Goal: Task Accomplishment & Management: Manage account settings

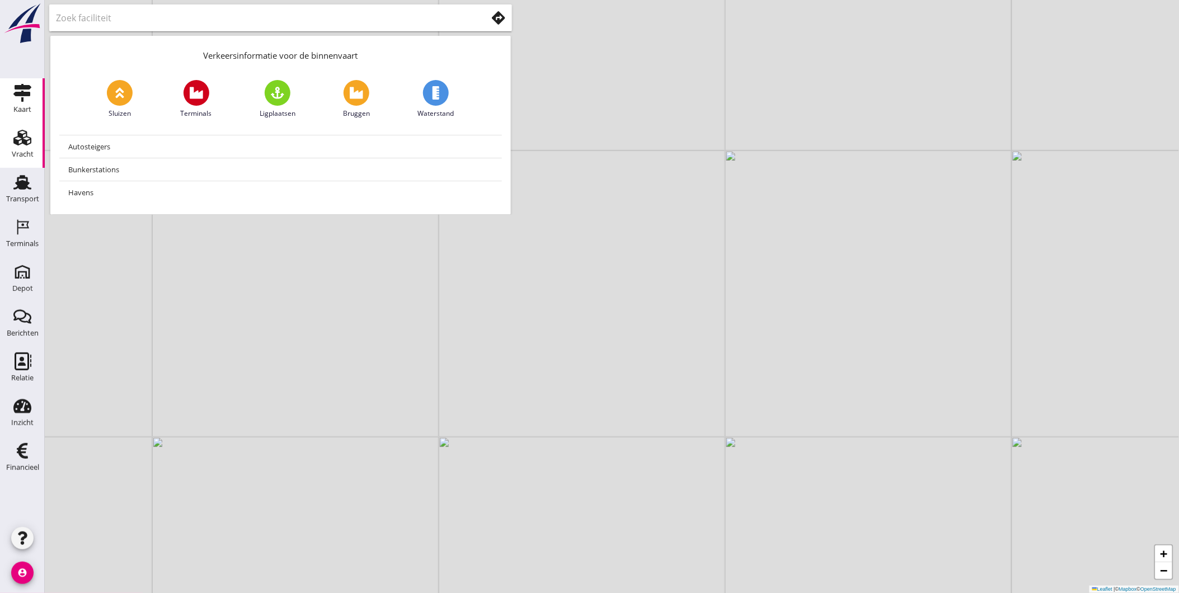
click at [29, 144] on use at bounding box center [22, 138] width 18 height 16
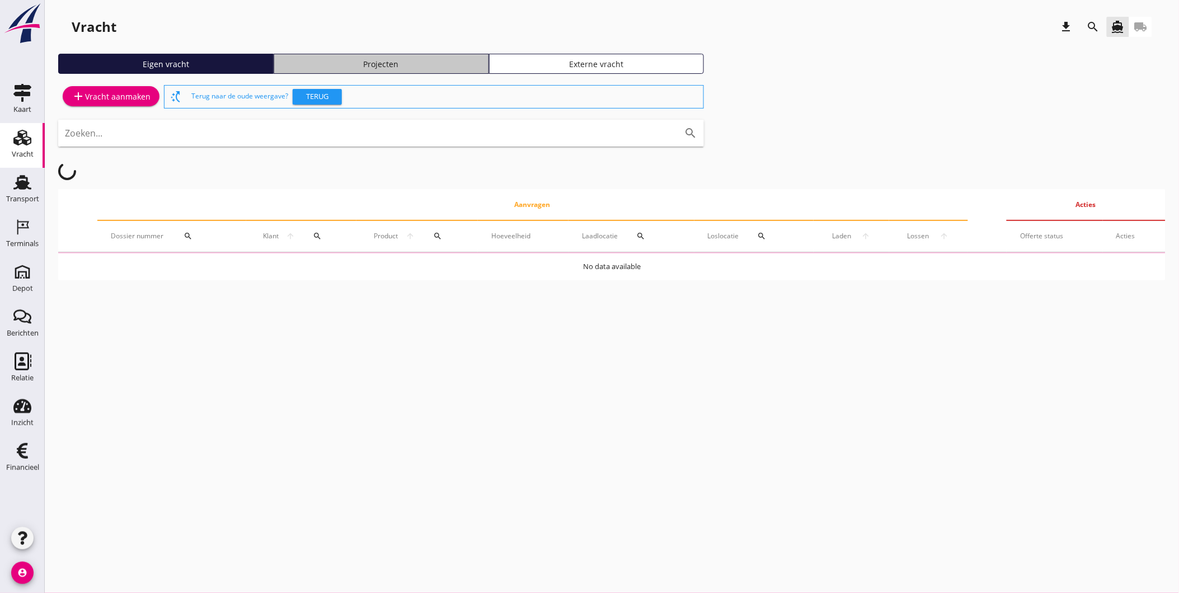
click at [347, 63] on div "Projecten" at bounding box center [381, 64] width 205 height 12
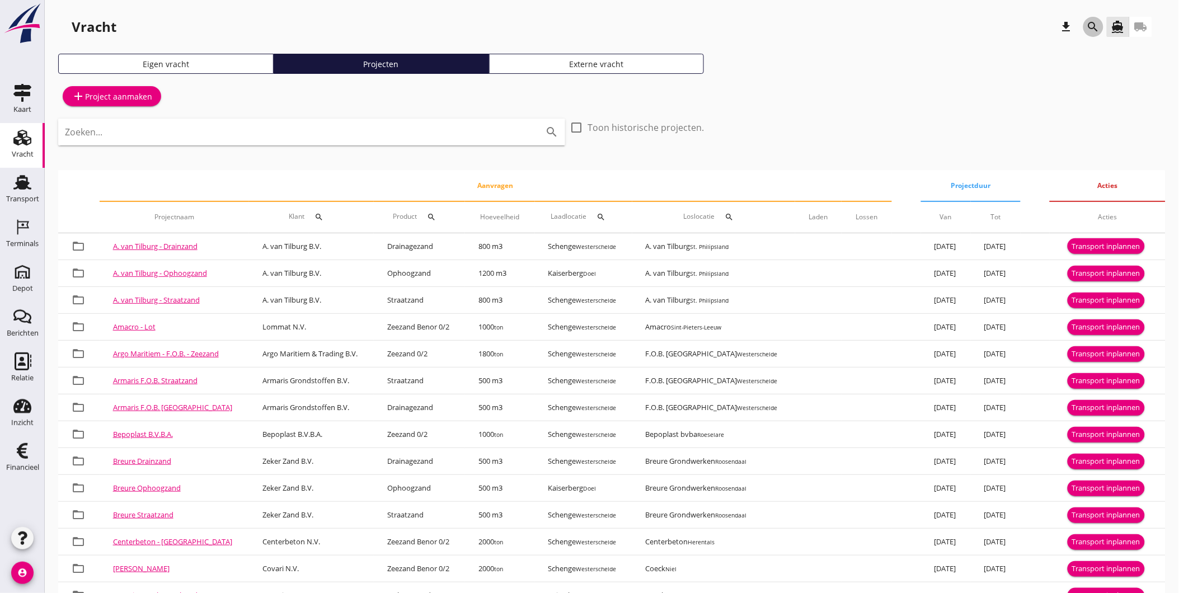
click at [1088, 26] on icon "search" at bounding box center [1093, 26] width 13 height 13
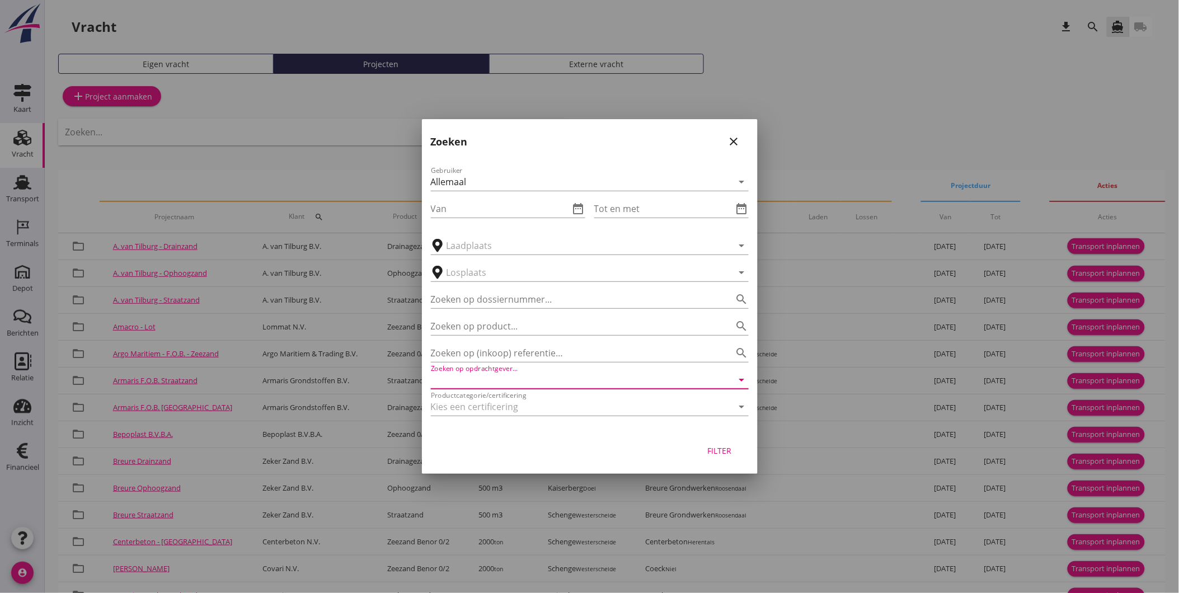
click at [515, 382] on input "Zoeken op opdrachtgever..." at bounding box center [574, 380] width 286 height 18
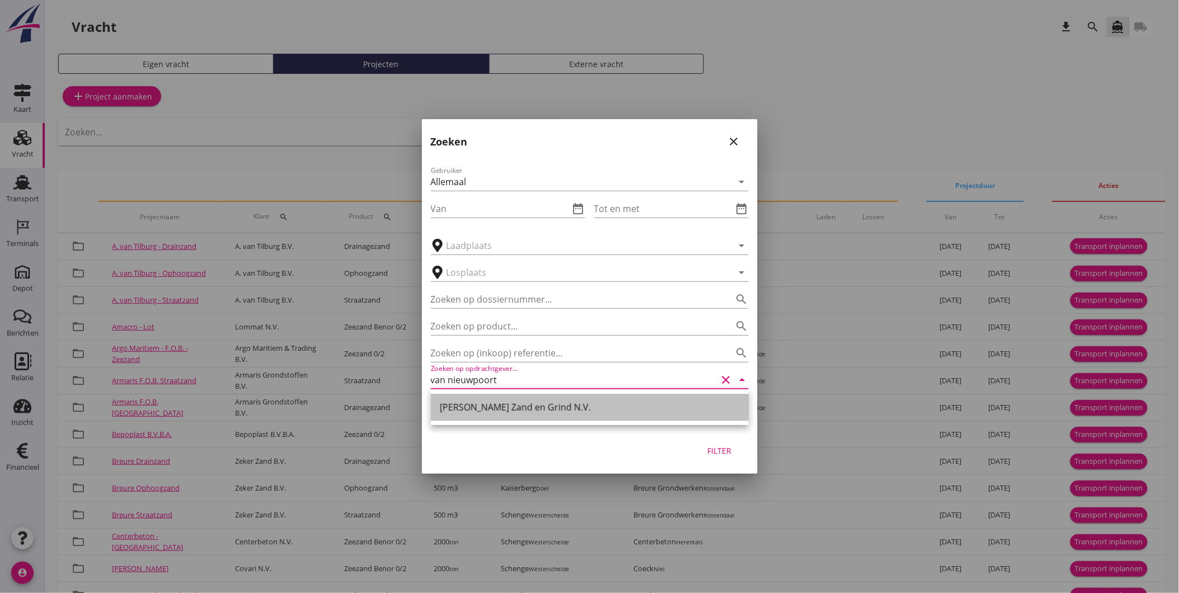
click at [505, 407] on div "[PERSON_NAME] Zand en Grind N.V." at bounding box center [590, 407] width 300 height 13
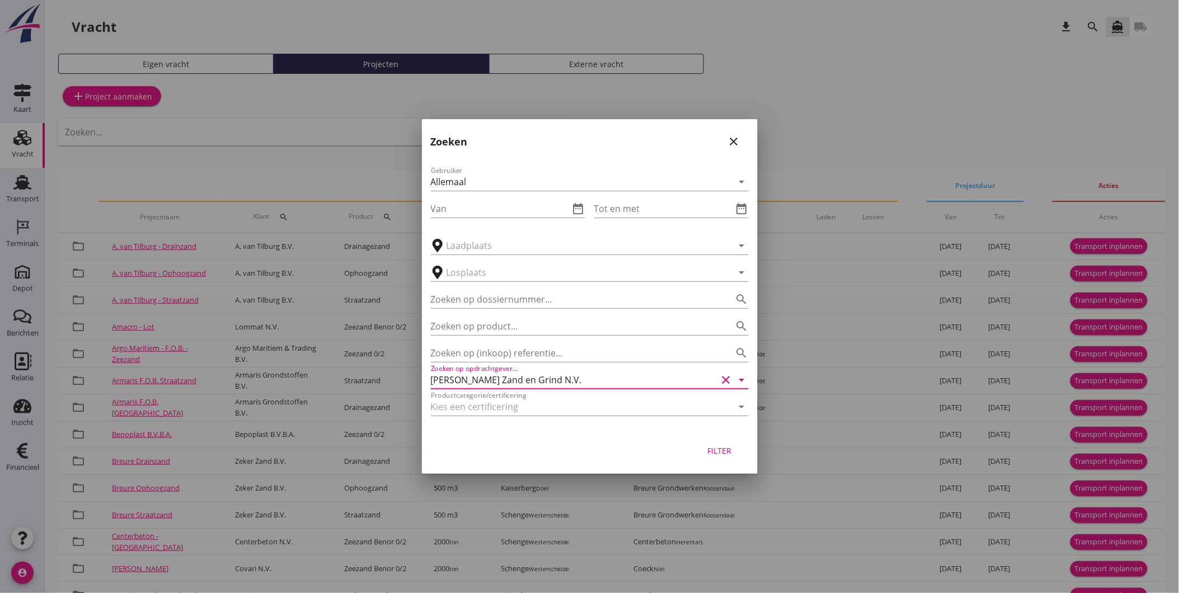
type input "[PERSON_NAME] Zand en Grind N.V."
click at [708, 449] on div "Filter" at bounding box center [719, 451] width 31 height 12
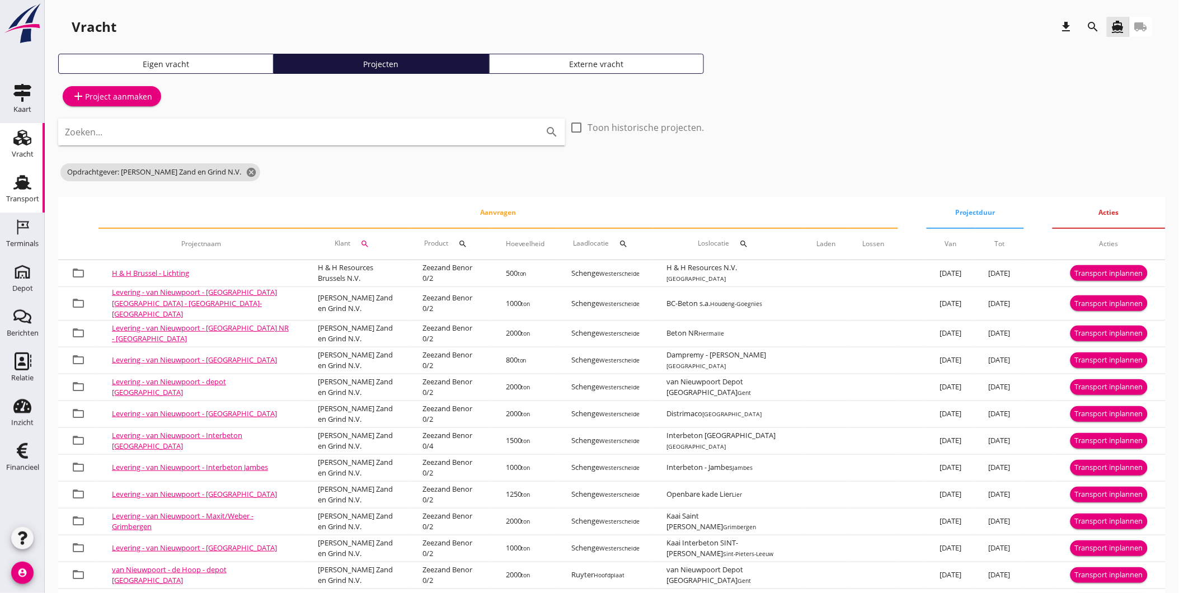
click at [21, 188] on use at bounding box center [22, 182] width 18 height 15
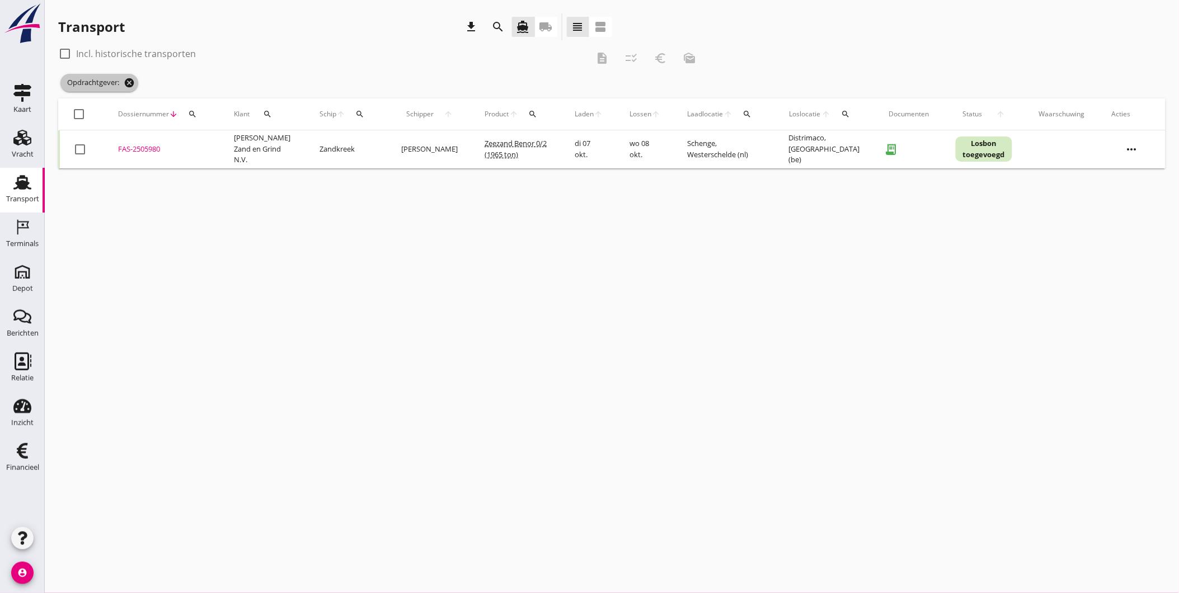
click at [130, 82] on icon "cancel" at bounding box center [129, 82] width 11 height 11
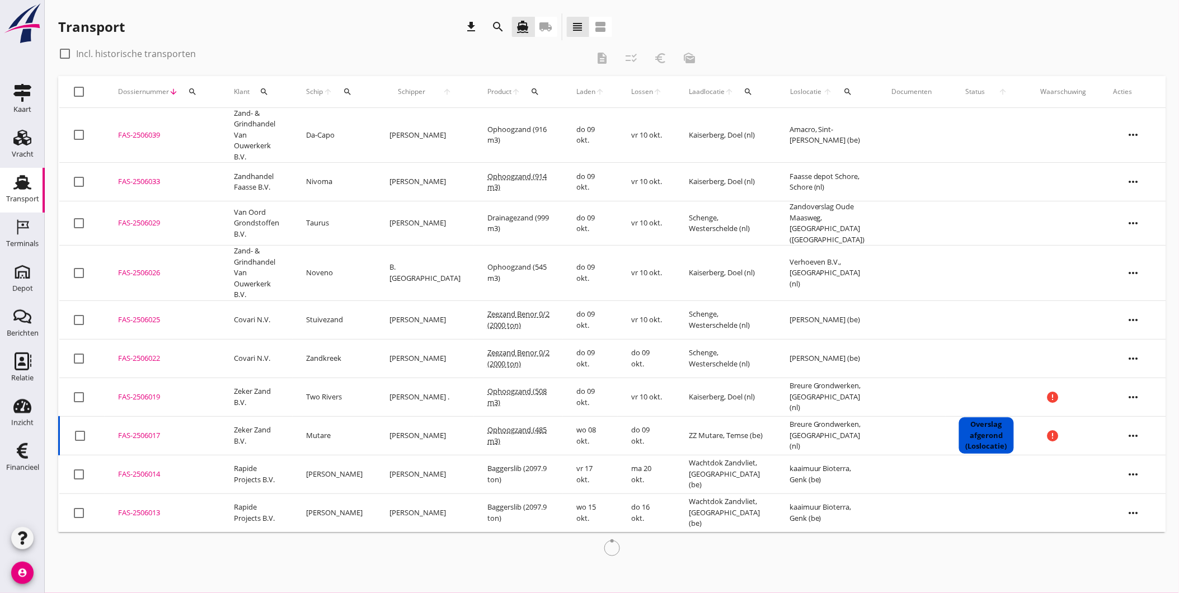
click at [509, 29] on div "search" at bounding box center [498, 26] width 27 height 27
click at [505, 27] on icon "search" at bounding box center [498, 26] width 13 height 13
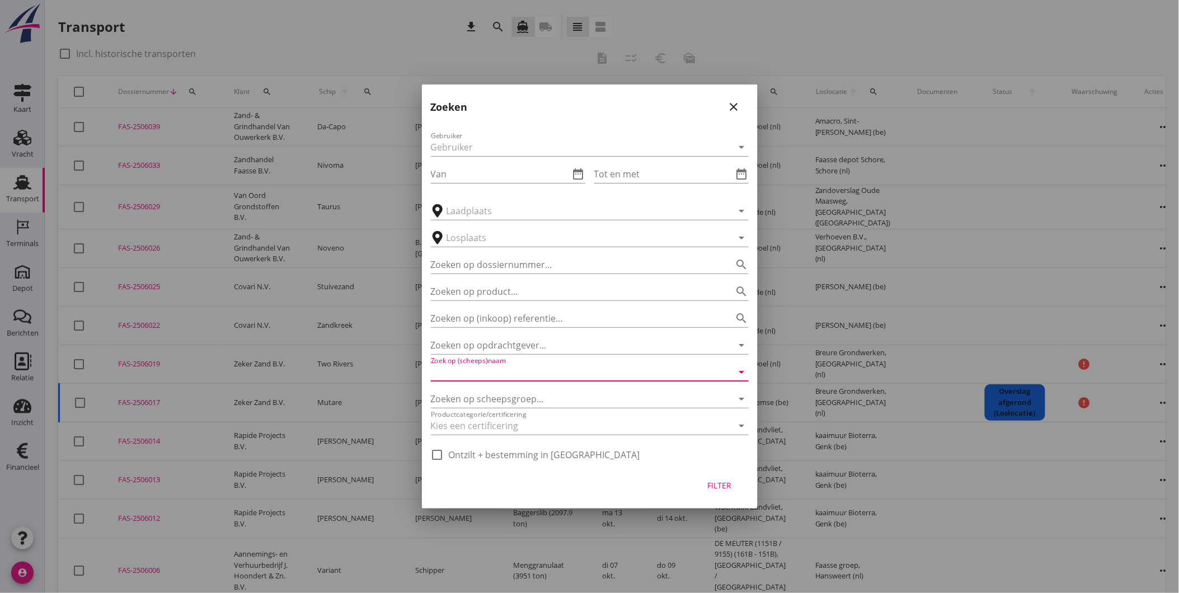
click at [512, 369] on input "Zoek op (scheeps)naam" at bounding box center [574, 372] width 286 height 18
drag, startPoint x: 512, startPoint y: 372, endPoint x: 229, endPoint y: 381, distance: 282.7
click at [229, 381] on div "Deel track en trace Vracht details Vracht aanpassen Schip wijzigen Vracht kopie…" at bounding box center [589, 468] width 1179 height 937
type input "van nieuwpoort"
drag, startPoint x: 504, startPoint y: 372, endPoint x: 405, endPoint y: 374, distance: 99.6
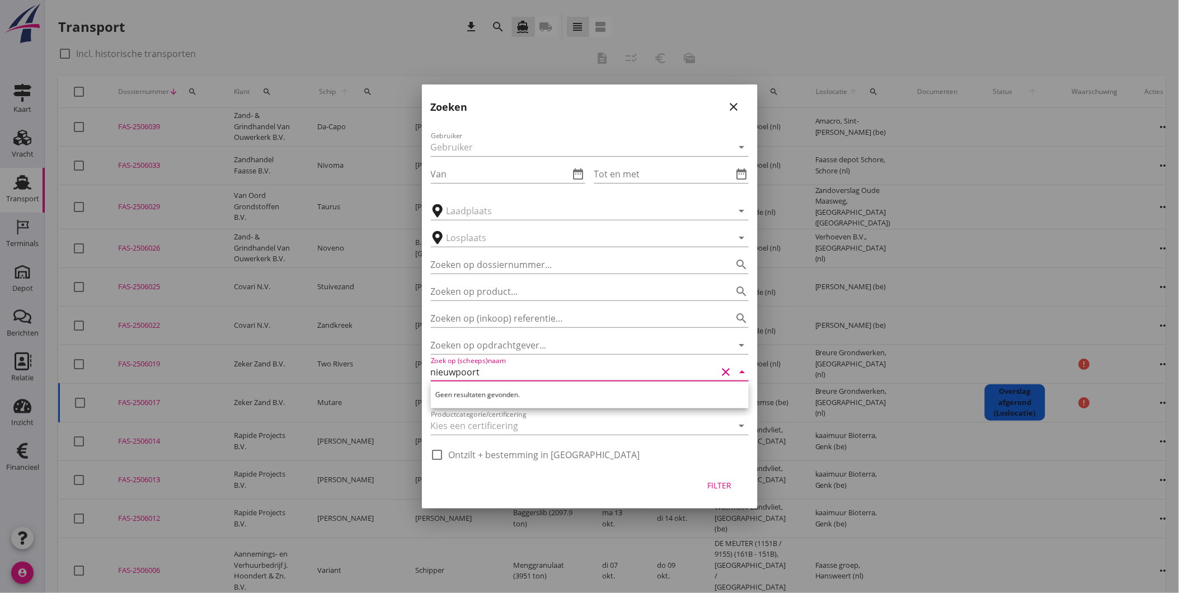
click at [406, 374] on div "Deel track en trace Vracht details Vracht aanpassen Schip wijzigen Vracht kopie…" at bounding box center [589, 468] width 1179 height 937
type input "nieuwpoort"
click at [495, 350] on input "Zoeken op opdrachtgever..." at bounding box center [574, 345] width 286 height 18
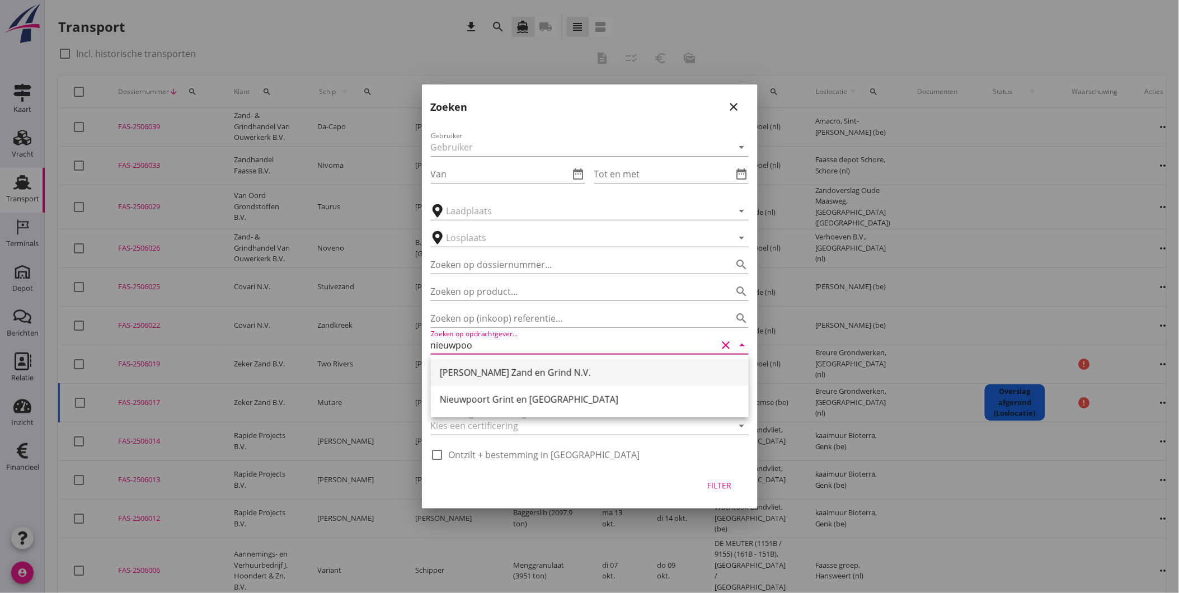
click at [480, 370] on div "[PERSON_NAME] Zand en Grind N.V." at bounding box center [590, 372] width 300 height 13
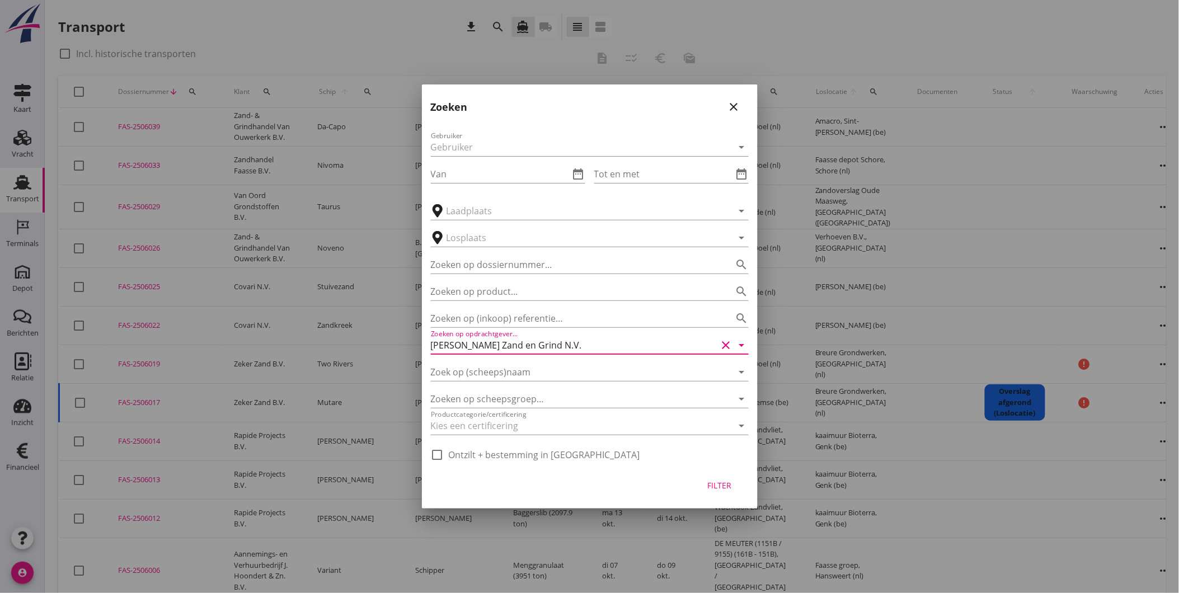
type input "[PERSON_NAME] Zand en Grind N.V."
click at [724, 482] on div "Filter" at bounding box center [719, 486] width 31 height 12
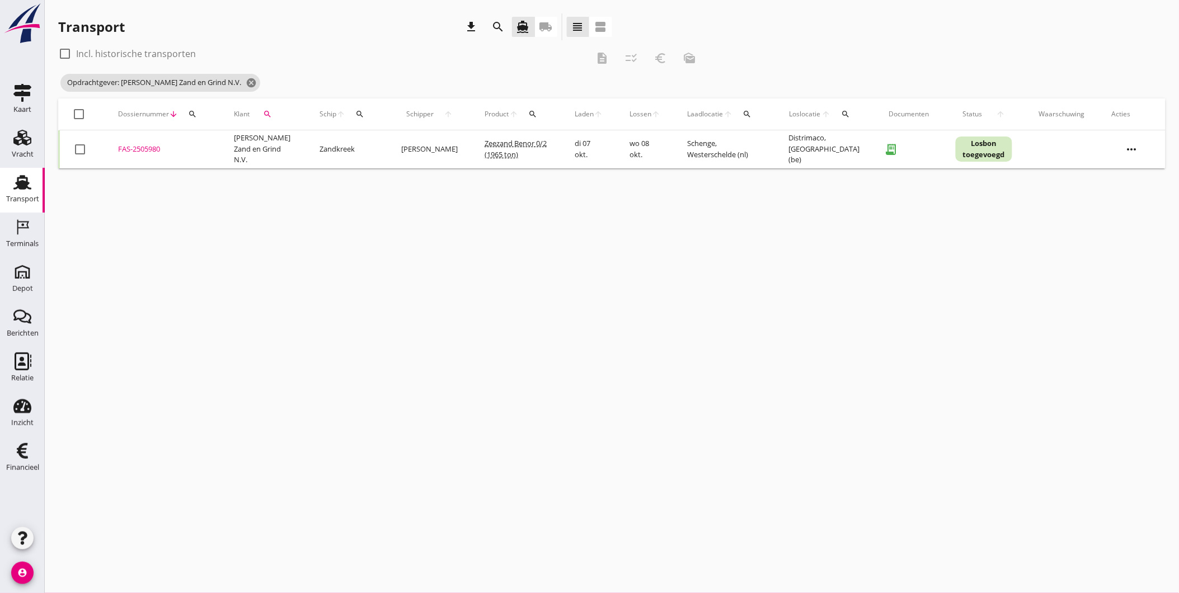
click at [65, 47] on div at bounding box center [64, 53] width 19 height 19
checkbox input "true"
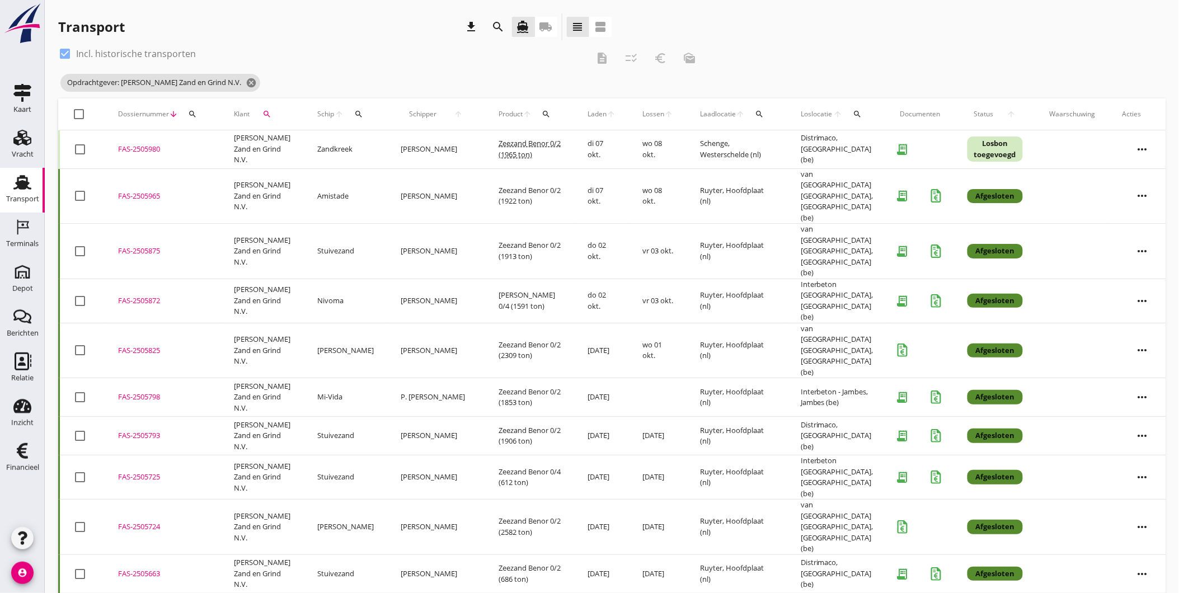
click at [847, 115] on div "search" at bounding box center [857, 114] width 21 height 9
click at [860, 145] on input "text" at bounding box center [907, 147] width 116 height 18
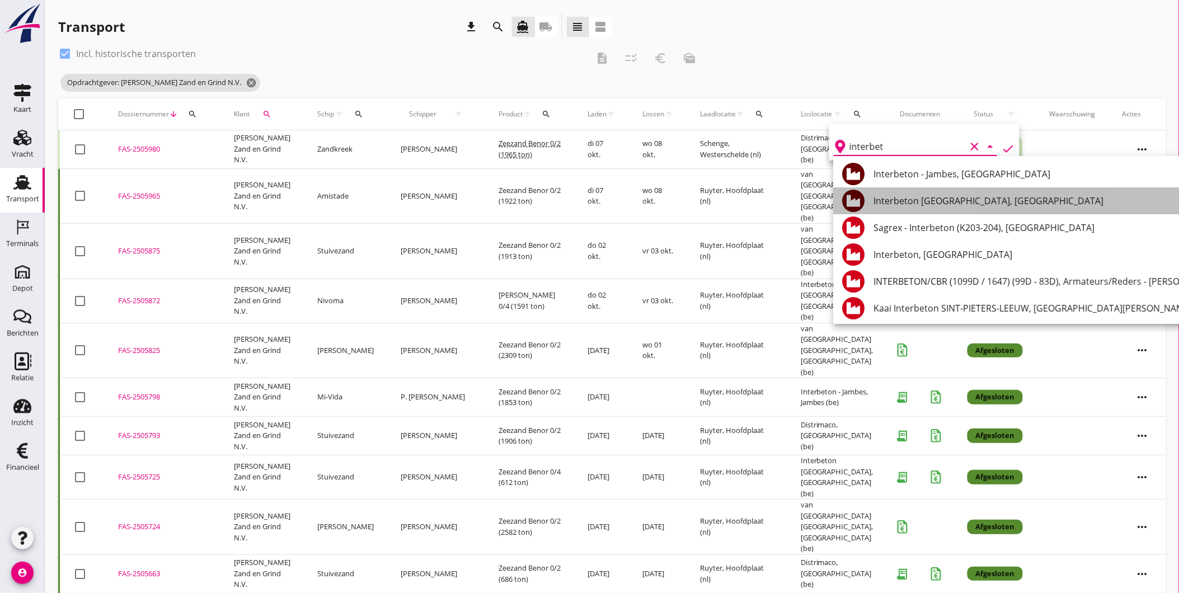
click at [914, 202] on div "Interbeton [GEOGRAPHIC_DATA], [GEOGRAPHIC_DATA]" at bounding box center [1046, 200] width 345 height 13
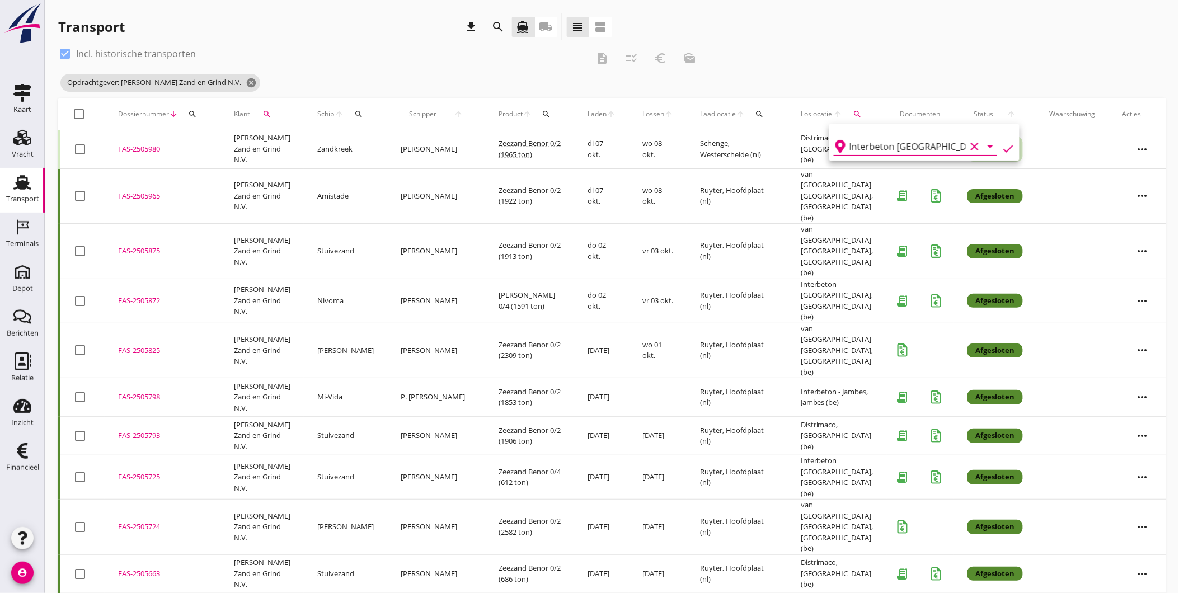
click at [1002, 144] on icon "check" at bounding box center [1008, 148] width 13 height 13
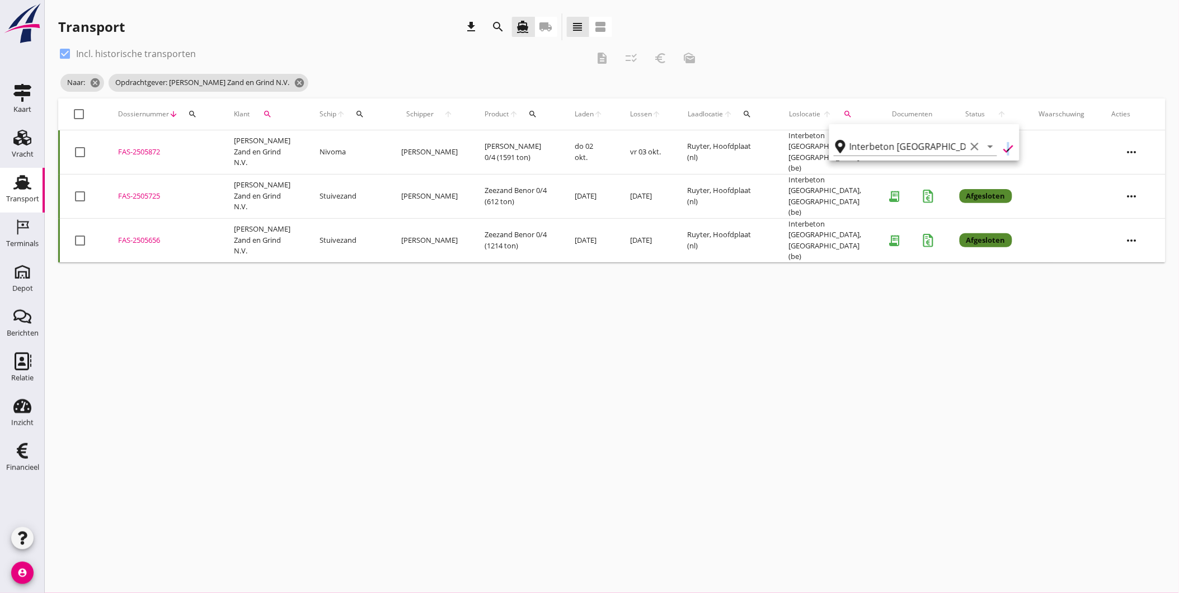
type input "Interbeton Brussel"
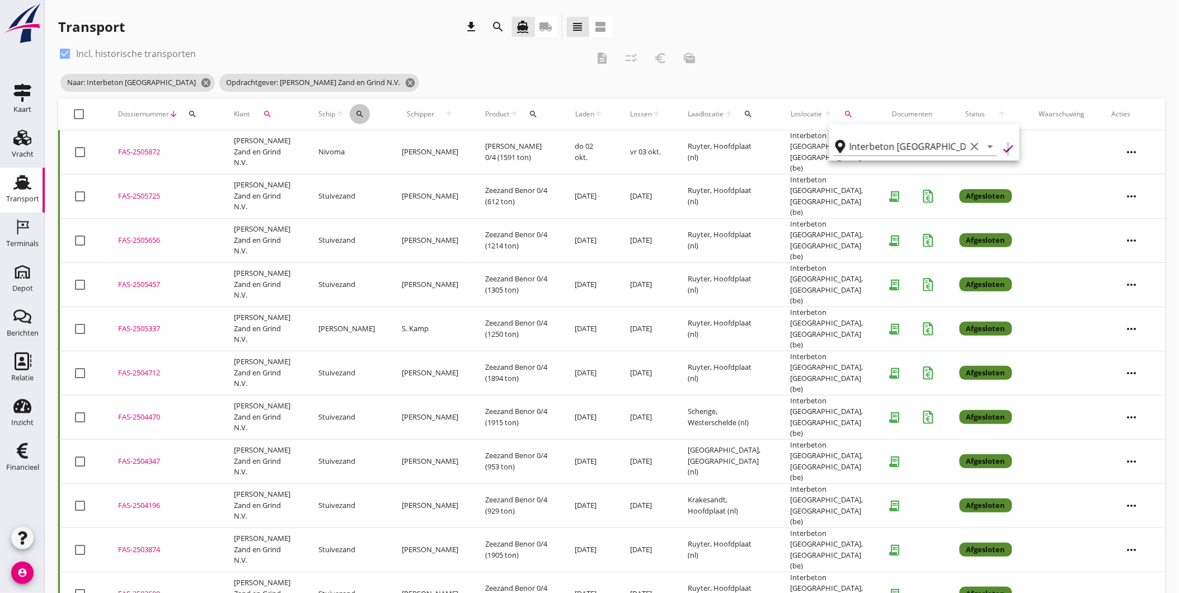
click at [362, 113] on icon "search" at bounding box center [359, 114] width 9 height 9
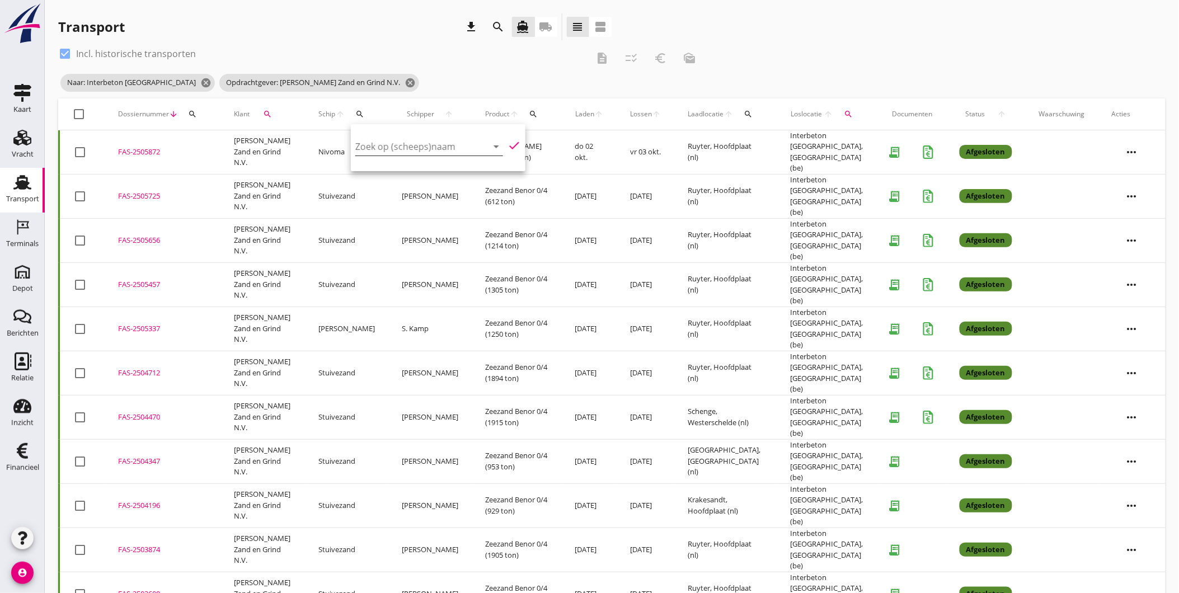
click at [386, 150] on input "Zoek op (scheeps)naam" at bounding box center [413, 147] width 116 height 18
click at [412, 186] on div "ENI: 02323366 (L:86 x B:9.50)" at bounding box center [449, 181] width 106 height 12
click at [512, 147] on icon "check" at bounding box center [514, 145] width 13 height 13
type input "Stuivezand"
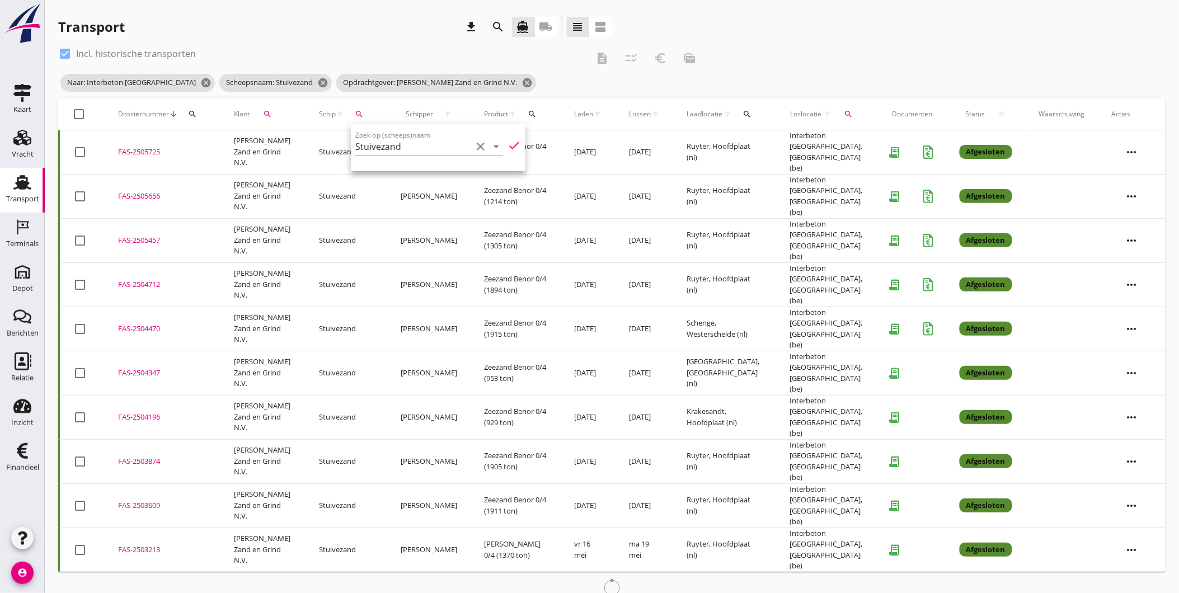
click at [567, 84] on div "Naar: Interbeton Brussel cancel Scheepsnaam: Stuivezand cancel Opdrachtgever: V…" at bounding box center [381, 83] width 646 height 22
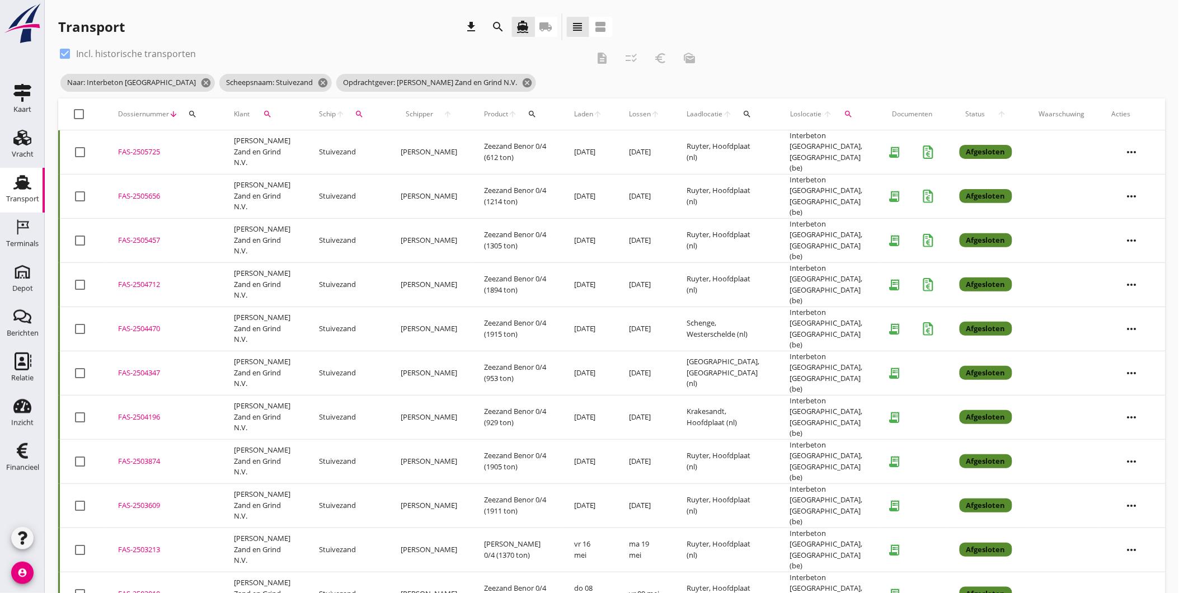
click at [1136, 192] on icon "more_horiz" at bounding box center [1131, 196] width 31 height 31
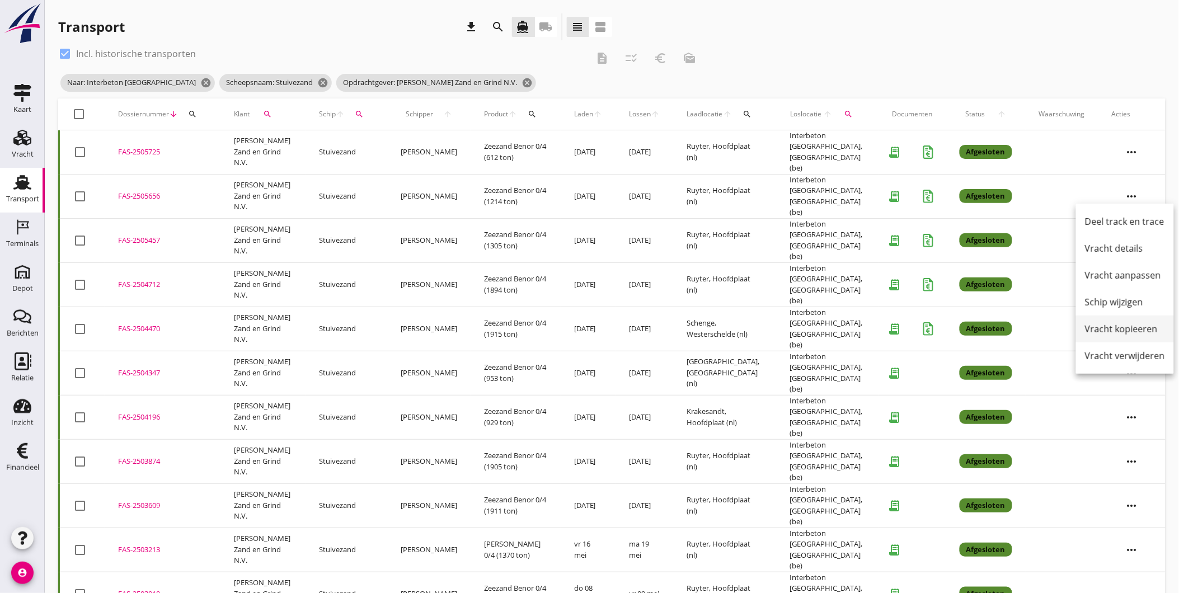
click at [1123, 331] on div "Vracht kopieeren" at bounding box center [1125, 328] width 80 height 13
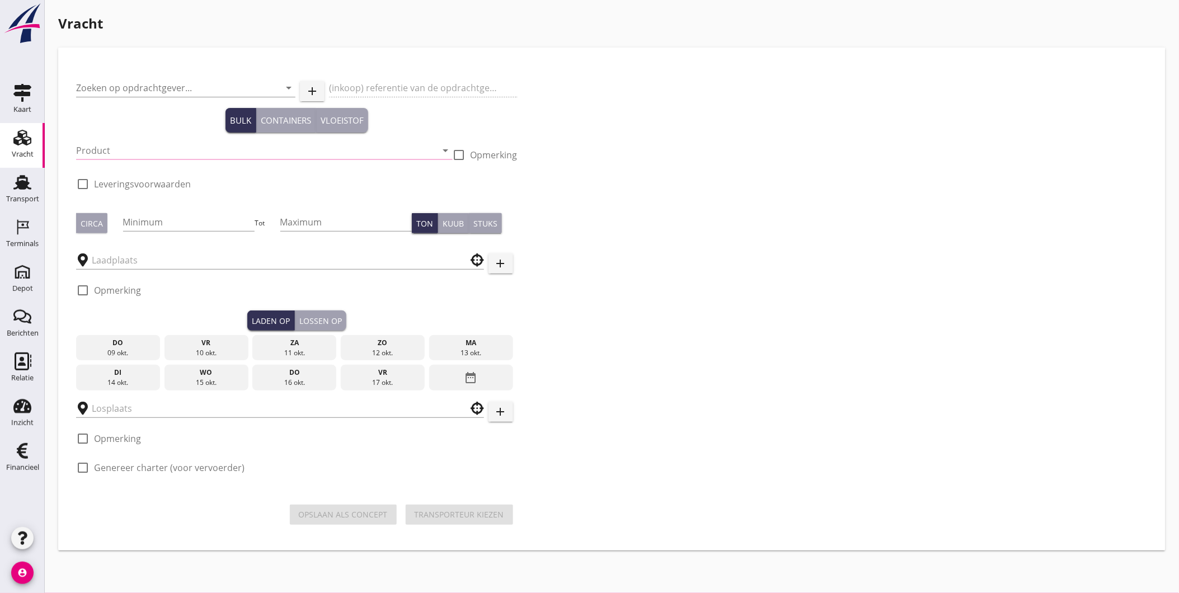
type input "[PERSON_NAME] Zand en Grind N.V."
type input "Vracht Zeezand - Interbeton te Brussel"
type input "Zeezand Benor 0/4 (6120)"
type input "1500"
type input "Interbeton Brussel"
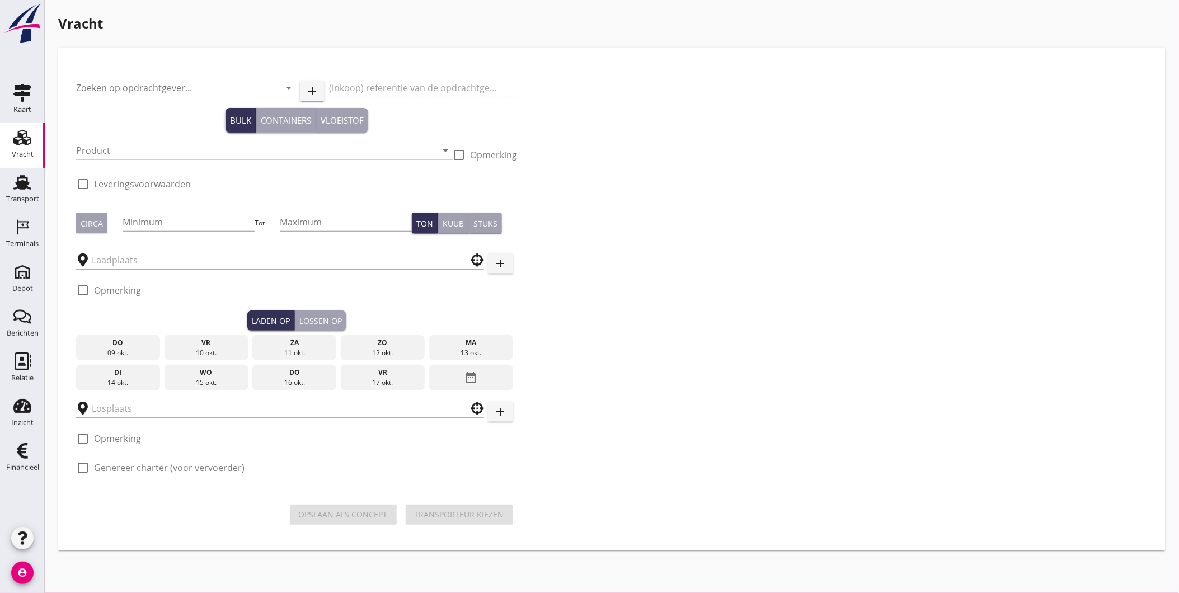
checkbox input "true"
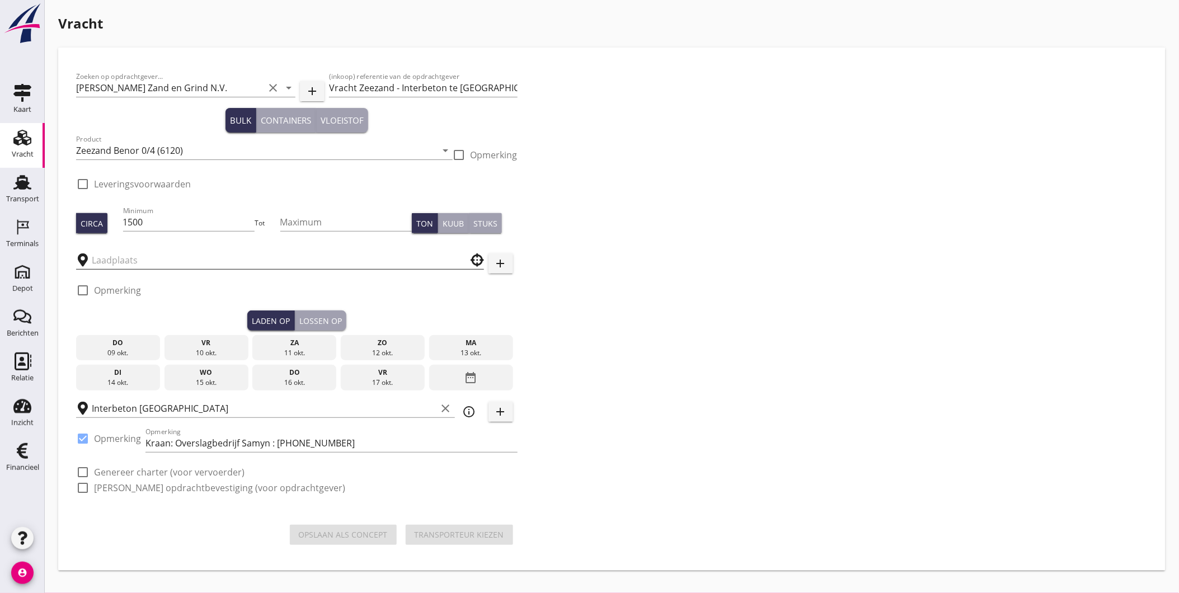
type input "Ruyter"
checkbox input "true"
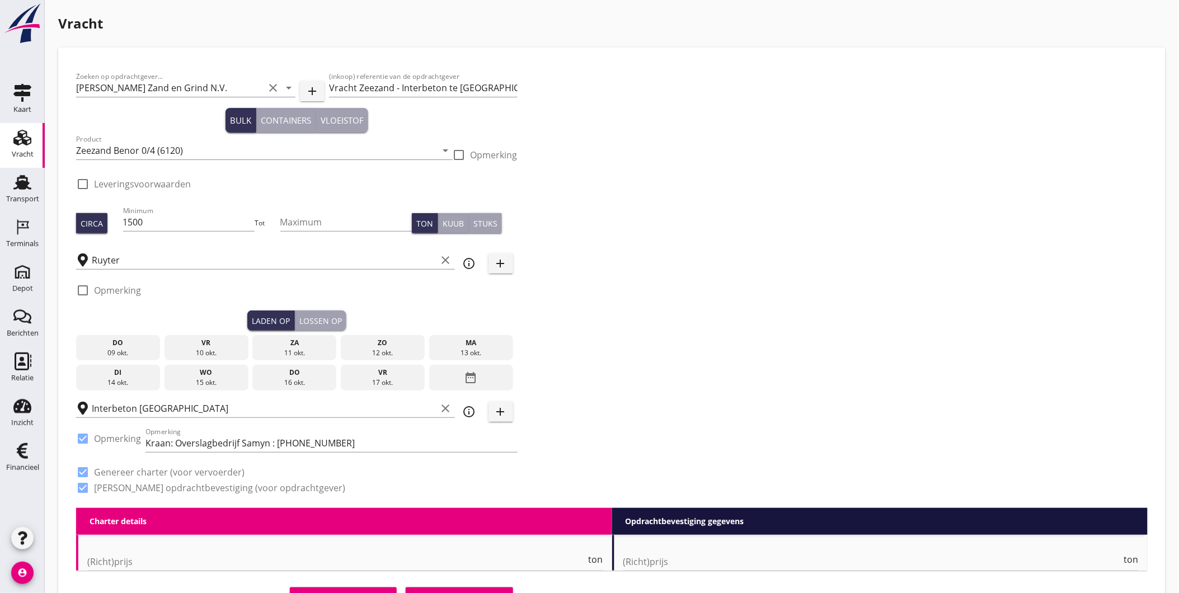
type input "2.75"
checkbox input "false"
radio input "false"
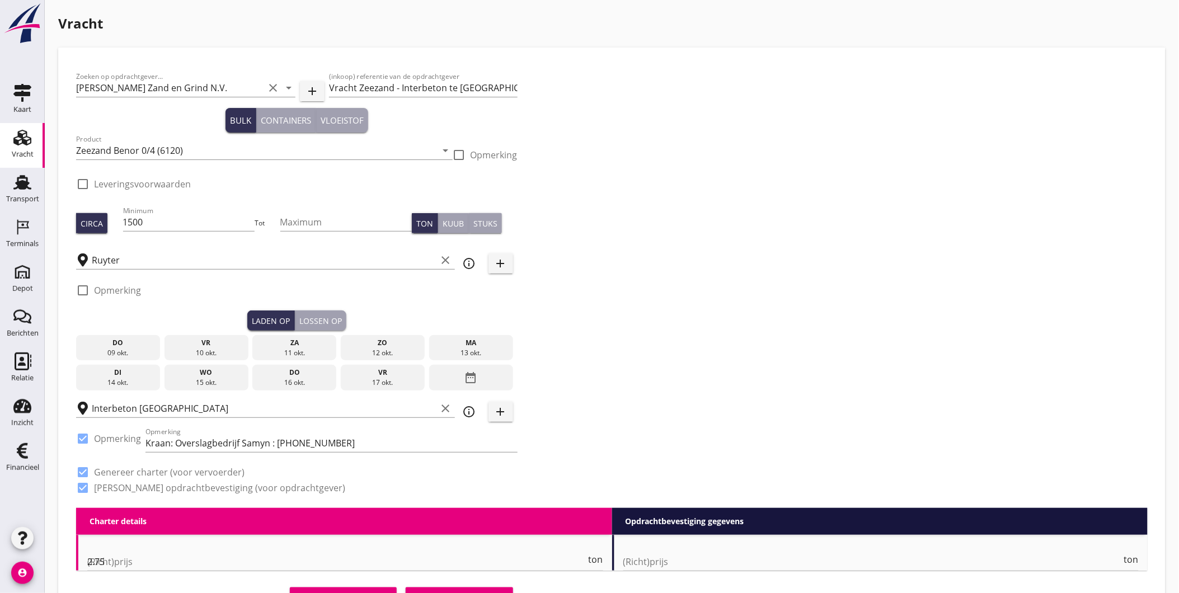
checkbox input "true"
type input "1"
type input "3.58"
checkbox input "false"
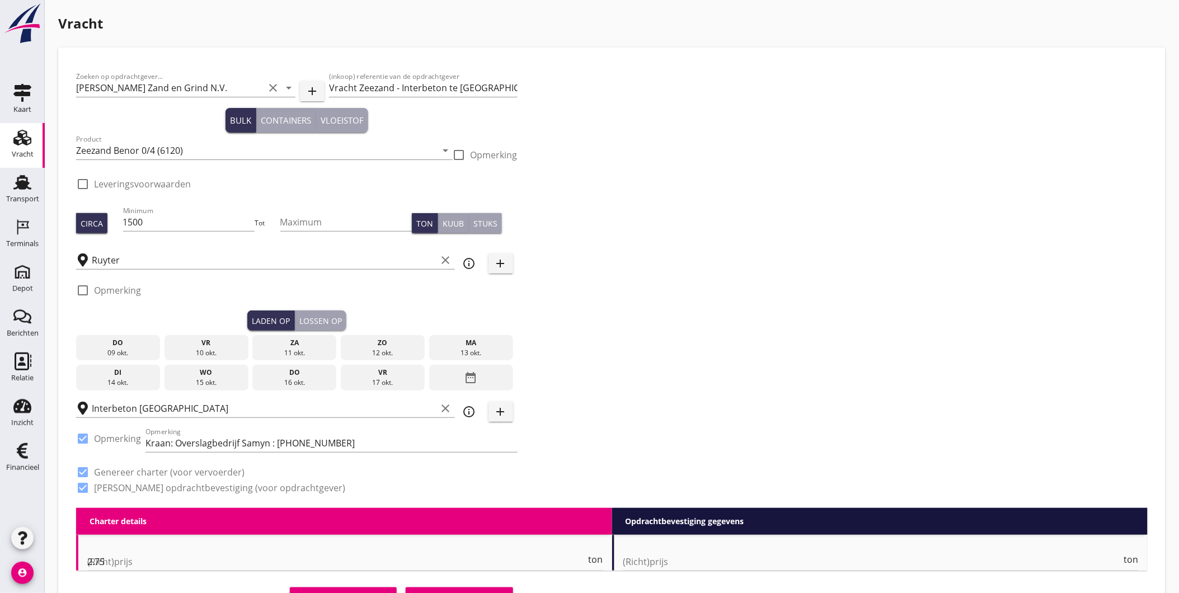
radio input "false"
checkbox input "true"
type input "1"
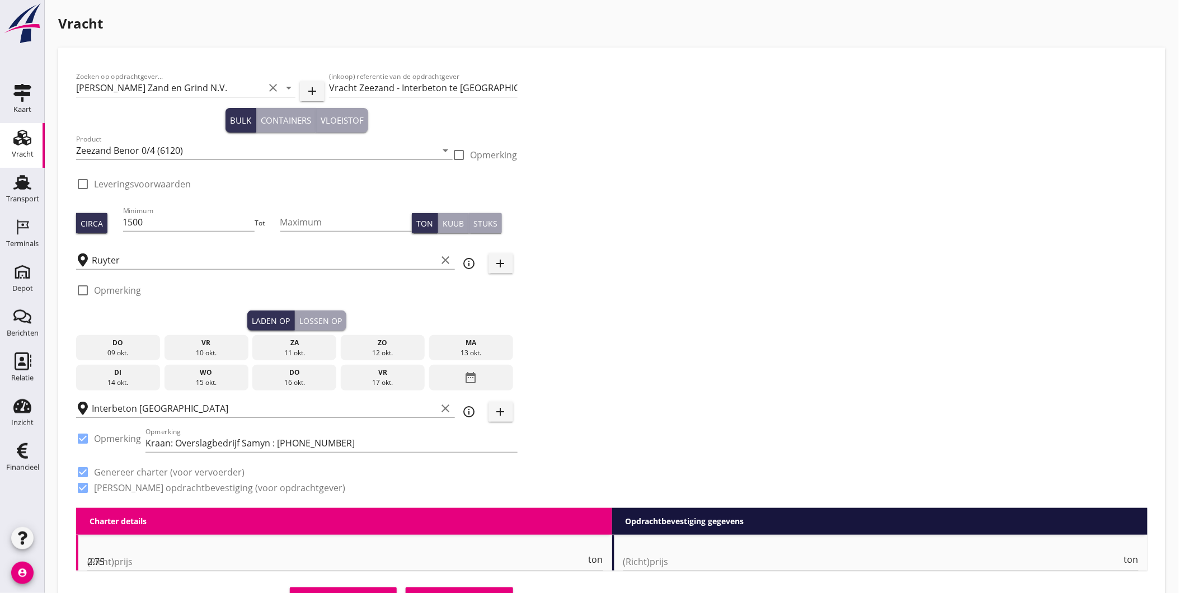
type input "1"
click at [22, 138] on icon "Vracht" at bounding box center [22, 138] width 18 height 18
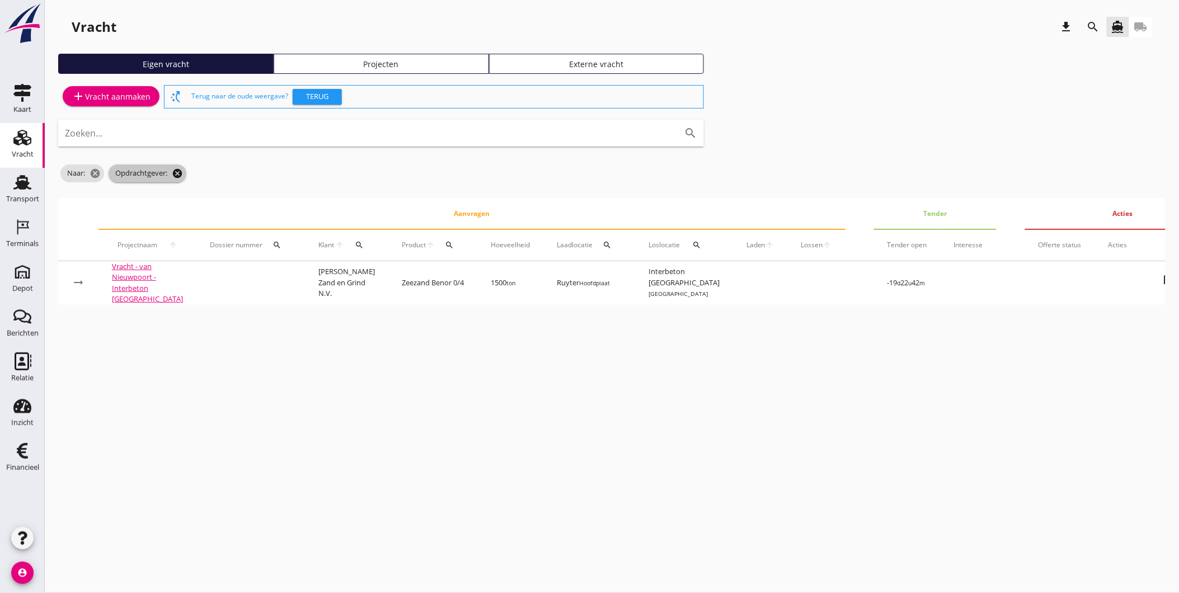
click at [175, 172] on icon "cancel" at bounding box center [177, 173] width 11 height 11
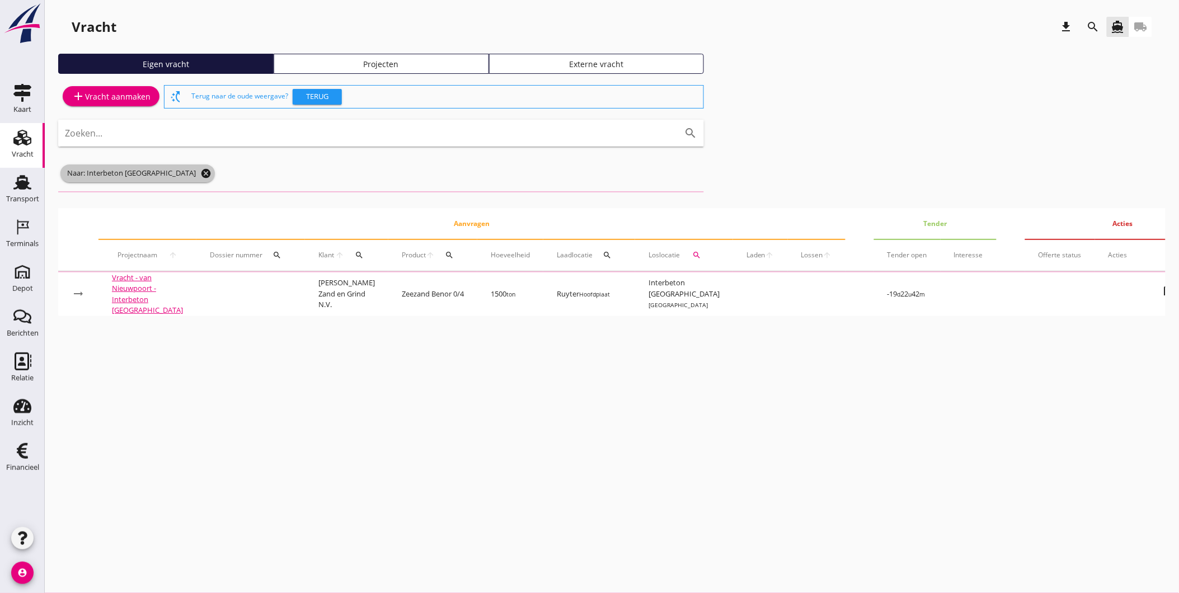
click at [200, 172] on icon "cancel" at bounding box center [205, 173] width 11 height 11
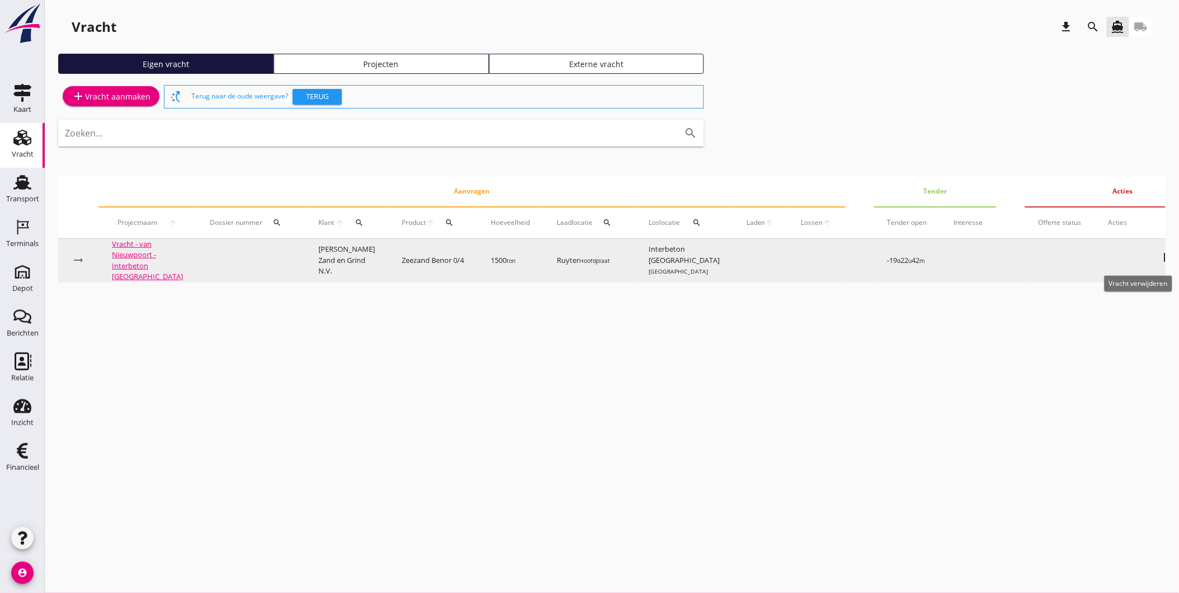
click at [1178, 259] on icon "close" at bounding box center [1194, 258] width 13 height 13
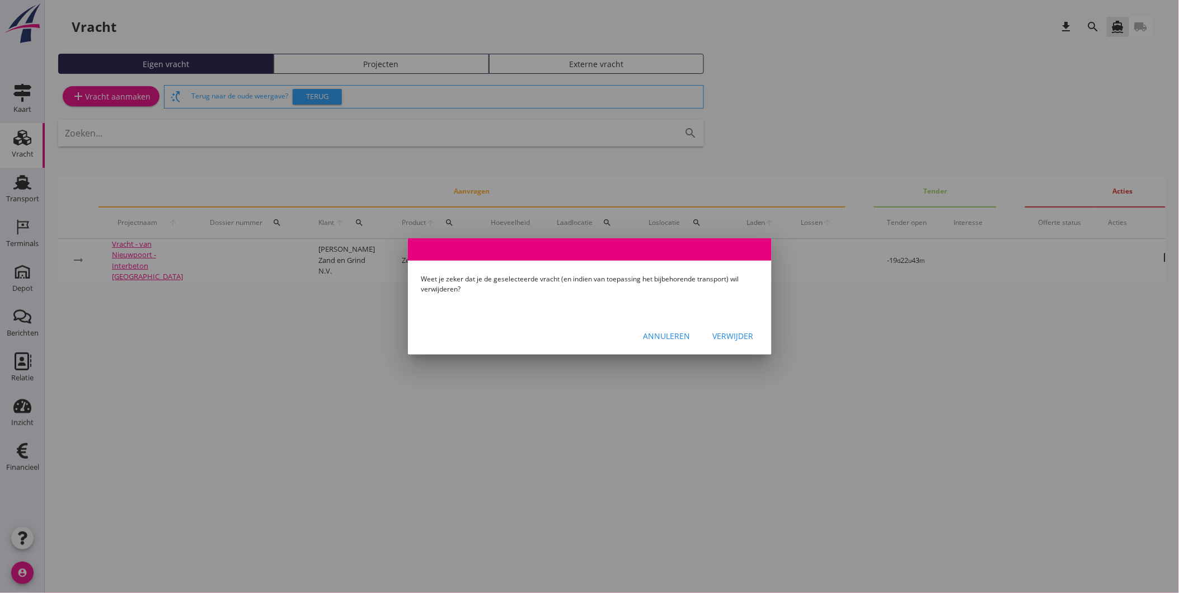
click at [730, 339] on div "Verwijder" at bounding box center [733, 336] width 41 height 12
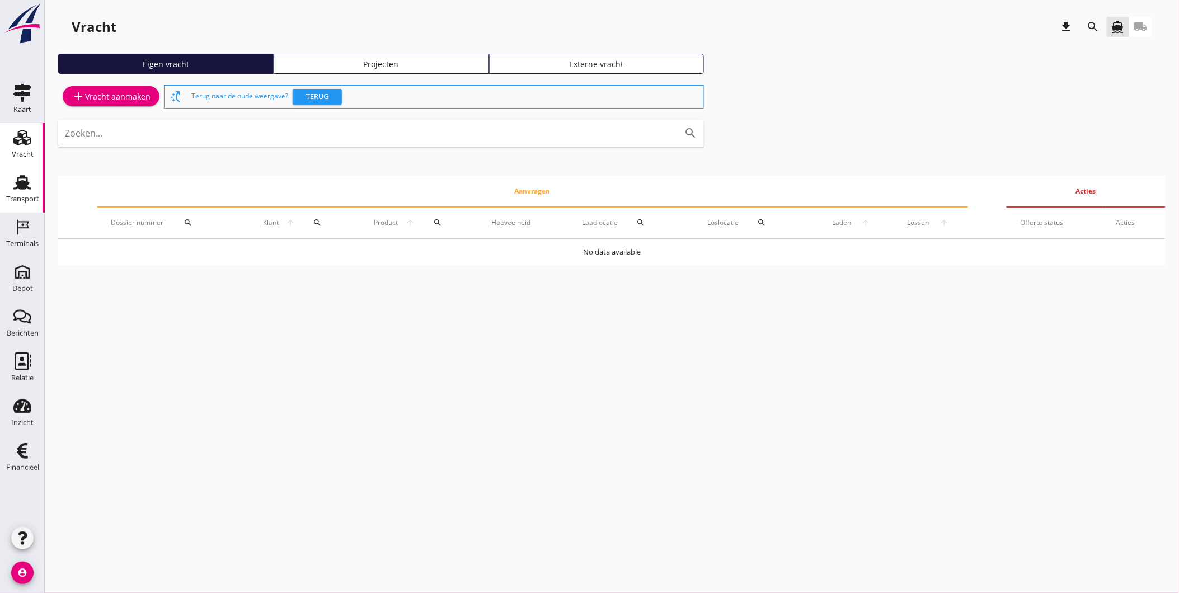
click at [27, 192] on div "Transport" at bounding box center [22, 199] width 33 height 16
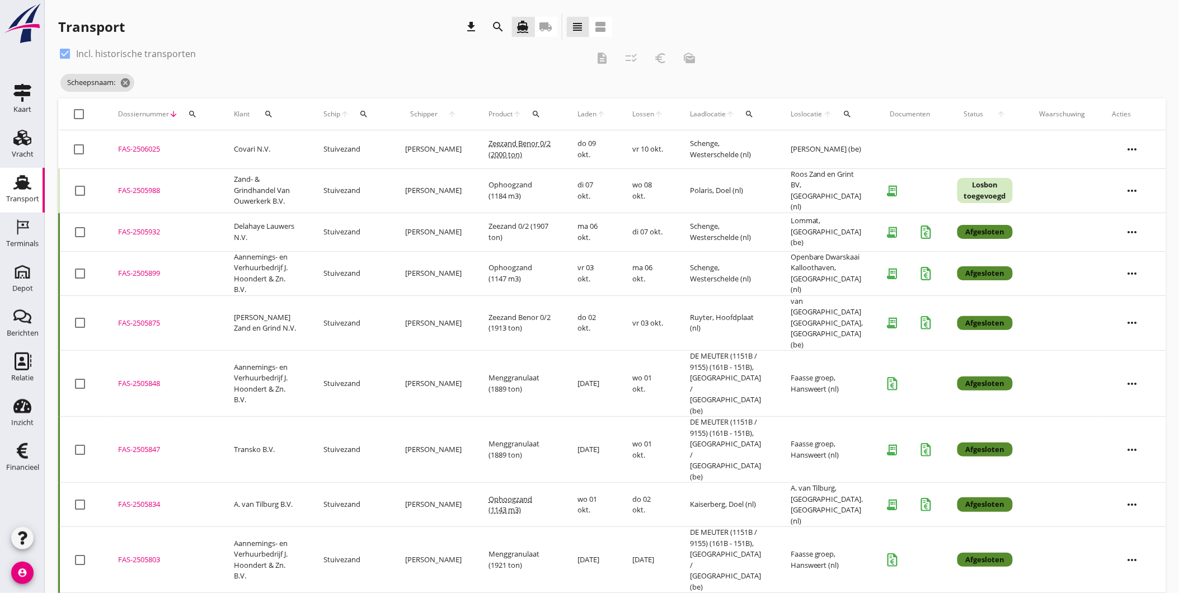
click at [851, 113] on div "search" at bounding box center [847, 114] width 21 height 9
click at [871, 145] on input "text" at bounding box center [914, 147] width 116 height 18
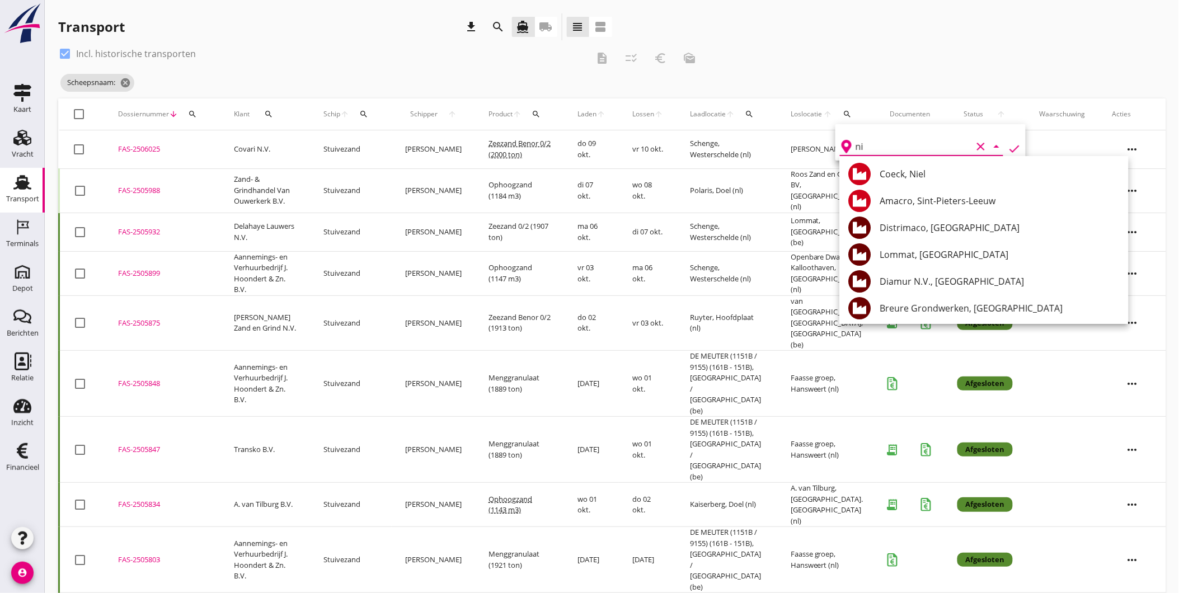
type input "n"
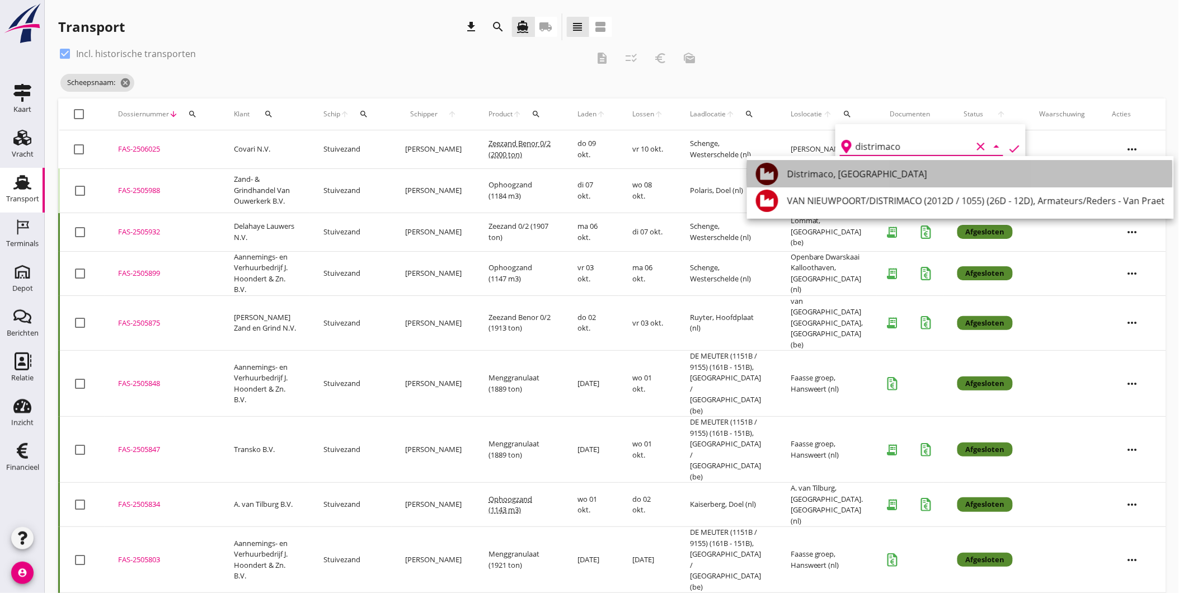
click at [843, 178] on div "Distrimaco, [GEOGRAPHIC_DATA]" at bounding box center [976, 173] width 378 height 13
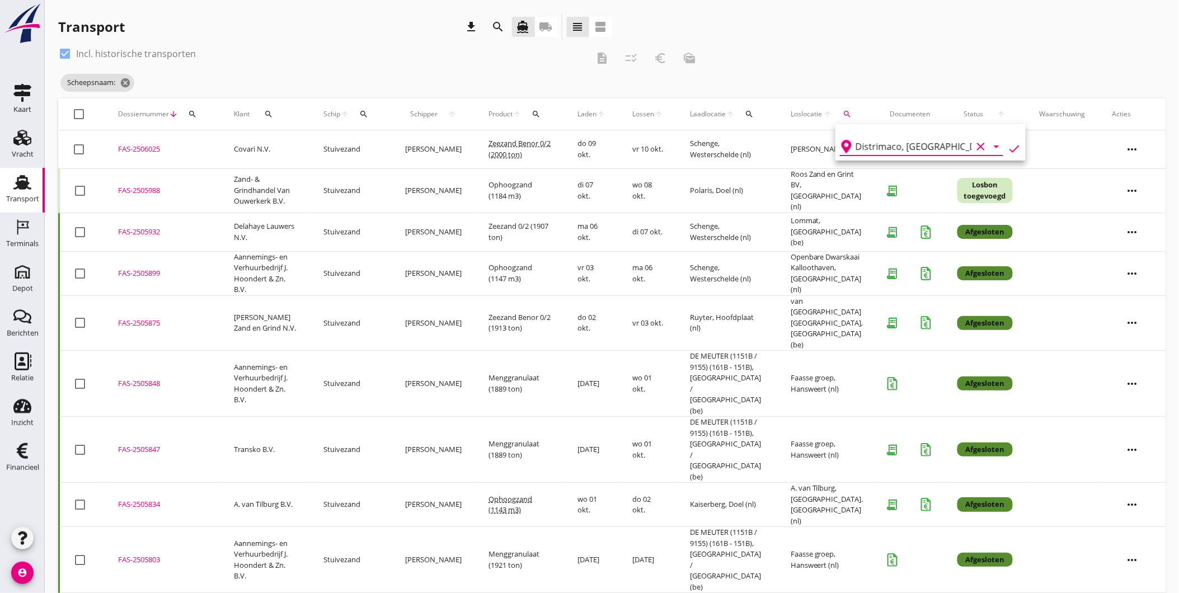
click at [1008, 146] on icon "check" at bounding box center [1014, 148] width 13 height 13
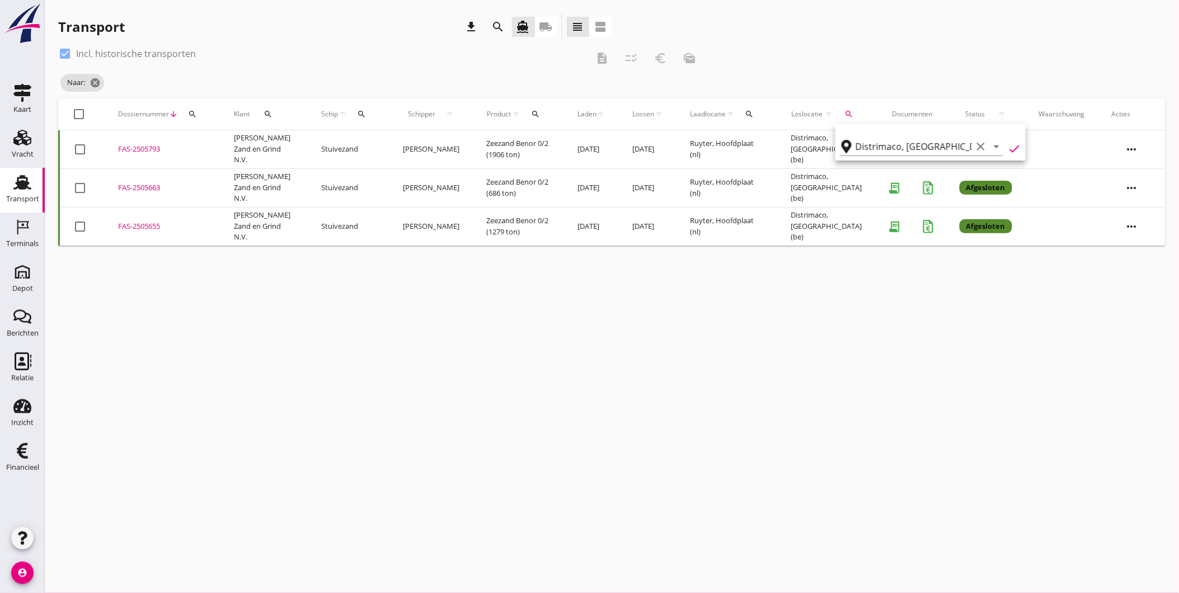
type input "Distrimaco"
click at [789, 388] on div "cancel You are impersonating another user. Transport download search directions…" at bounding box center [612, 296] width 1134 height 593
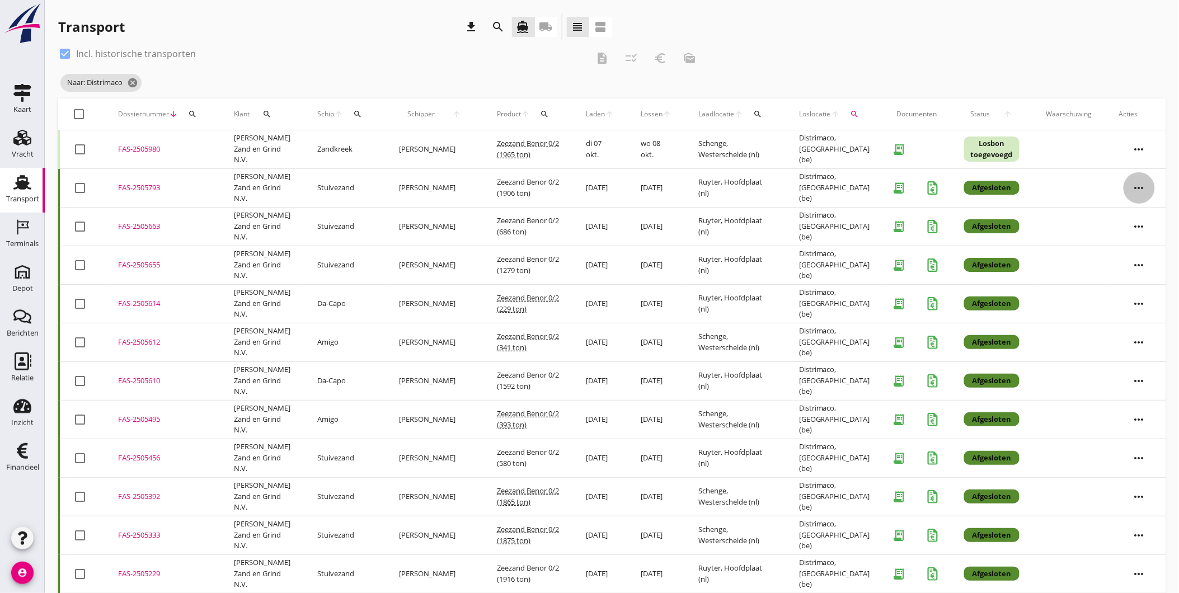
click at [1142, 188] on icon "more_horiz" at bounding box center [1139, 187] width 31 height 31
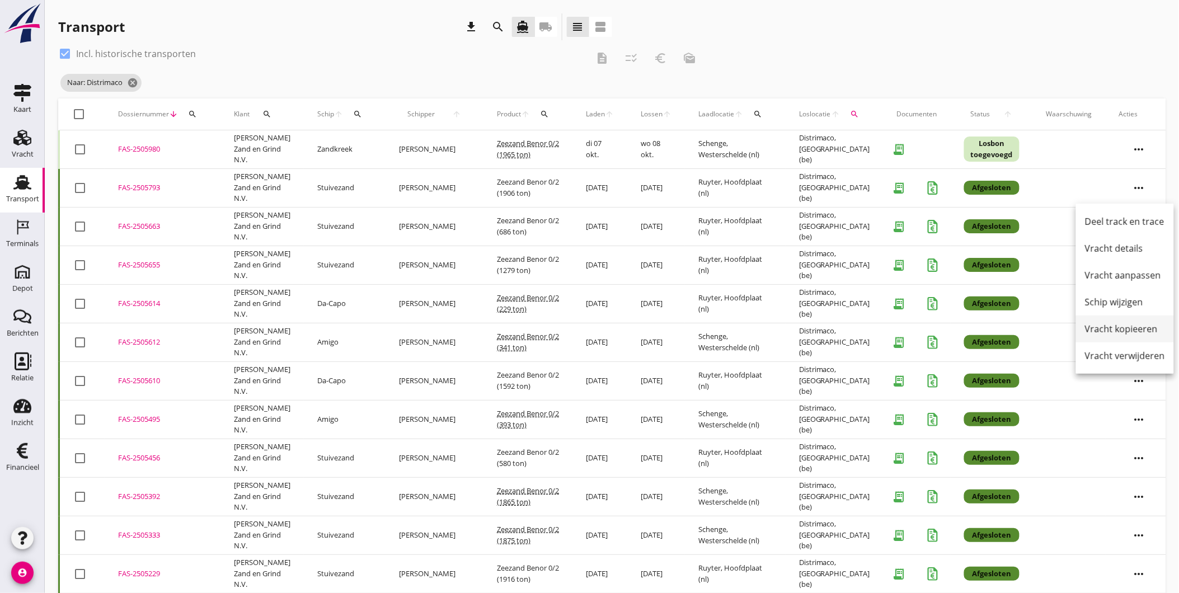
click at [1144, 331] on div "Vracht kopieeren" at bounding box center [1125, 328] width 80 height 13
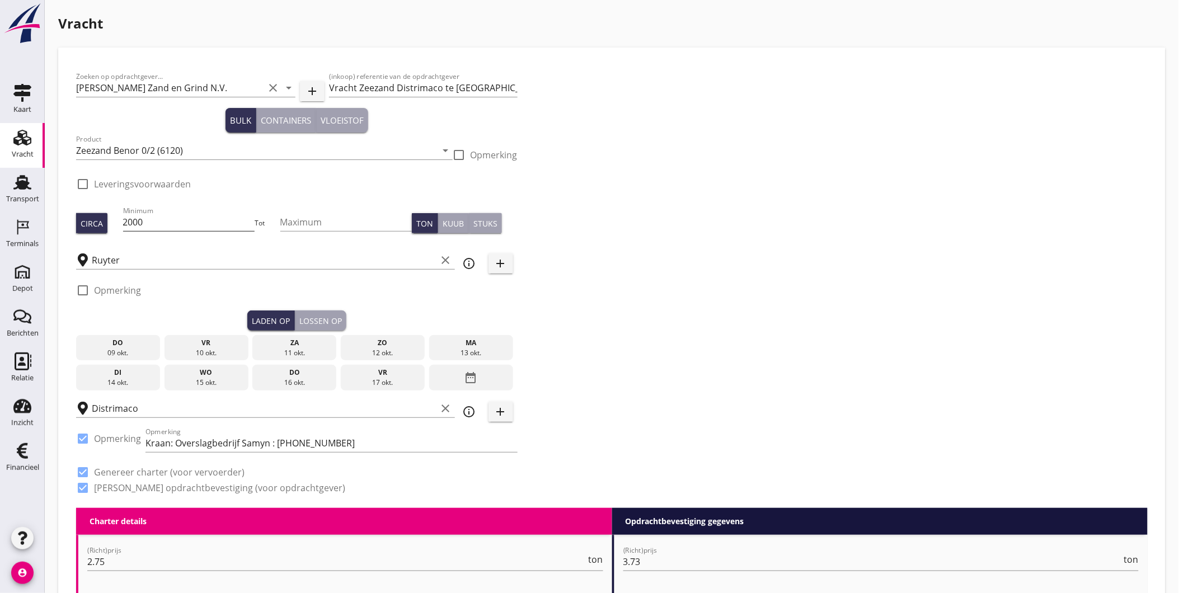
click at [157, 224] on input "2000" at bounding box center [189, 222] width 132 height 18
type input "1900"
drag, startPoint x: 218, startPoint y: 349, endPoint x: 237, endPoint y: 340, distance: 21.3
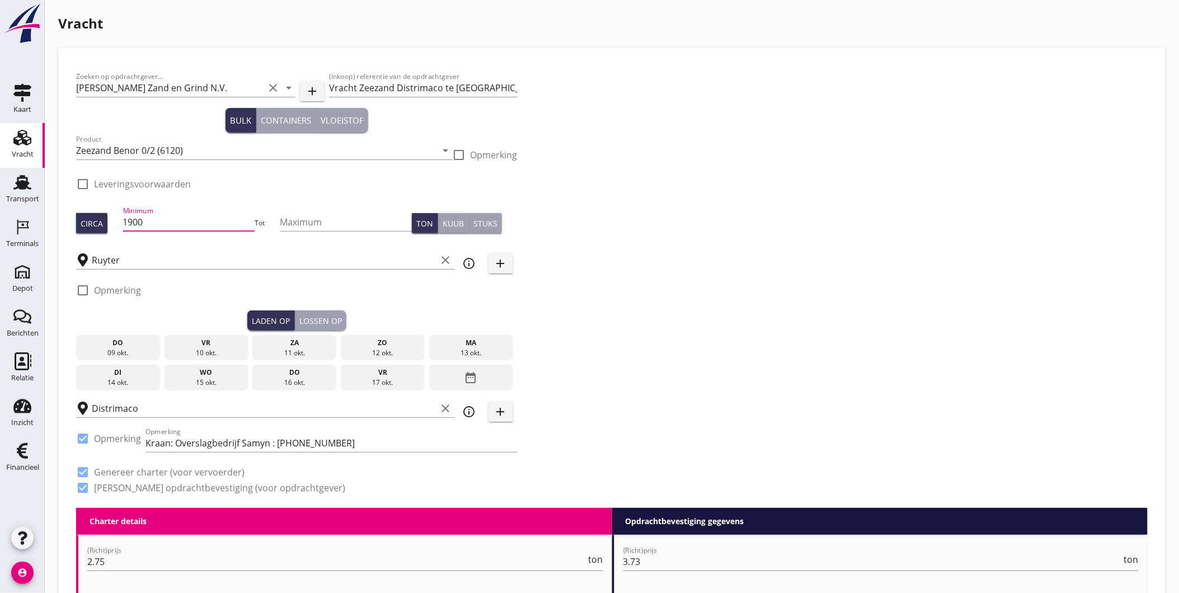
click at [218, 349] on div "10 okt." at bounding box center [206, 353] width 78 height 10
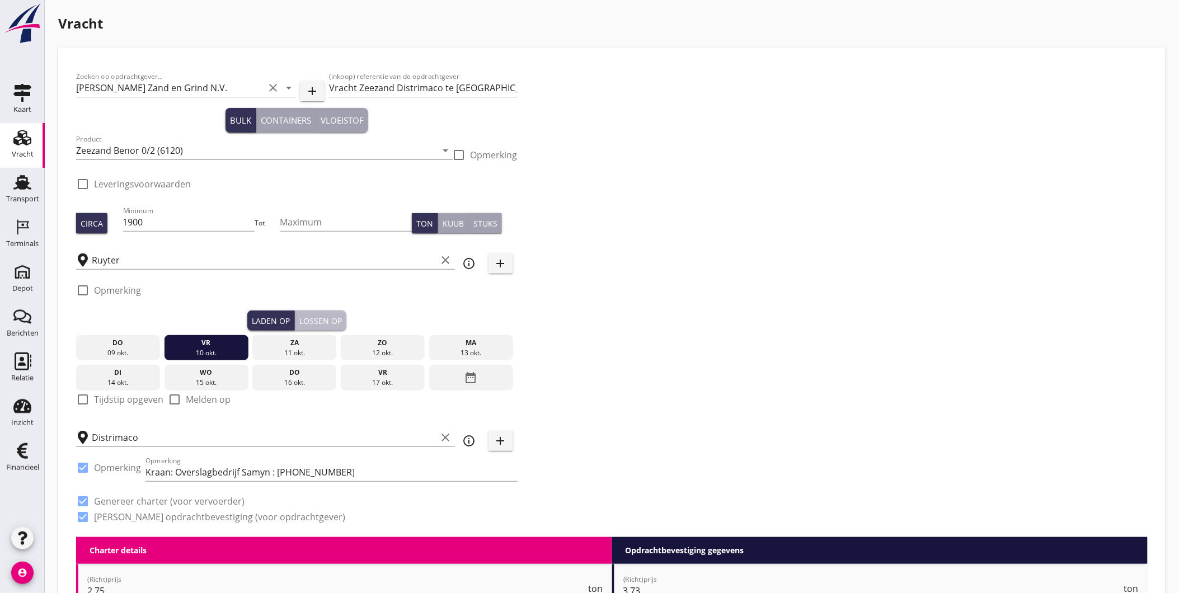
click at [323, 321] on div "Lossen op" at bounding box center [320, 321] width 43 height 12
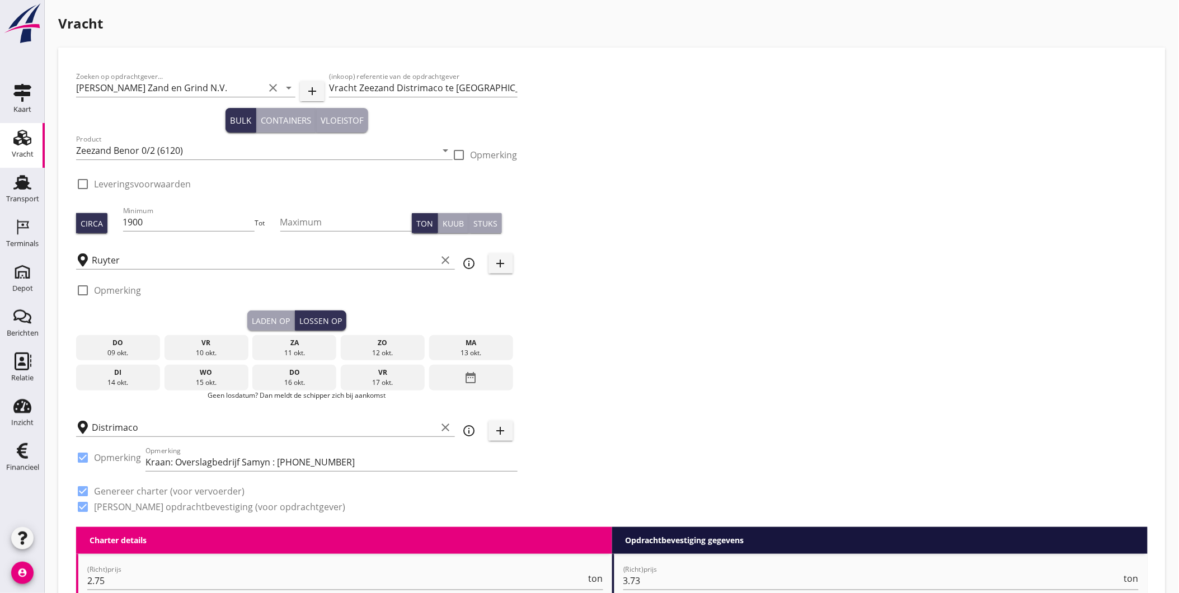
click at [457, 345] on div "ma" at bounding box center [471, 343] width 78 height 10
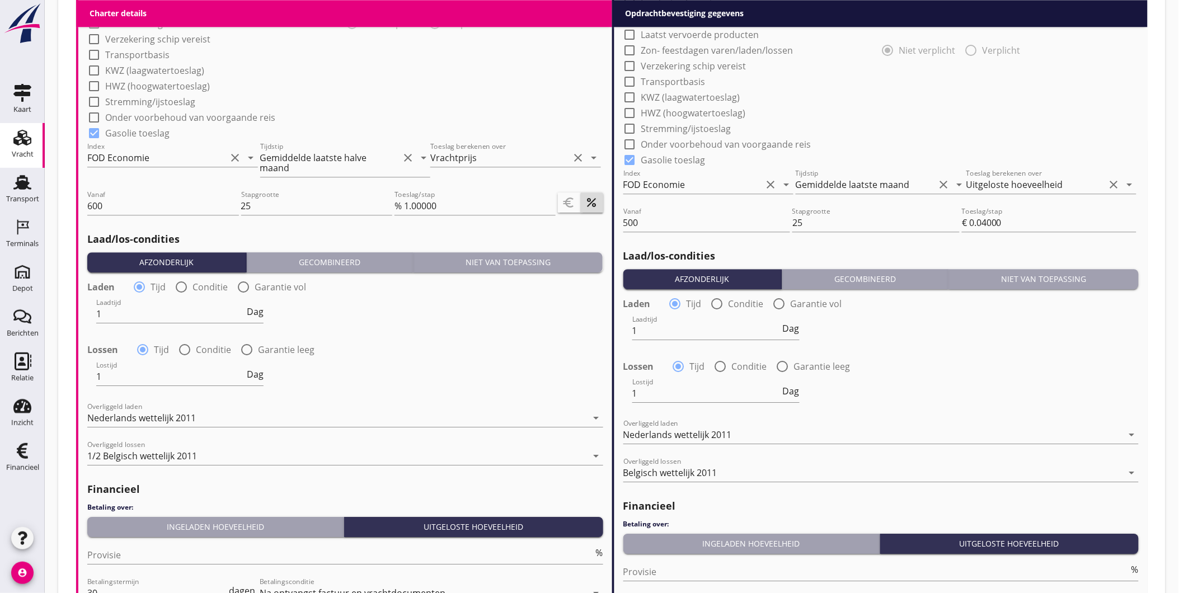
scroll to position [1179, 0]
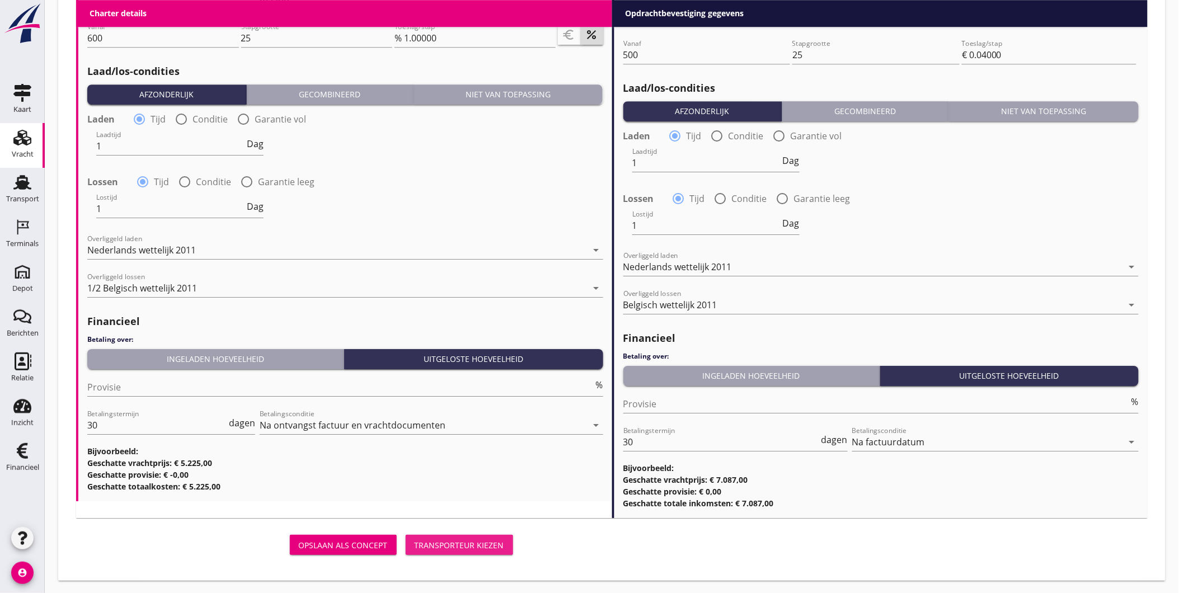
click at [464, 539] on div "Transporteur kiezen" at bounding box center [460, 545] width 90 height 12
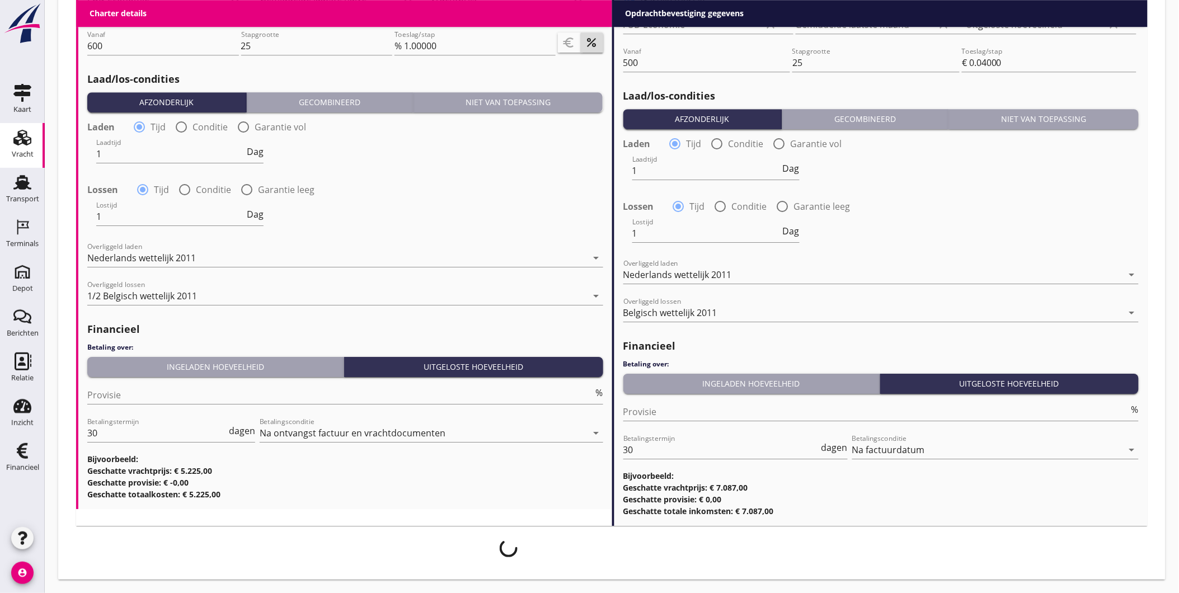
scroll to position [1171, 0]
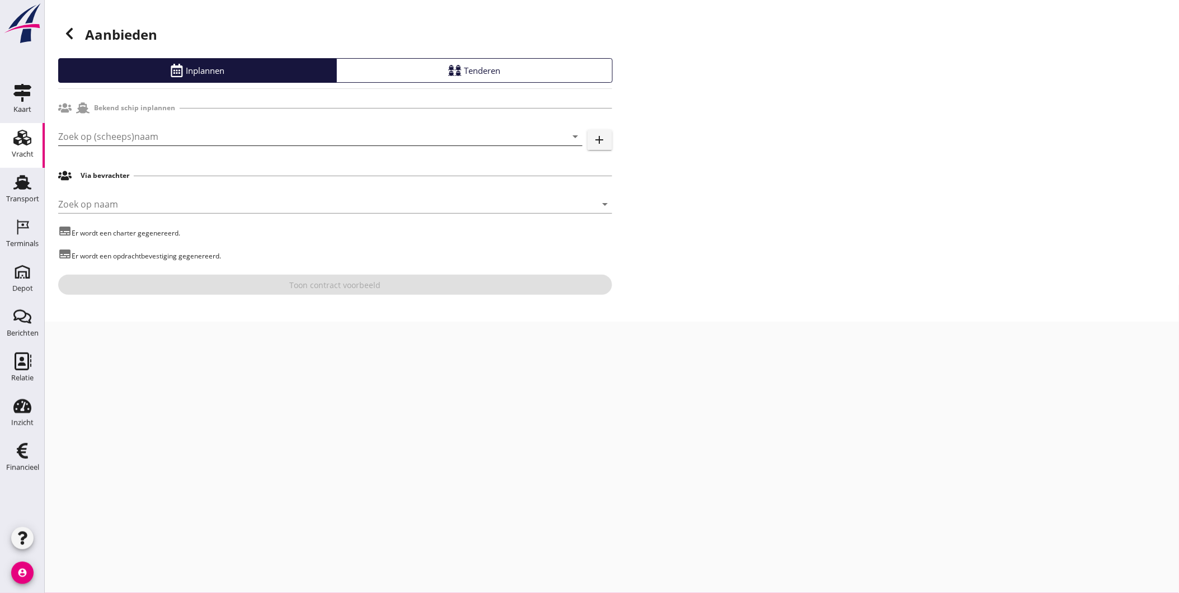
click at [105, 138] on input "Zoek op (scheeps)naam" at bounding box center [304, 137] width 493 height 18
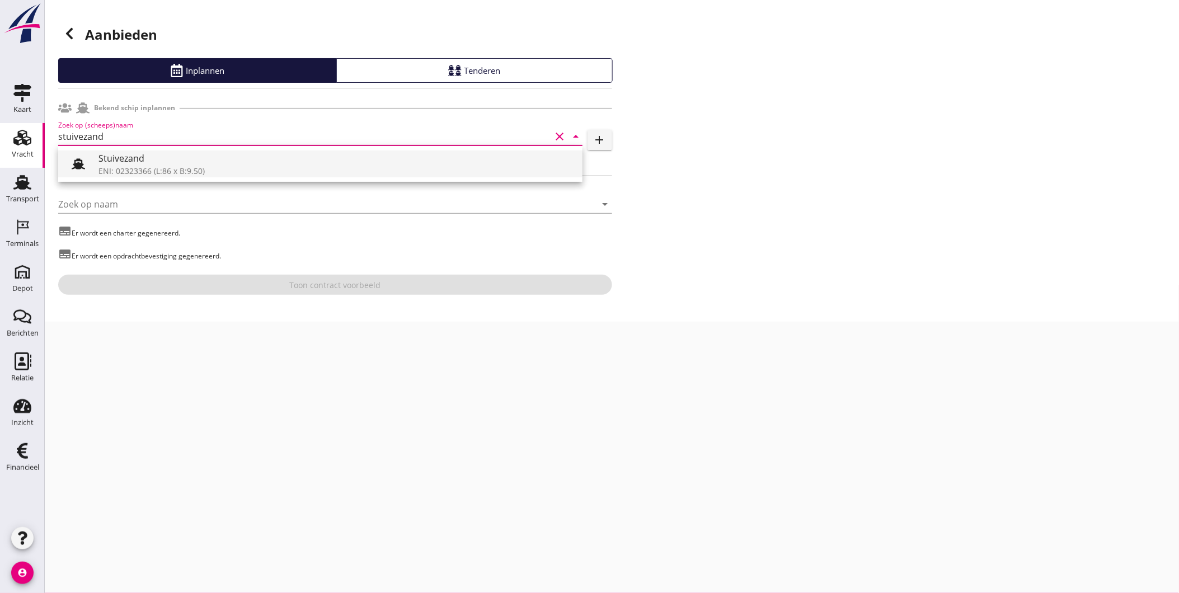
click at [261, 161] on div "Stuivezand" at bounding box center [335, 158] width 475 height 13
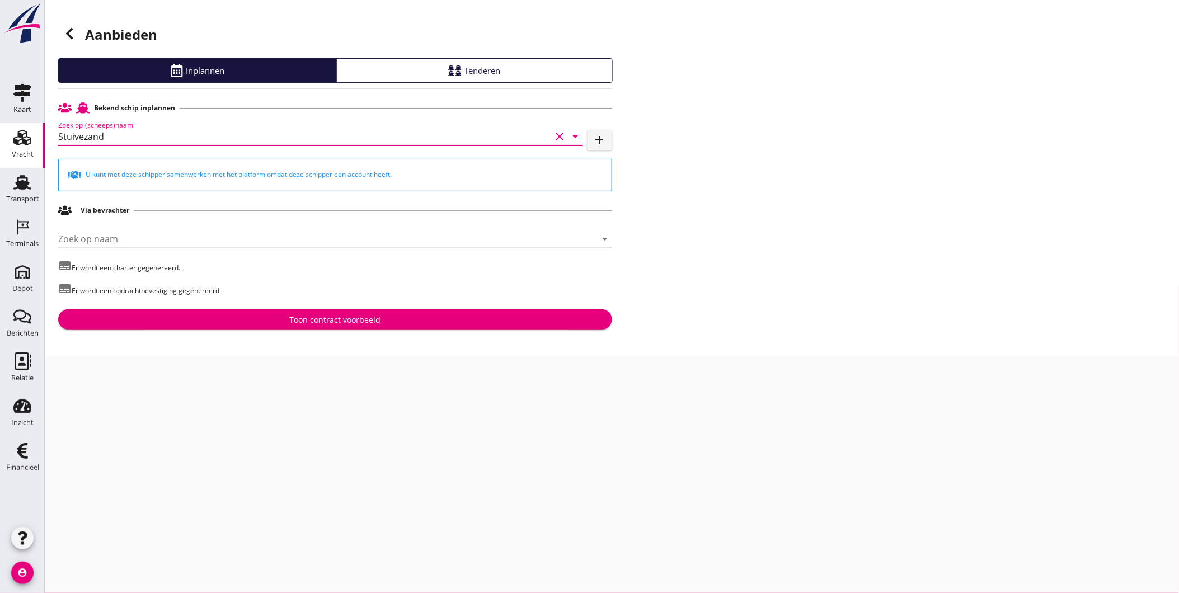
type input "Stuivezand"
click at [237, 323] on div "Toon contract voorbeeld" at bounding box center [335, 320] width 536 height 12
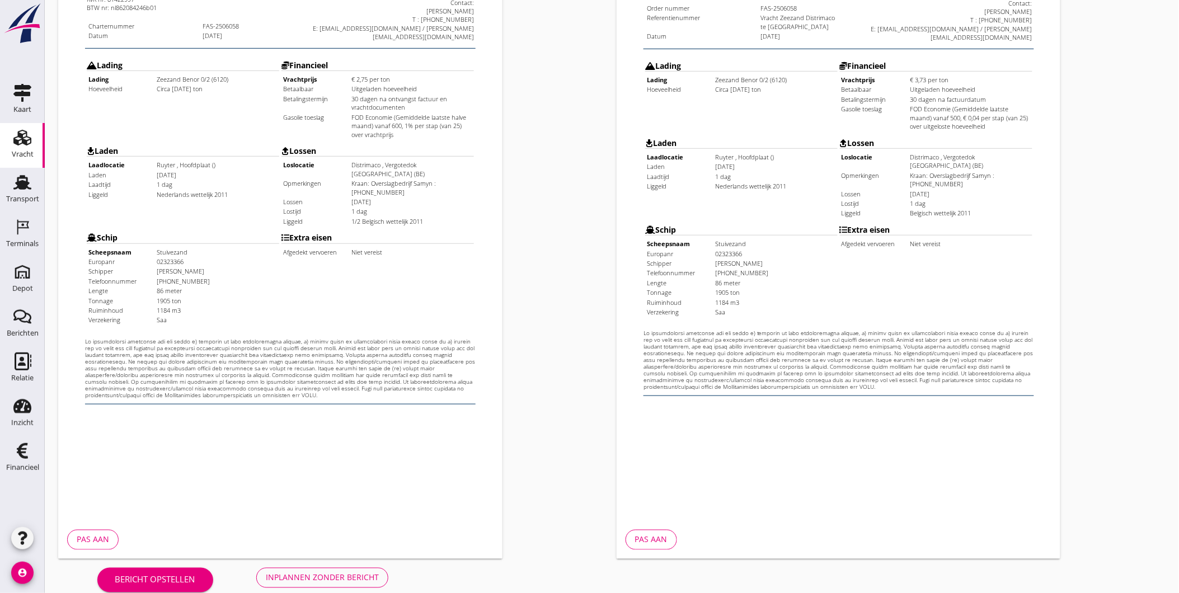
scroll to position [235, 0]
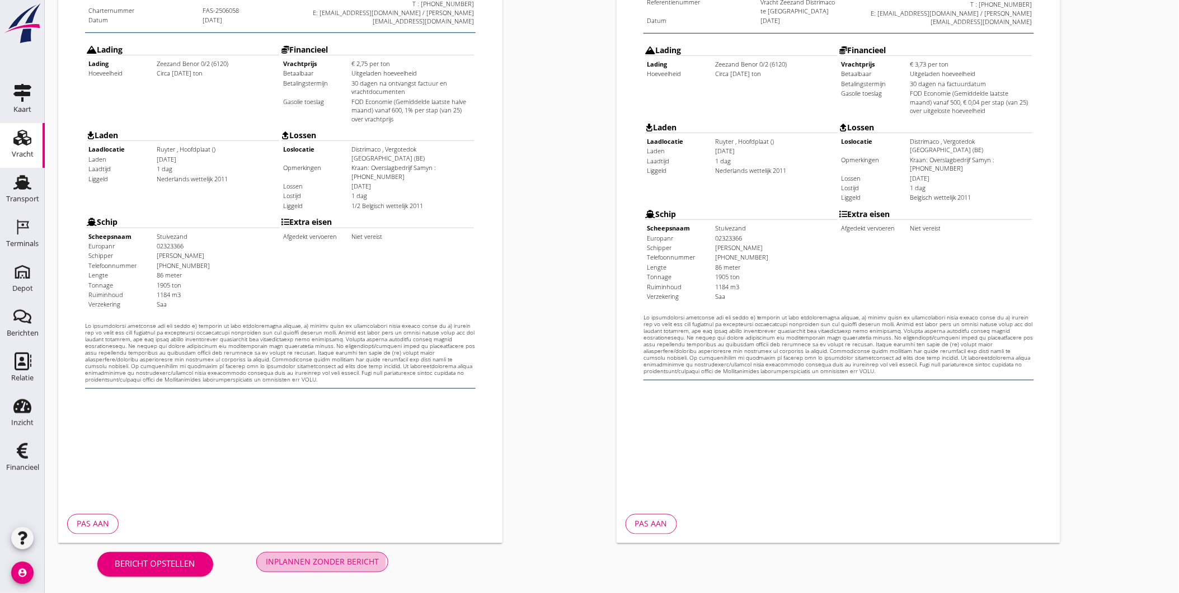
click at [311, 562] on div "Inplannen zonder bericht" at bounding box center [322, 562] width 113 height 12
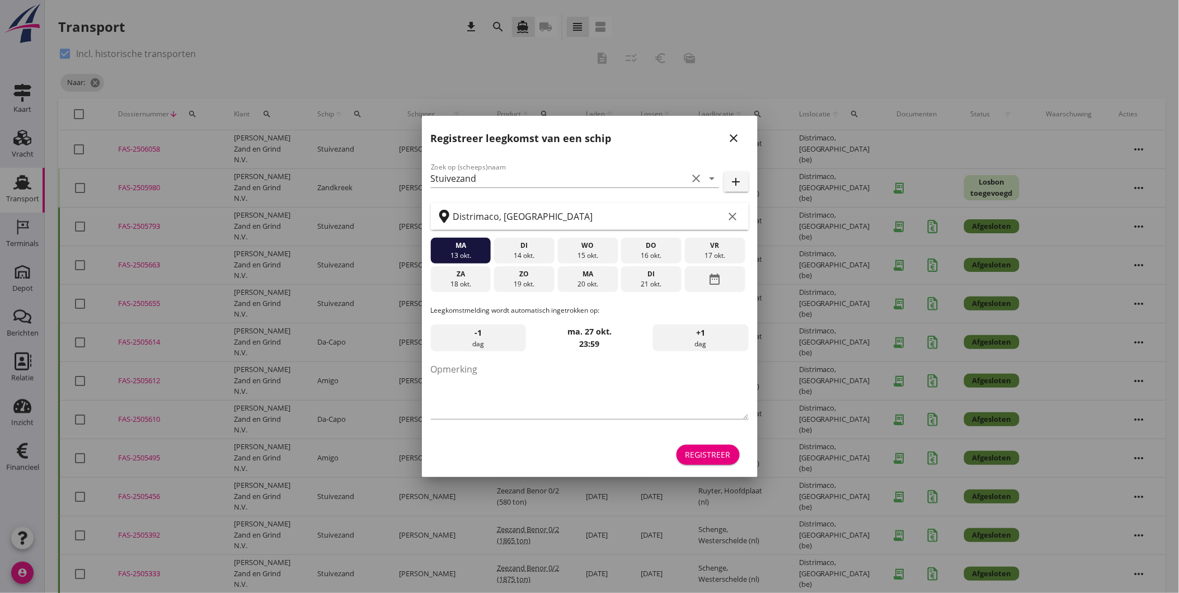
click at [731, 134] on icon "close" at bounding box center [733, 137] width 13 height 13
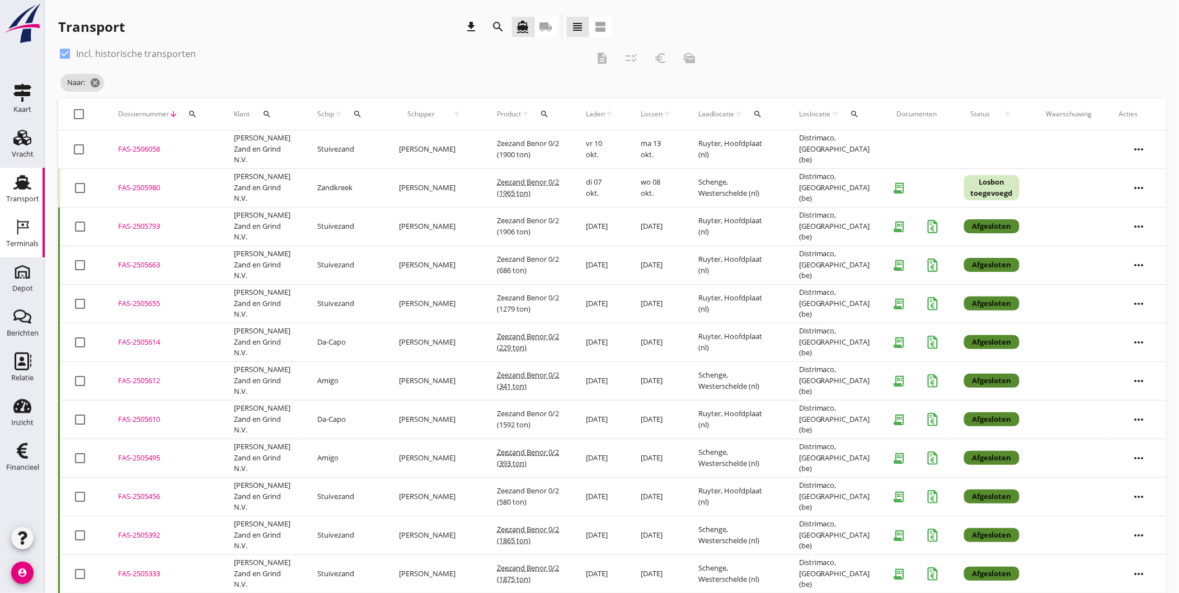
click at [32, 240] on div "Terminals" at bounding box center [22, 243] width 32 height 7
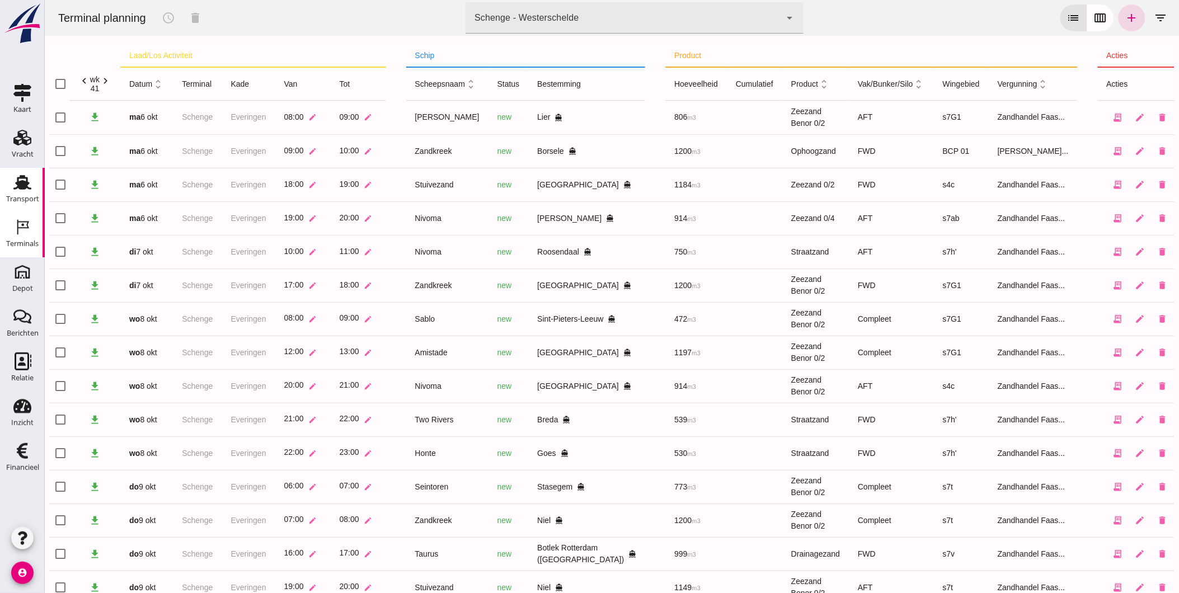
click at [20, 182] on use at bounding box center [22, 182] width 18 height 15
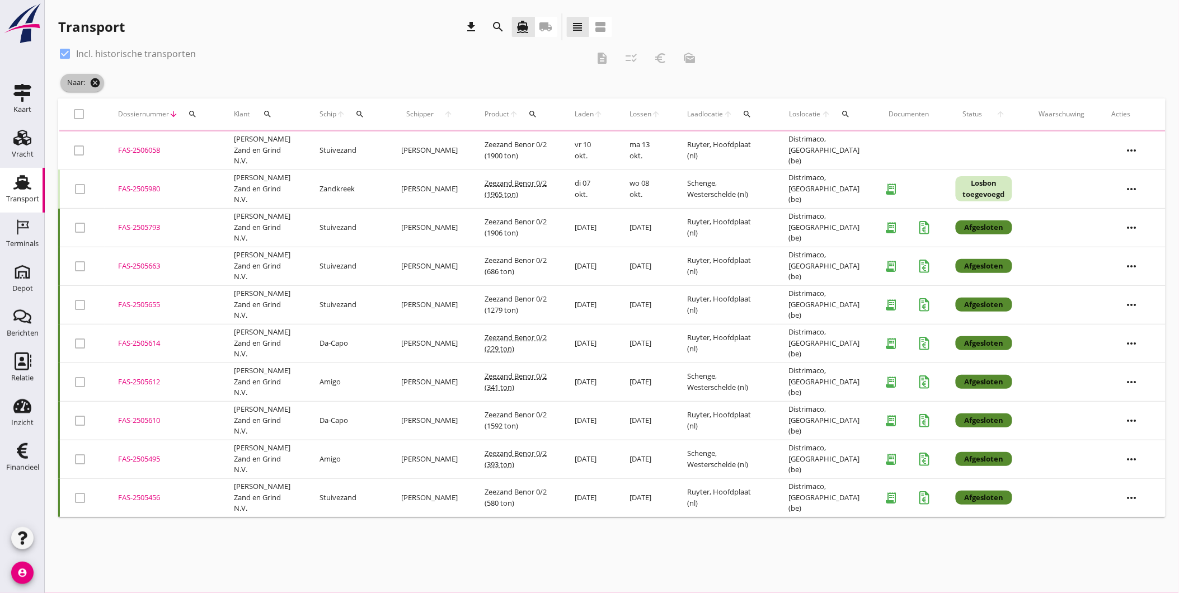
click at [101, 82] on icon "cancel" at bounding box center [95, 82] width 11 height 11
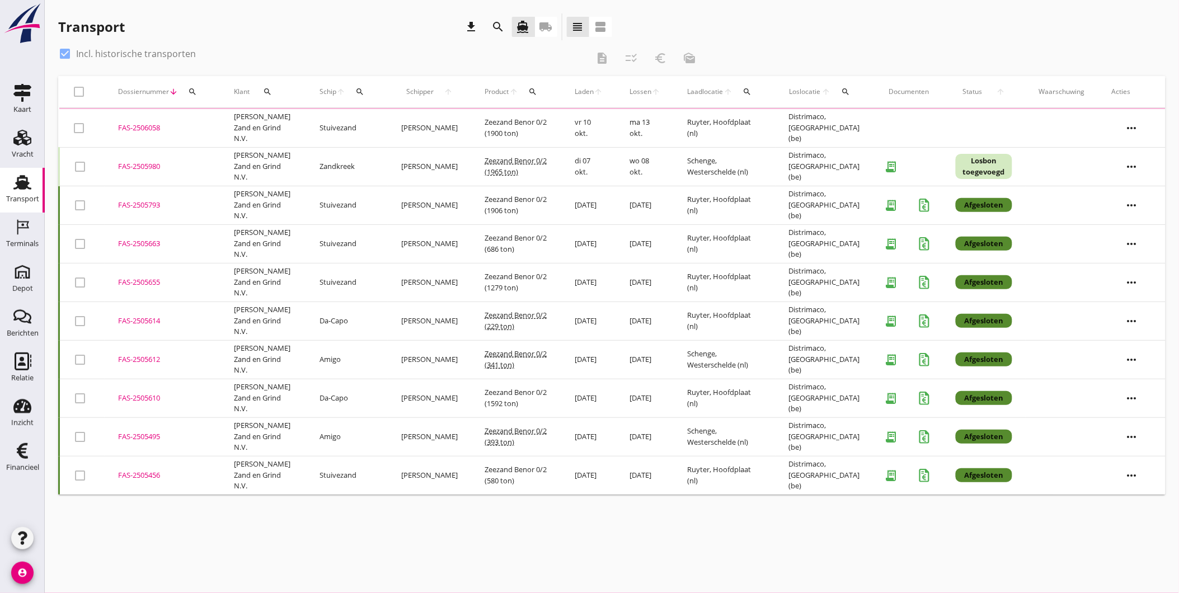
click at [68, 53] on div at bounding box center [64, 53] width 19 height 19
checkbox input "false"
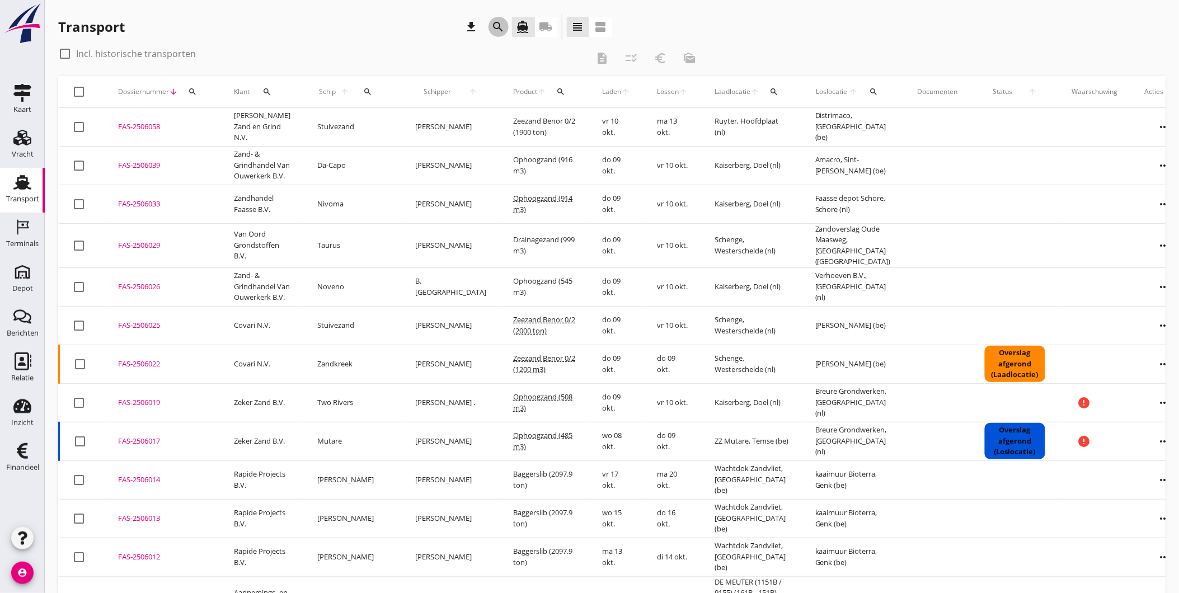
click at [499, 25] on icon "search" at bounding box center [498, 26] width 13 height 13
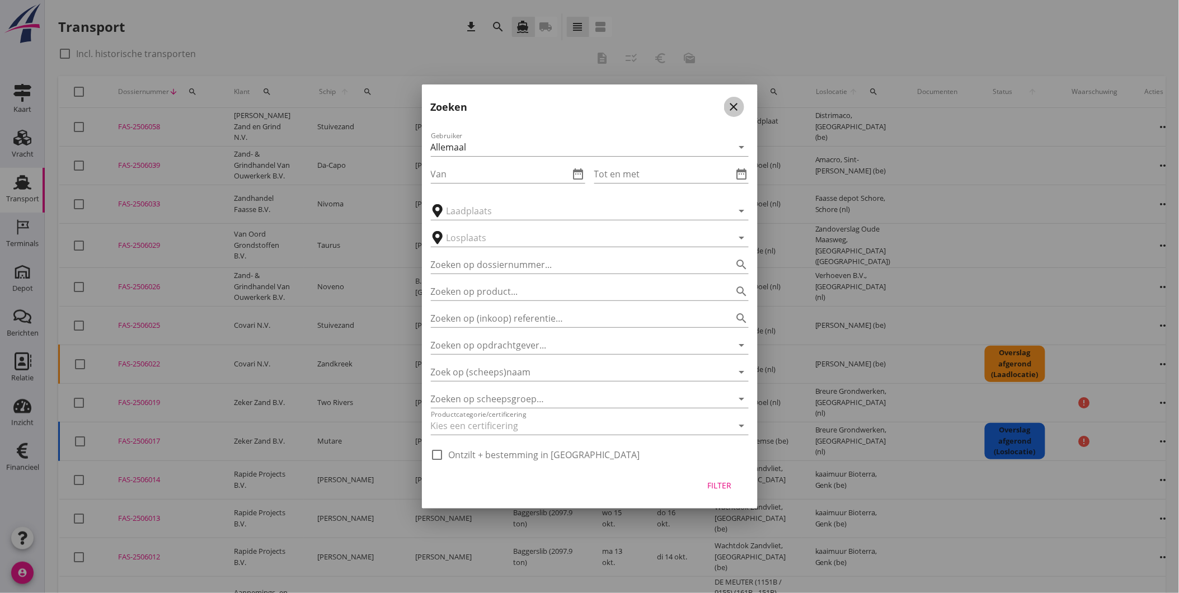
click at [735, 107] on icon "close" at bounding box center [733, 106] width 13 height 13
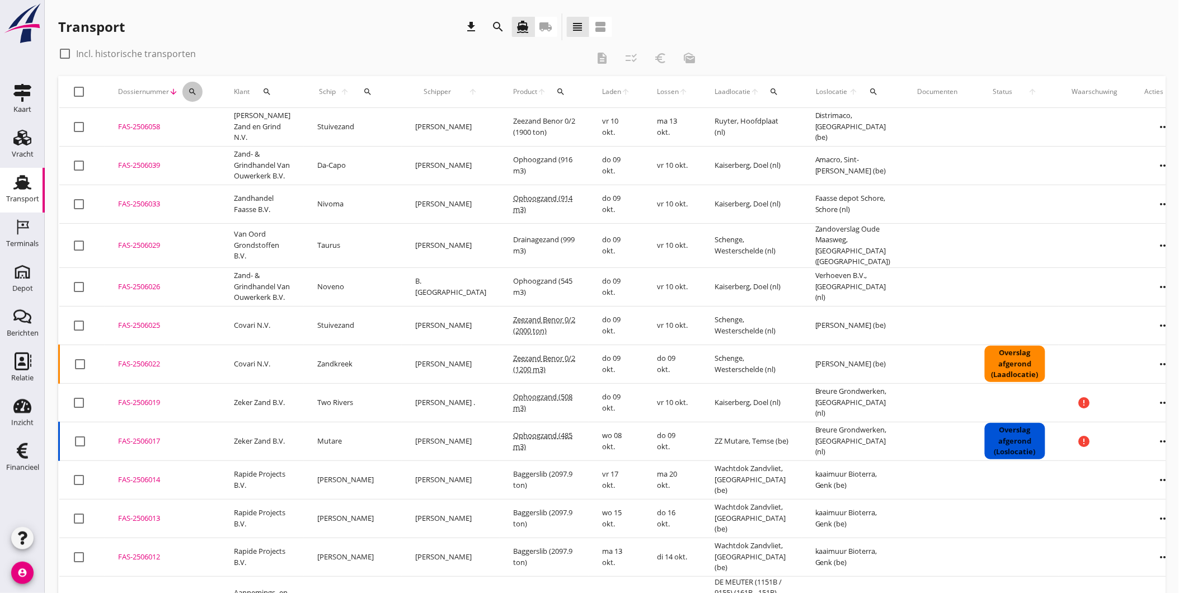
click at [196, 92] on icon "search" at bounding box center [192, 91] width 9 height 9
click at [236, 129] on input "Zoeken op dossiernummer..." at bounding box center [244, 124] width 116 height 18
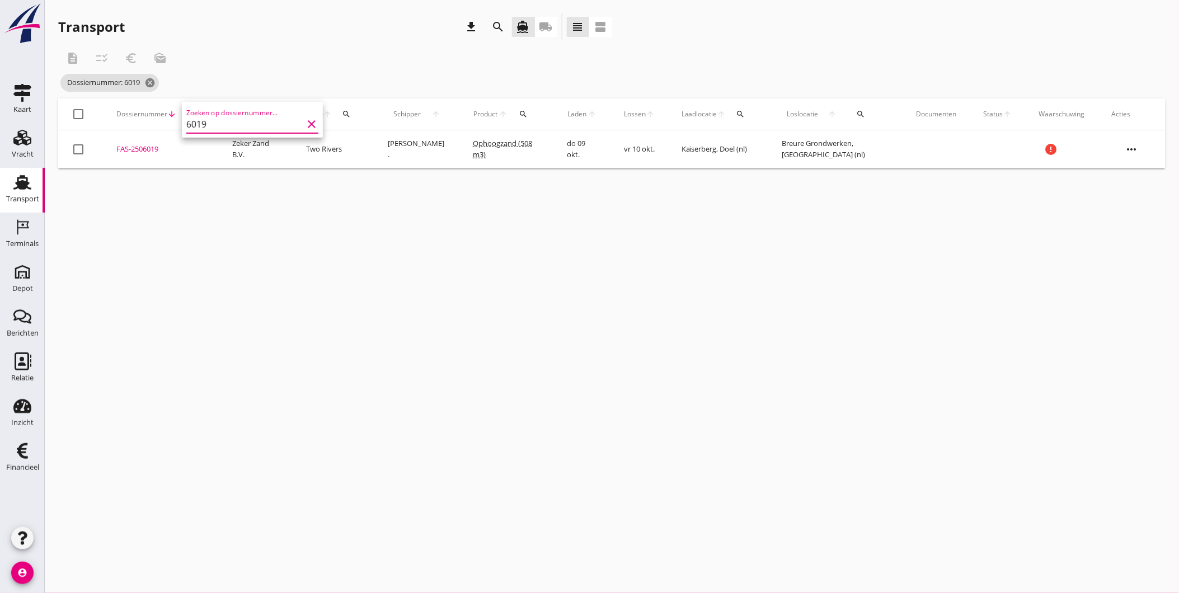
type input "6019"
click at [146, 150] on div "FAS-2506019" at bounding box center [160, 149] width 89 height 11
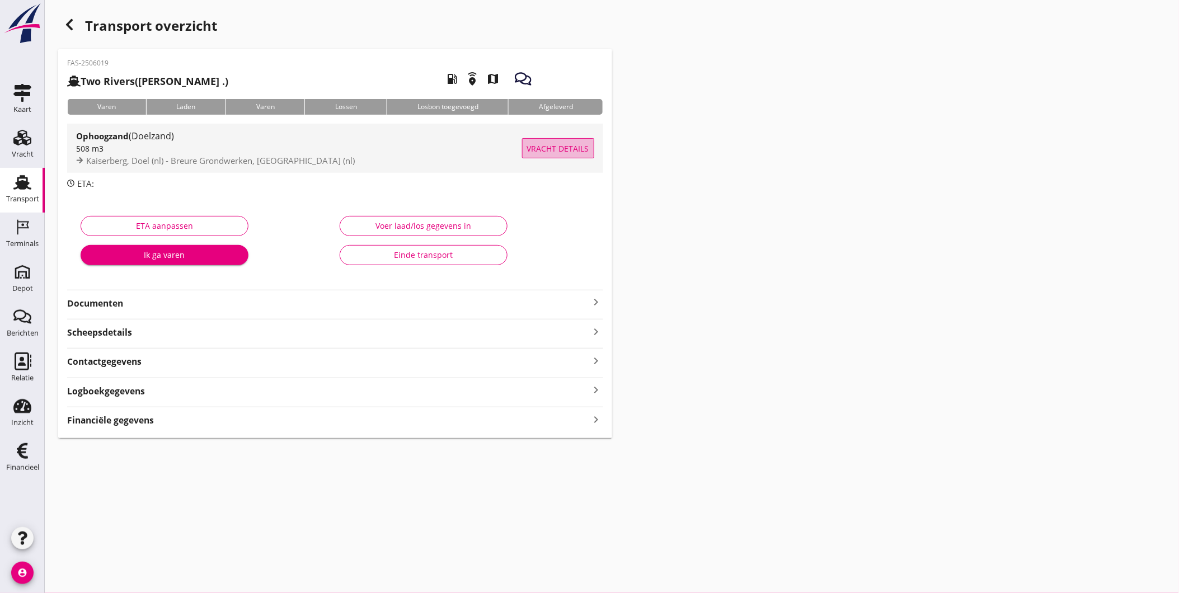
click at [571, 146] on span "Vracht details" at bounding box center [558, 149] width 62 height 12
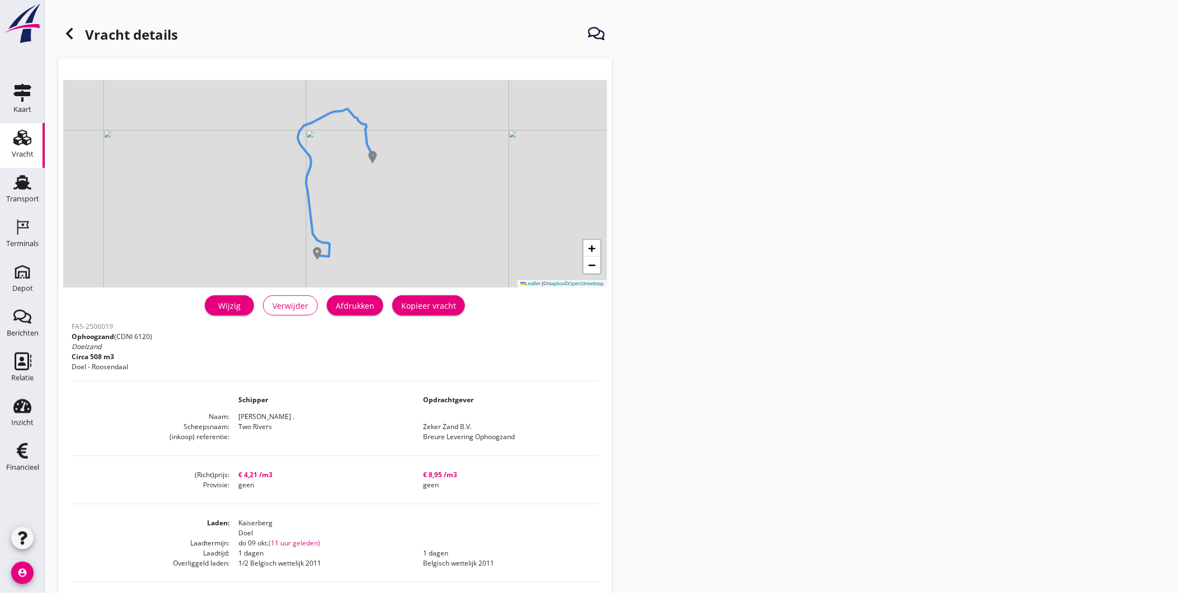
click at [245, 308] on div "Wijzig" at bounding box center [229, 306] width 31 height 12
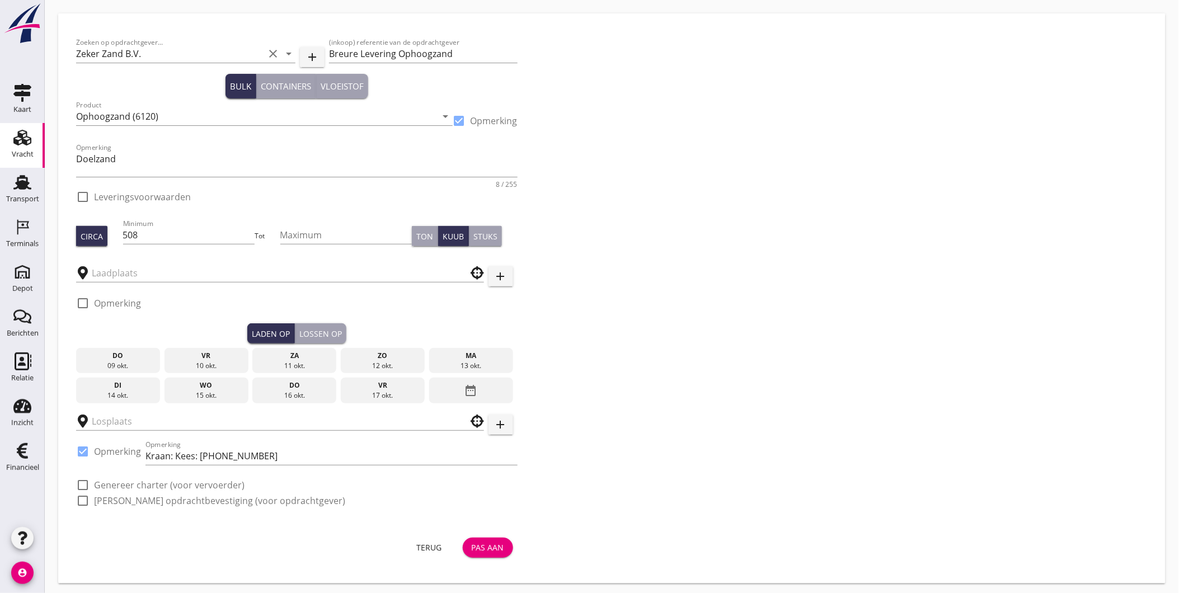
type input "Kaiserberg"
checkbox input "true"
type input "Breure Grondwerken"
checkbox input "true"
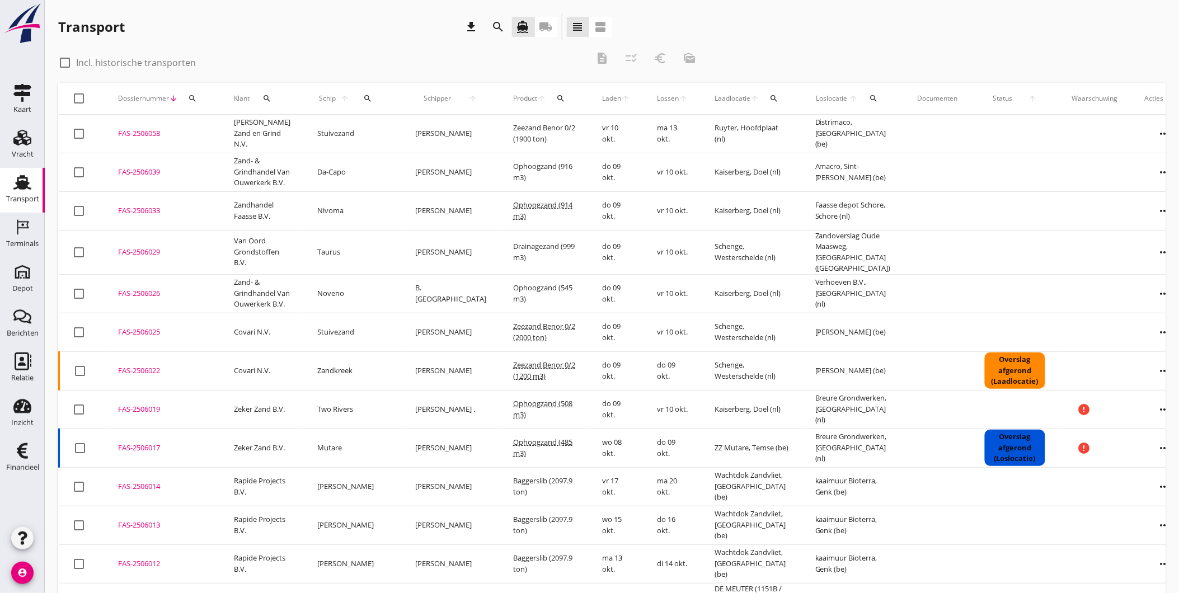
click at [198, 93] on button "search" at bounding box center [192, 98] width 20 height 20
click at [270, 123] on input "Zoeken op dossiernummer..." at bounding box center [244, 131] width 116 height 18
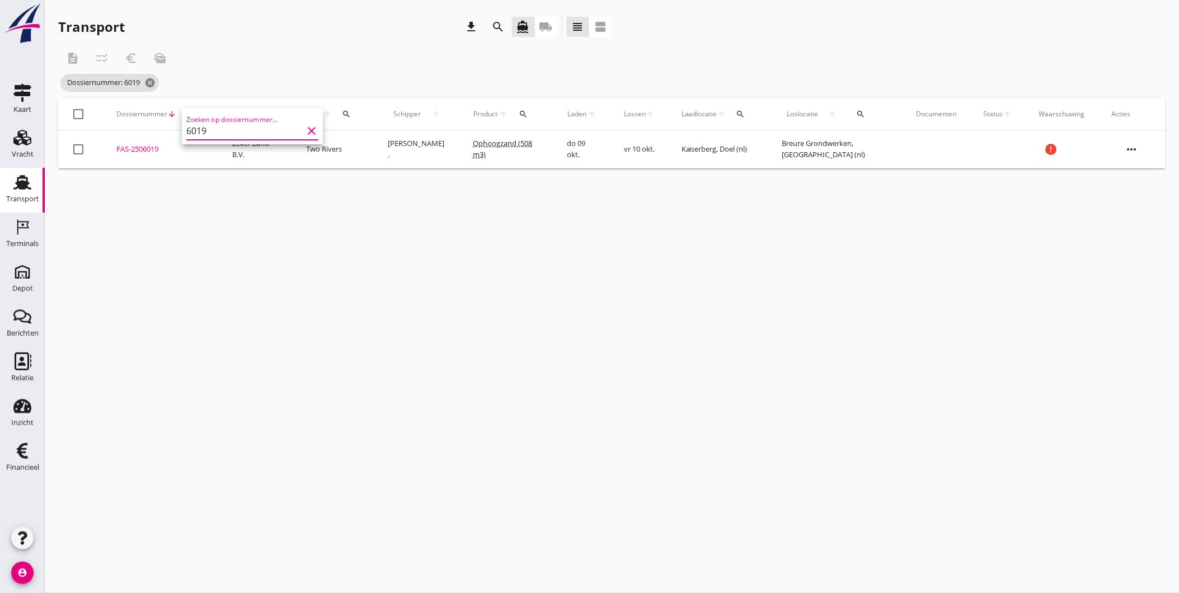
type input "6019"
click at [1134, 150] on icon "more_horiz" at bounding box center [1131, 149] width 31 height 31
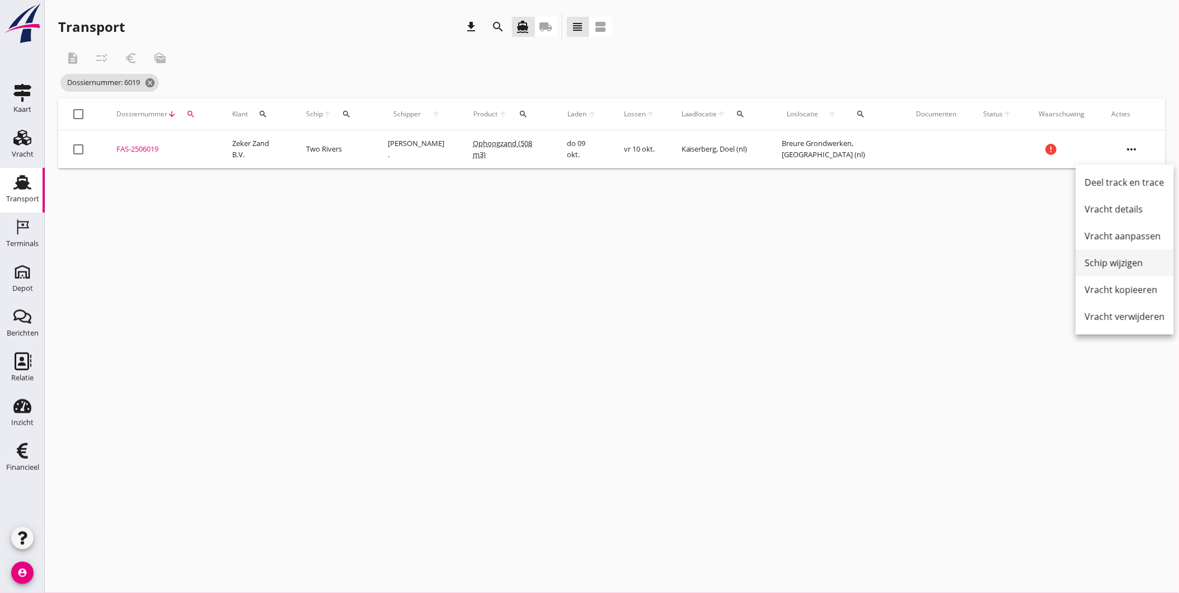
click at [1136, 262] on div "Schip wijzigen" at bounding box center [1125, 262] width 80 height 13
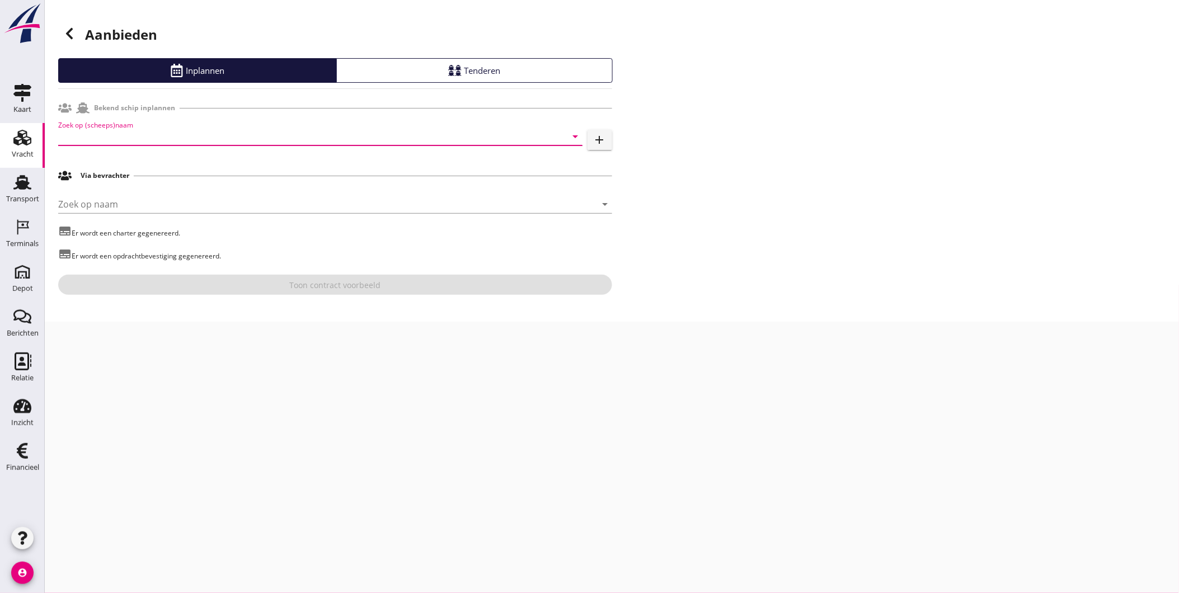
click at [186, 139] on input "Zoek op (scheeps)naam" at bounding box center [304, 137] width 493 height 18
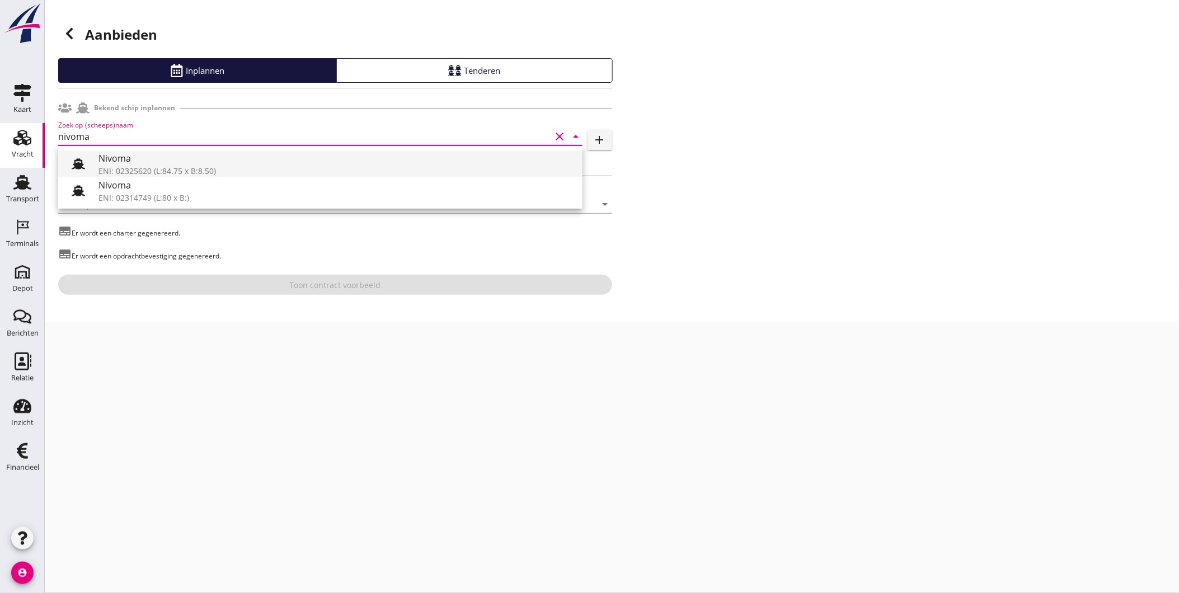
click at [217, 168] on div "ENI: 02325620 (L:84.75 x B:8.50)" at bounding box center [335, 171] width 475 height 12
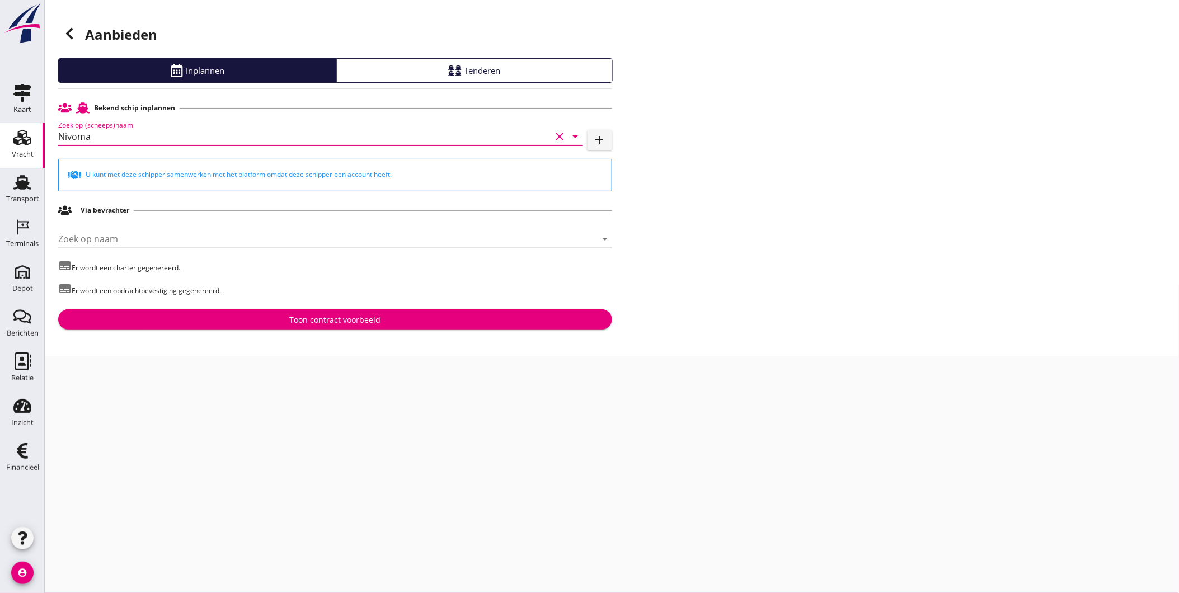
type input "Nivoma"
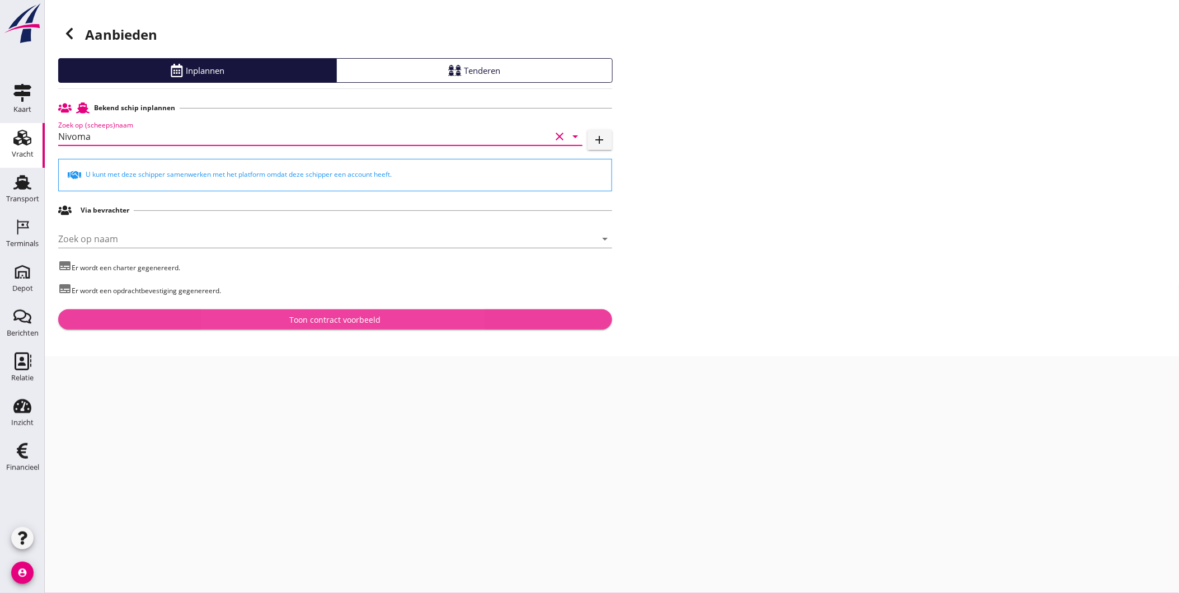
click at [269, 320] on div "Toon contract voorbeeld" at bounding box center [335, 320] width 536 height 12
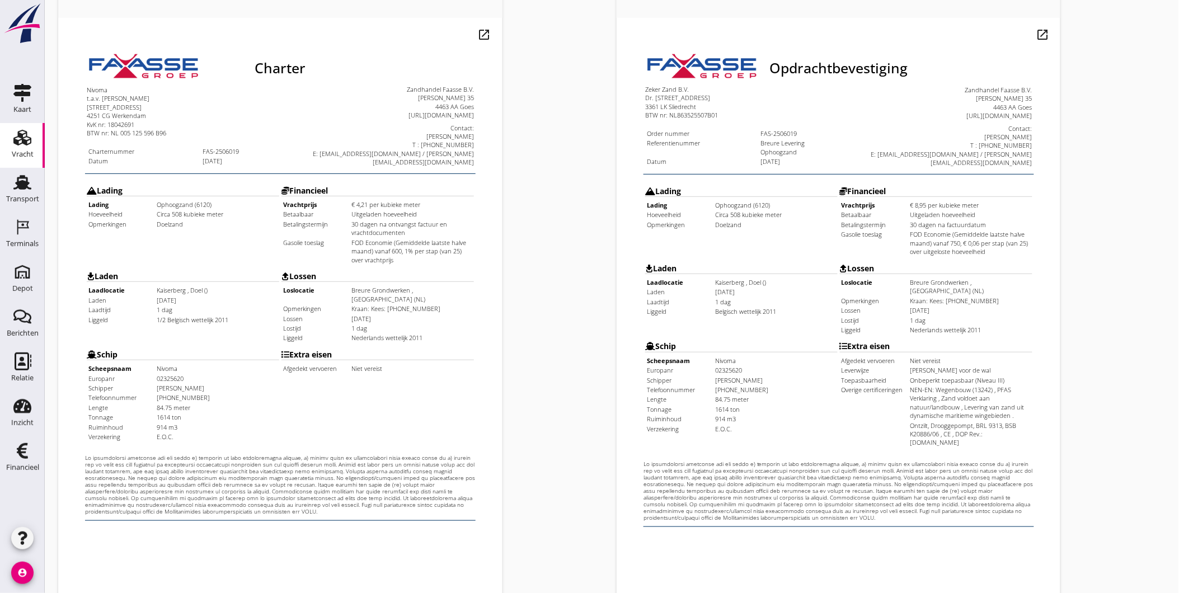
scroll to position [235, 0]
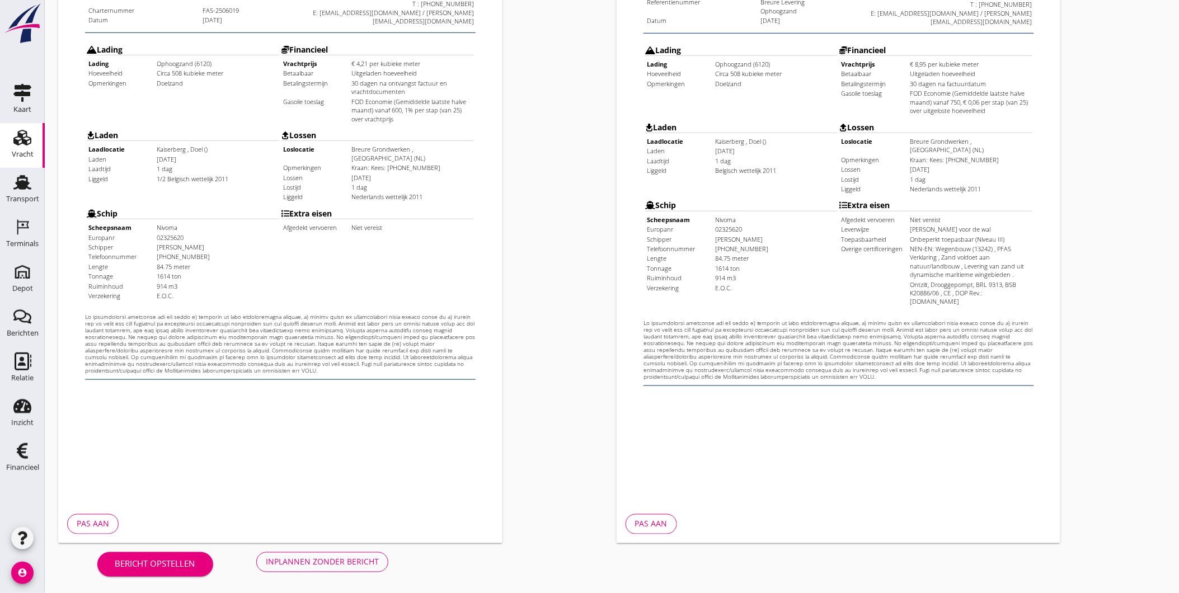
click at [109, 523] on button "Pas aan" at bounding box center [92, 524] width 51 height 20
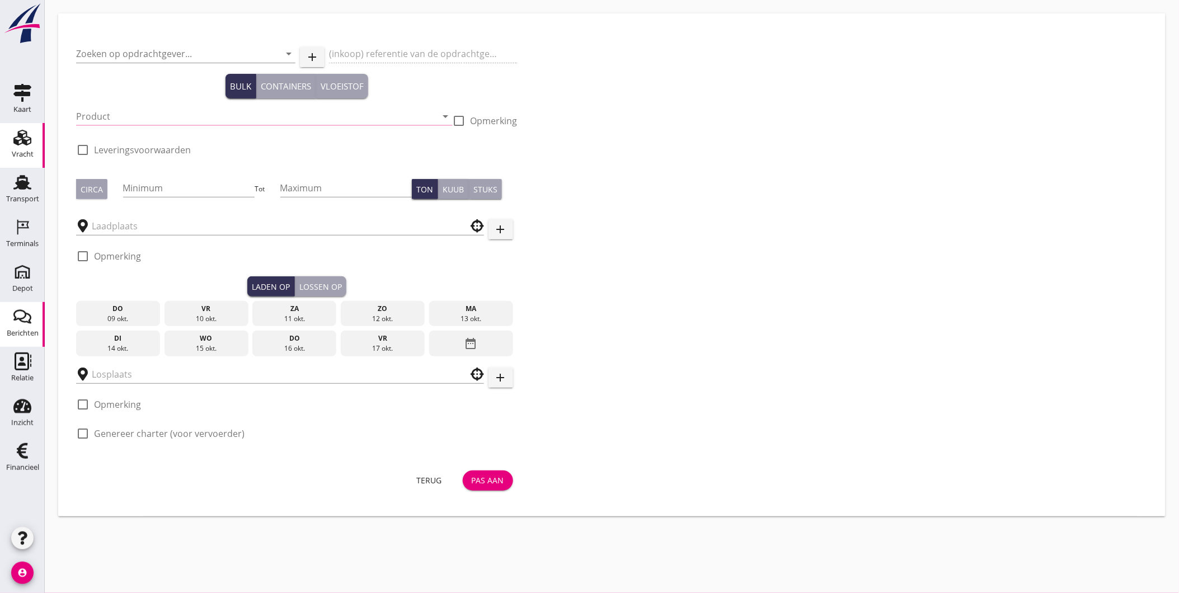
type input "Zeker Zand B.V."
type input "Breure Levering Ophoogzand"
type input "Ophoogzand (6120)"
checkbox input "true"
type input "508"
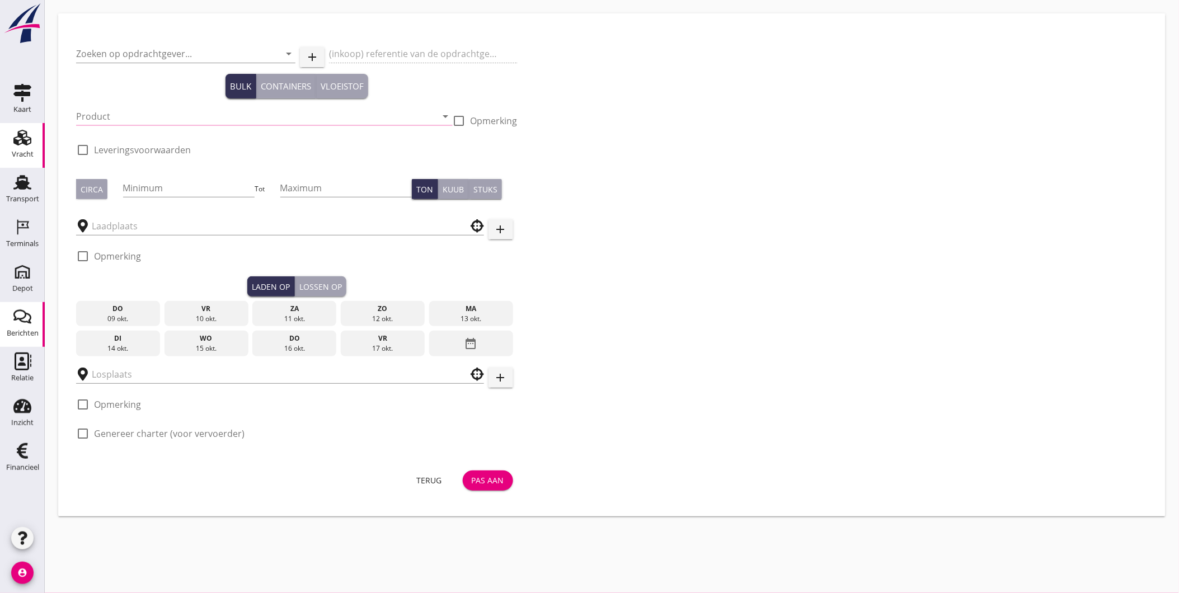
checkbox input "true"
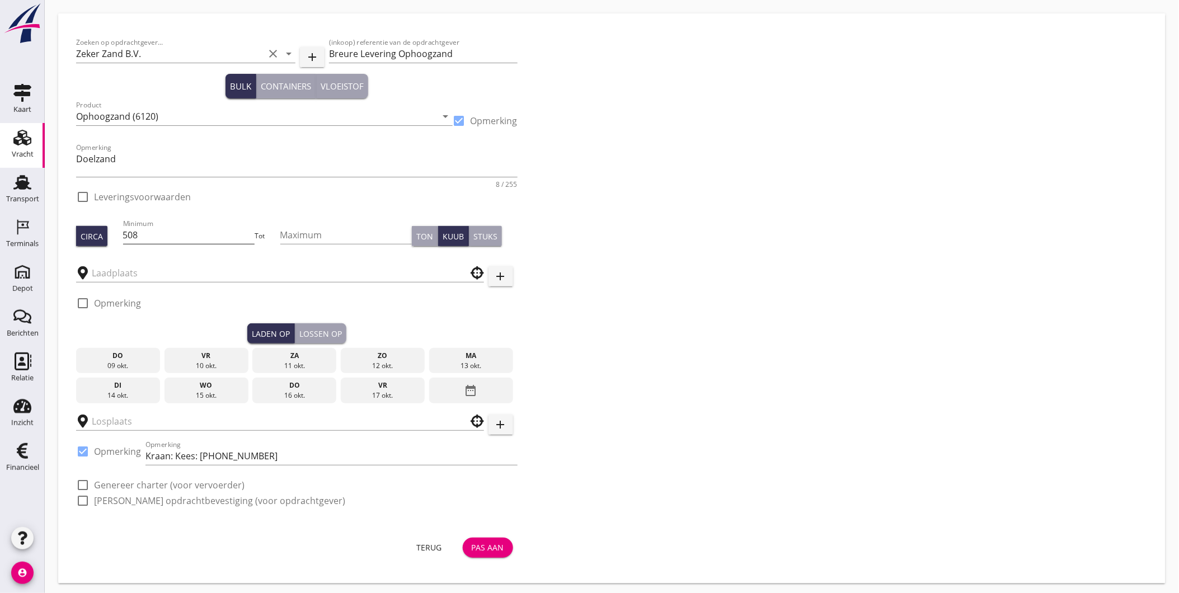
checkbox input "true"
type input "Kaiserberg"
type input "Breure Grondwerken"
checkbox input "true"
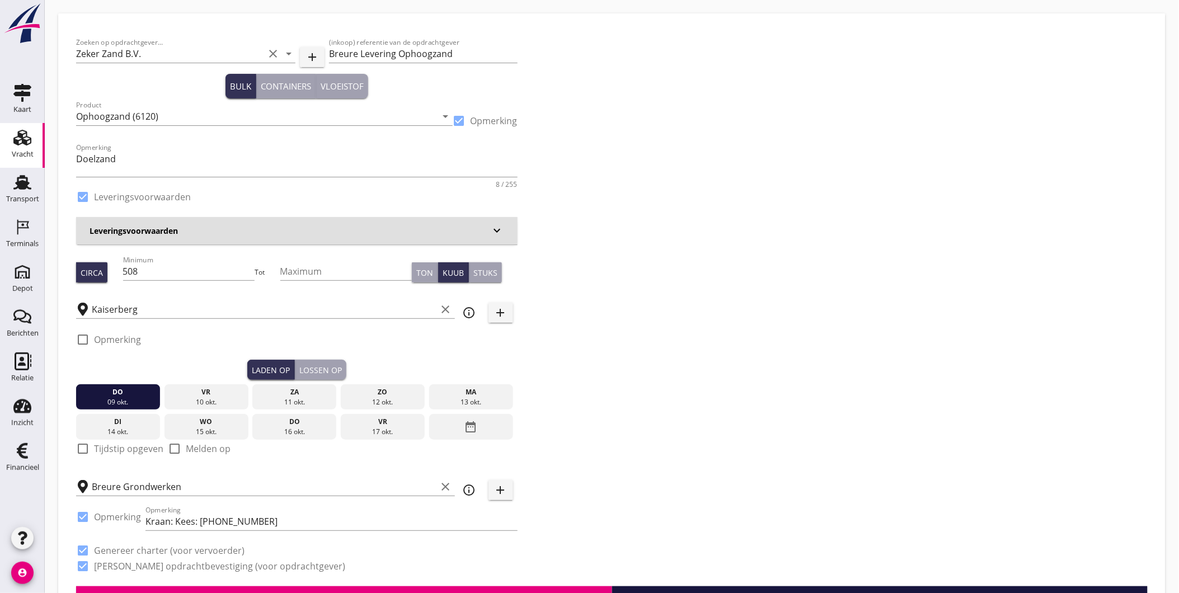
type input "4.21"
checkbox input "false"
radio input "false"
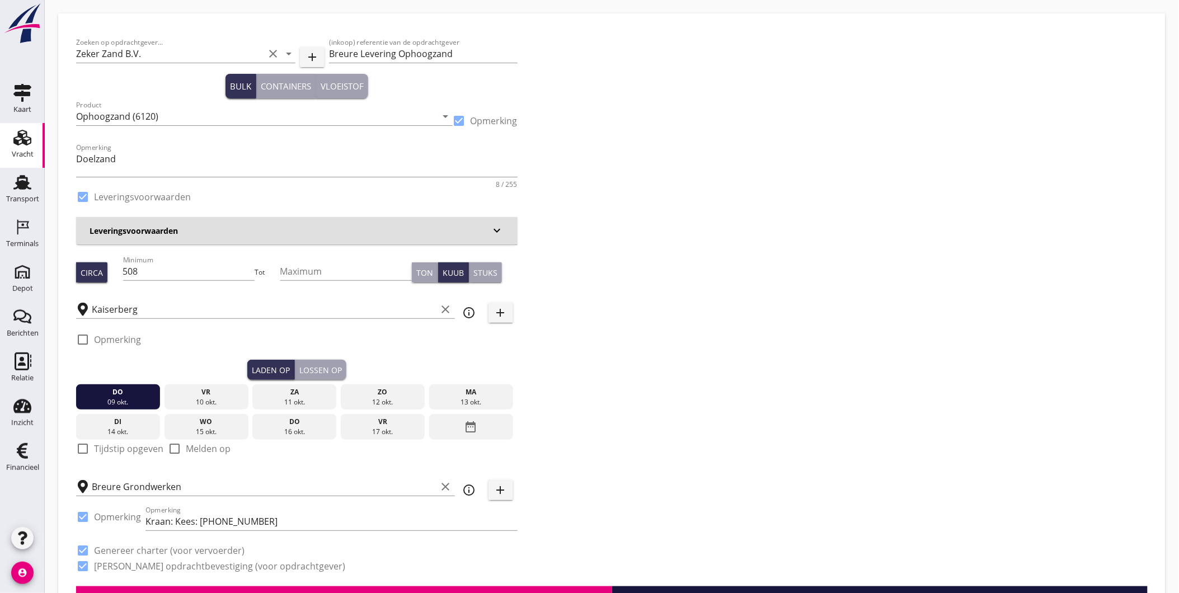
checkbox input "true"
type input "1"
type input "8.95"
checkbox input "false"
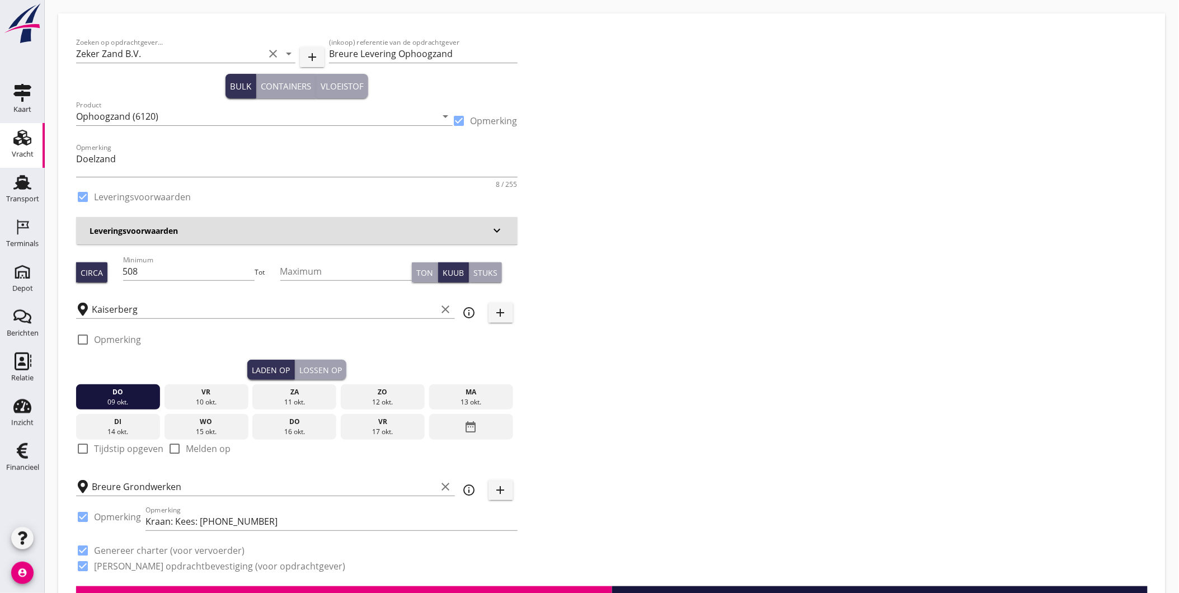
radio input "false"
checkbox input "true"
type input "1"
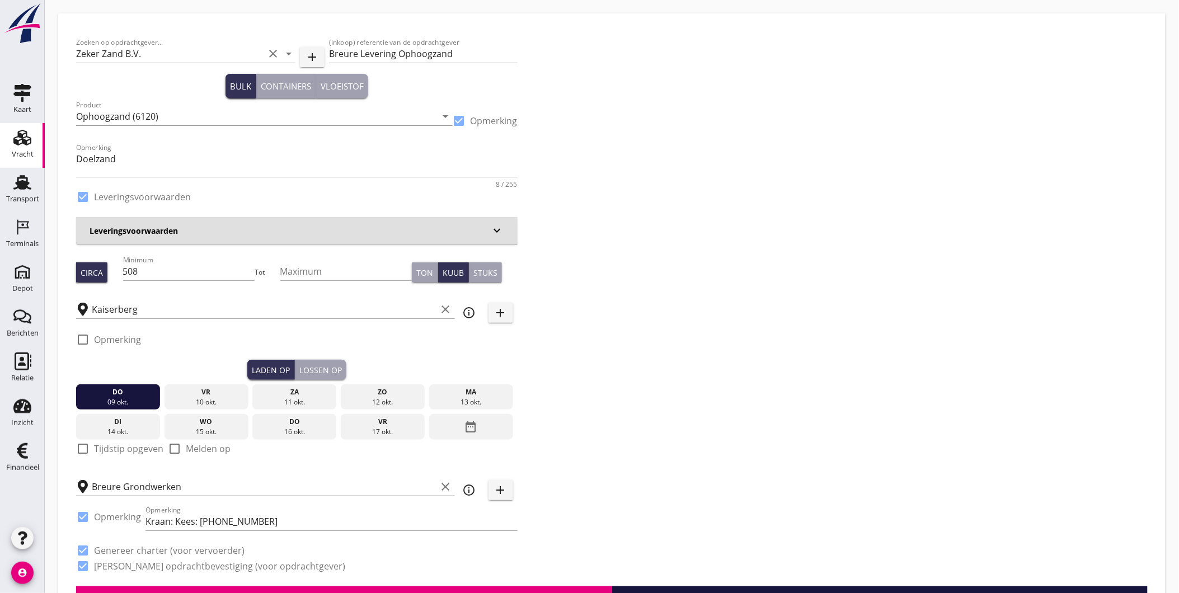
type input "1"
drag, startPoint x: 181, startPoint y: 273, endPoint x: 40, endPoint y: 273, distance: 140.5
type input "750"
click at [336, 368] on div "Lossen op" at bounding box center [320, 370] width 43 height 12
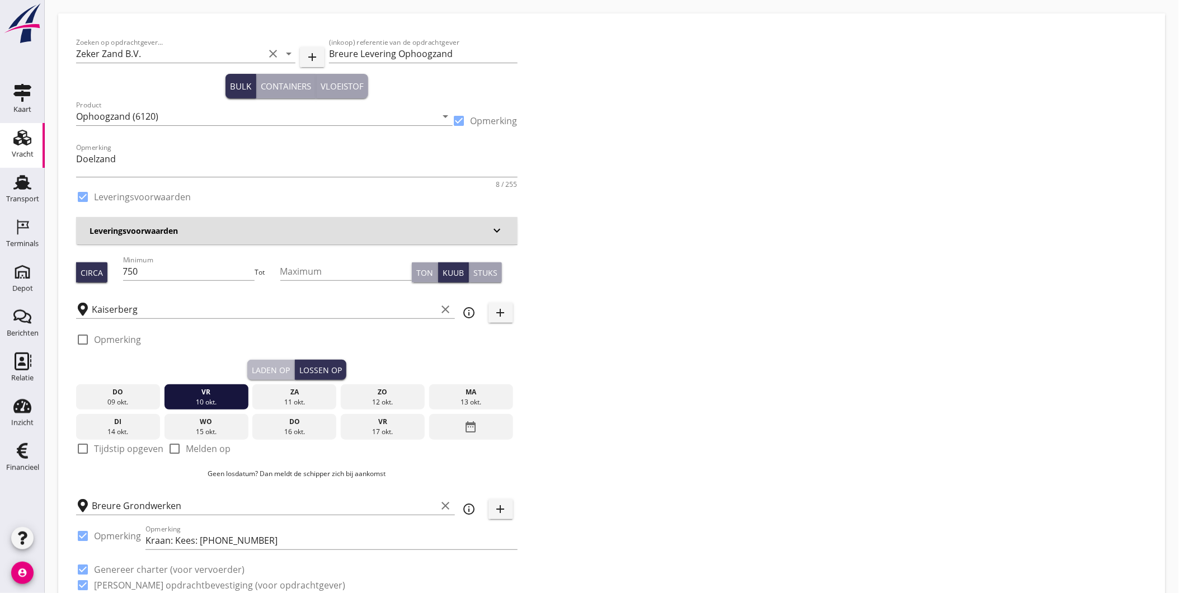
click at [280, 372] on div "Laden op" at bounding box center [271, 370] width 38 height 12
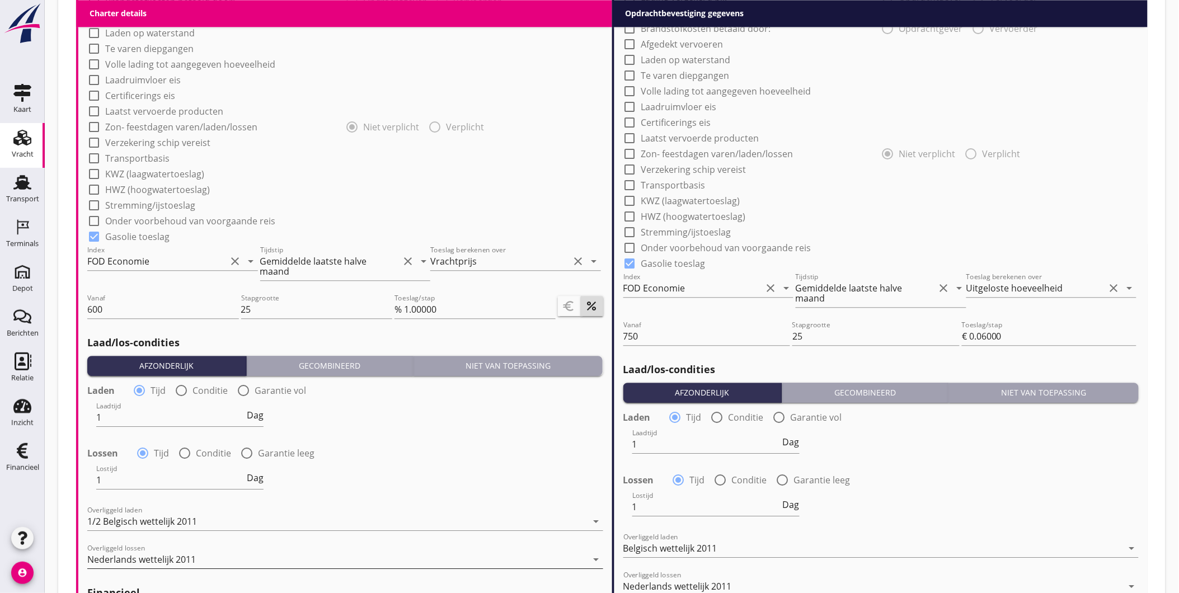
scroll to position [1220, 0]
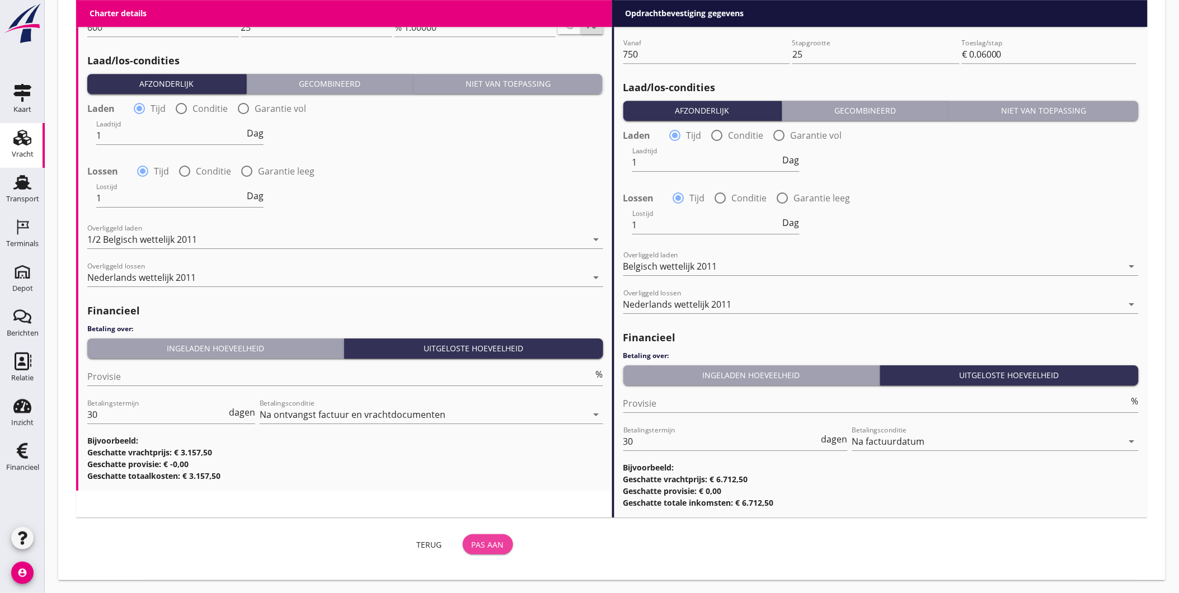
click at [484, 540] on div "Pas aan" at bounding box center [488, 545] width 32 height 12
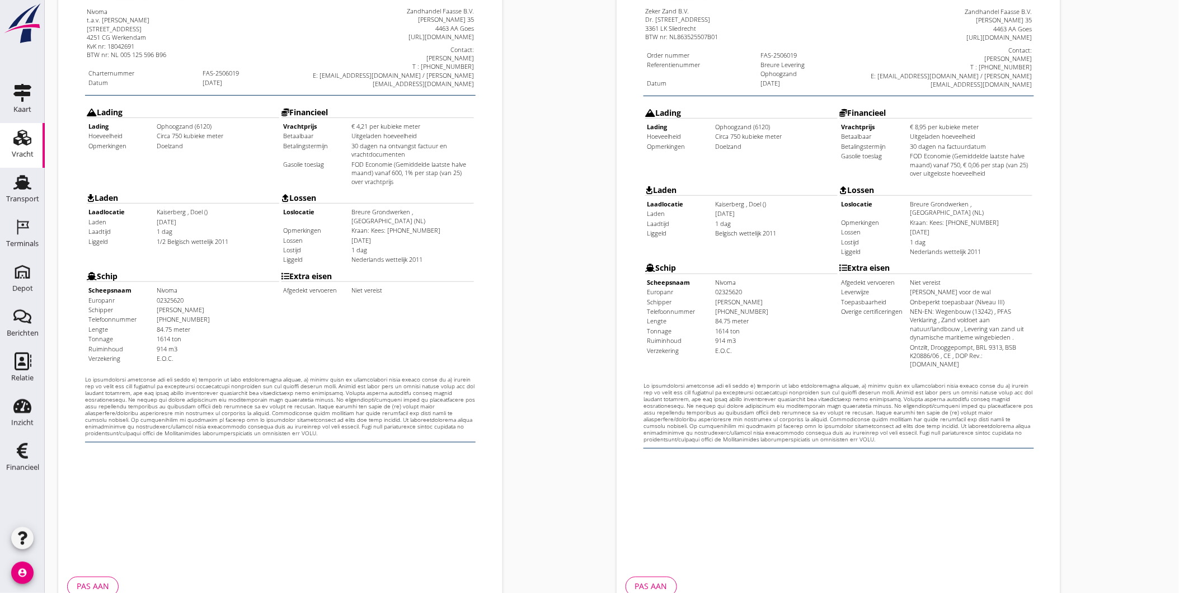
scroll to position [235, 0]
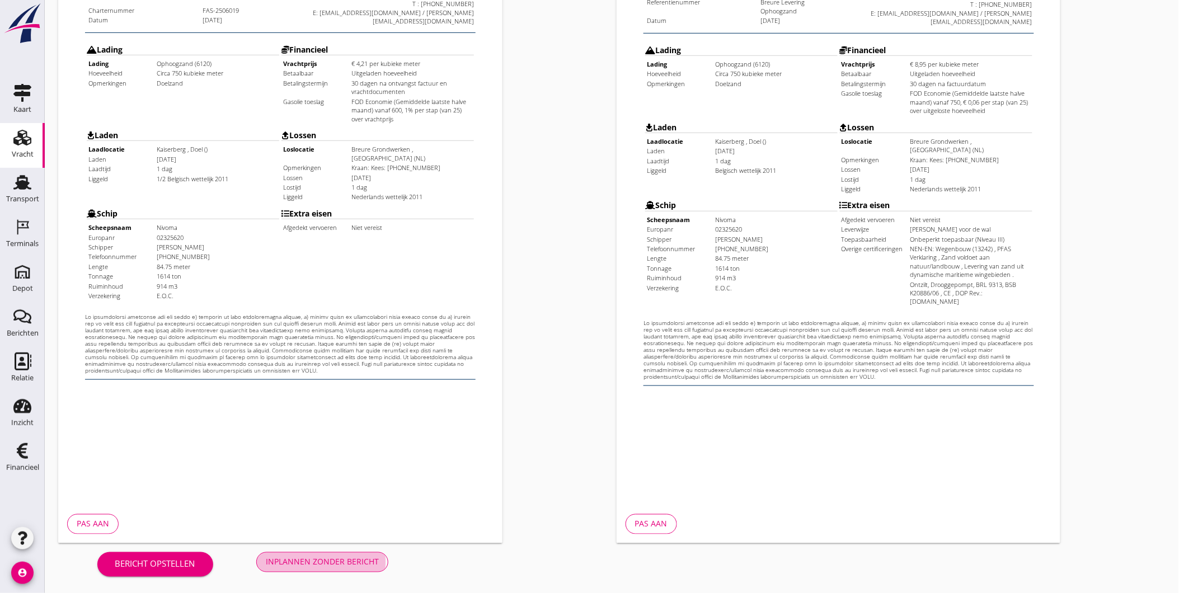
click at [349, 562] on div "Inplannen zonder bericht" at bounding box center [322, 562] width 113 height 12
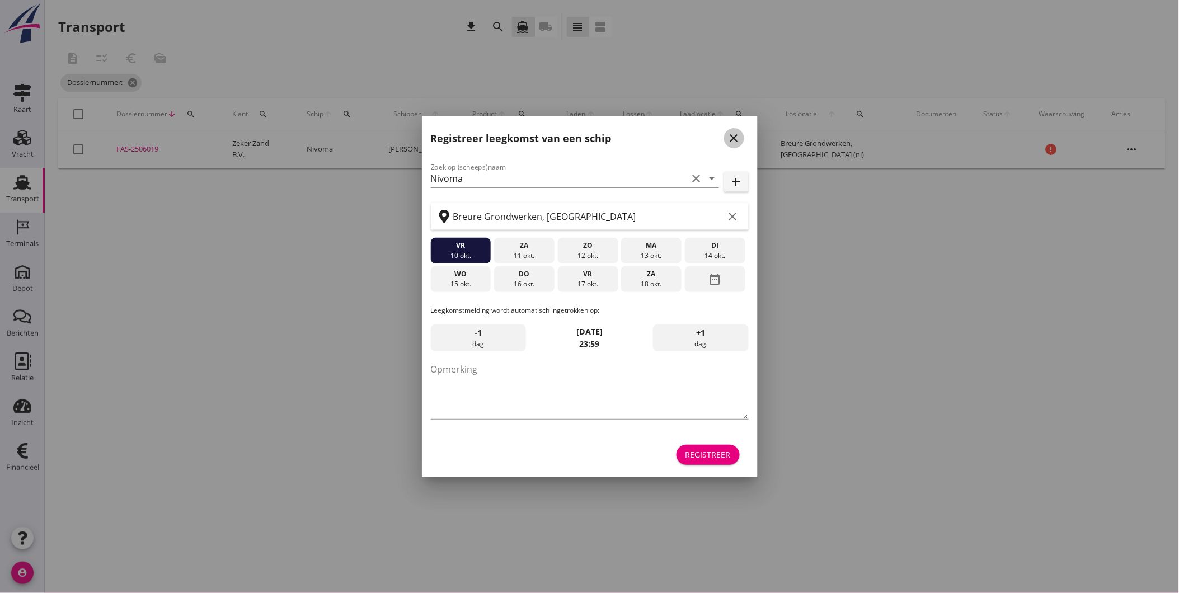
click at [739, 139] on icon "close" at bounding box center [733, 137] width 13 height 13
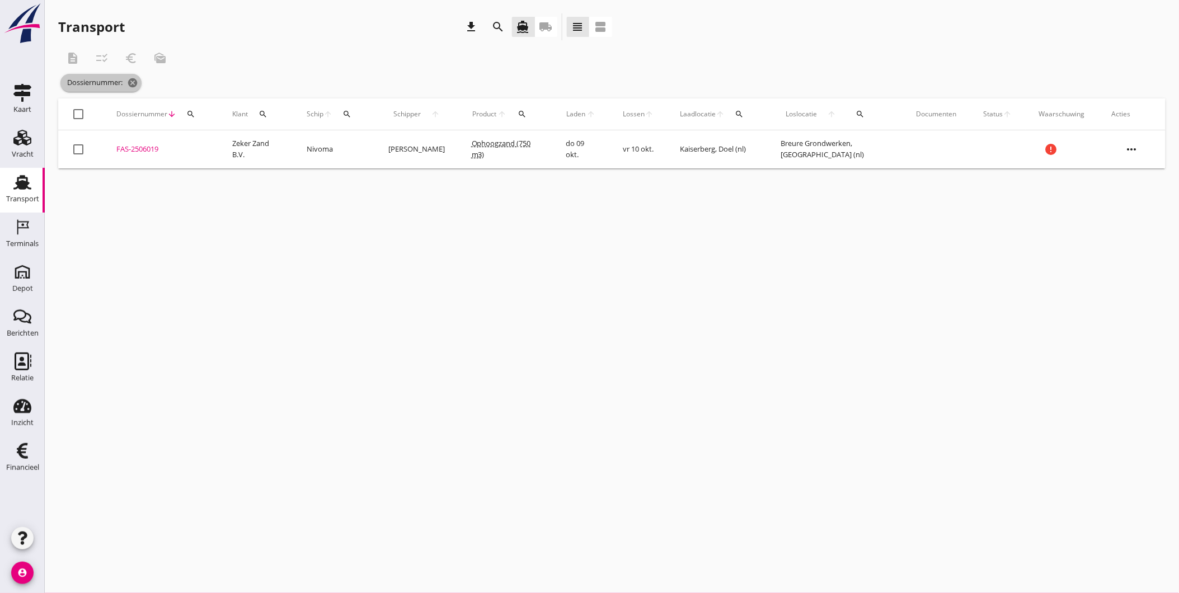
drag, startPoint x: 138, startPoint y: 84, endPoint x: 105, endPoint y: 119, distance: 47.9
click at [138, 84] on icon "cancel" at bounding box center [132, 82] width 11 height 11
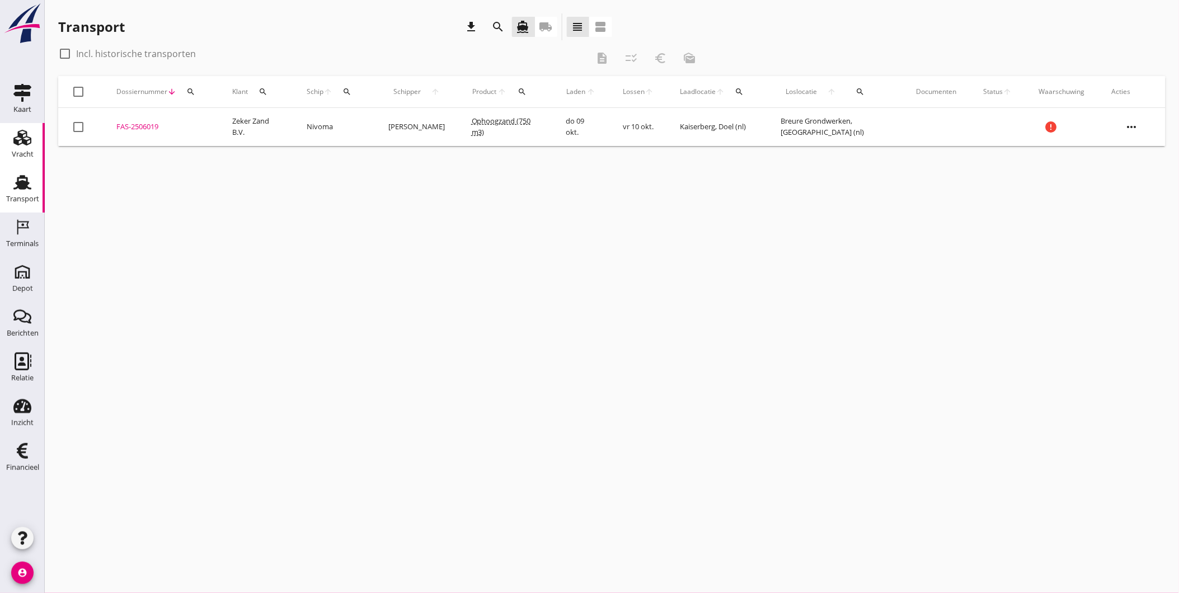
click at [30, 151] on div "Vracht" at bounding box center [23, 154] width 22 height 7
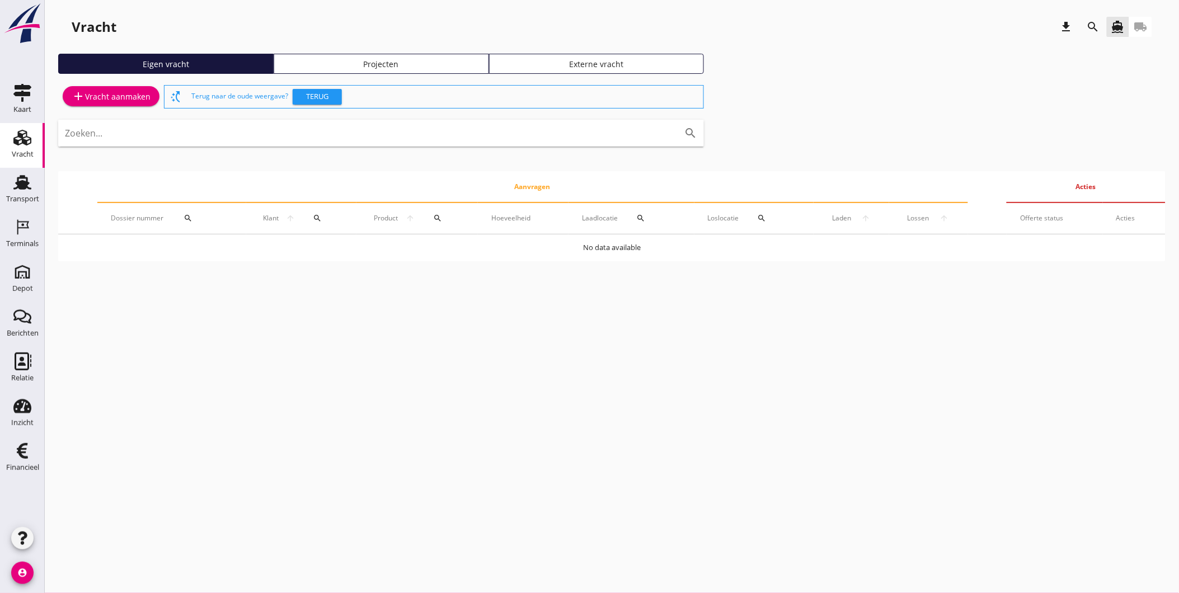
click at [1089, 20] on icon "search" at bounding box center [1093, 26] width 13 height 13
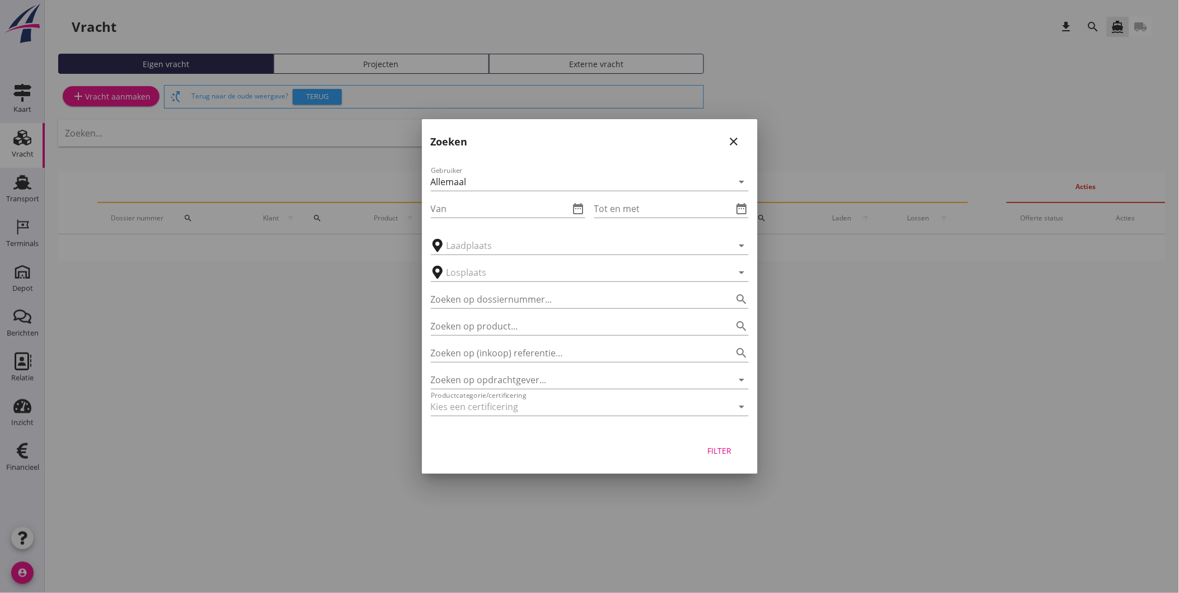
click at [747, 148] on div "Zoeken close" at bounding box center [590, 137] width 336 height 36
click at [745, 144] on div "Zoeken close" at bounding box center [590, 137] width 336 height 36
click at [737, 140] on icon "close" at bounding box center [733, 141] width 13 height 13
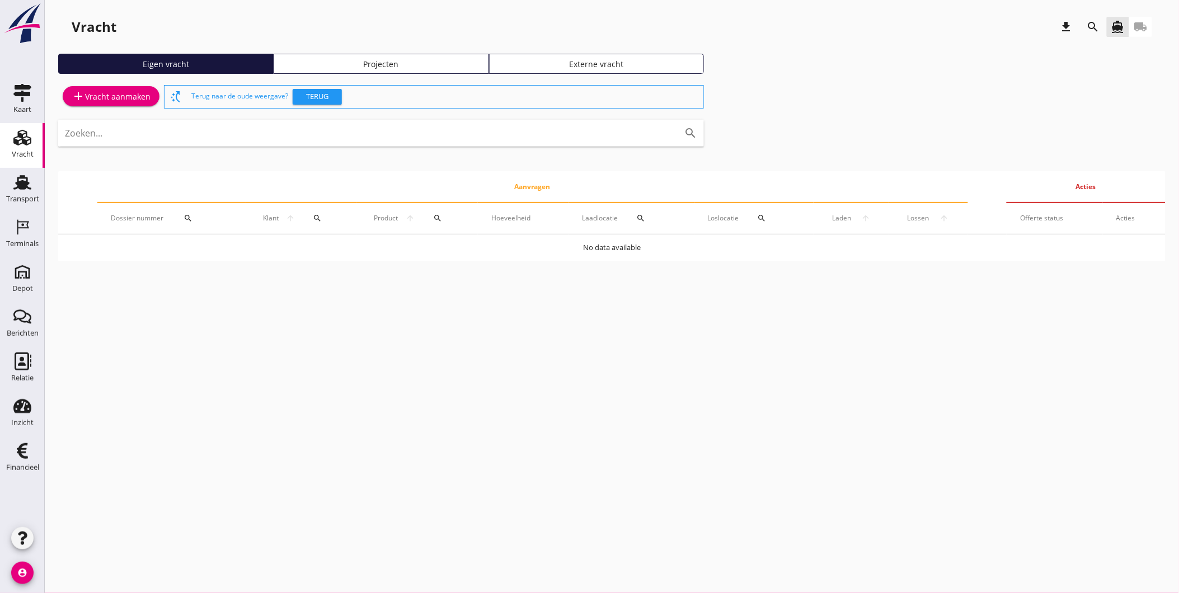
click at [441, 64] on div "Projecten" at bounding box center [381, 64] width 205 height 12
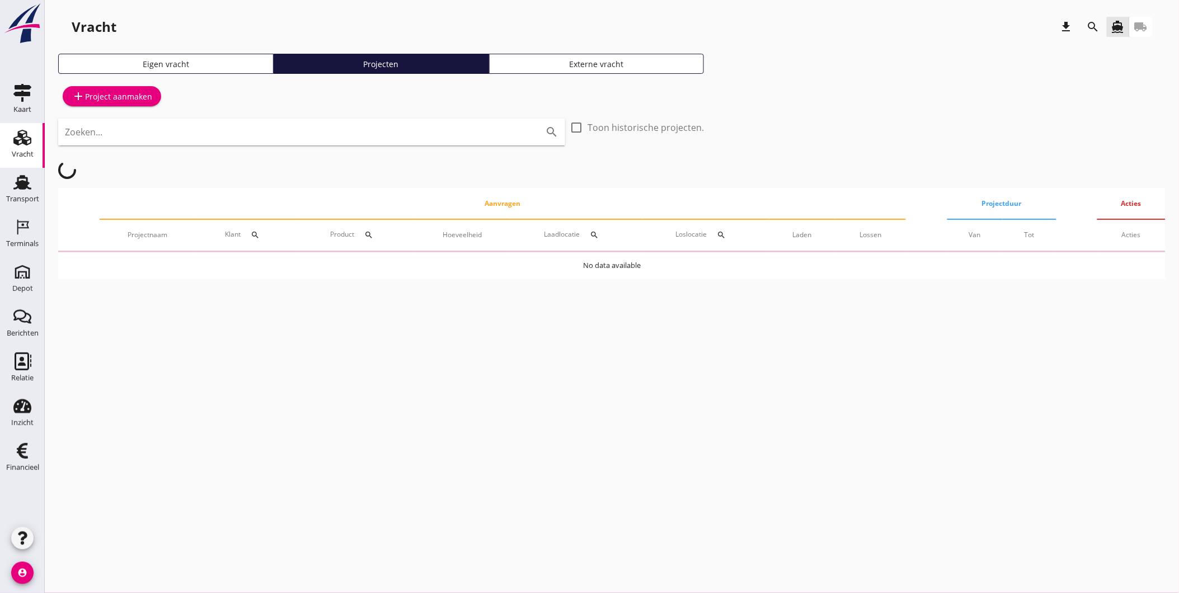
click at [1095, 24] on icon "search" at bounding box center [1093, 26] width 13 height 13
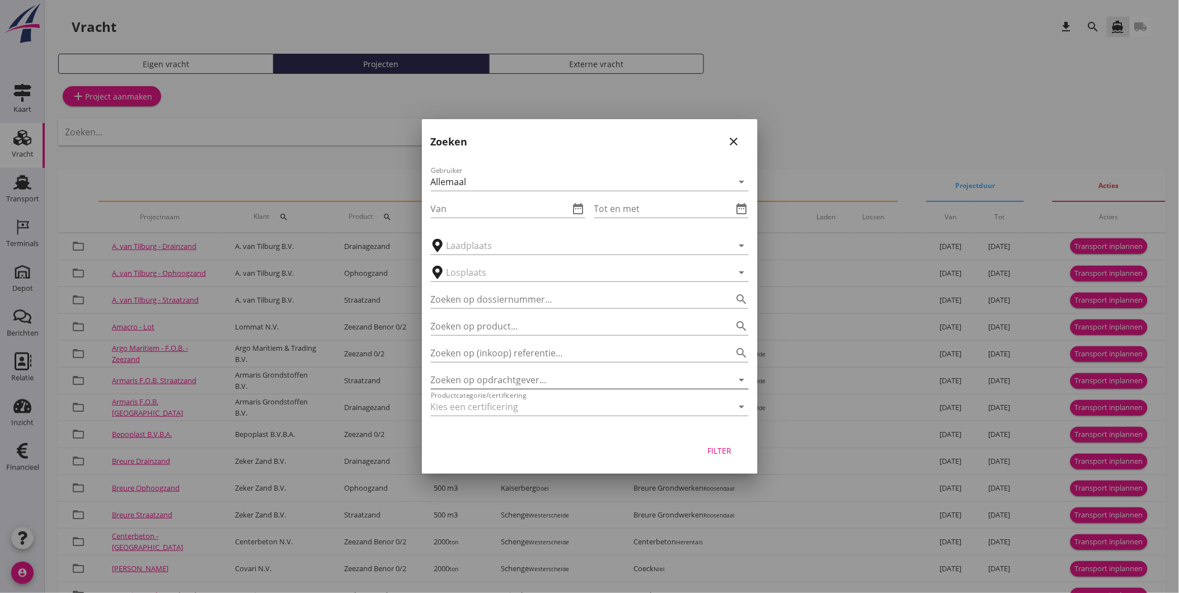
click at [534, 382] on input "Zoeken op opdrachtgever..." at bounding box center [574, 380] width 286 height 18
drag, startPoint x: 478, startPoint y: 376, endPoint x: 332, endPoint y: 383, distance: 146.2
click at [334, 383] on div "arrow_drop_down check Schenge, Westerschelde Kaiserberg, Doel Scaldis III, Doel…" at bounding box center [589, 530] width 1179 height 1061
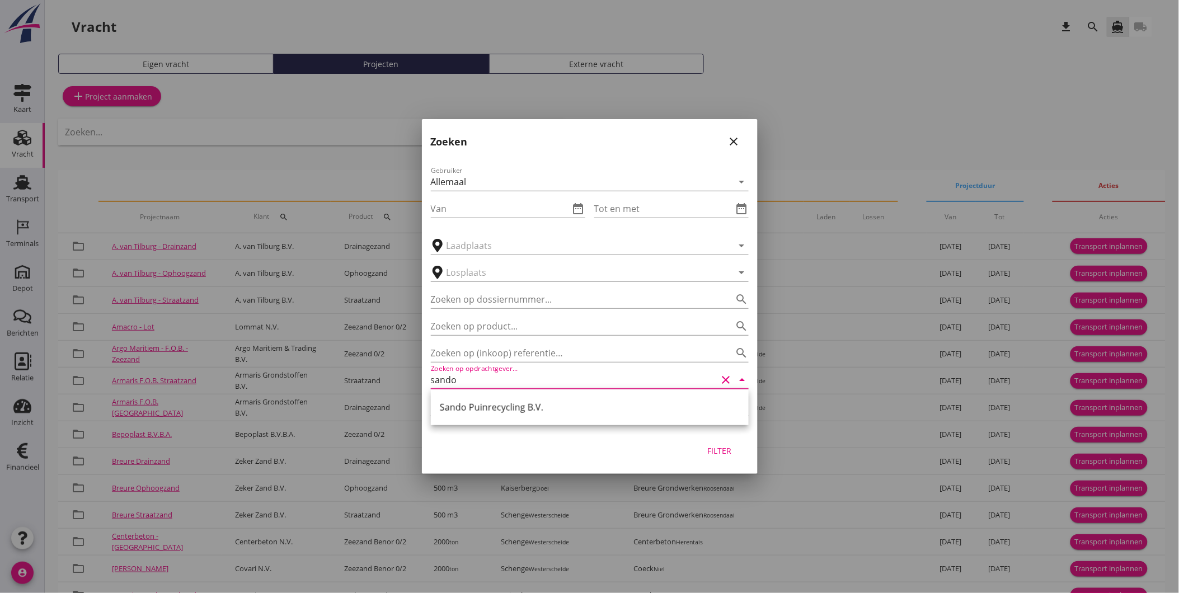
click at [472, 401] on div "Sando Puinrecycling B.V." at bounding box center [590, 407] width 300 height 13
type input "Sando Puinrecycling B.V."
click at [724, 448] on div "Filter" at bounding box center [719, 451] width 31 height 12
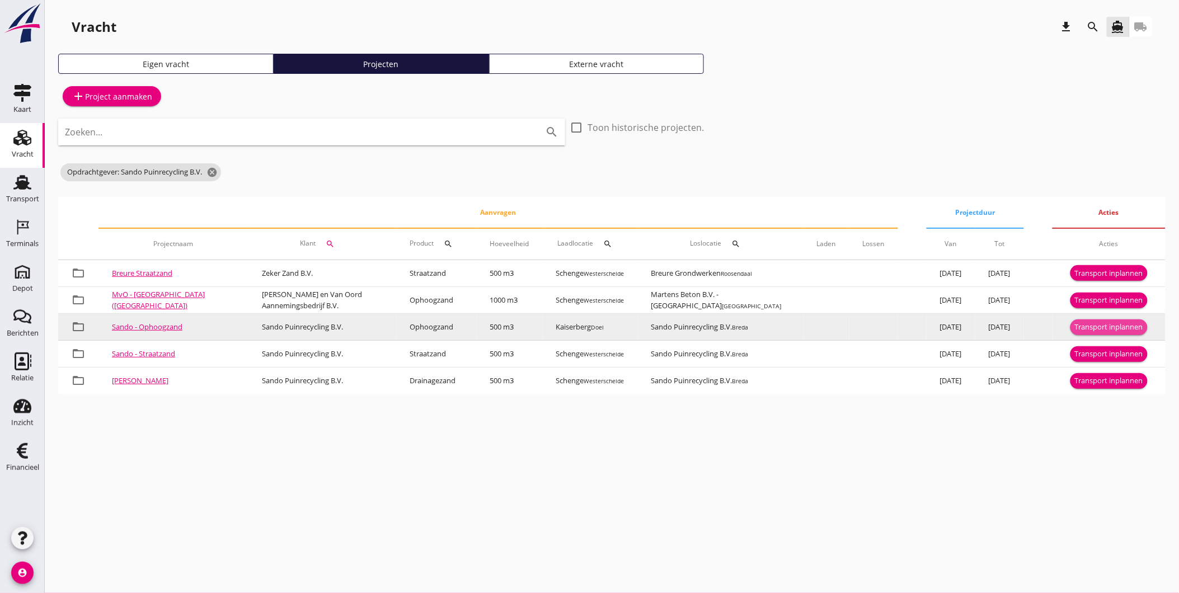
click at [1116, 328] on div "Transport inplannen" at bounding box center [1109, 327] width 68 height 11
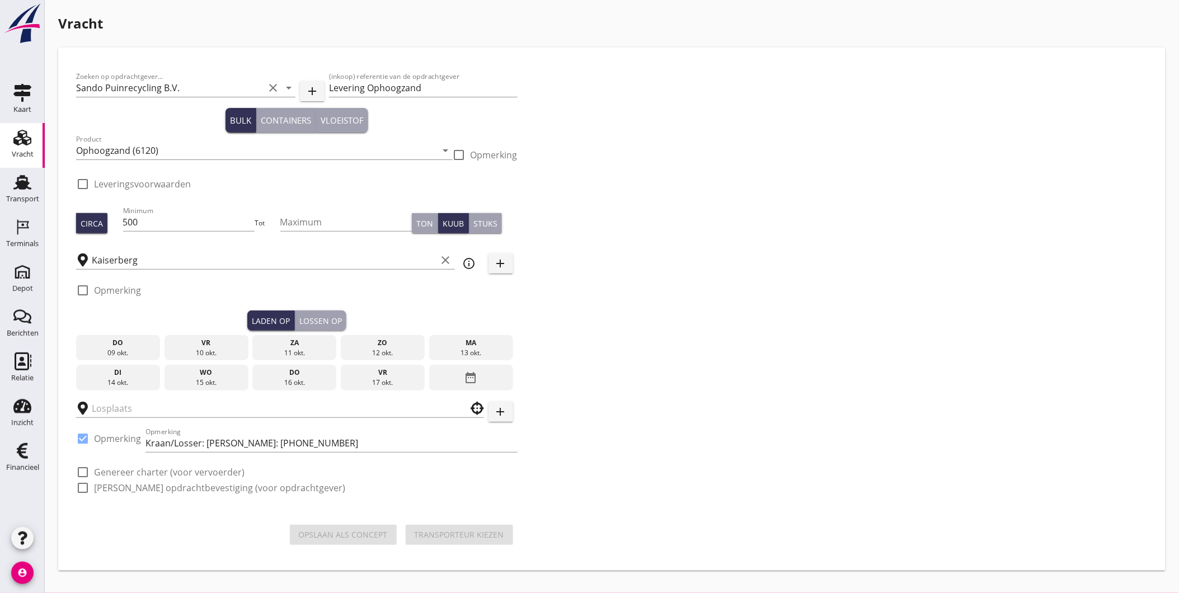
checkbox input "true"
type input "Sando Puinrecycling B.V."
checkbox input "true"
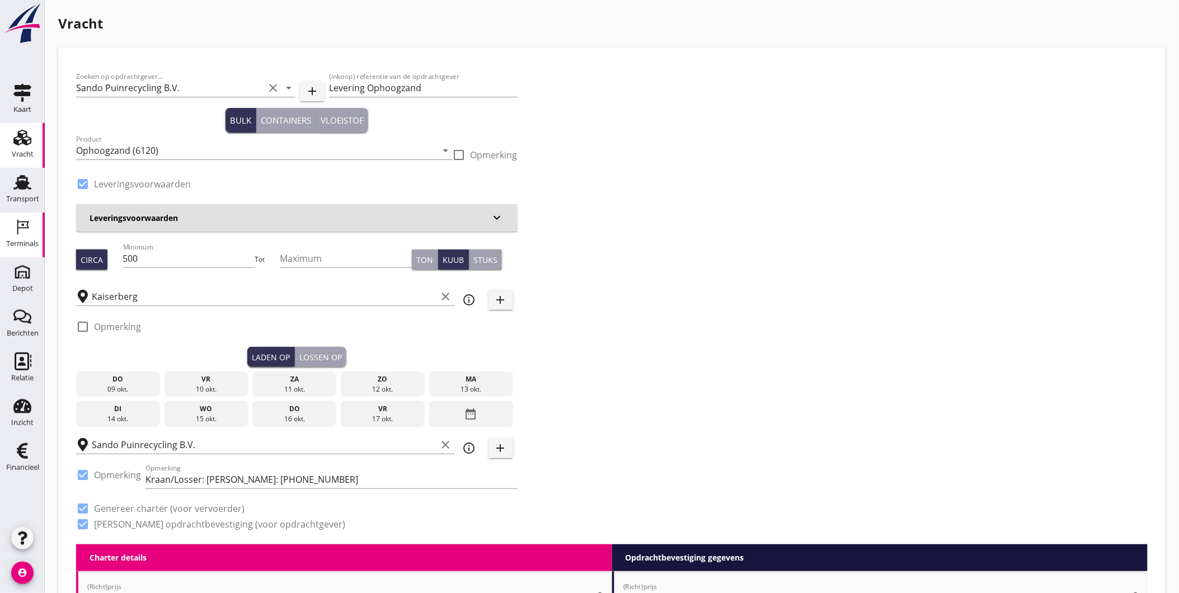
click at [26, 241] on div "Terminals" at bounding box center [22, 243] width 32 height 7
click at [158, 259] on input "500" at bounding box center [189, 259] width 132 height 18
type input "508"
click at [122, 388] on div "09 okt." at bounding box center [118, 389] width 78 height 10
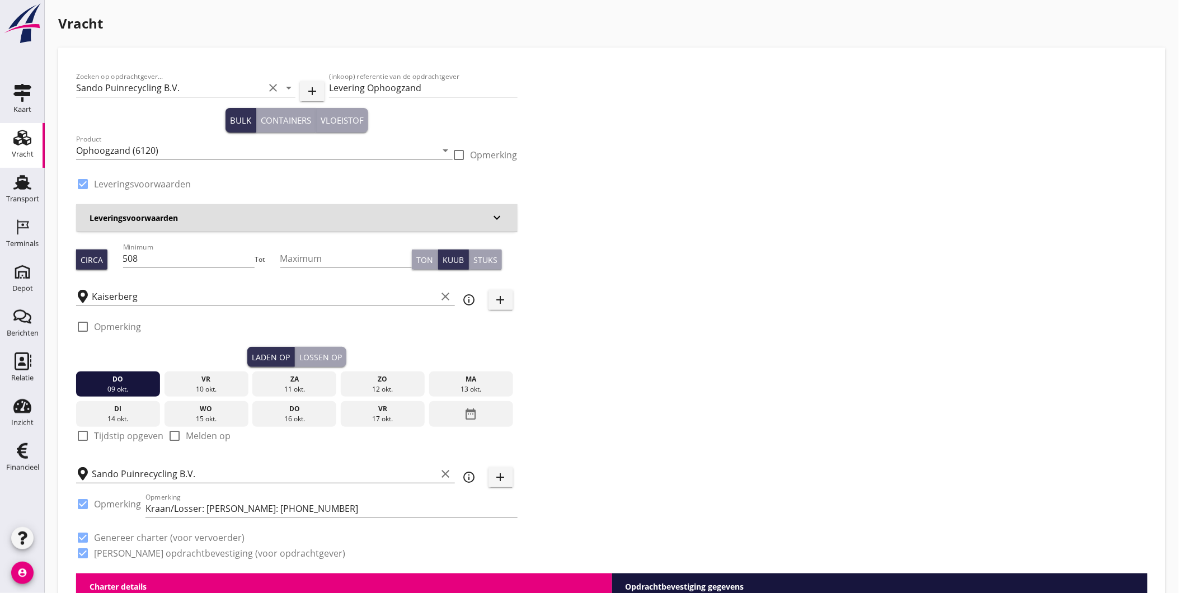
click at [331, 350] on button "Lossen op" at bounding box center [320, 357] width 51 height 20
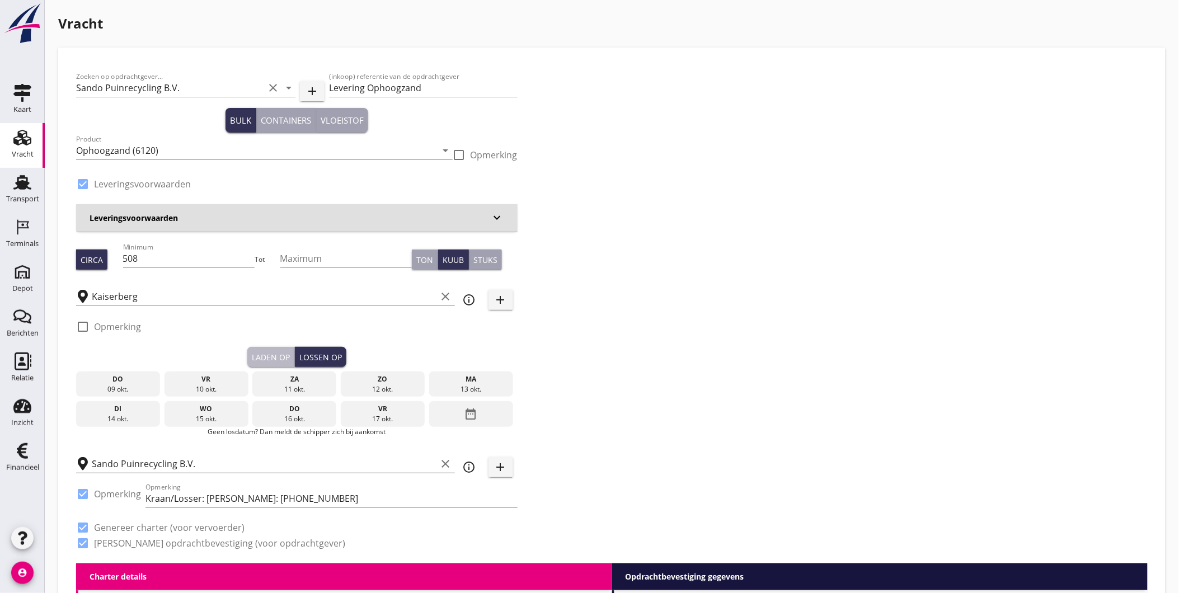
click at [276, 360] on div "Laden op" at bounding box center [271, 357] width 38 height 12
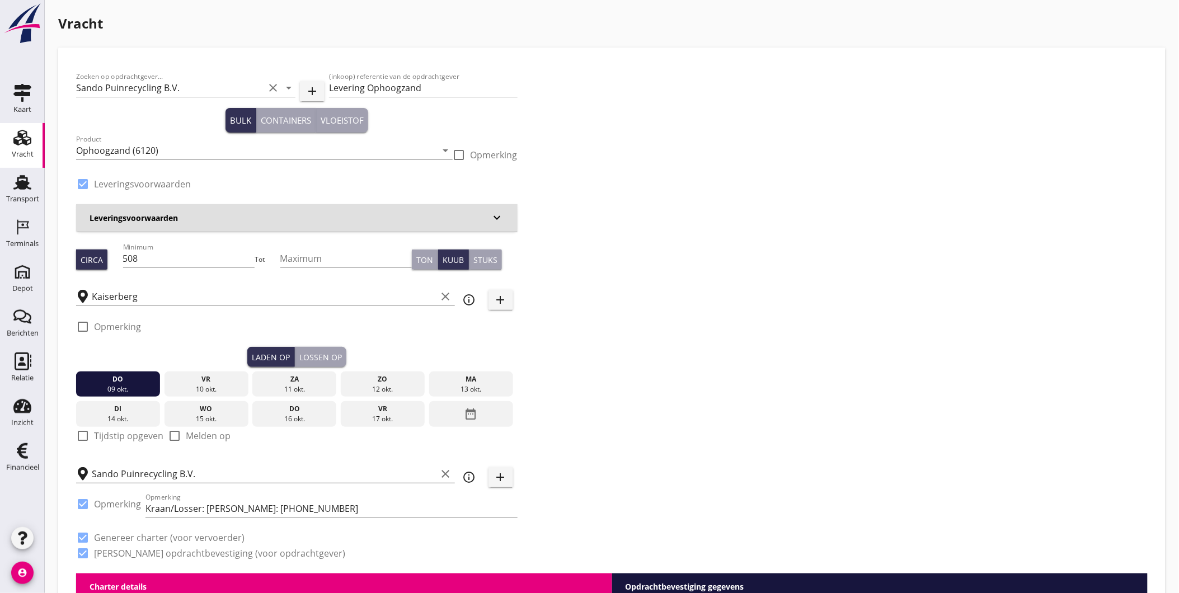
click at [347, 346] on div "check_box_outline_blank Opmerking" at bounding box center [296, 330] width 441 height 34
click at [313, 358] on div "Lossen op" at bounding box center [320, 357] width 43 height 12
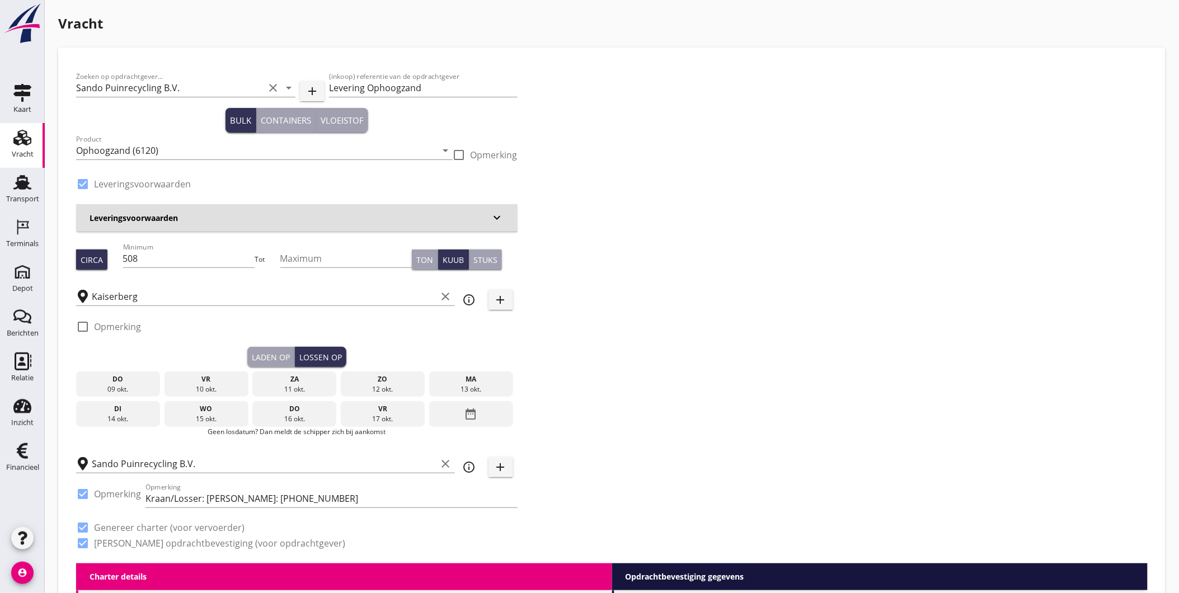
click at [264, 351] on div "Laden op" at bounding box center [271, 357] width 38 height 12
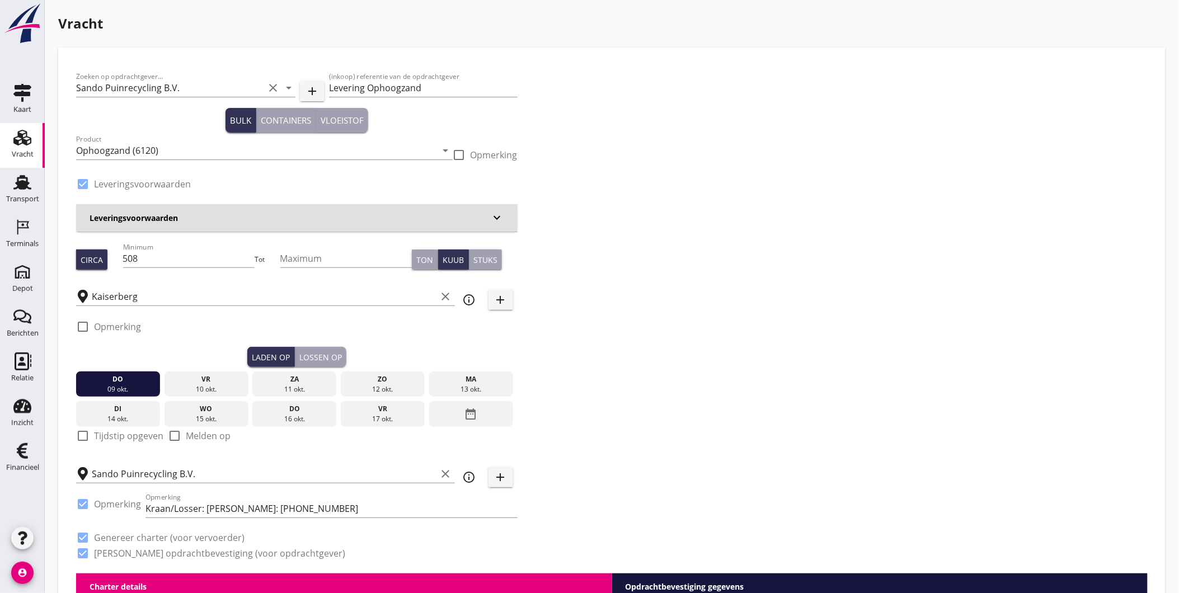
click at [336, 355] on div "Lossen op" at bounding box center [320, 357] width 43 height 12
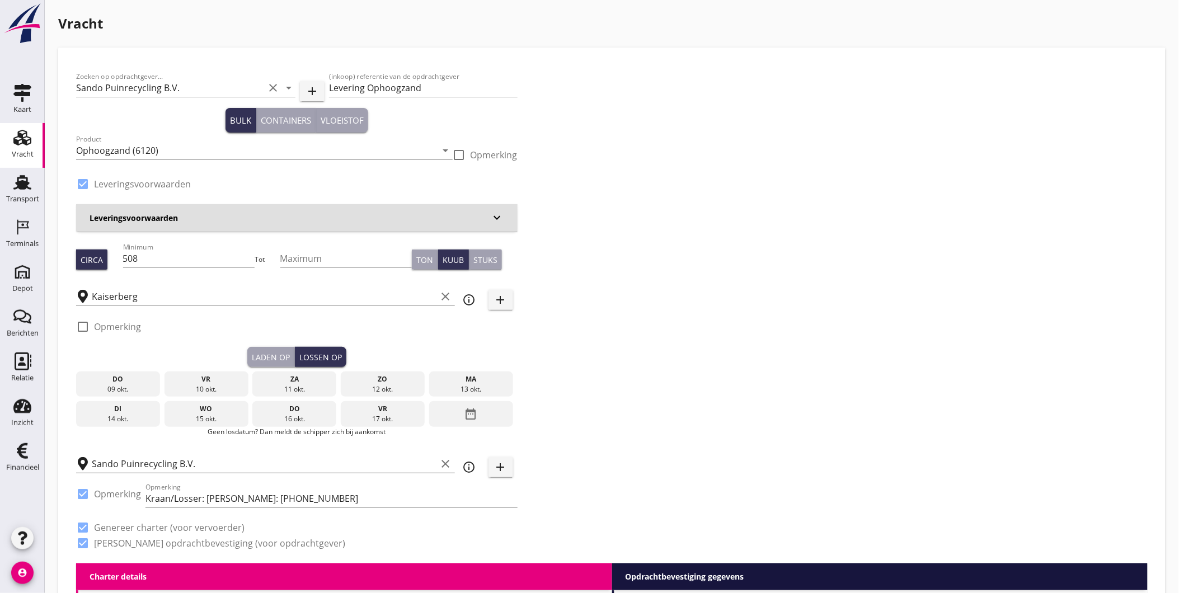
click at [224, 382] on div "vr" at bounding box center [206, 379] width 78 height 10
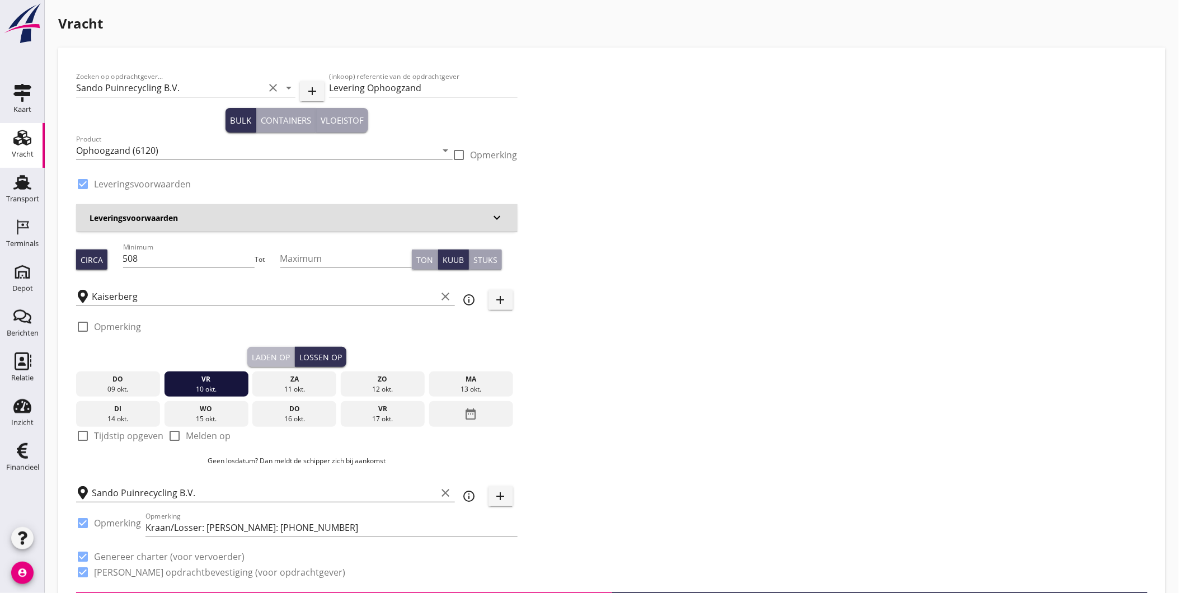
click at [271, 353] on div "Laden op" at bounding box center [271, 357] width 38 height 12
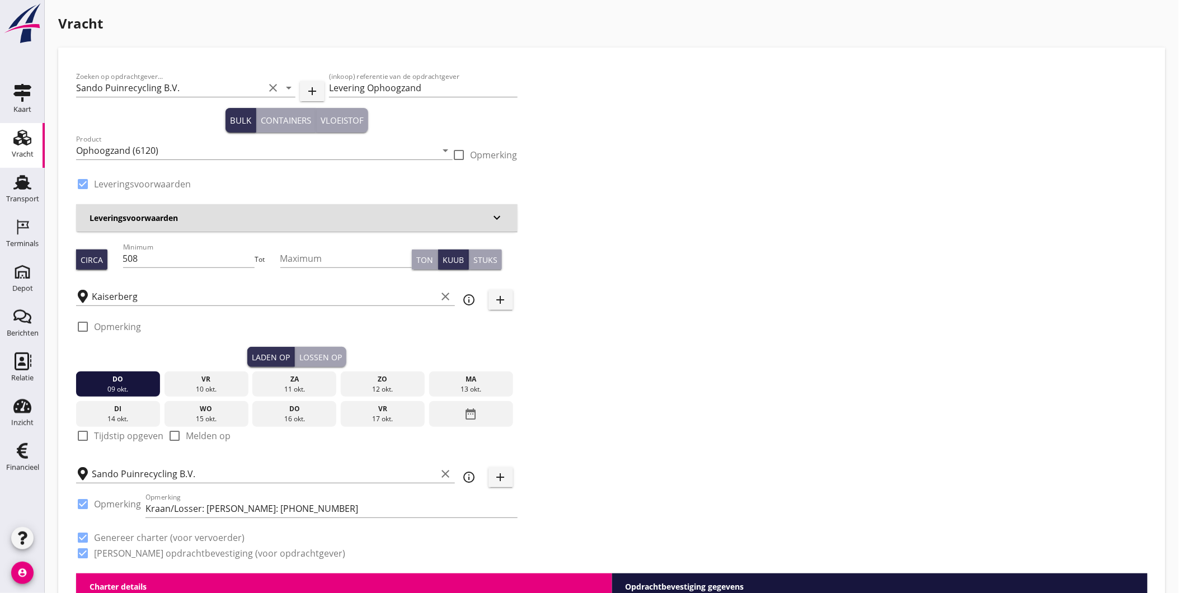
click at [312, 351] on div "Lossen op" at bounding box center [320, 357] width 43 height 12
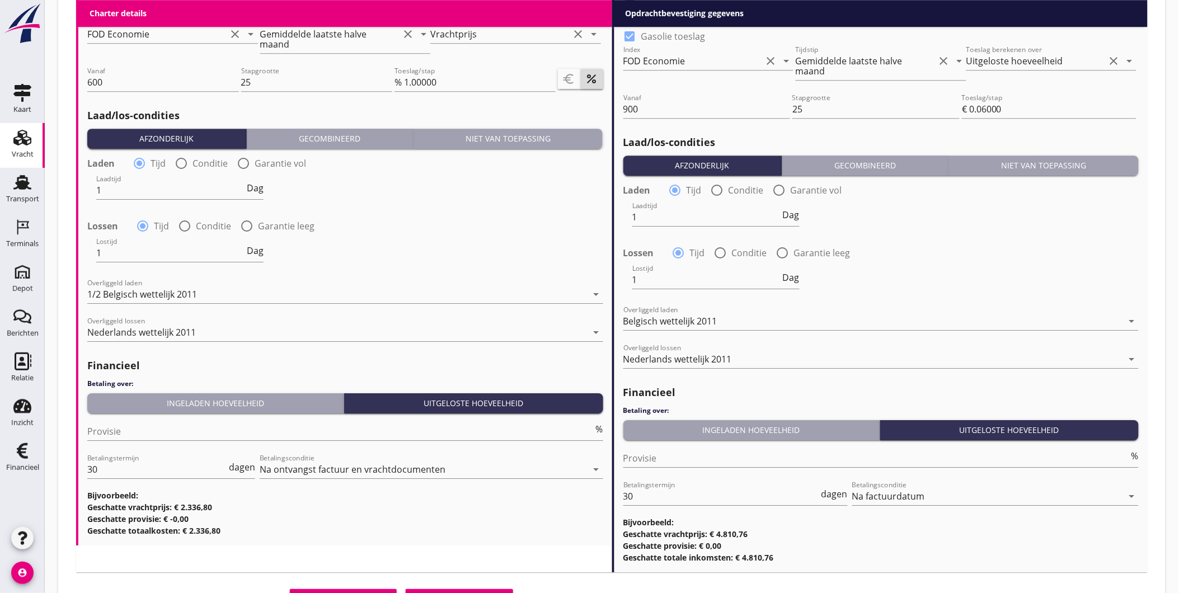
scroll to position [1226, 0]
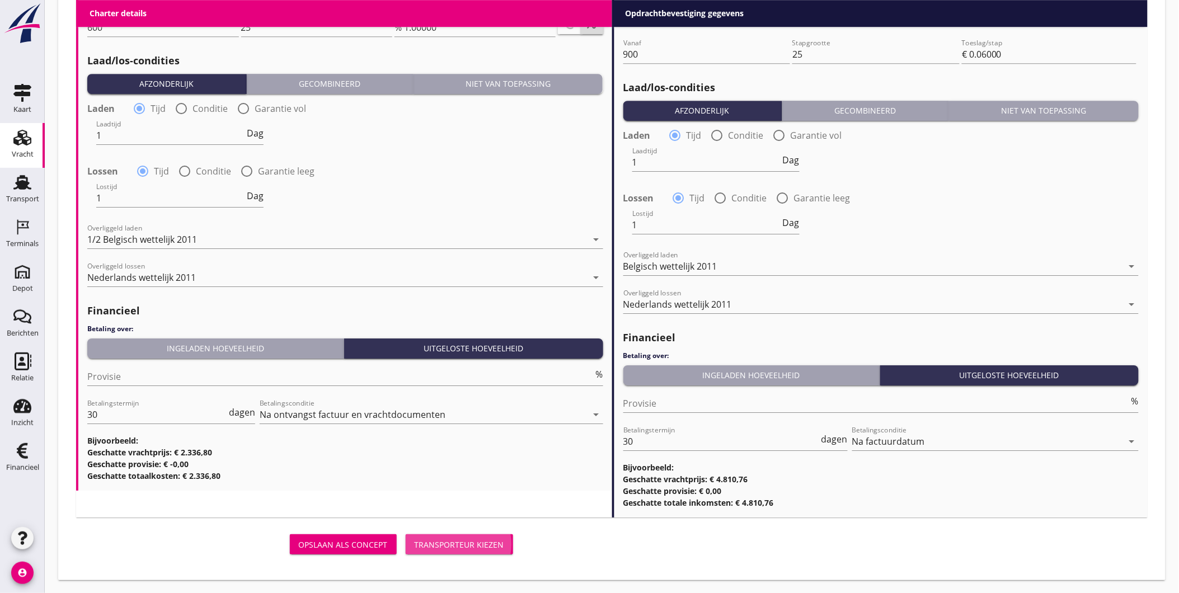
click at [452, 536] on button "Transporteur kiezen" at bounding box center [459, 544] width 107 height 20
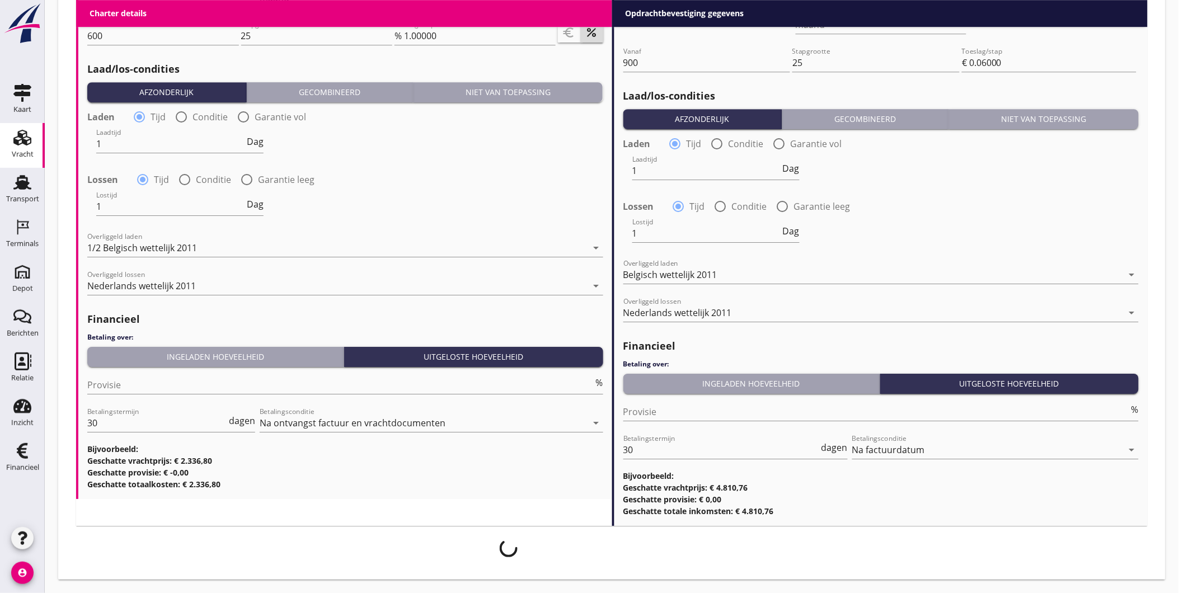
scroll to position [1217, 0]
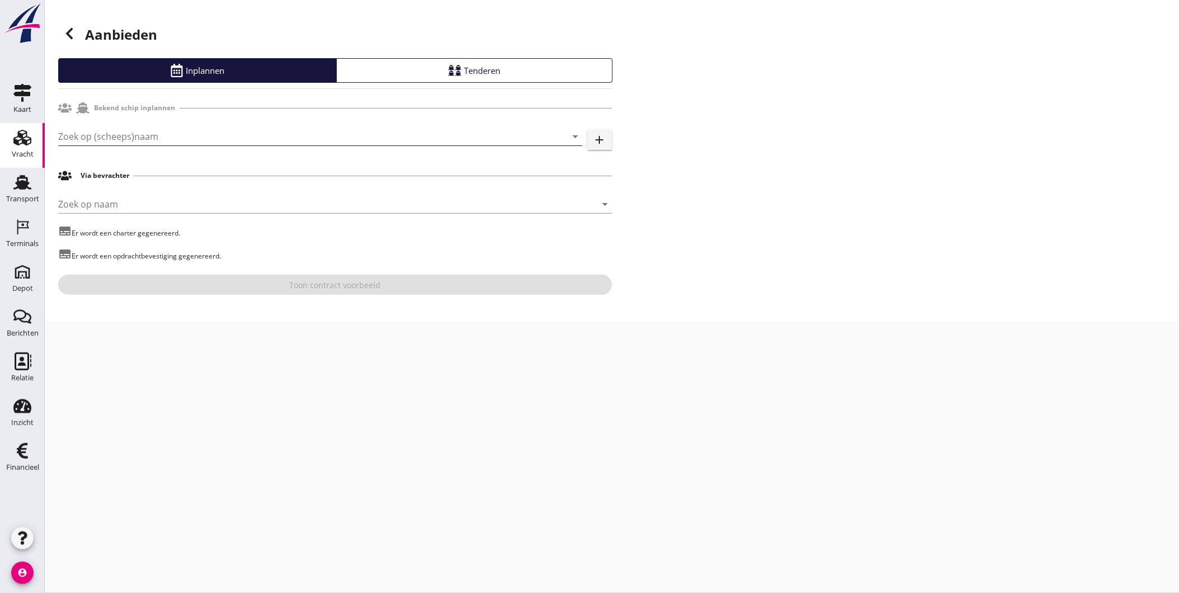
click at [147, 131] on input "Zoek op (scheeps)naam" at bounding box center [304, 137] width 493 height 18
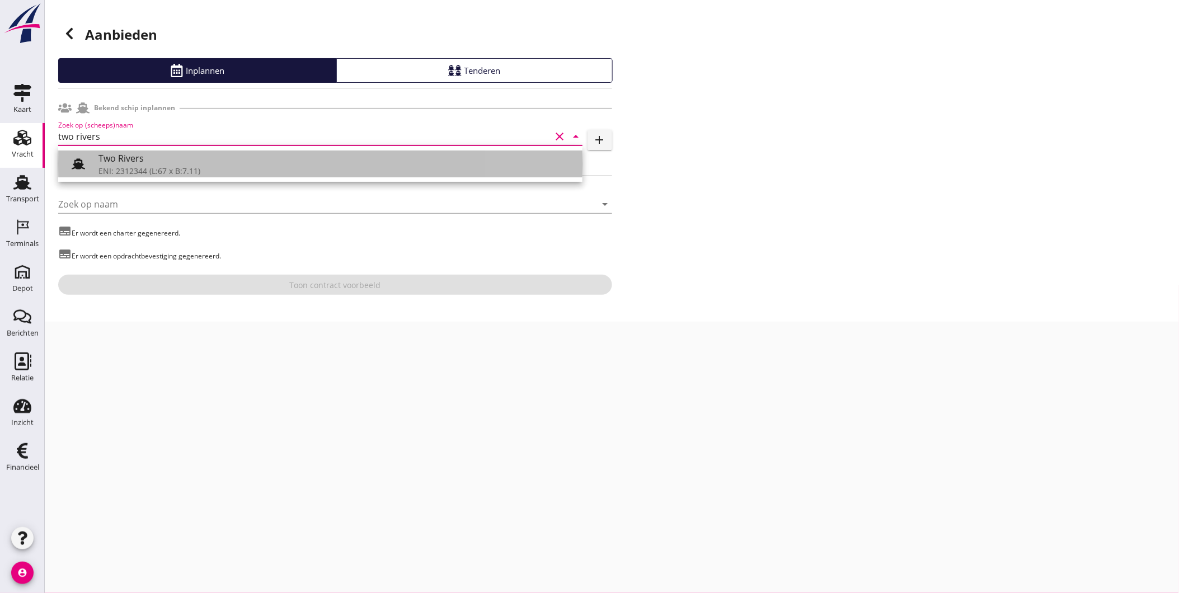
click at [137, 163] on div "Two Rivers" at bounding box center [335, 158] width 475 height 13
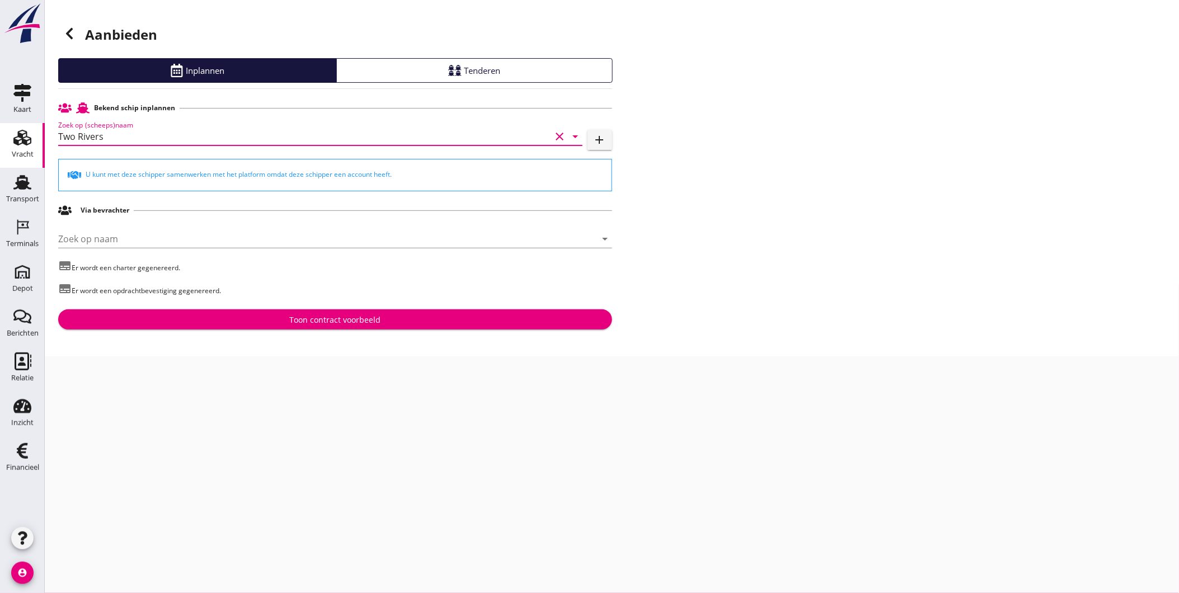
type input "Two Rivers"
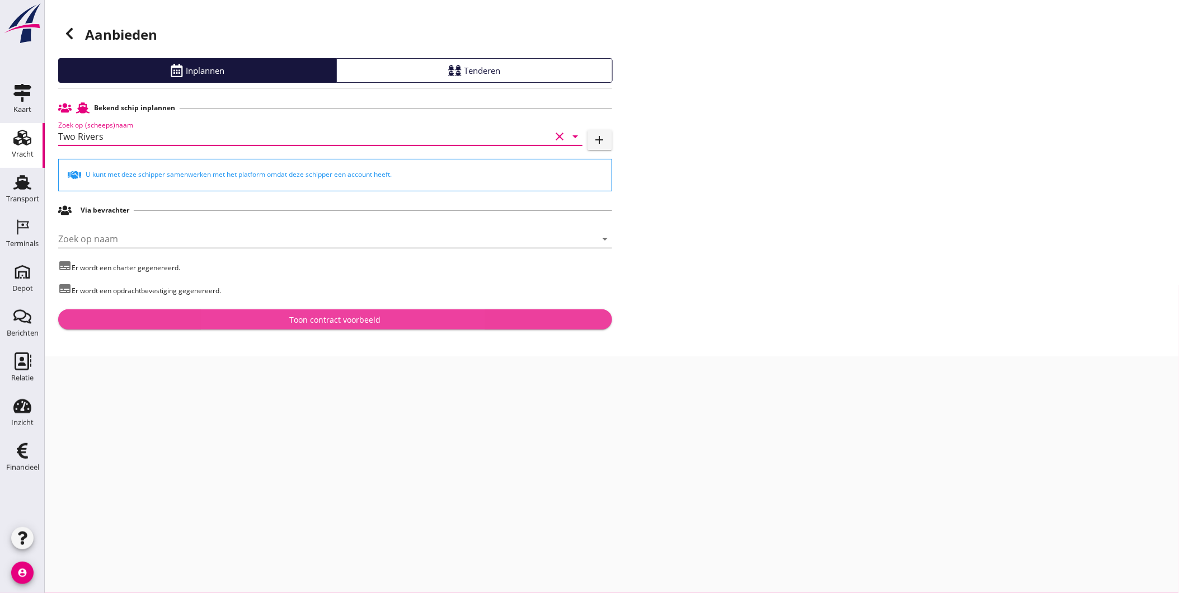
click at [304, 315] on div "Toon contract voorbeeld" at bounding box center [334, 320] width 91 height 12
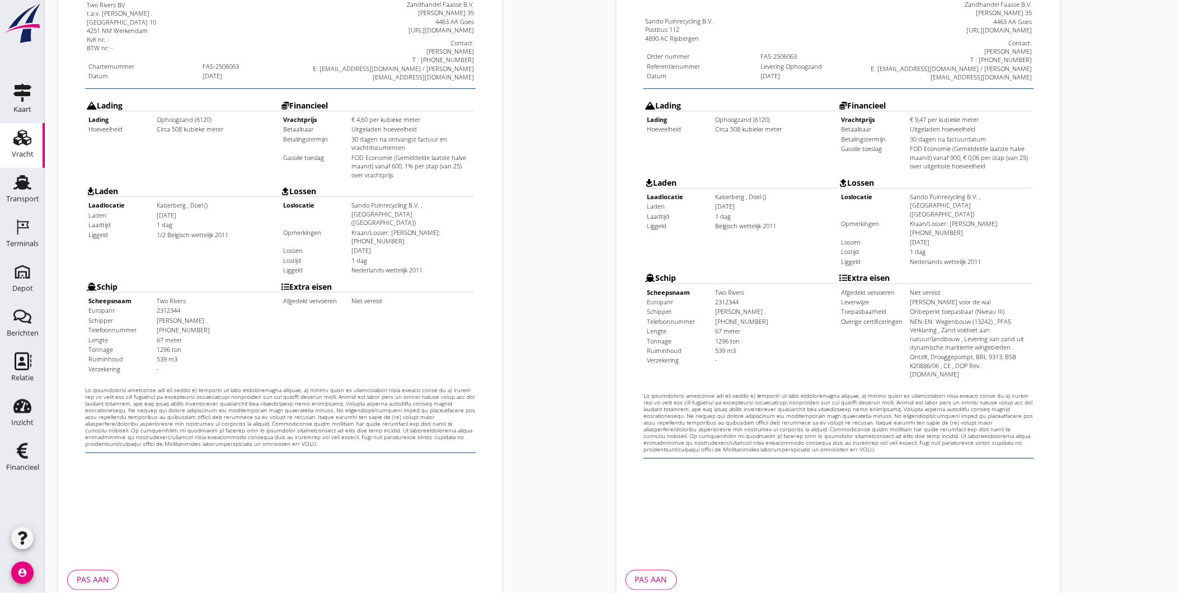
scroll to position [235, 0]
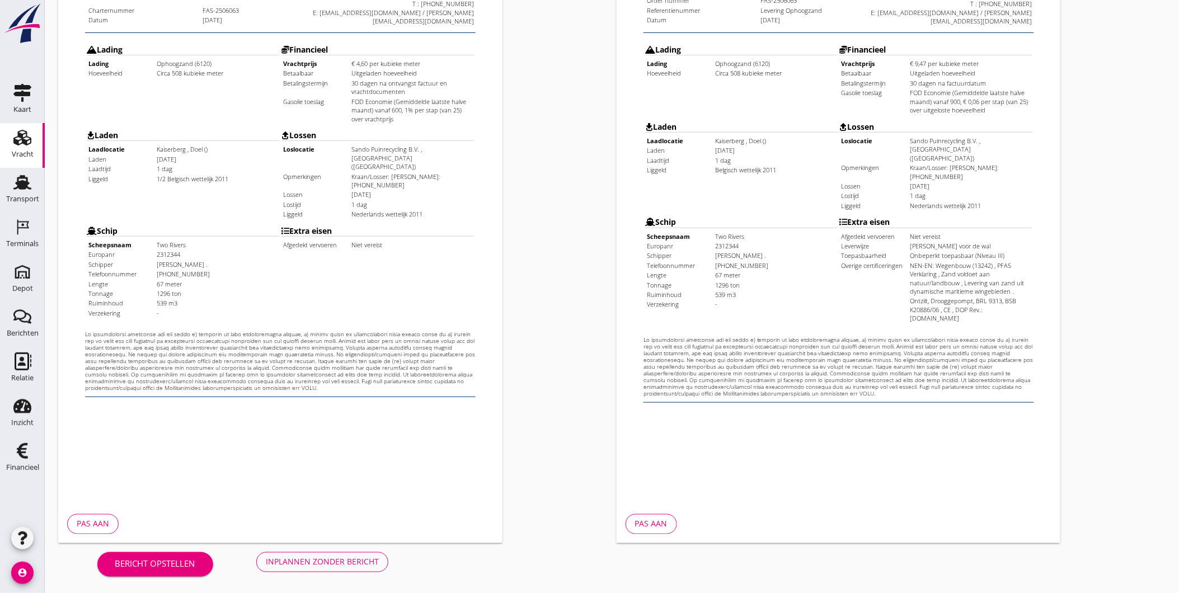
click at [344, 569] on button "Inplannen zonder bericht" at bounding box center [322, 562] width 132 height 20
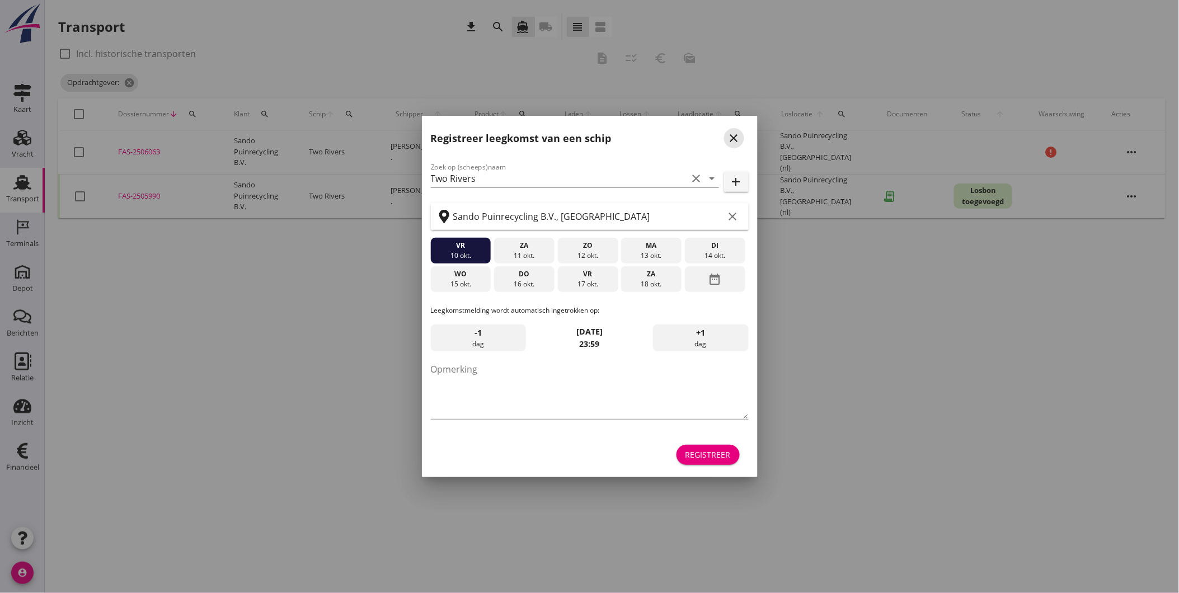
click at [735, 138] on icon "close" at bounding box center [733, 137] width 13 height 13
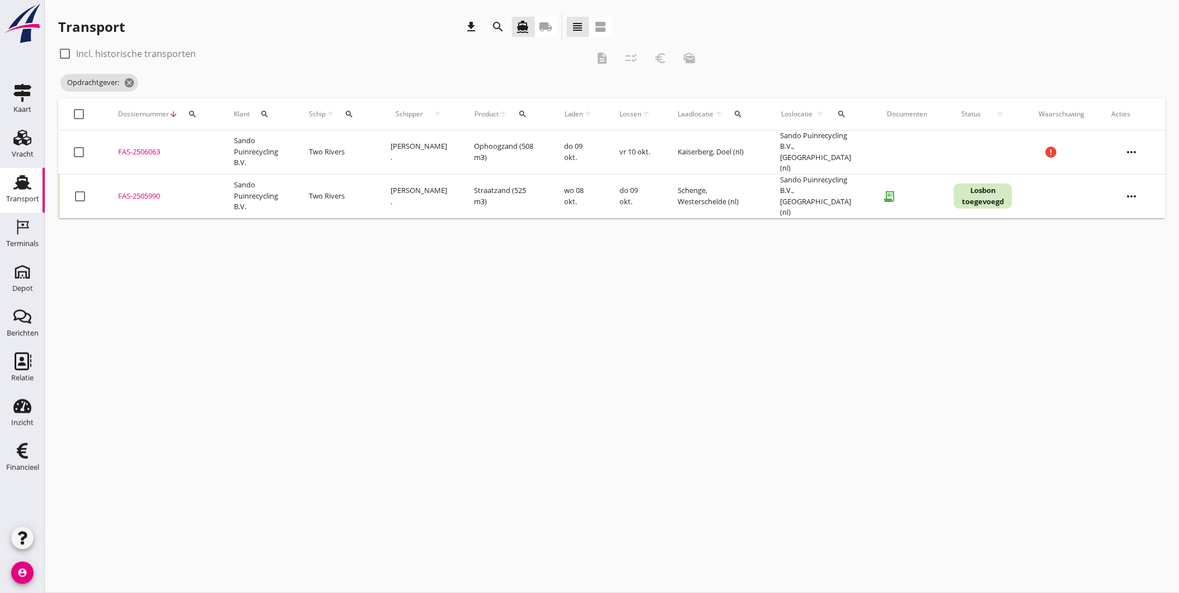
click at [248, 375] on div "cancel You are impersonating another user. Transport download search directions…" at bounding box center [612, 296] width 1134 height 593
click at [185, 115] on div "search" at bounding box center [192, 114] width 20 height 9
click at [131, 87] on icon "cancel" at bounding box center [129, 82] width 11 height 11
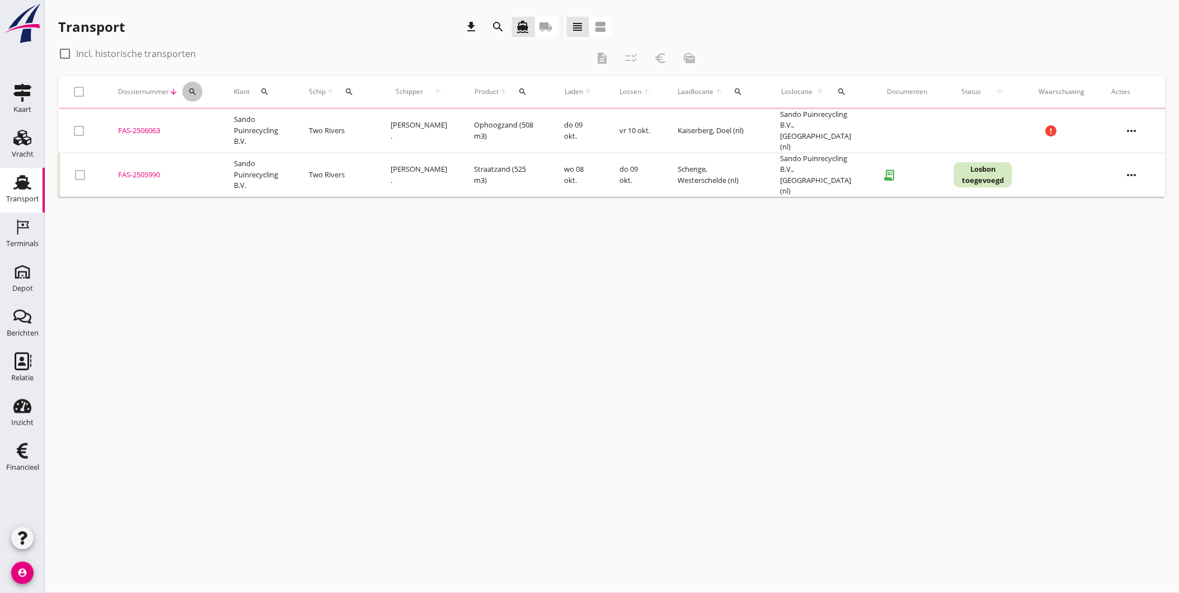
click at [185, 94] on button "search" at bounding box center [192, 92] width 20 height 20
click at [204, 116] on input "Zoeken op dossiernummer..." at bounding box center [244, 124] width 116 height 18
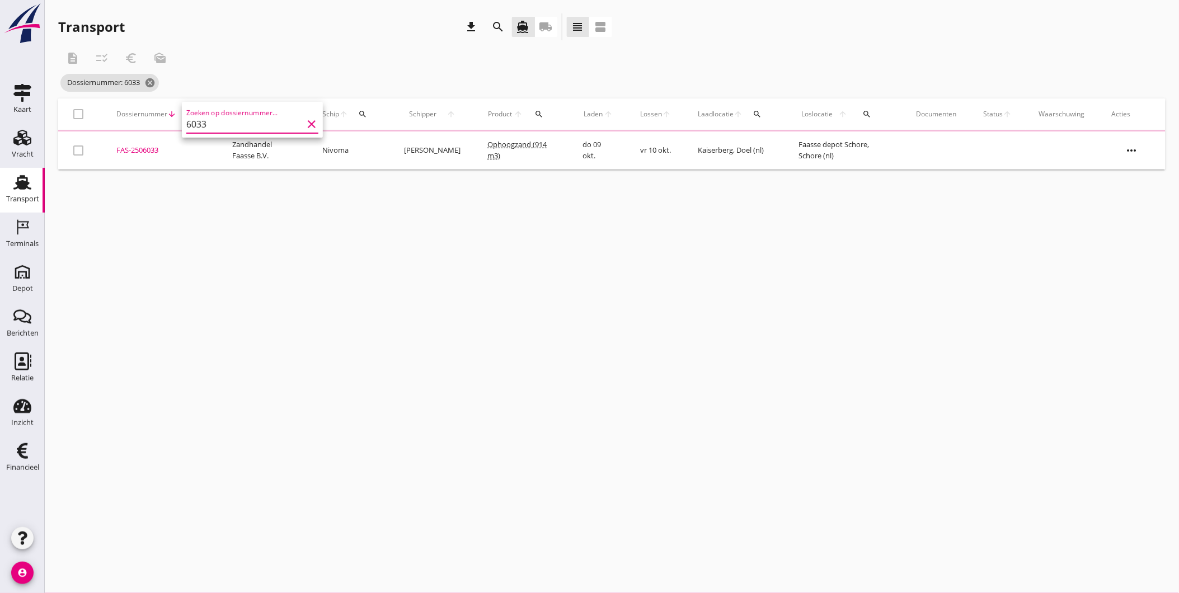
type input "6033"
click at [157, 149] on div "FAS-2506033" at bounding box center [160, 149] width 89 height 11
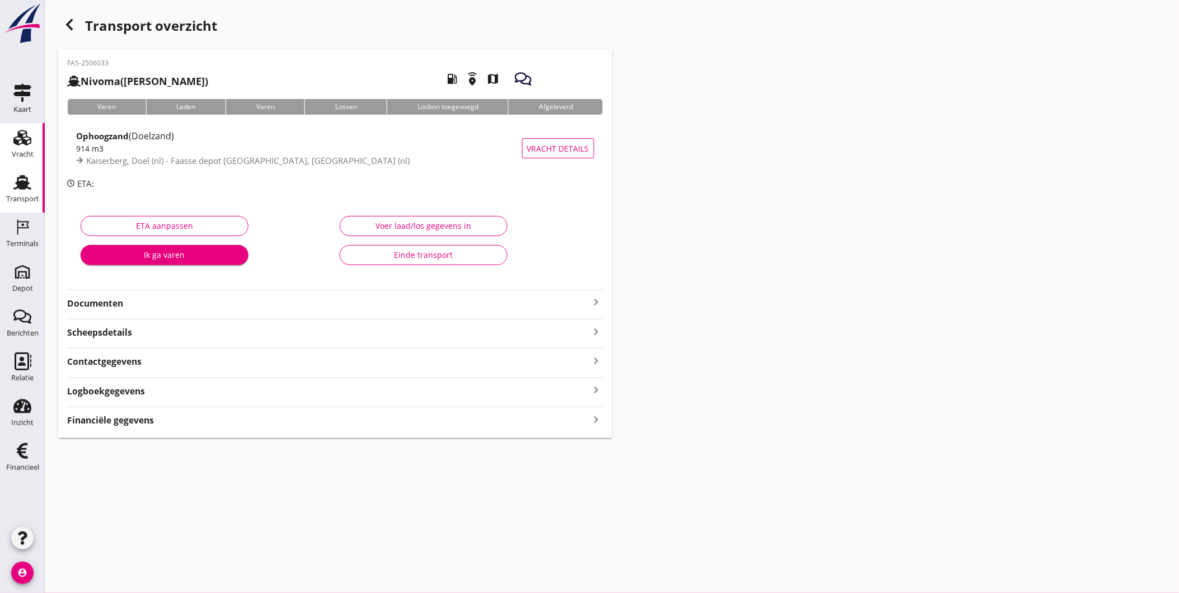
click at [18, 153] on div "Vracht" at bounding box center [23, 154] width 22 height 7
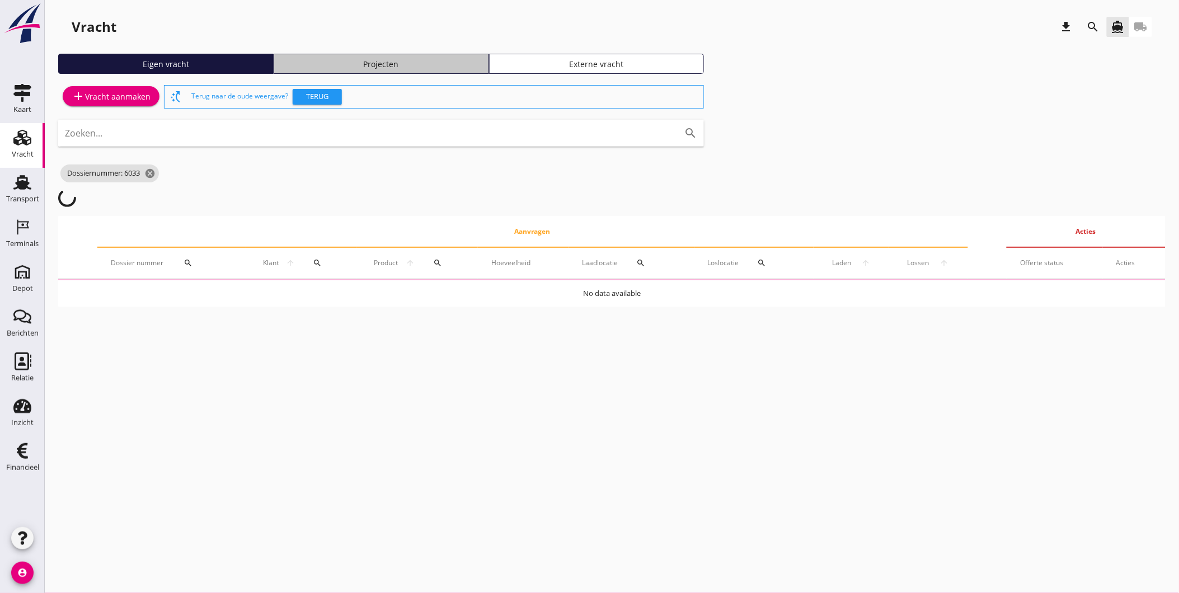
click at [371, 60] on div "Projecten" at bounding box center [381, 64] width 205 height 12
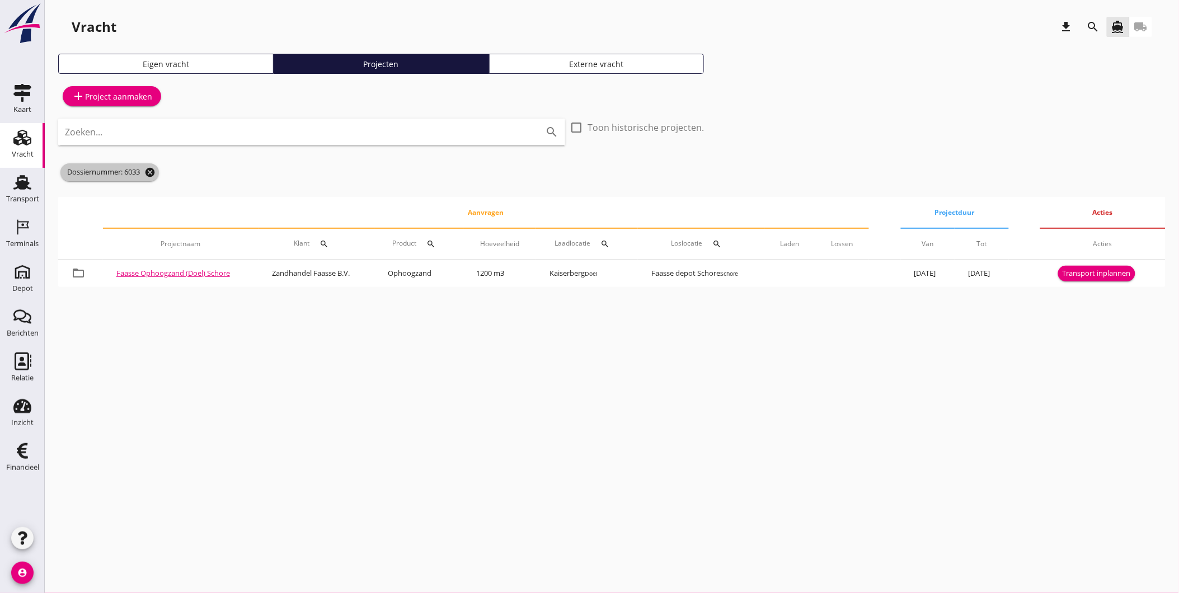
click at [156, 172] on icon "cancel" at bounding box center [149, 172] width 11 height 11
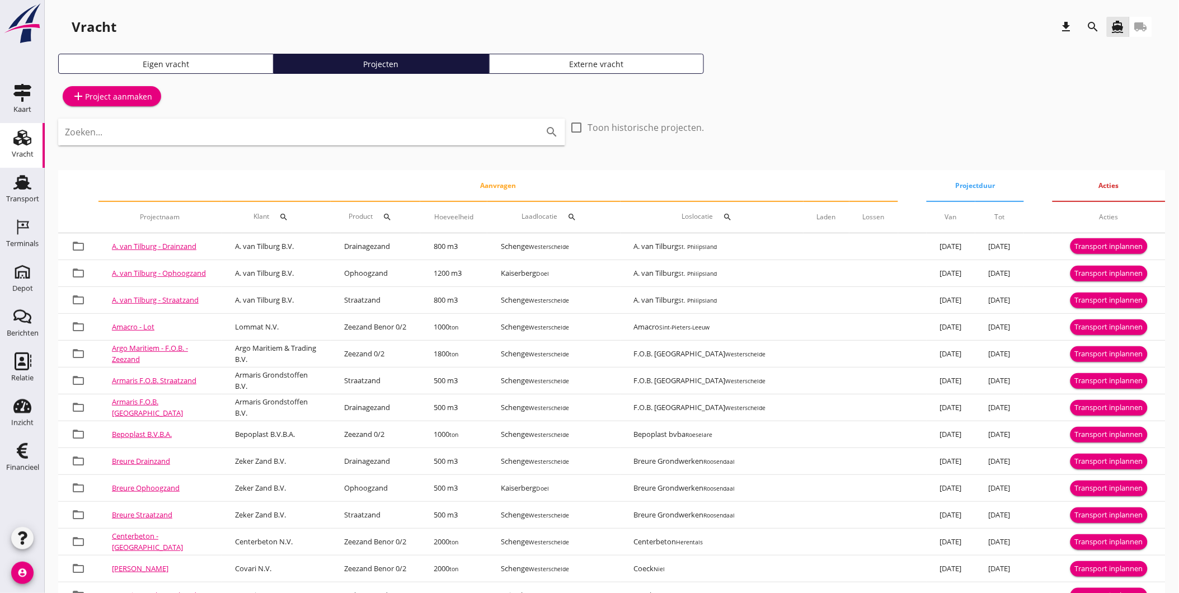
click at [1088, 25] on icon "search" at bounding box center [1093, 26] width 13 height 13
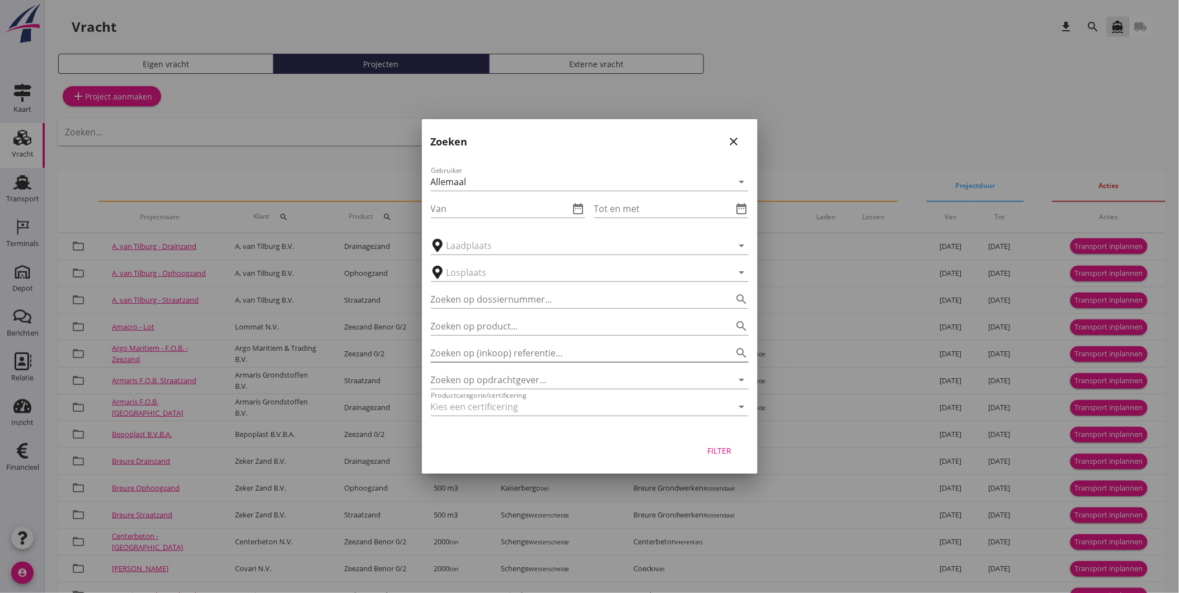
click at [505, 351] on input "Zoeken op (inkoop) referentie…" at bounding box center [574, 353] width 286 height 18
click at [511, 372] on input "Zoeken op opdrachtgever..." at bounding box center [574, 380] width 286 height 18
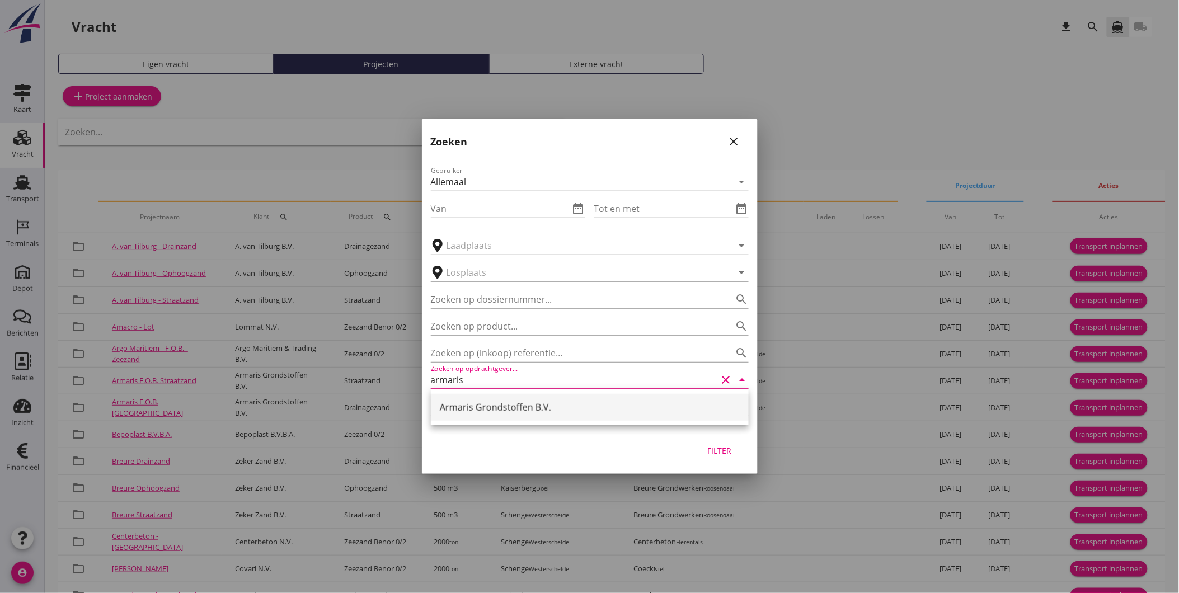
click at [498, 398] on div "Armaris Grondstoffen B.V." at bounding box center [590, 407] width 300 height 27
type input "Armaris Grondstoffen B.V."
click at [735, 454] on div "Filter" at bounding box center [719, 451] width 31 height 12
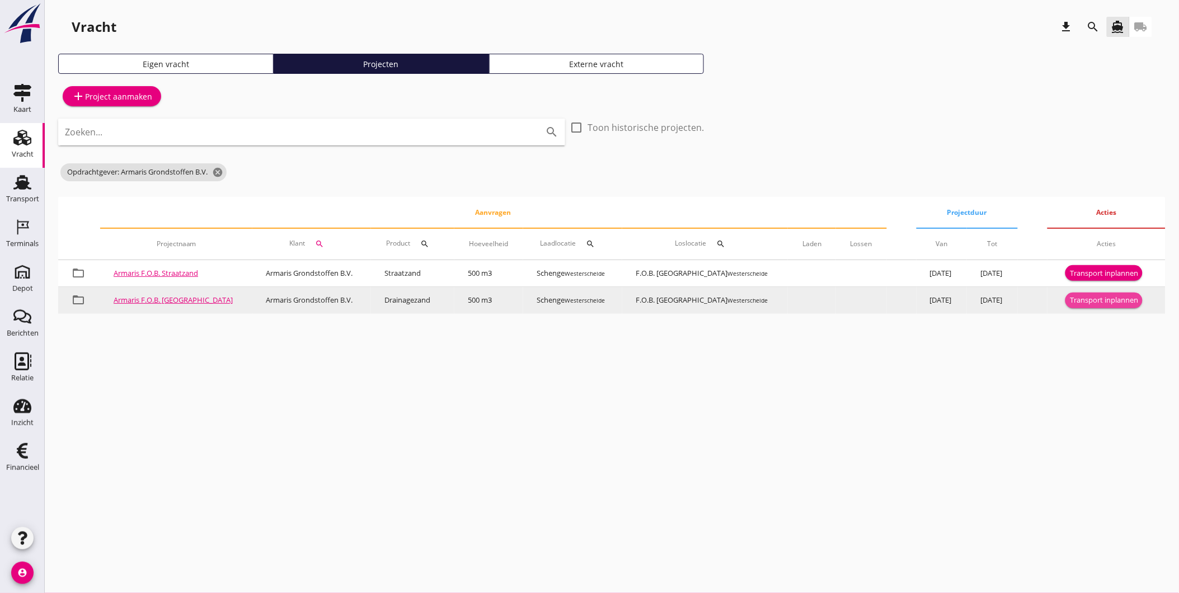
click at [1077, 297] on div "Transport inplannen" at bounding box center [1104, 300] width 68 height 11
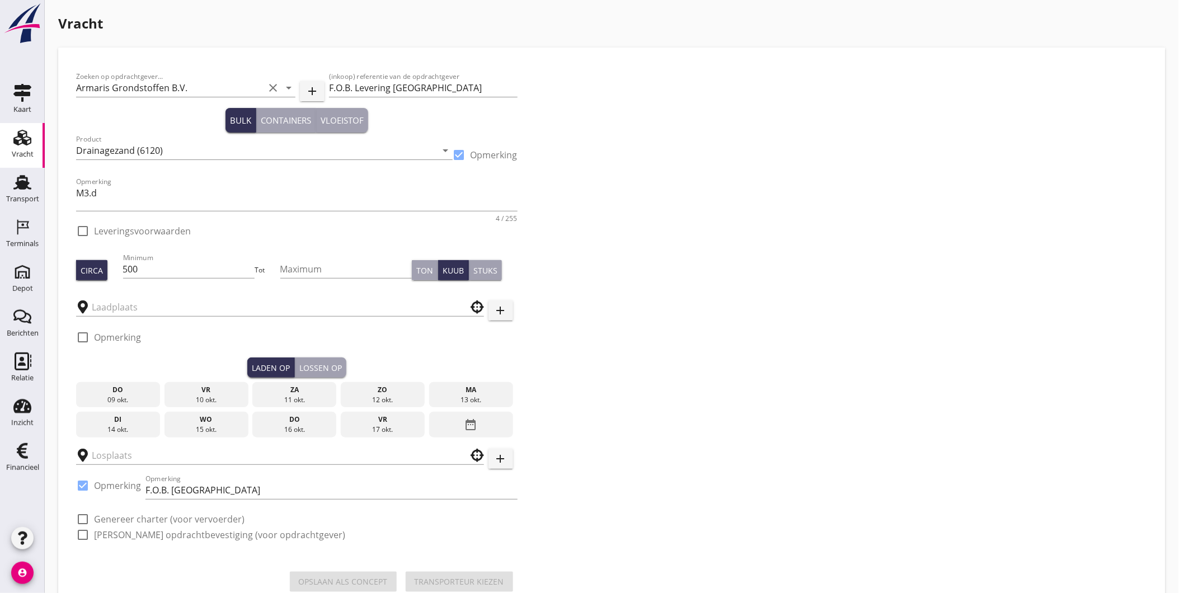
checkbox input "true"
type input "Schenge"
type input "F.O.B. [GEOGRAPHIC_DATA]"
checkbox input "true"
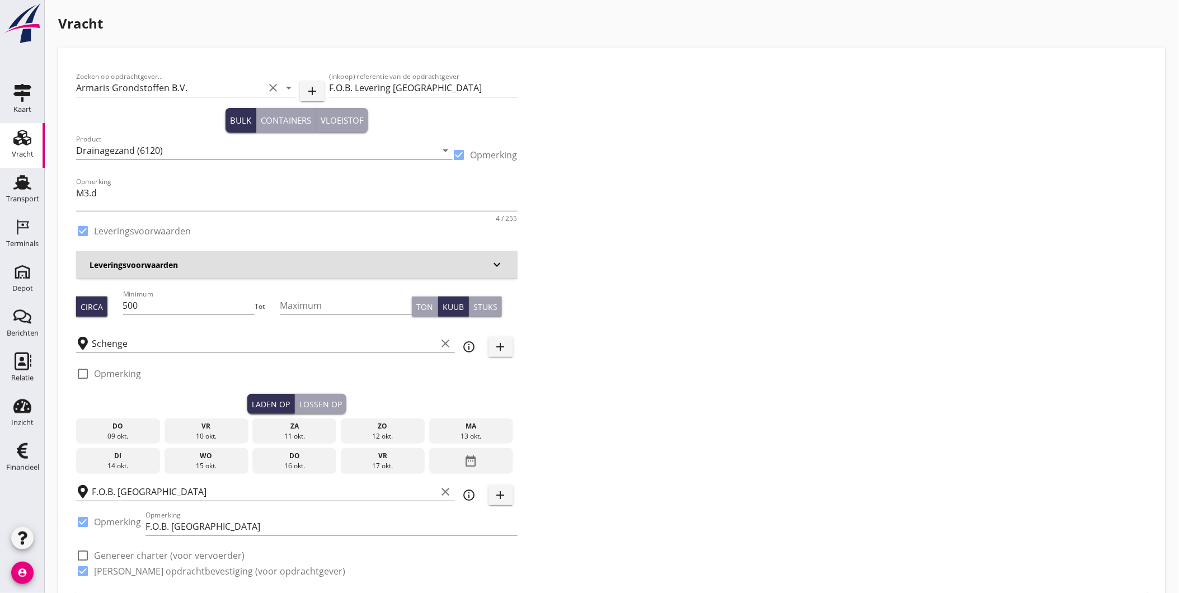
click at [218, 431] on div "10 okt." at bounding box center [206, 436] width 78 height 10
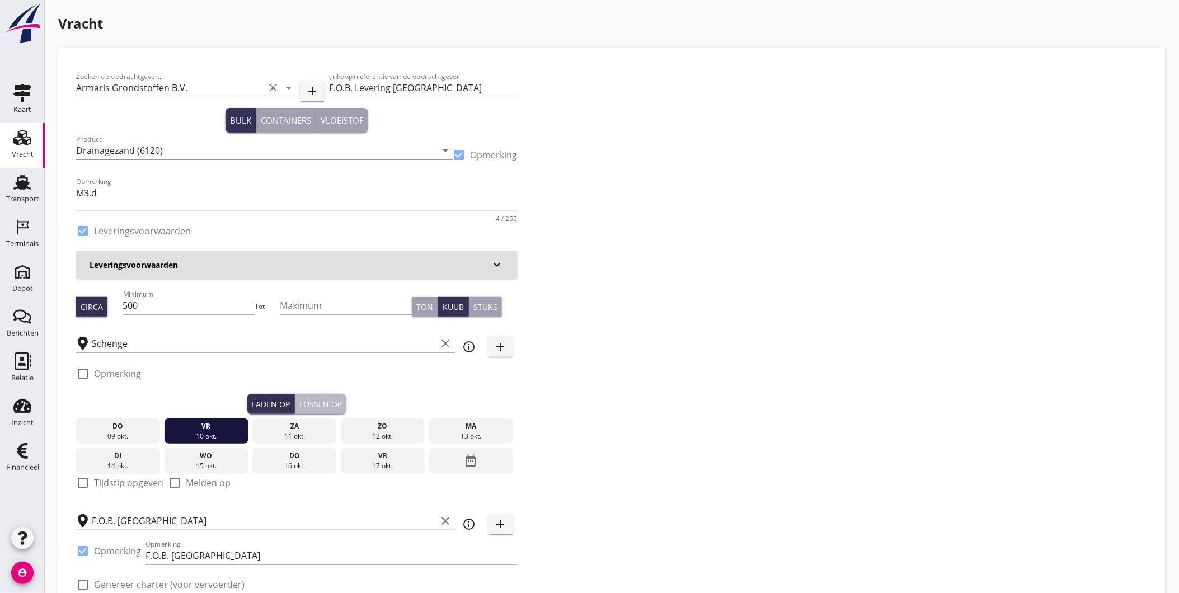
click at [326, 397] on button "Lossen op" at bounding box center [320, 404] width 51 height 20
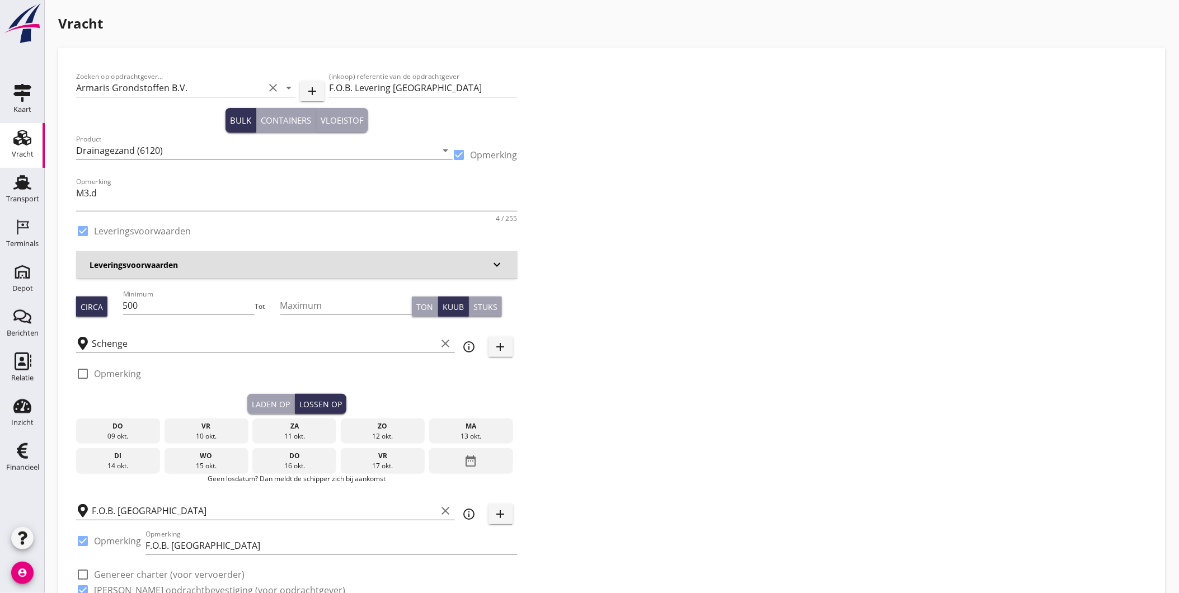
click at [463, 429] on div "ma" at bounding box center [471, 426] width 78 height 10
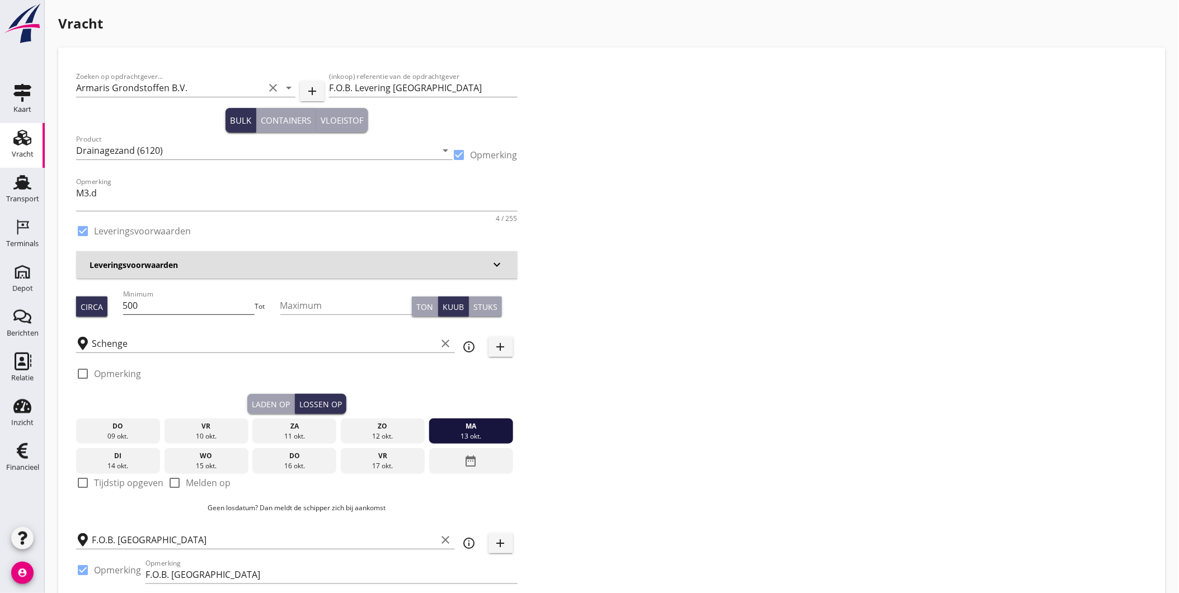
click at [184, 311] on input "500" at bounding box center [189, 306] width 132 height 18
type input "508"
click at [279, 400] on div "Laden op" at bounding box center [271, 404] width 38 height 12
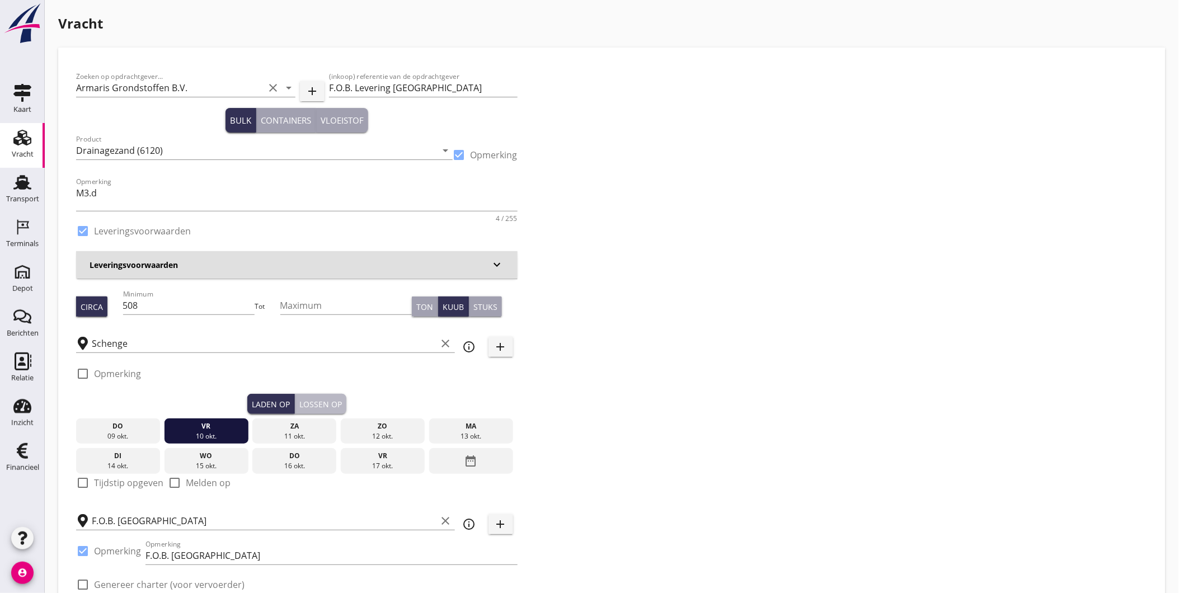
click at [325, 400] on div "Lossen op" at bounding box center [320, 404] width 43 height 12
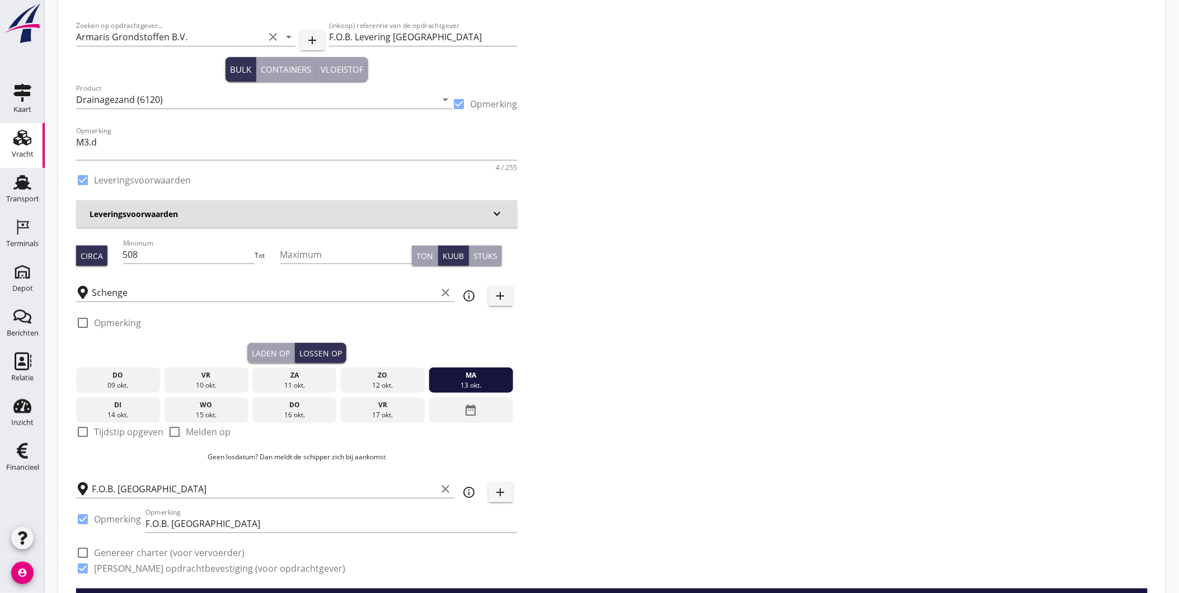
scroll to position [124, 0]
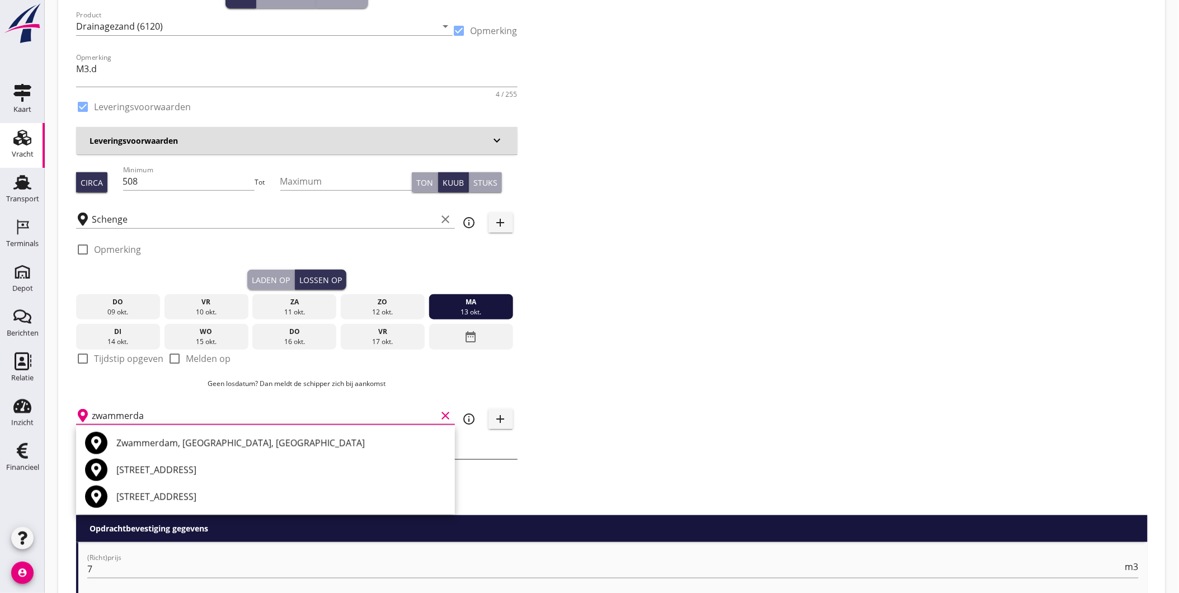
click at [227, 443] on div "Zwammerdam, [GEOGRAPHIC_DATA], [GEOGRAPHIC_DATA]" at bounding box center [281, 442] width 330 height 13
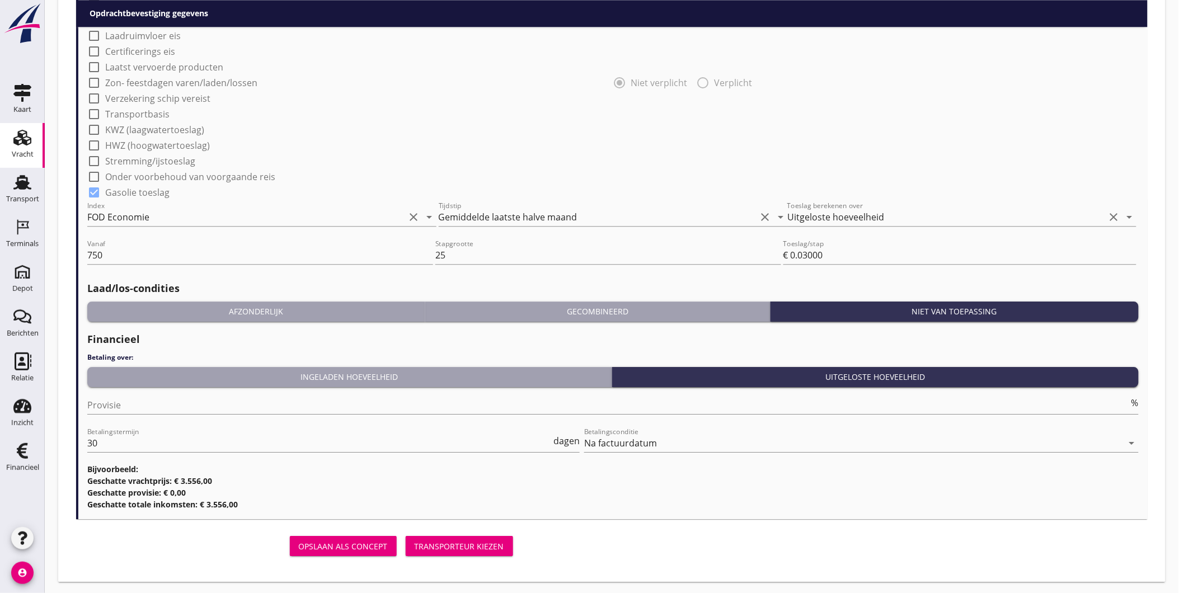
scroll to position [1037, 0]
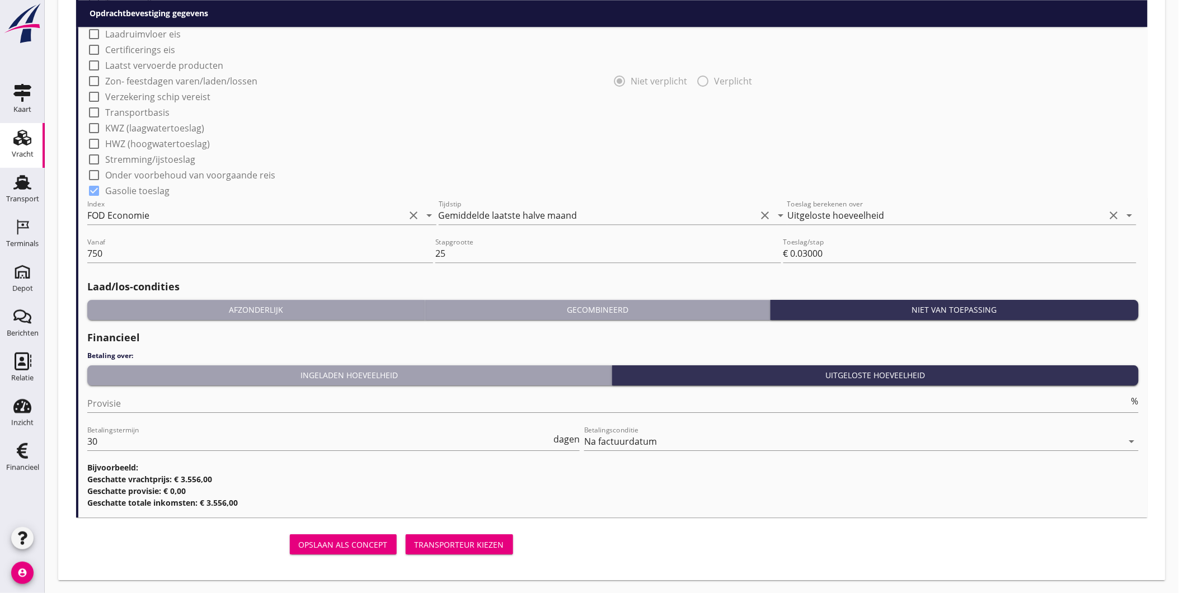
type input "Zwammerdam, [GEOGRAPHIC_DATA], [GEOGRAPHIC_DATA]"
click at [477, 543] on div "Transporteur kiezen" at bounding box center [460, 545] width 90 height 12
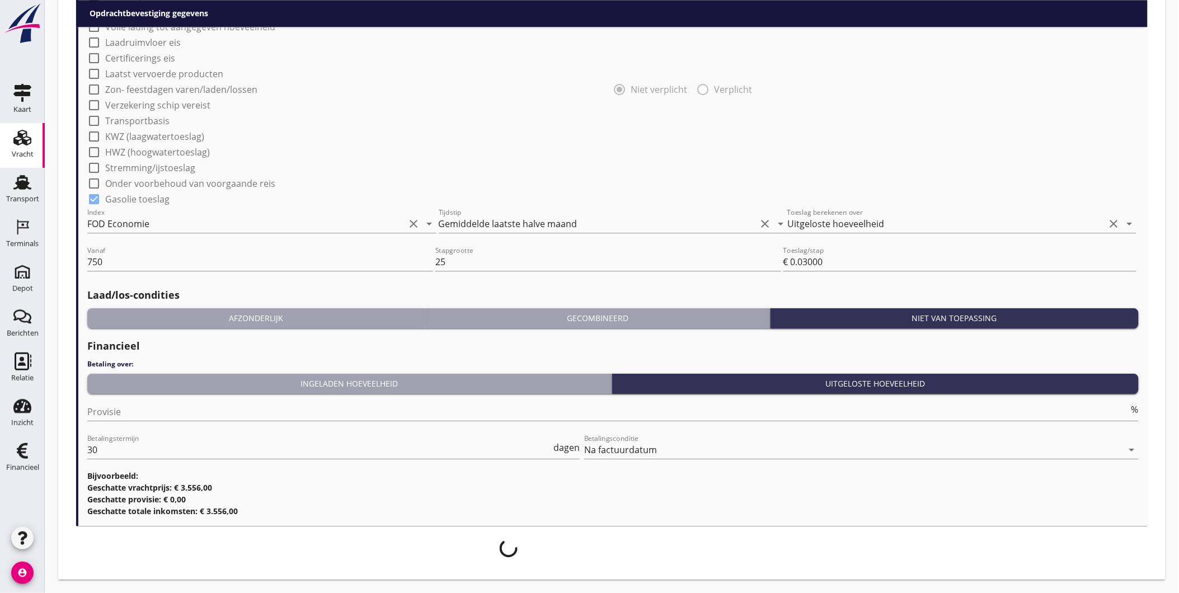
scroll to position [1028, 0]
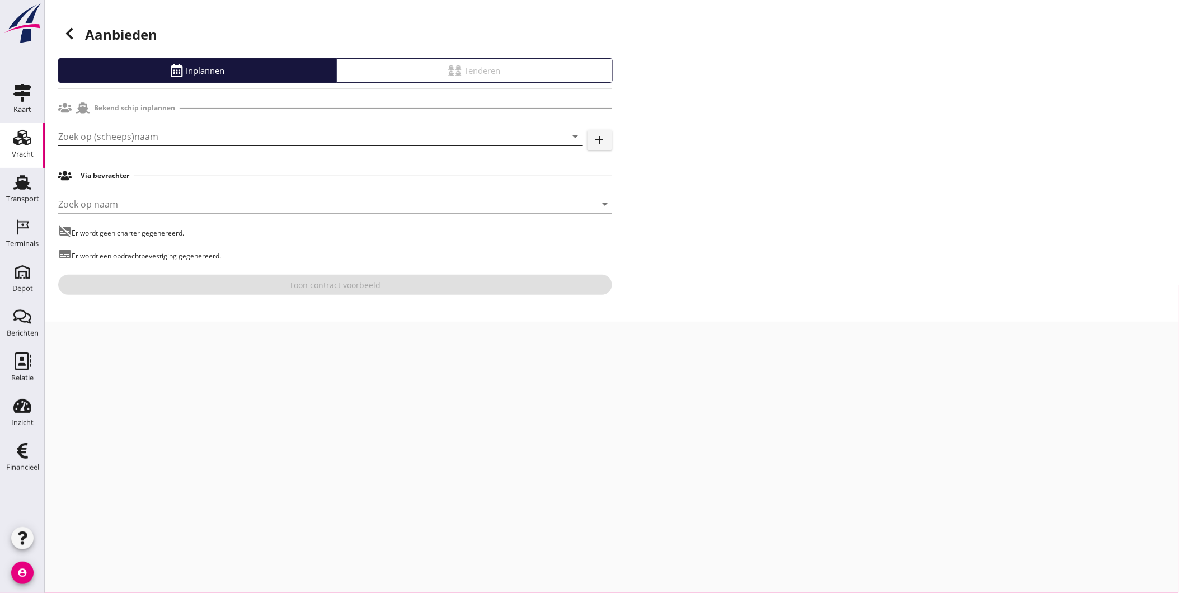
click at [188, 129] on input "Zoek op (scheeps)naam" at bounding box center [304, 137] width 493 height 18
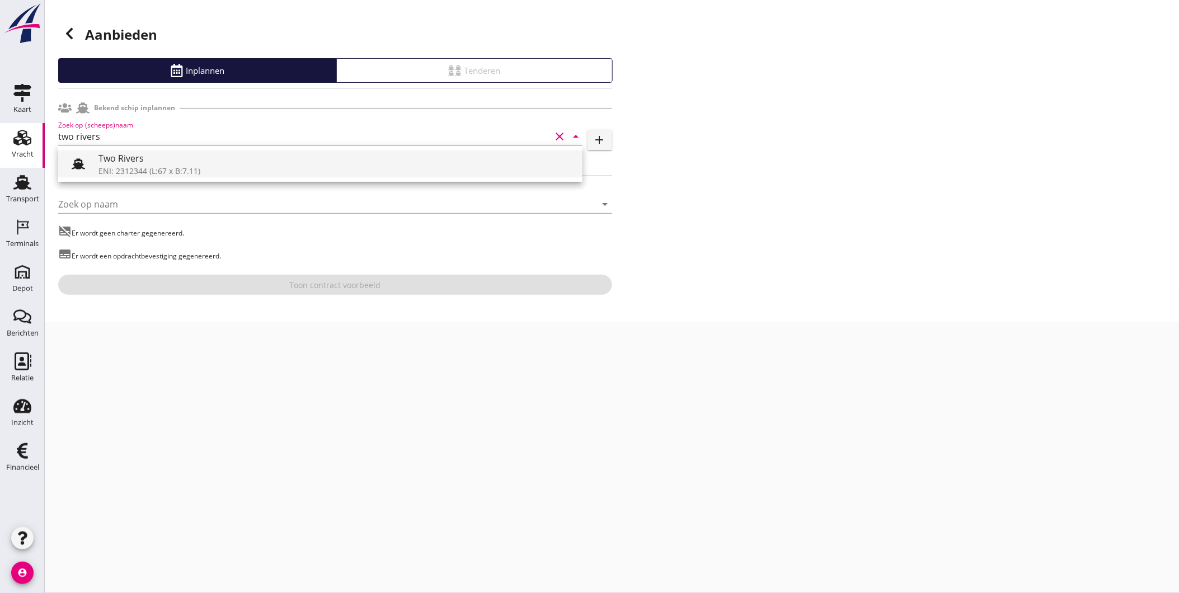
click at [166, 170] on div "ENI: 2312344 (L:67 x B:7.11)" at bounding box center [335, 171] width 475 height 12
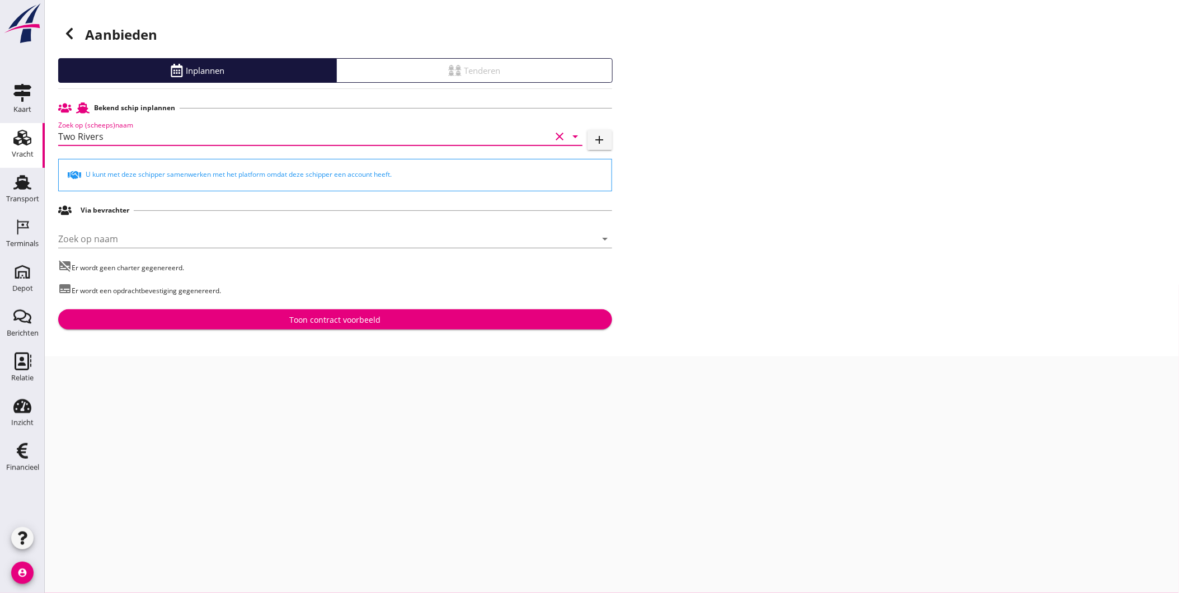
type input "Two Rivers"
click at [294, 326] on div "Toon contract voorbeeld" at bounding box center [334, 320] width 91 height 12
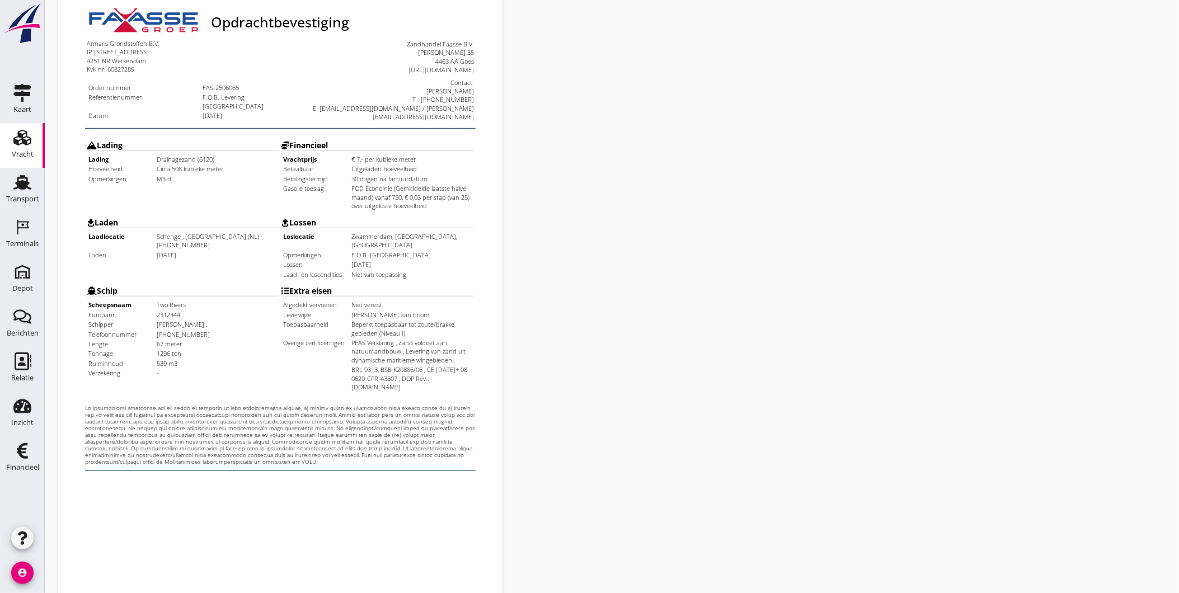
scroll to position [235, 0]
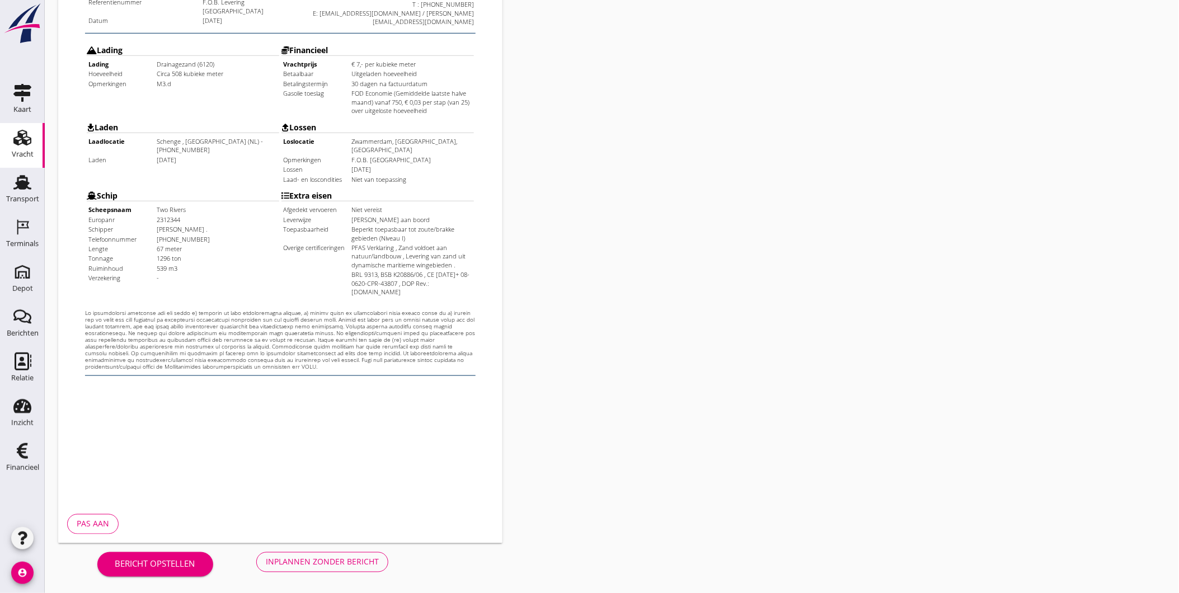
click at [346, 568] on button "Inplannen zonder bericht" at bounding box center [322, 562] width 132 height 20
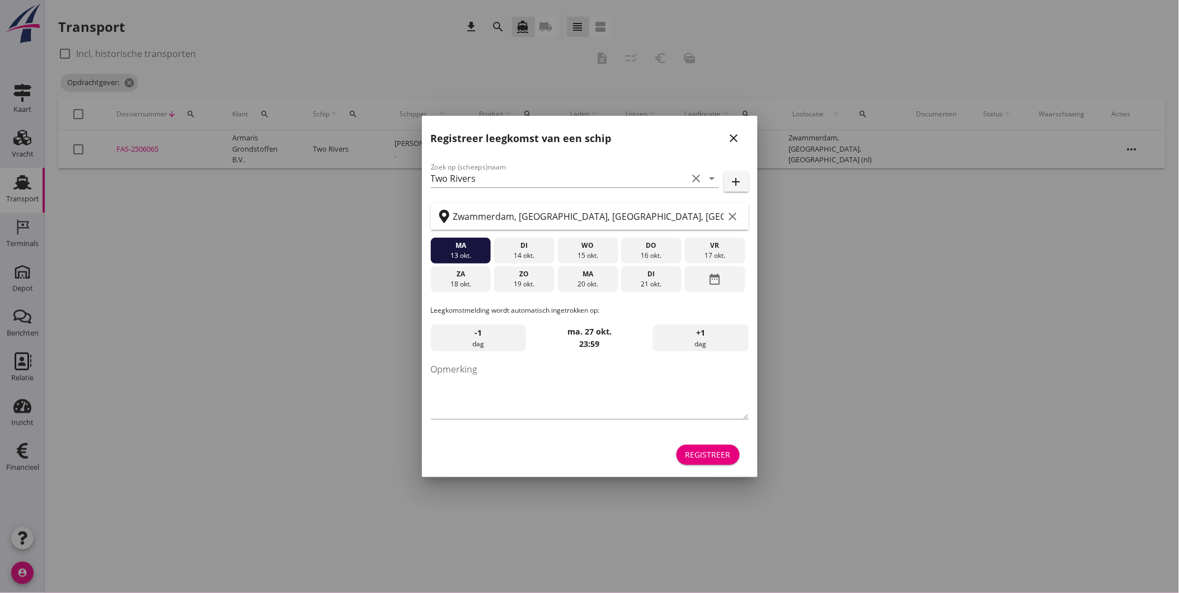
click at [731, 130] on button "close" at bounding box center [734, 138] width 20 height 20
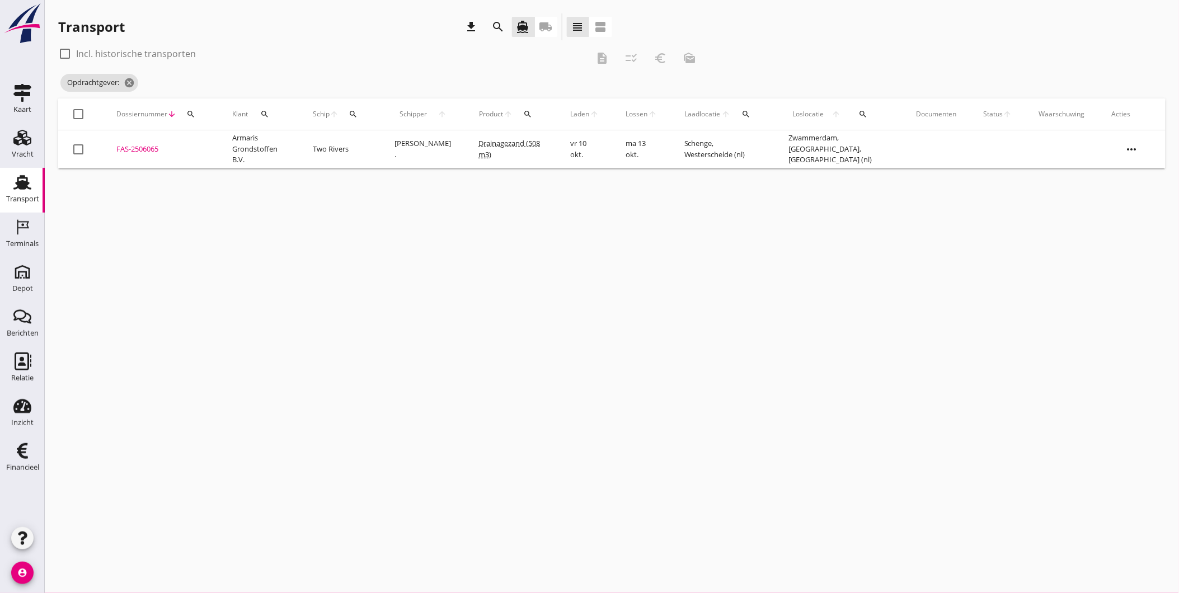
click at [23, 183] on use at bounding box center [22, 182] width 18 height 15
click at [34, 222] on div "Terminals" at bounding box center [22, 227] width 27 height 18
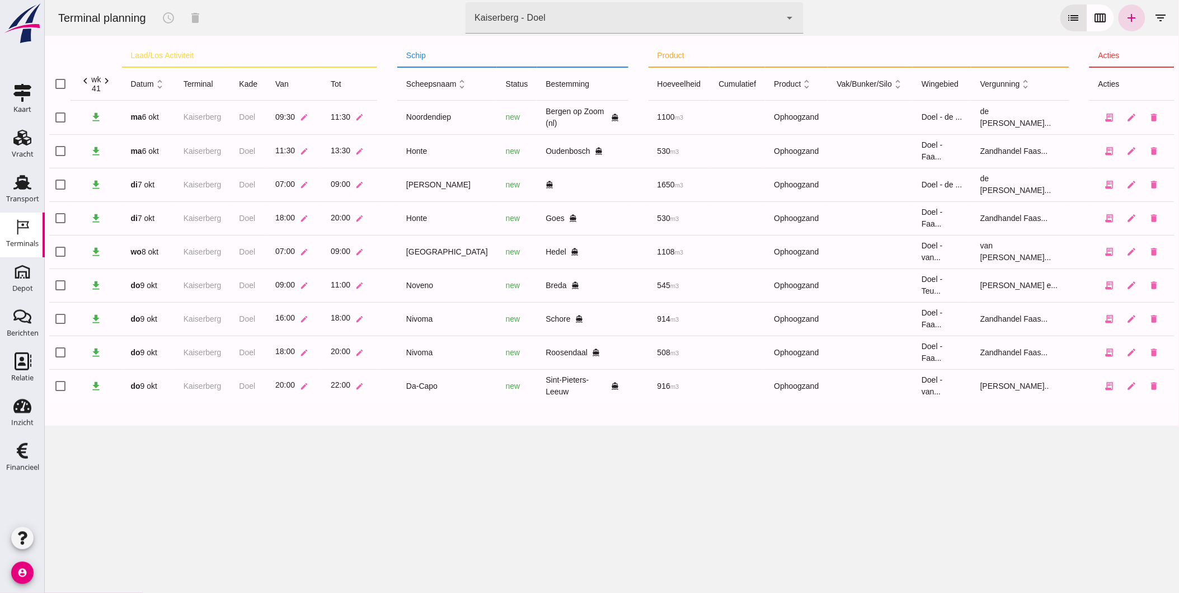
click at [580, 23] on div "Kaiserberg - Doel 7f603609-51ae-4e75-986b-c9057e559465" at bounding box center [622, 17] width 315 height 31
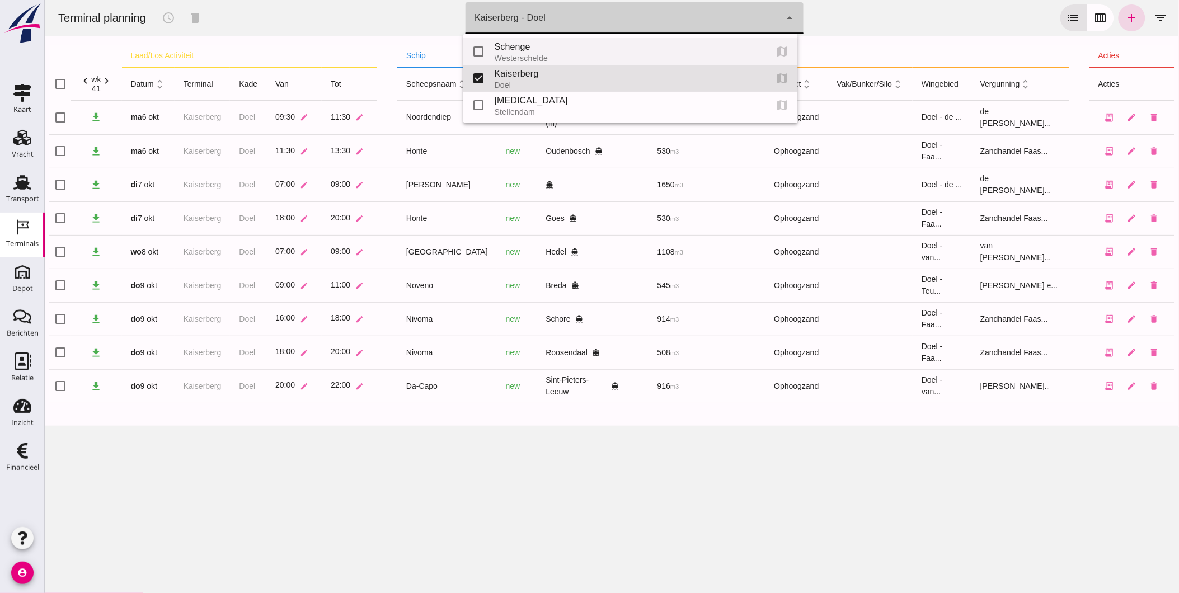
click at [549, 51] on div "Schenge" at bounding box center [626, 46] width 264 height 13
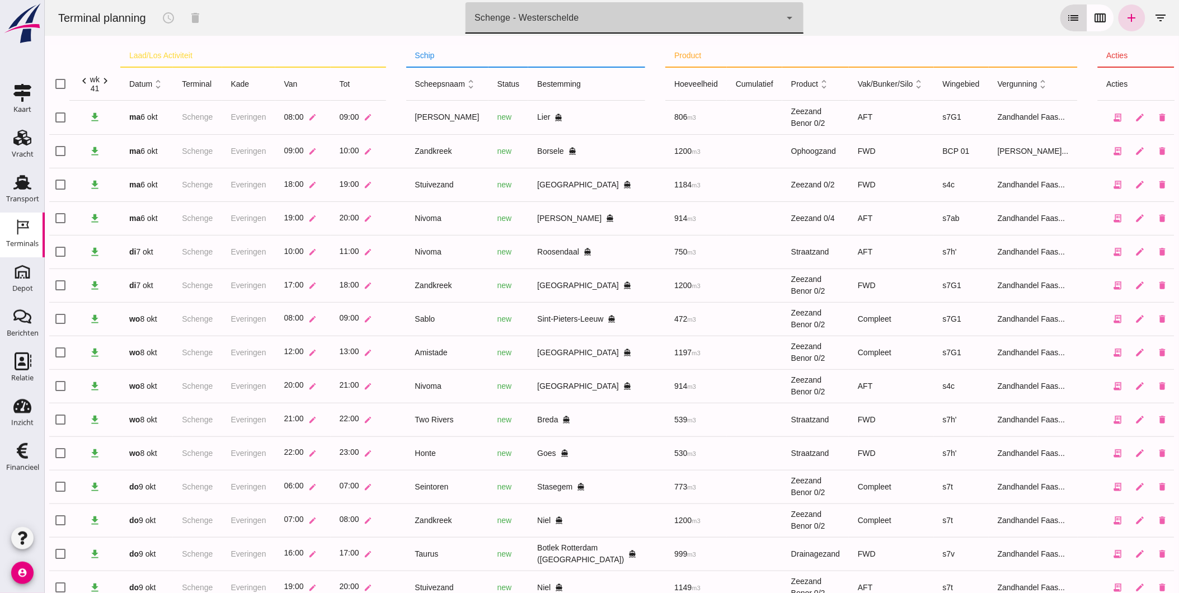
type input "9c876888-926f-4f5f-969d-c779b766b815"
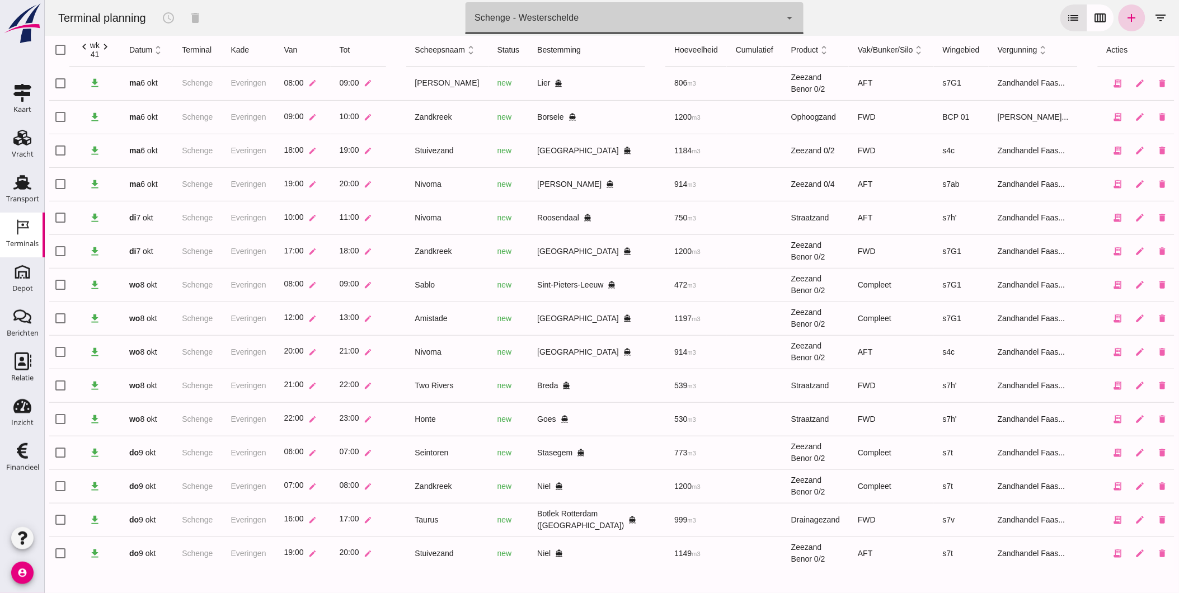
click at [1125, 11] on icon "add" at bounding box center [1131, 17] width 13 height 13
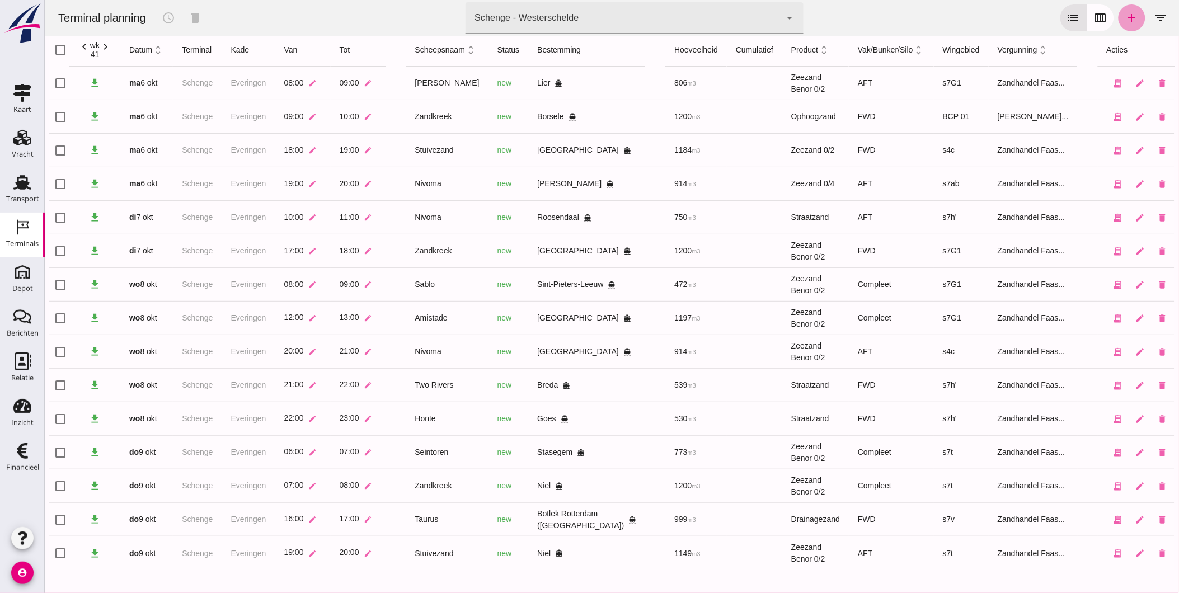
scroll to position [0, 0]
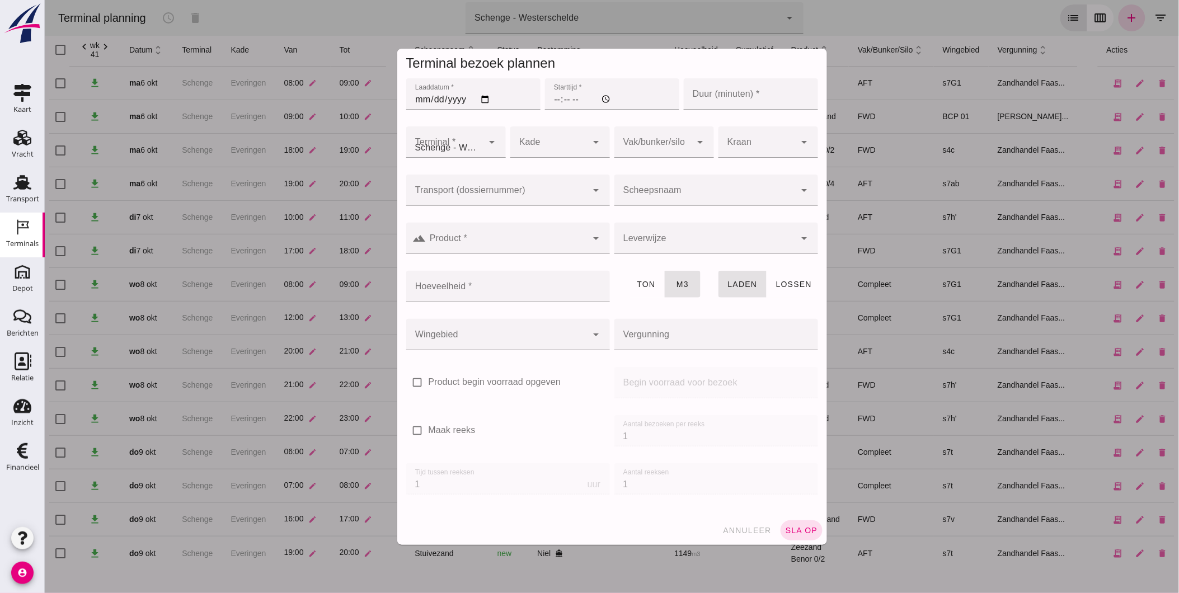
type input "Zandhandel Faasse B.V."
click at [417, 98] on input "Laaddatum *" at bounding box center [473, 93] width 134 height 31
type input "[DATE]"
click at [552, 97] on input "Starttijd *" at bounding box center [611, 93] width 134 height 31
type input "04:00"
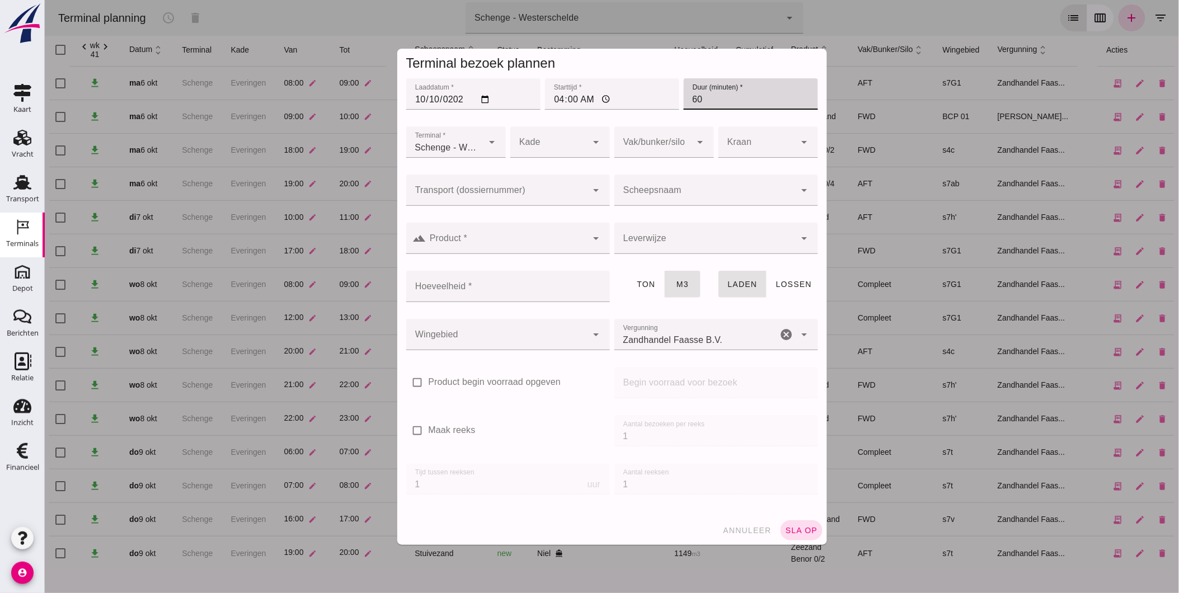
type input "60"
click at [558, 147] on div at bounding box center [548, 141] width 77 height 31
click at [544, 137] on div at bounding box center [548, 141] width 77 height 31
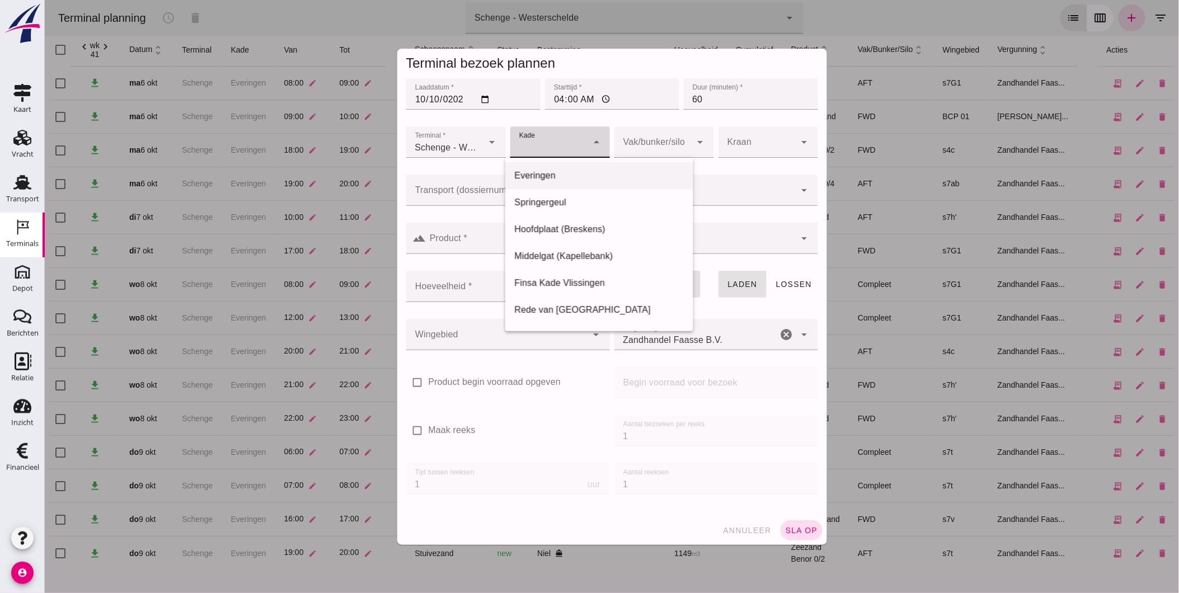
click at [548, 177] on div "Everingen" at bounding box center [599, 175] width 170 height 13
type input "7"
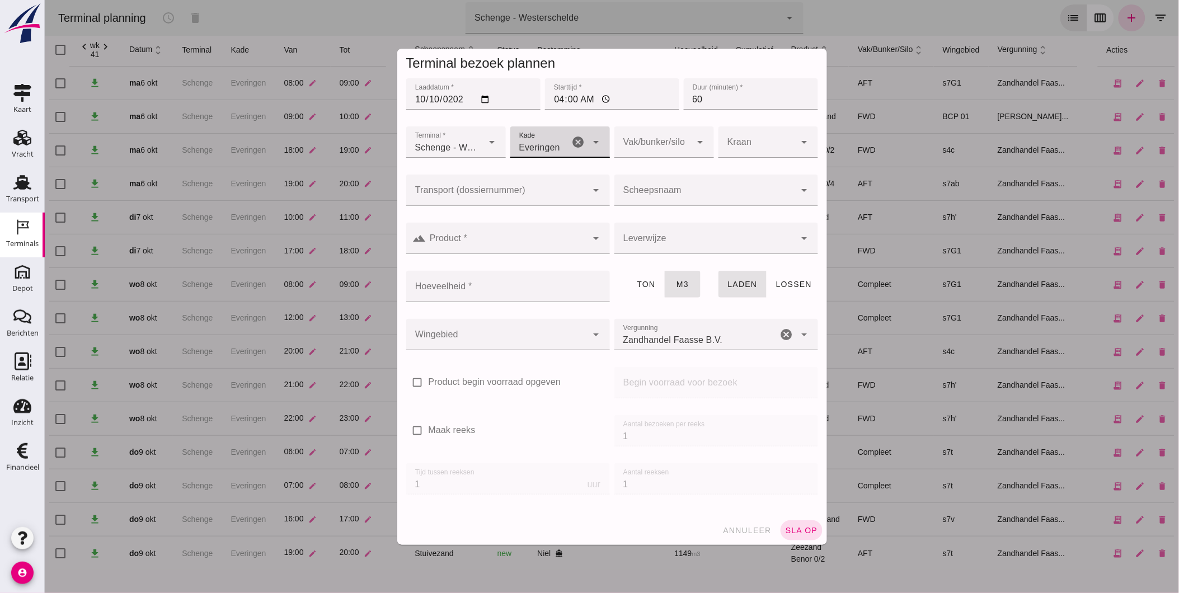
click at [627, 137] on div at bounding box center [652, 141] width 77 height 31
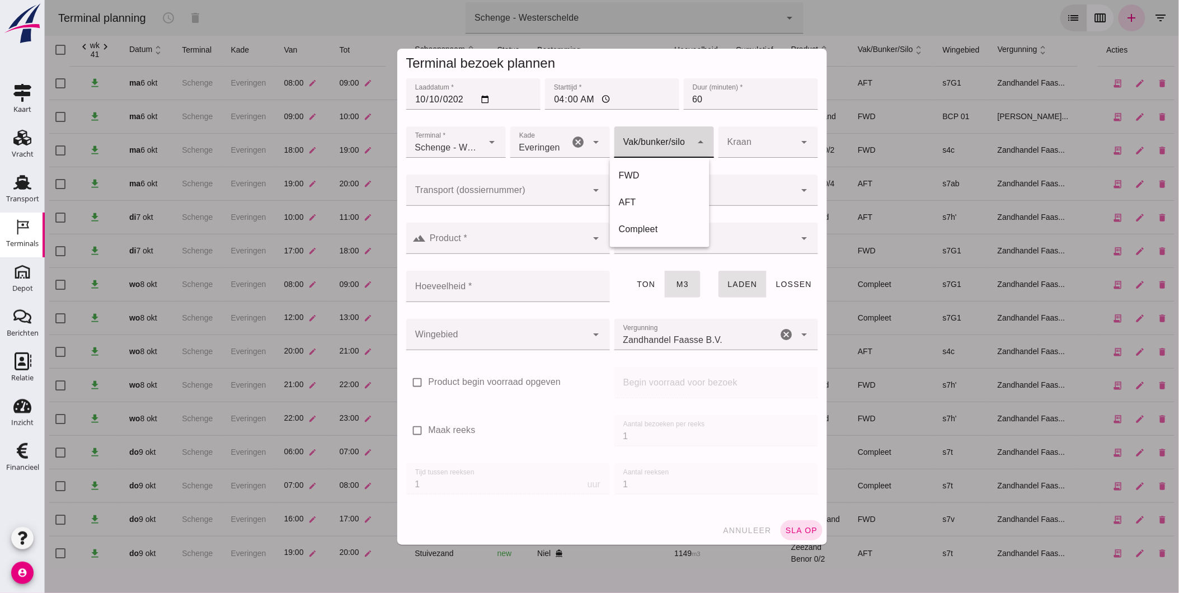
click at [654, 143] on div at bounding box center [652, 141] width 77 height 31
click at [651, 179] on div "FWD" at bounding box center [659, 175] width 82 height 13
type input "104"
click at [694, 191] on input "Scheepsnaam" at bounding box center [704, 195] width 181 height 13
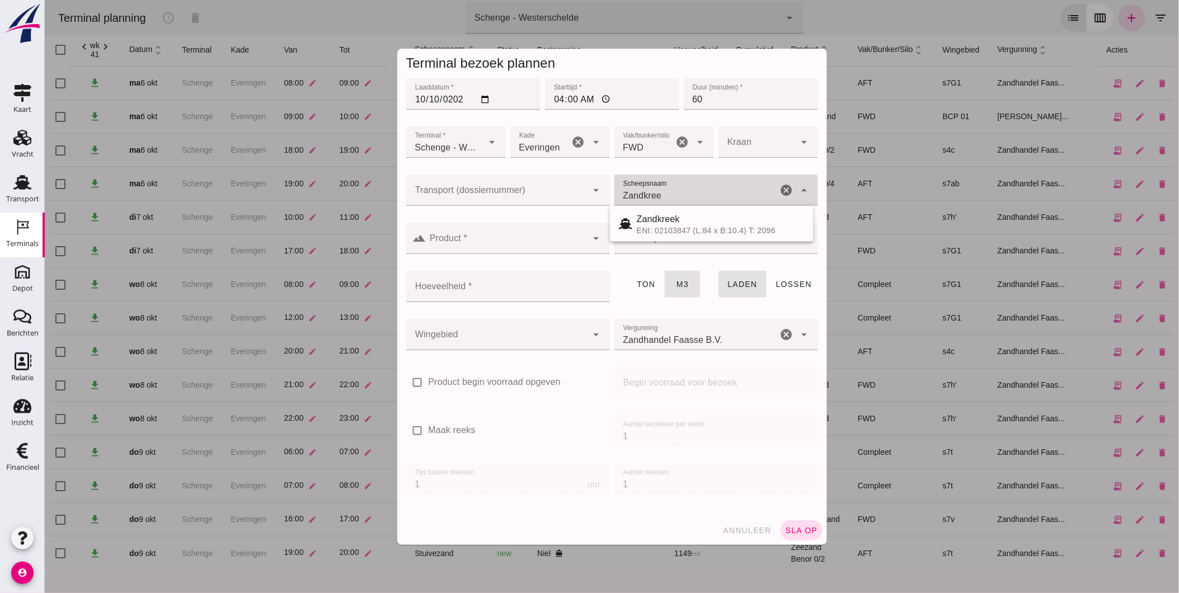
type input "Zandkreek"
click at [664, 215] on span "Zandkreek" at bounding box center [657, 219] width 43 height 10
type input "1200"
type input "Zandkreek"
click at [476, 187] on div at bounding box center [496, 190] width 181 height 31
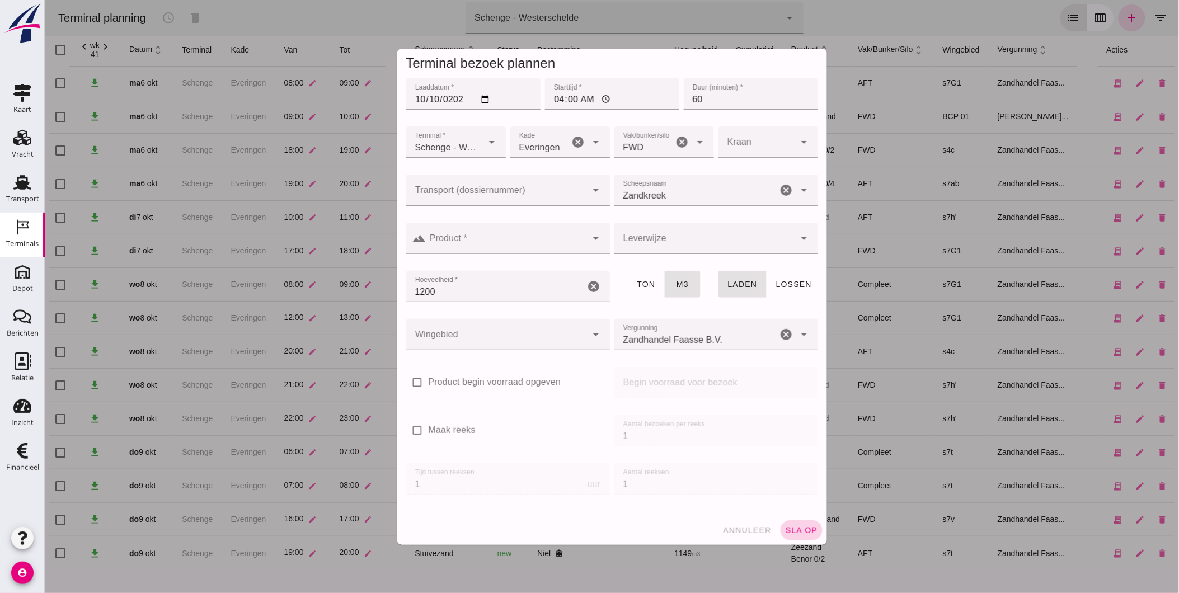
drag, startPoint x: 731, startPoint y: 532, endPoint x: 791, endPoint y: 524, distance: 60.4
click at [791, 524] on div "annuleer sla op" at bounding box center [612, 530] width 430 height 29
click at [795, 527] on span "sla op" at bounding box center [801, 530] width 33 height 9
click at [485, 243] on input "Product *" at bounding box center [506, 243] width 161 height 13
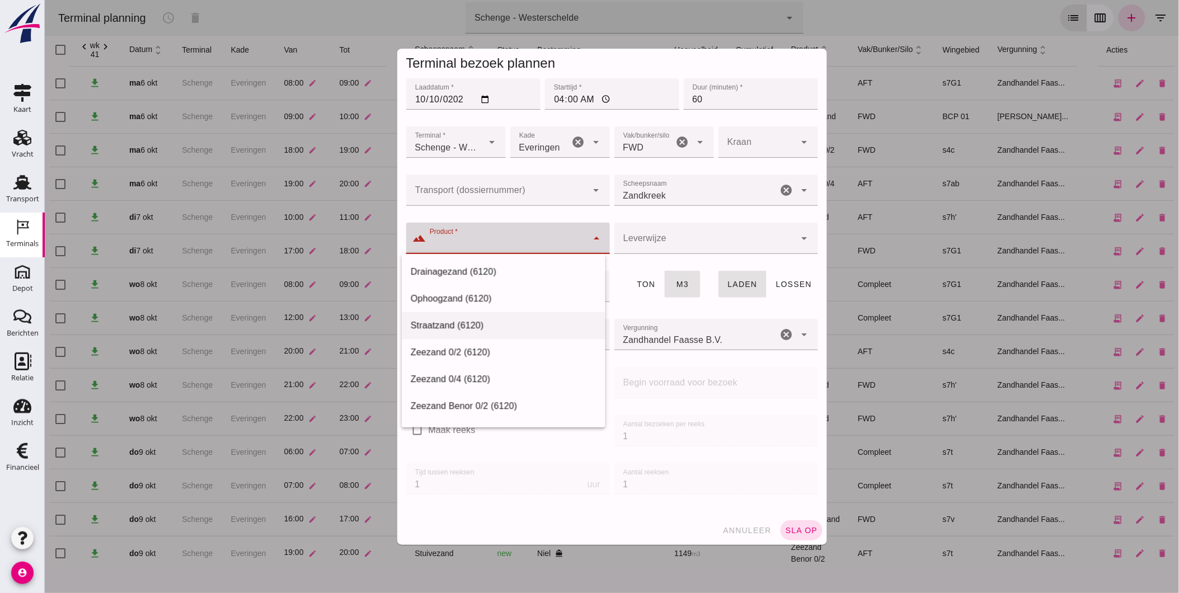
click at [488, 327] on div "Straatzand (6120)" at bounding box center [503, 325] width 186 height 13
type input "Straatzand (6120)"
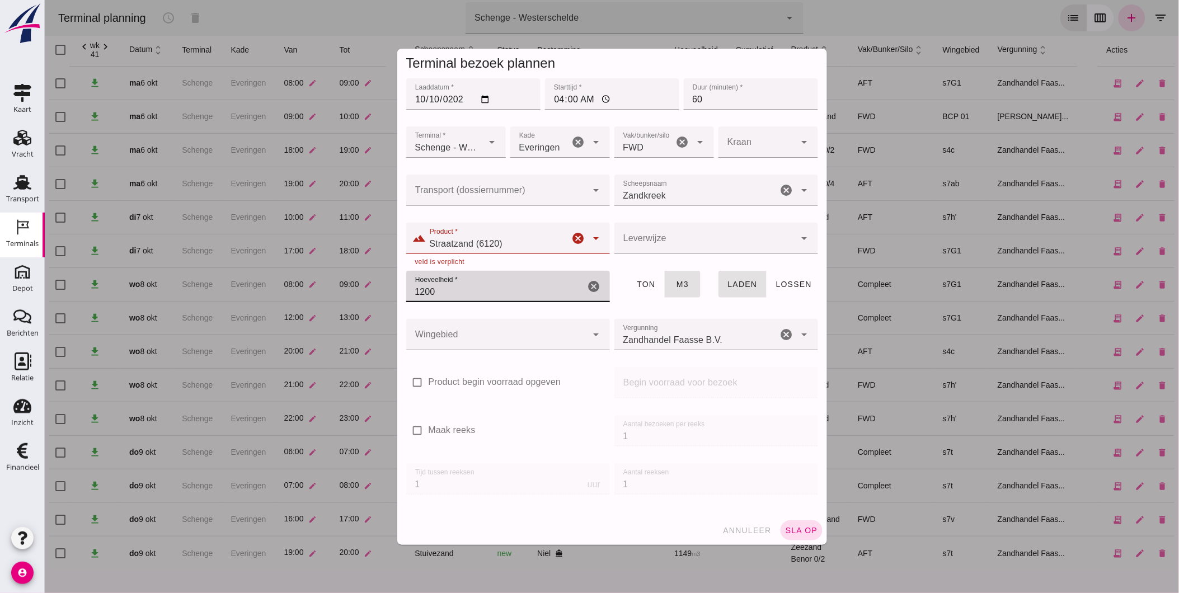
click at [517, 289] on input "1200" at bounding box center [495, 286] width 179 height 31
click at [666, 238] on div at bounding box center [704, 238] width 181 height 31
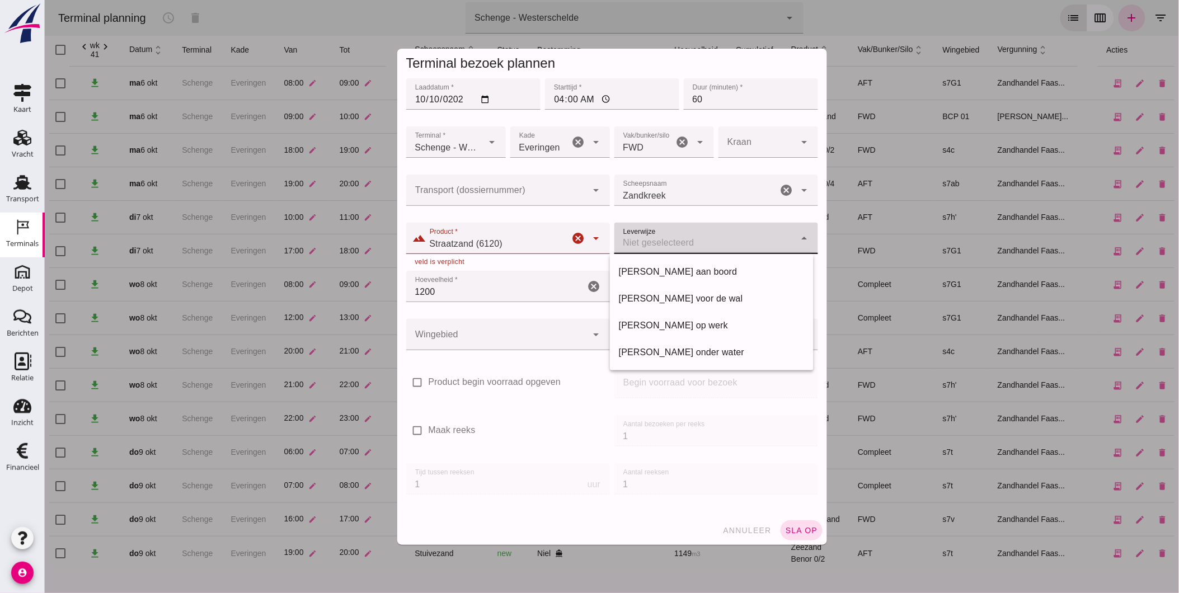
click at [674, 295] on div "[PERSON_NAME] voor de wal" at bounding box center [711, 298] width 186 height 13
type input "franco_on_shore"
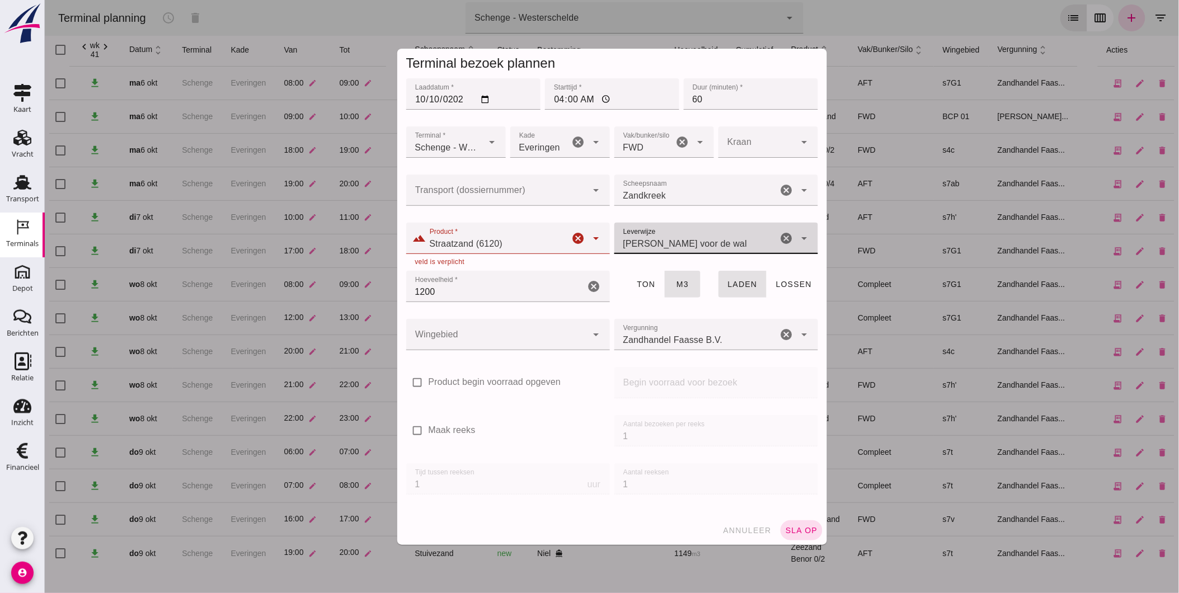
click at [510, 331] on div at bounding box center [496, 334] width 181 height 31
click at [520, 339] on div at bounding box center [496, 334] width 181 height 31
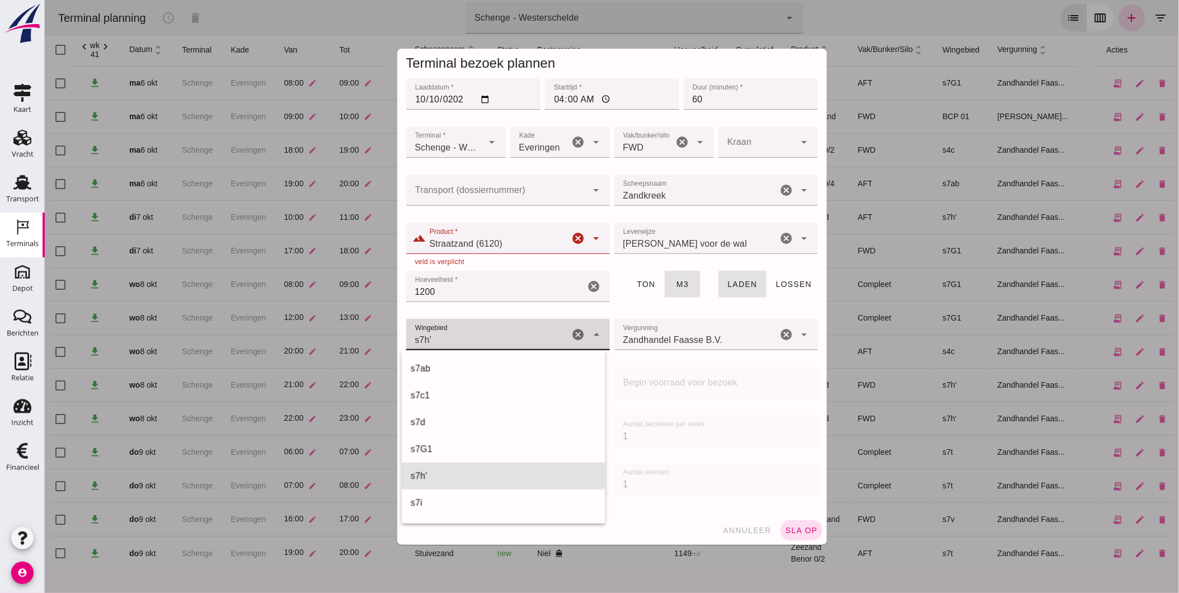
scroll to position [429, 0]
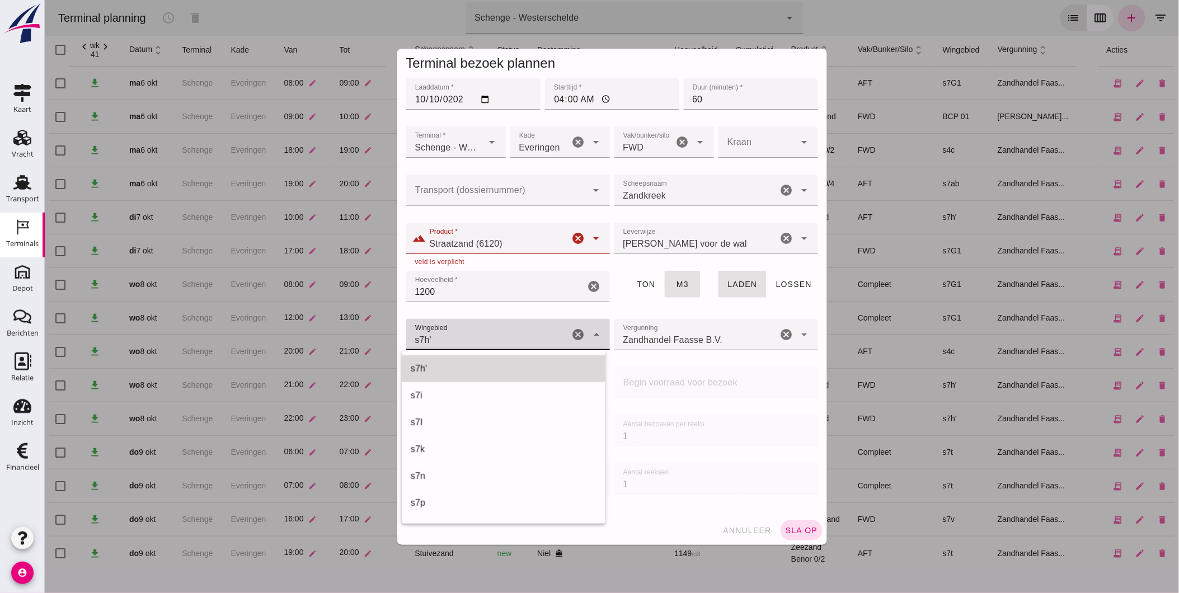
click at [507, 370] on div "s7h'" at bounding box center [503, 368] width 186 height 13
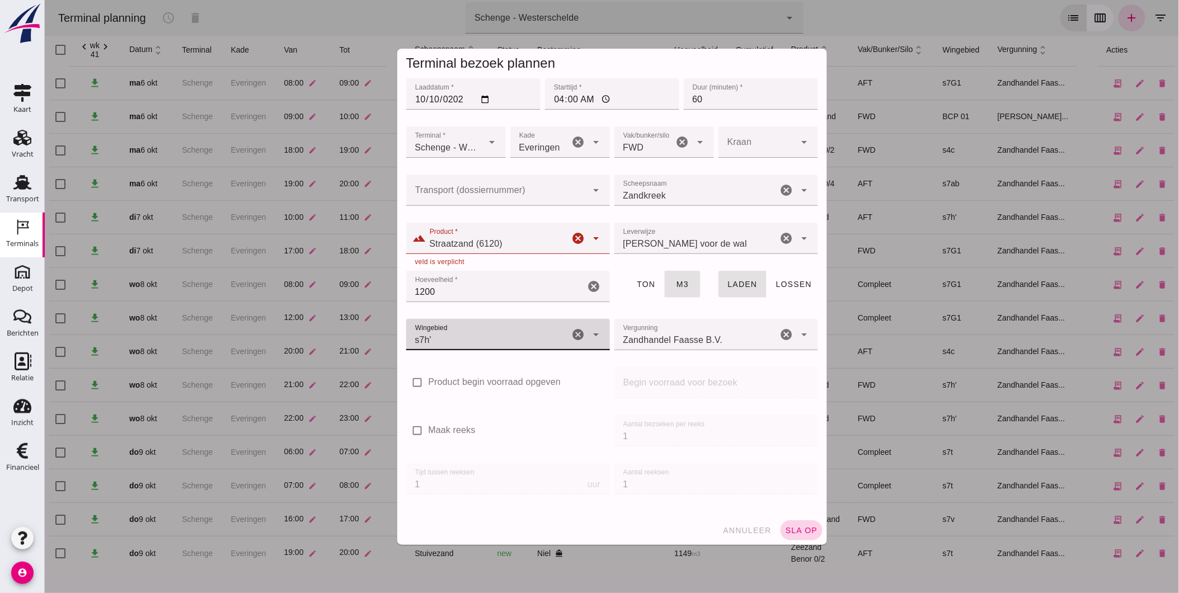
type input "225"
click at [790, 530] on span "sla op" at bounding box center [801, 530] width 33 height 9
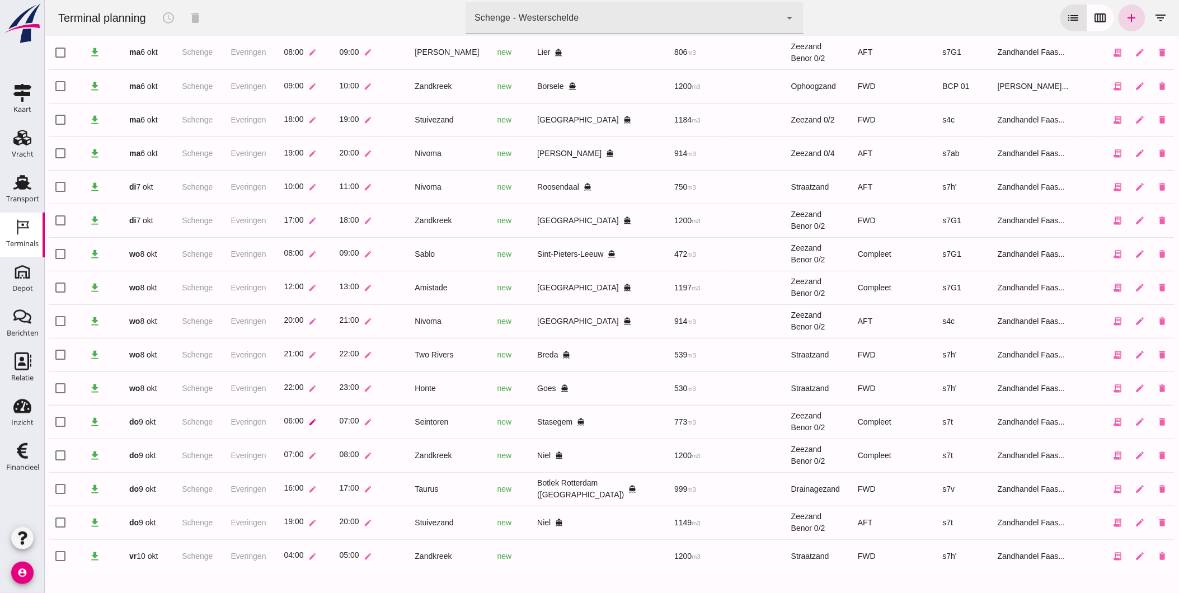
scroll to position [68, 0]
click at [1135, 556] on icon "edit" at bounding box center [1140, 553] width 10 height 10
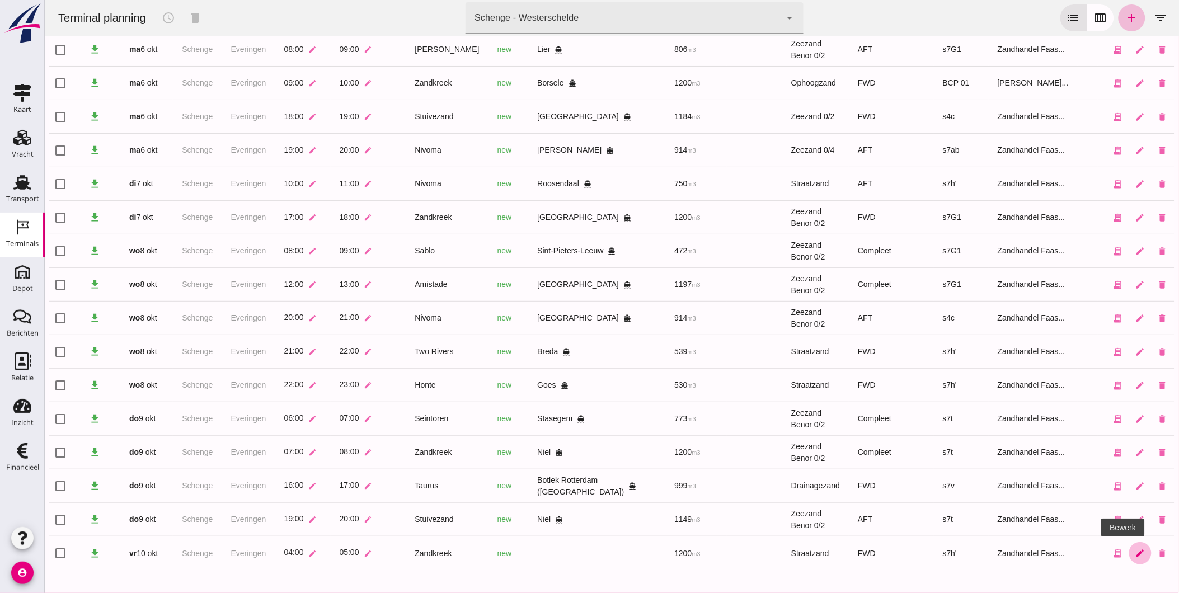
scroll to position [0, 0]
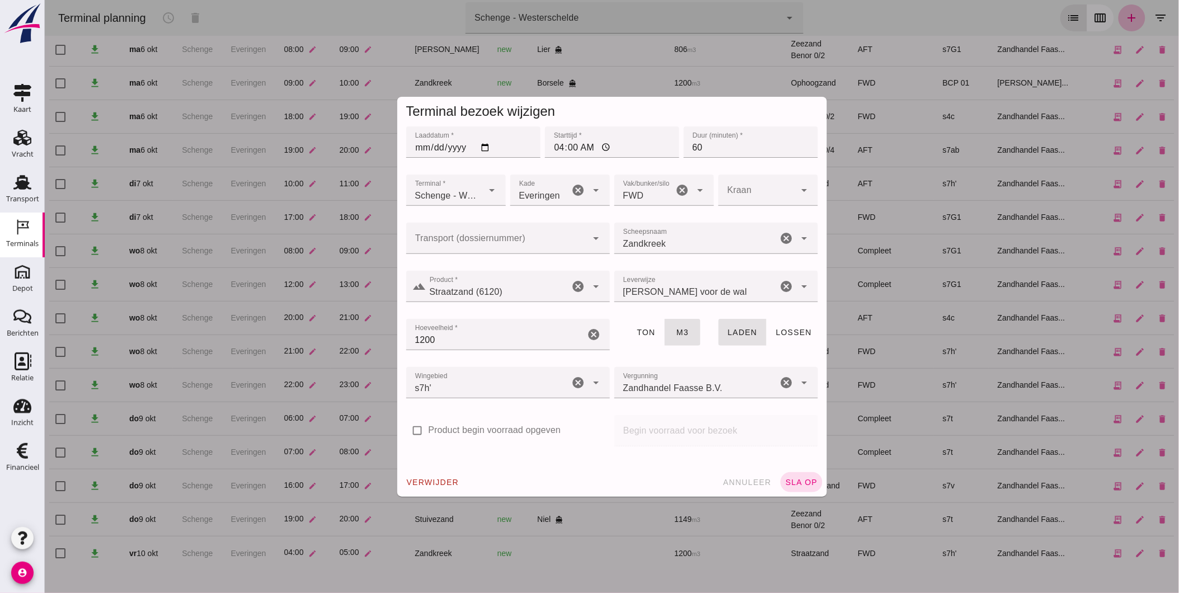
click at [799, 494] on div "verwijder annuleer sla op" at bounding box center [612, 482] width 430 height 29
click at [791, 482] on span "sla op" at bounding box center [801, 482] width 33 height 9
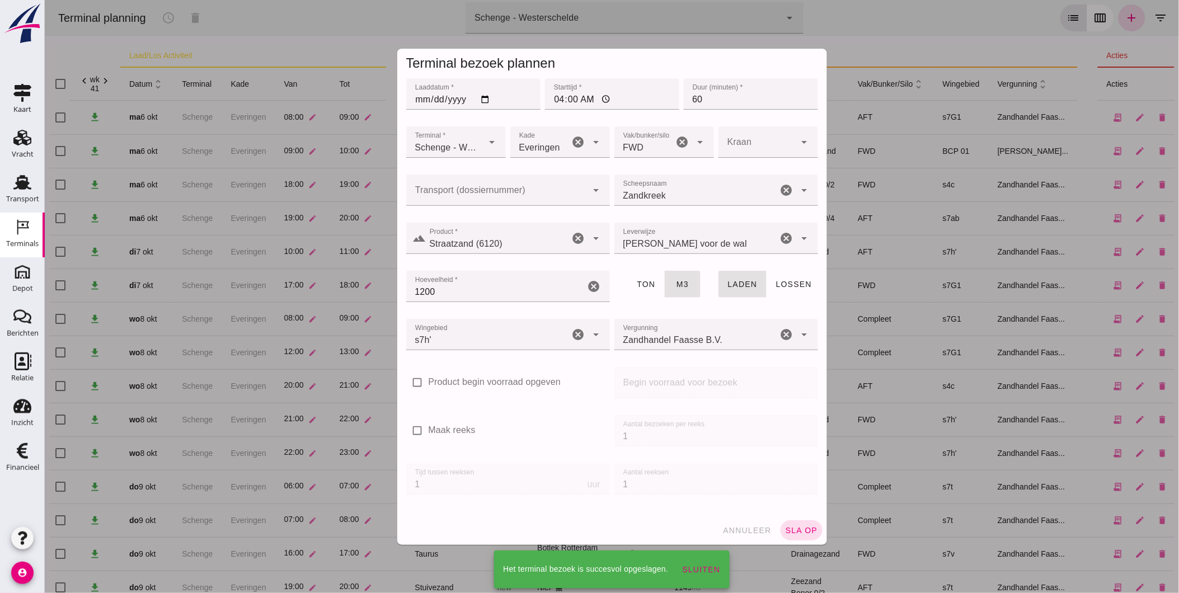
scroll to position [68, 0]
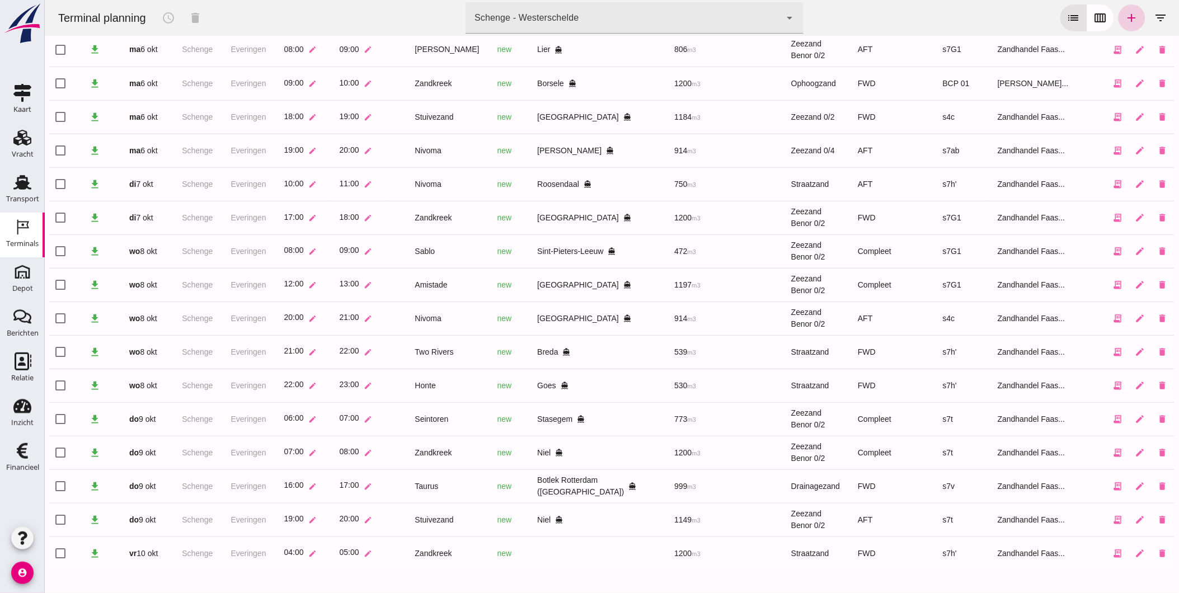
click at [1123, 10] on link "add" at bounding box center [1131, 17] width 27 height 27
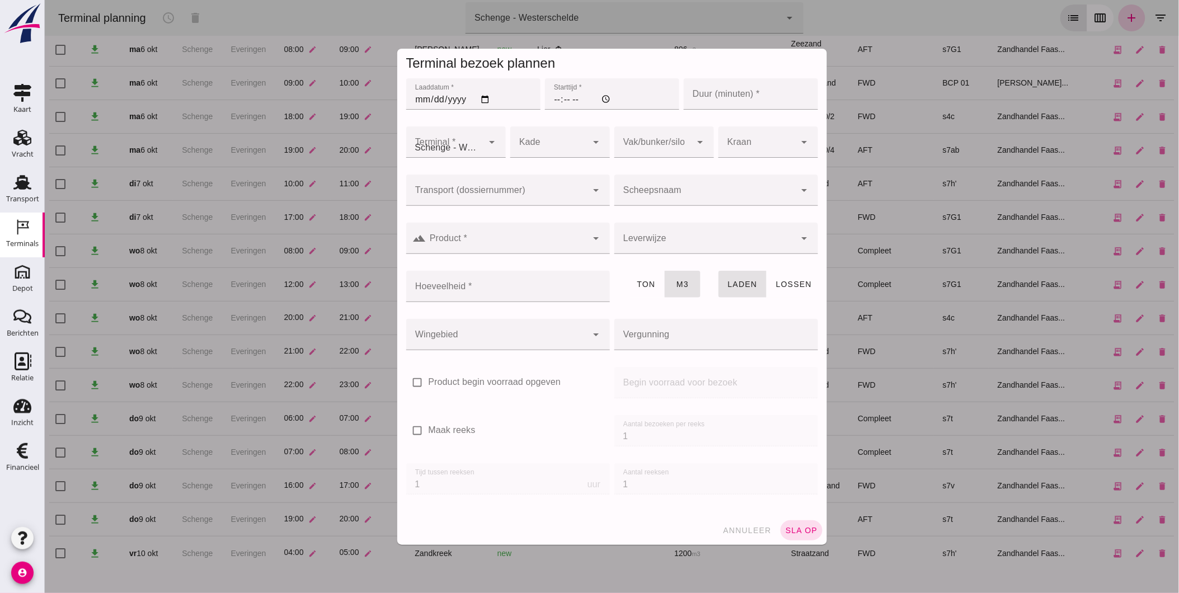
type input "Zandhandel Faasse B.V."
click at [472, 200] on input "Transport (dossiernummer)" at bounding box center [496, 195] width 181 height 13
type input "0"
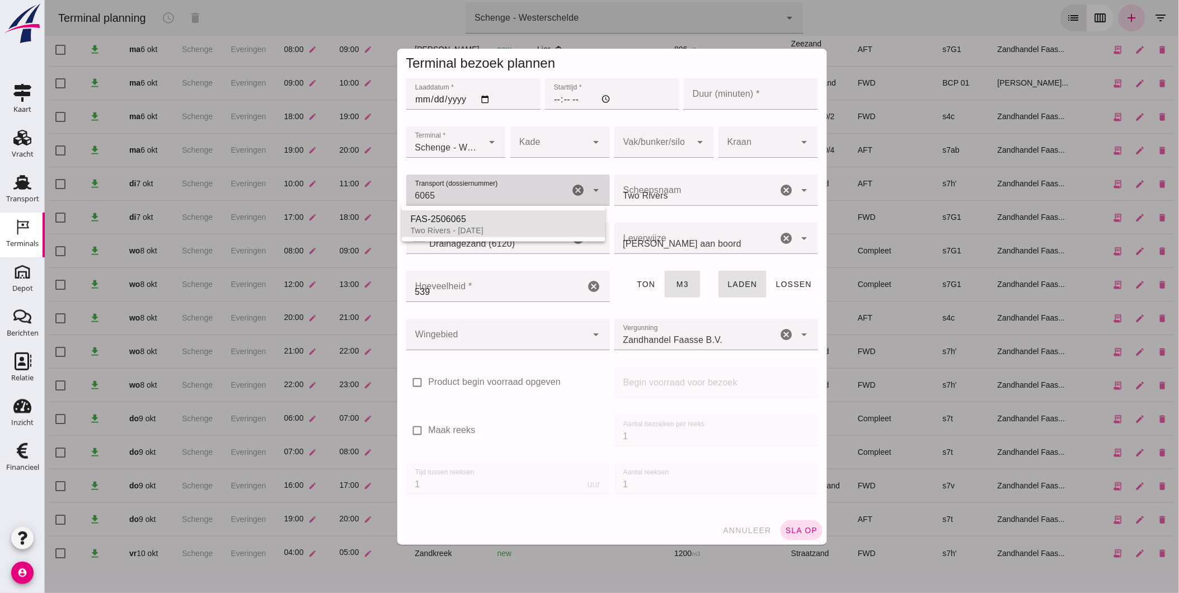
type input "FAS-2506065"
type input "franco_on_board"
type input "539"
type input "FAS-2506065"
click at [417, 97] on input "Laaddatum *" at bounding box center [473, 93] width 134 height 31
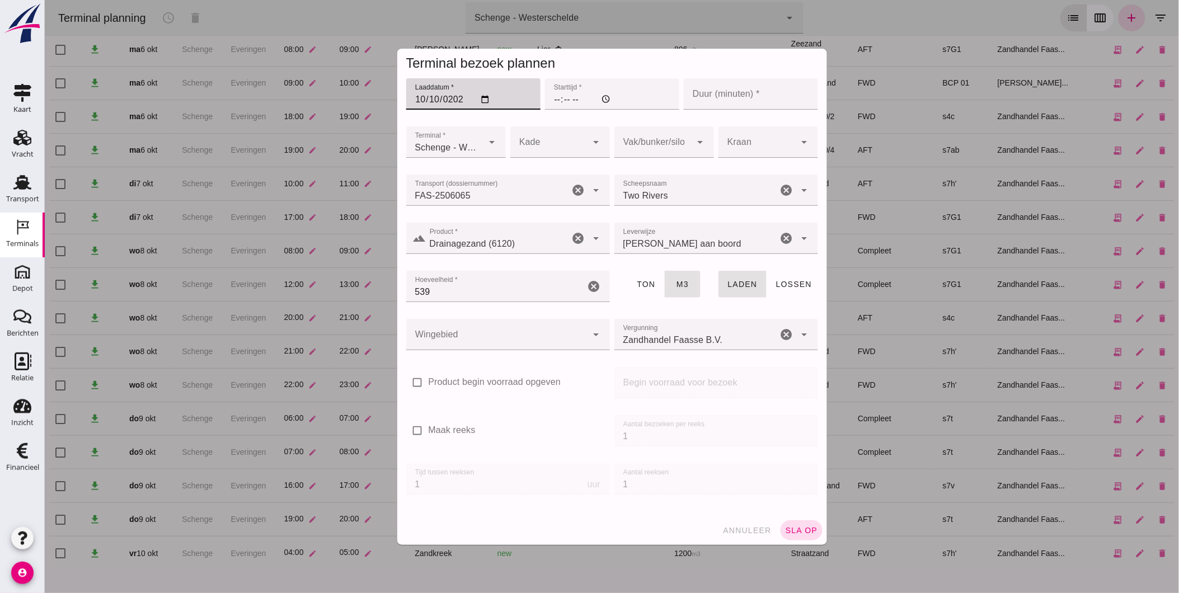
type input "[DATE]"
click at [551, 98] on input "Starttijd *" at bounding box center [611, 93] width 134 height 31
type input "20:00"
click at [736, 102] on input "Duur (minuten) *" at bounding box center [750, 93] width 134 height 31
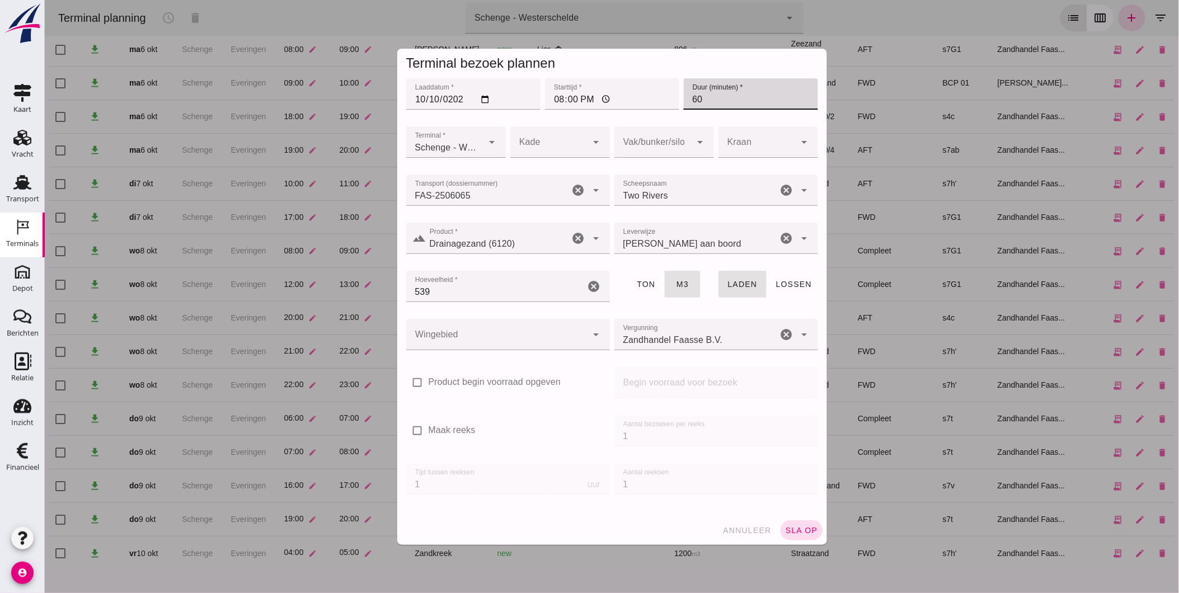
type input "60"
drag, startPoint x: 519, startPoint y: 140, endPoint x: 533, endPoint y: 157, distance: 22.2
click at [520, 140] on div at bounding box center [548, 141] width 77 height 31
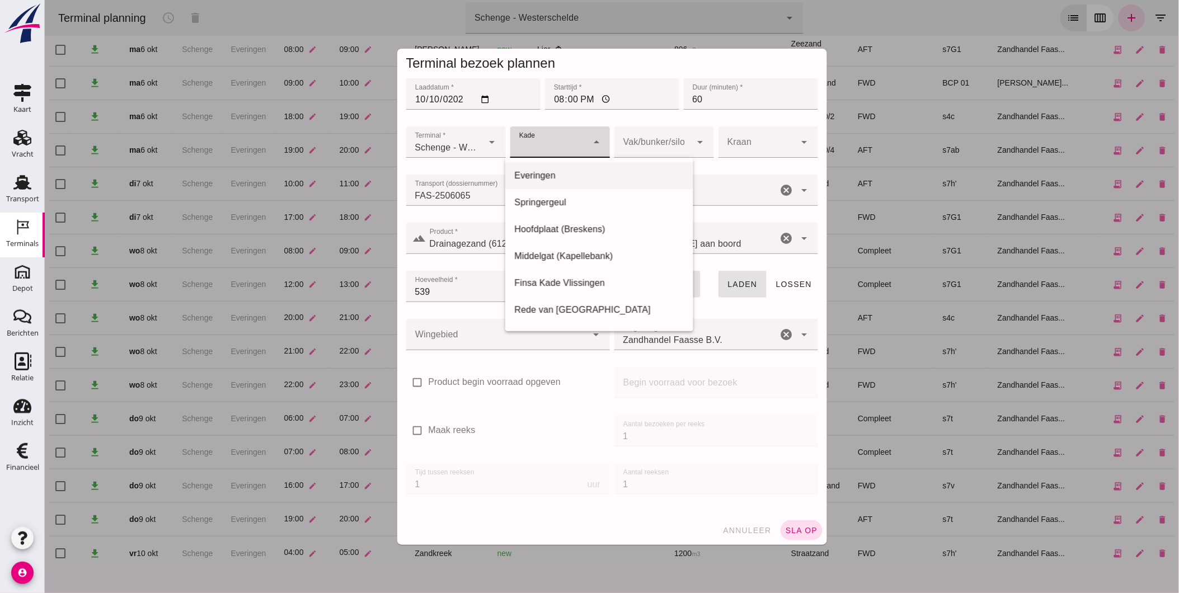
click at [550, 177] on div "Everingen" at bounding box center [599, 175] width 170 height 13
type input "7"
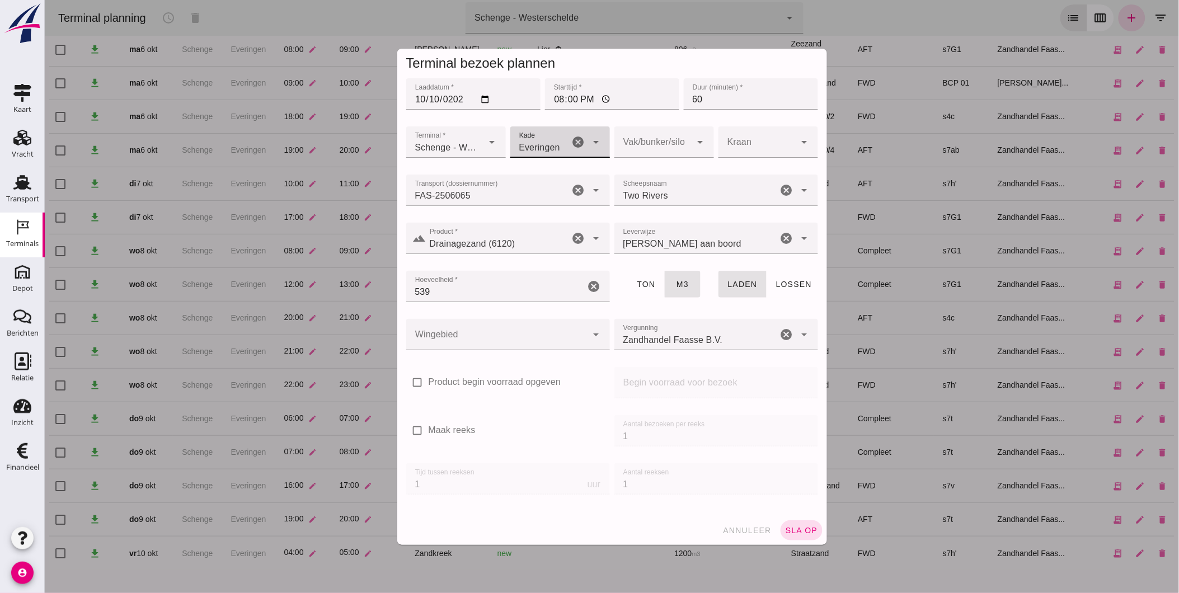
click at [675, 143] on div at bounding box center [652, 141] width 77 height 31
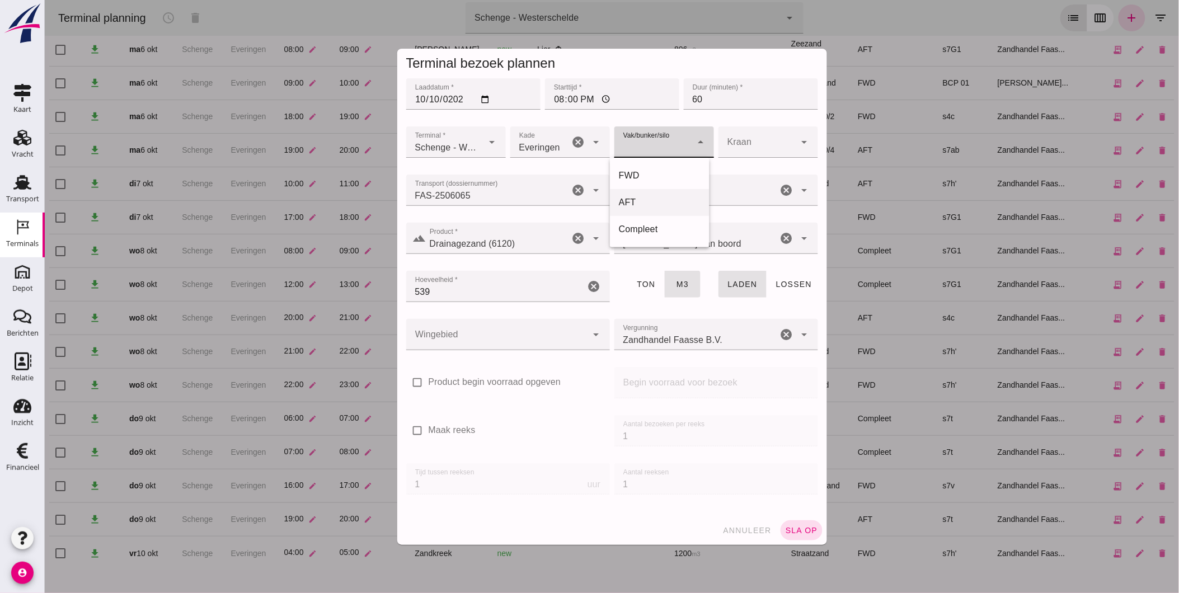
click at [647, 201] on div "AFT" at bounding box center [659, 202] width 82 height 13
type input "105"
click at [458, 283] on input "539" at bounding box center [495, 286] width 179 height 31
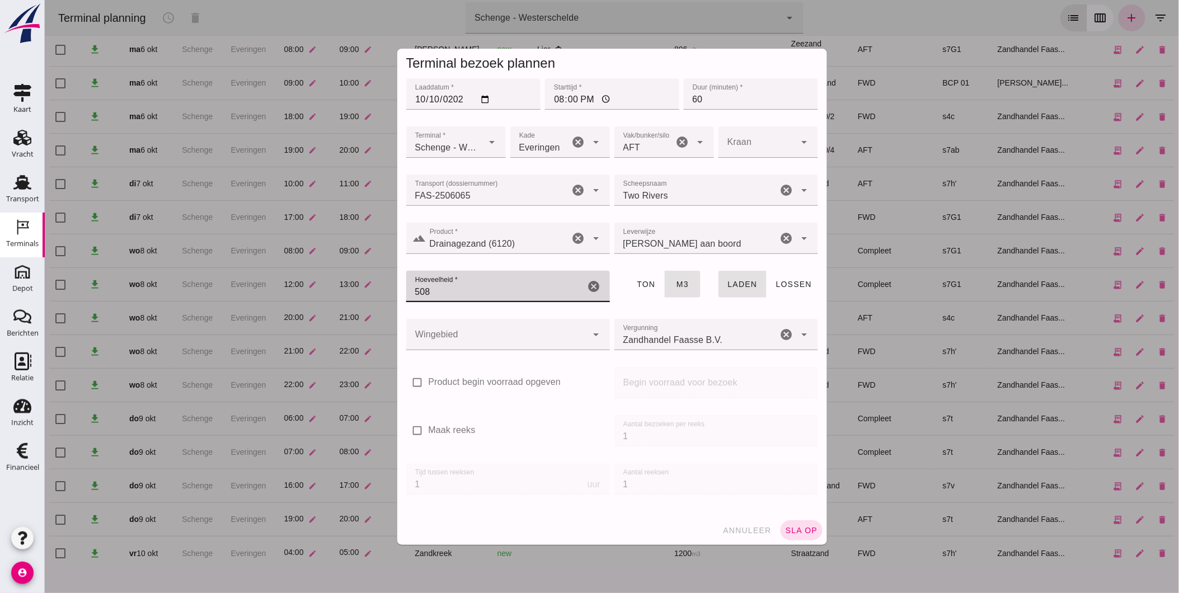
type input "508"
click at [499, 337] on div at bounding box center [496, 334] width 181 height 31
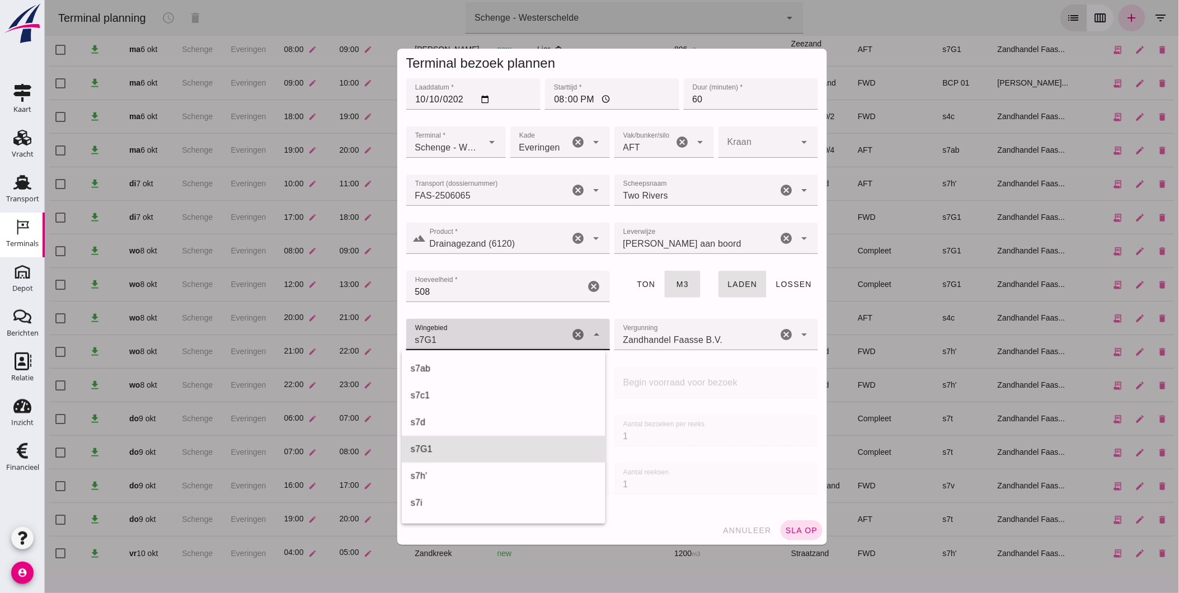
scroll to position [403, 0]
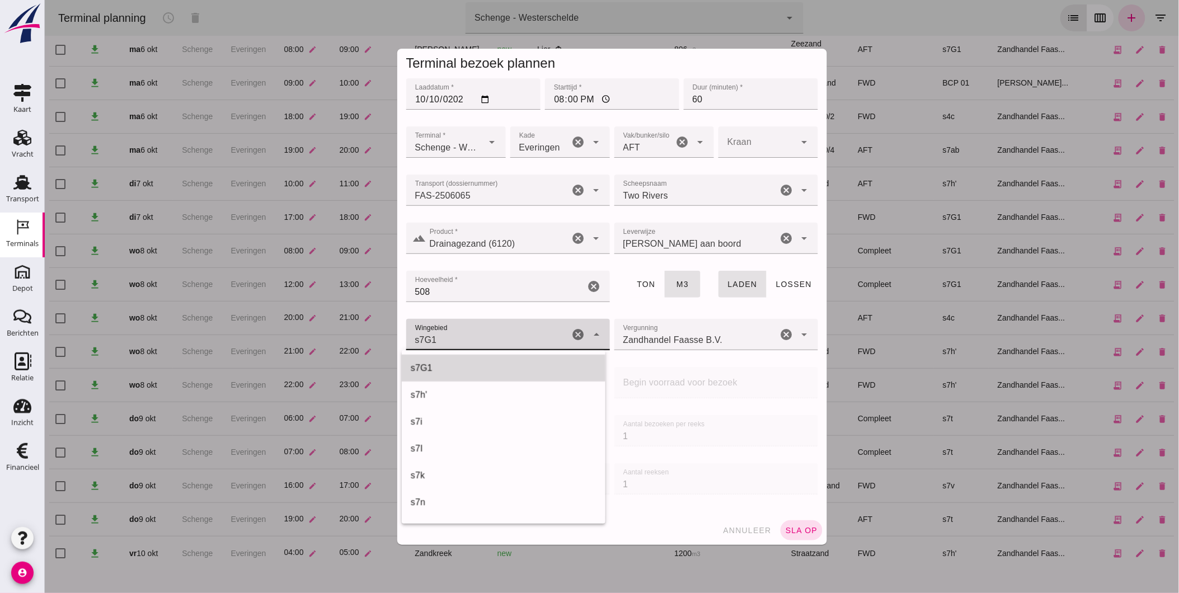
click at [491, 367] on div "s7G1" at bounding box center [503, 367] width 186 height 13
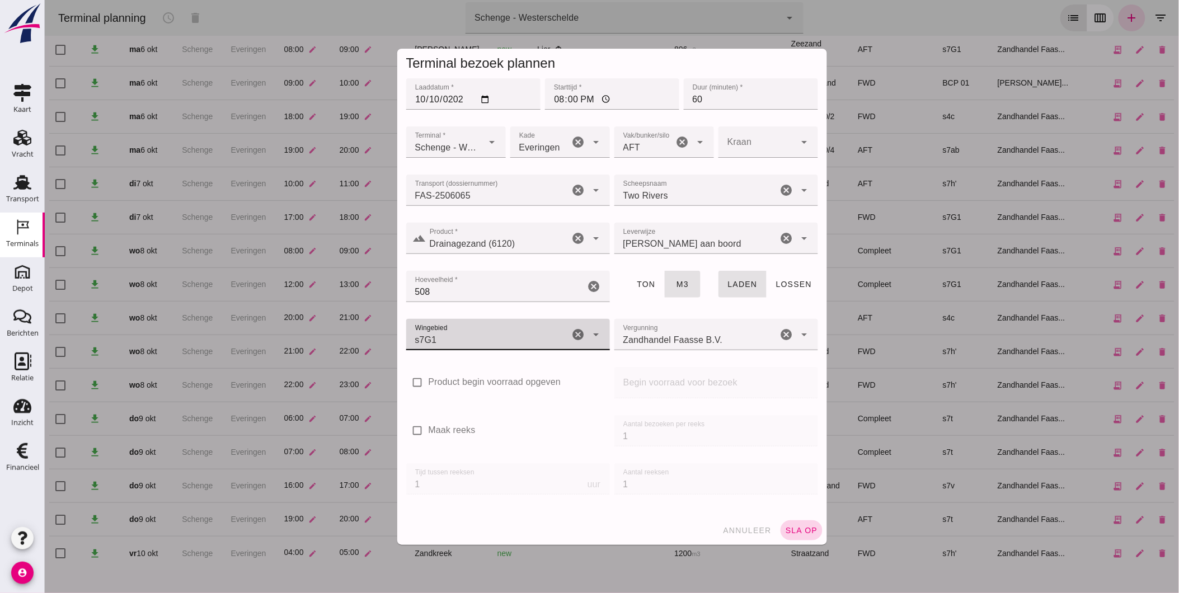
type input "224"
click at [792, 534] on span "sla op" at bounding box center [801, 530] width 33 height 9
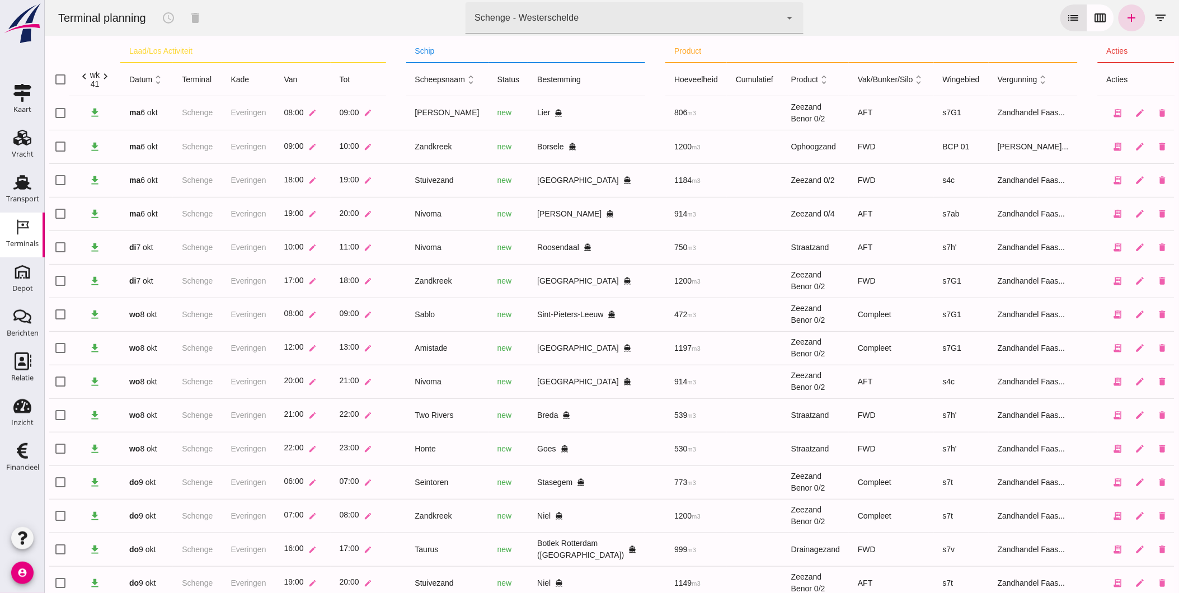
scroll to position [0, 0]
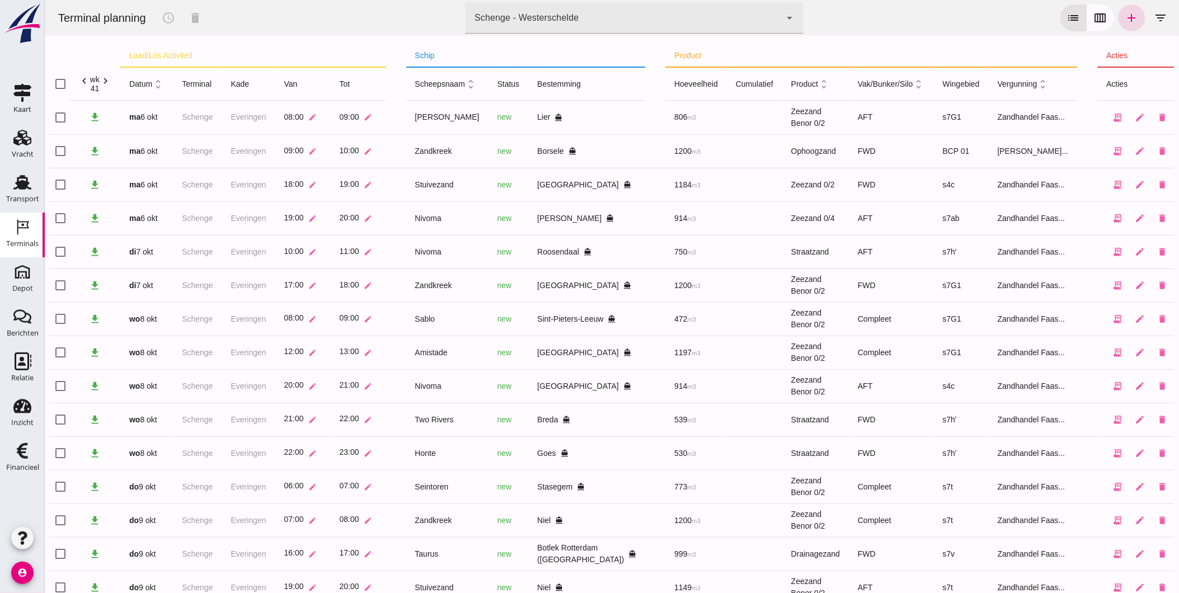
click at [524, 3] on div "Schenge - Westerschelde 9c876888-926f-4f5f-969d-c779b766b815" at bounding box center [622, 17] width 315 height 31
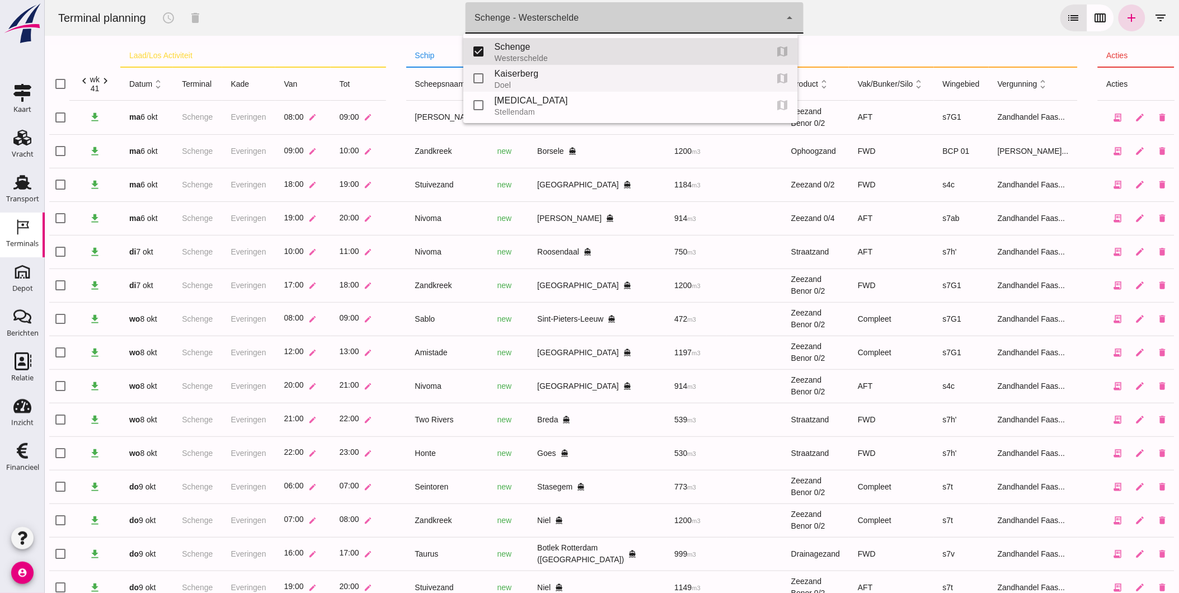
click at [516, 72] on div "Kaiserberg" at bounding box center [626, 73] width 264 height 13
type input "7f603609-51ae-4e75-986b-c9057e559465"
checkbox input "false"
checkbox input "true"
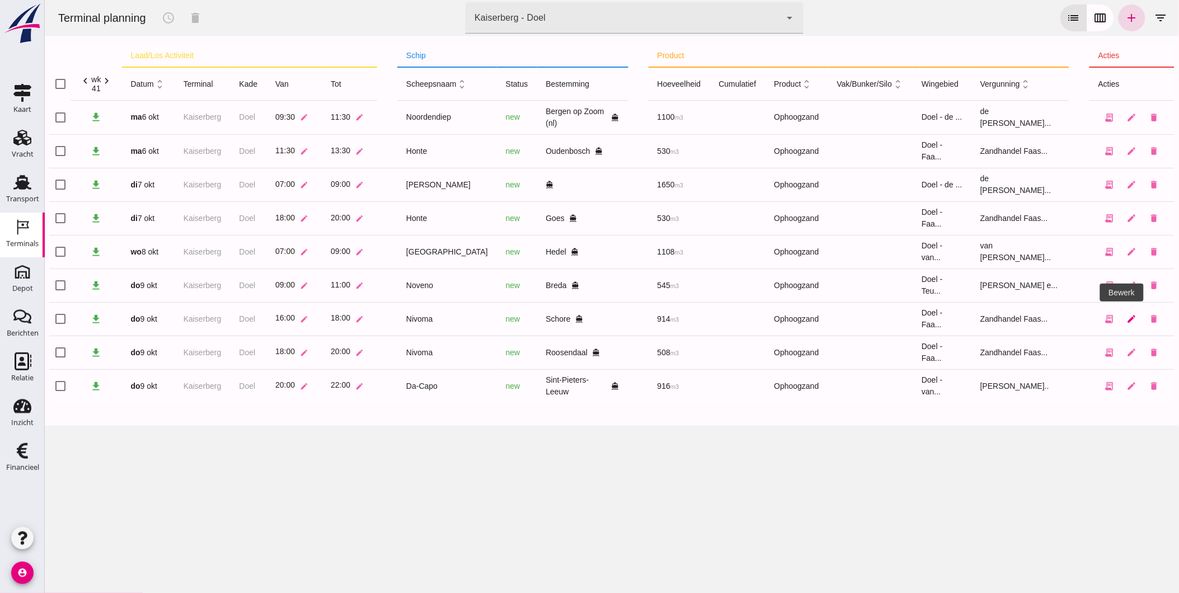
click at [1126, 323] on icon "edit" at bounding box center [1131, 319] width 10 height 10
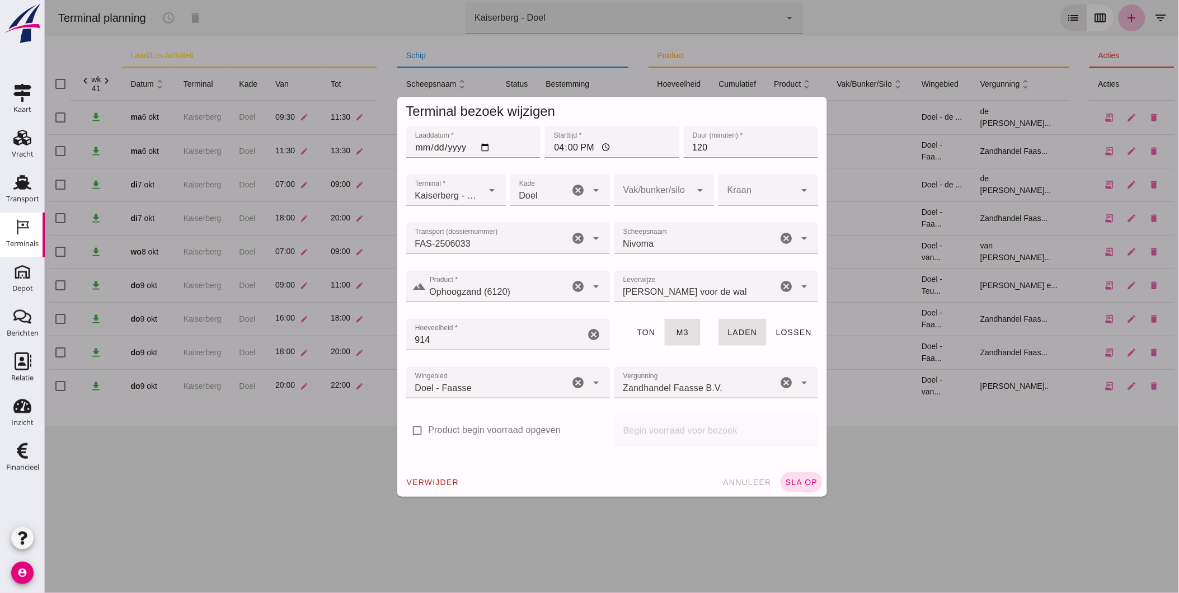
click at [537, 238] on input "Transport (dossiernummer)" at bounding box center [487, 243] width 163 height 13
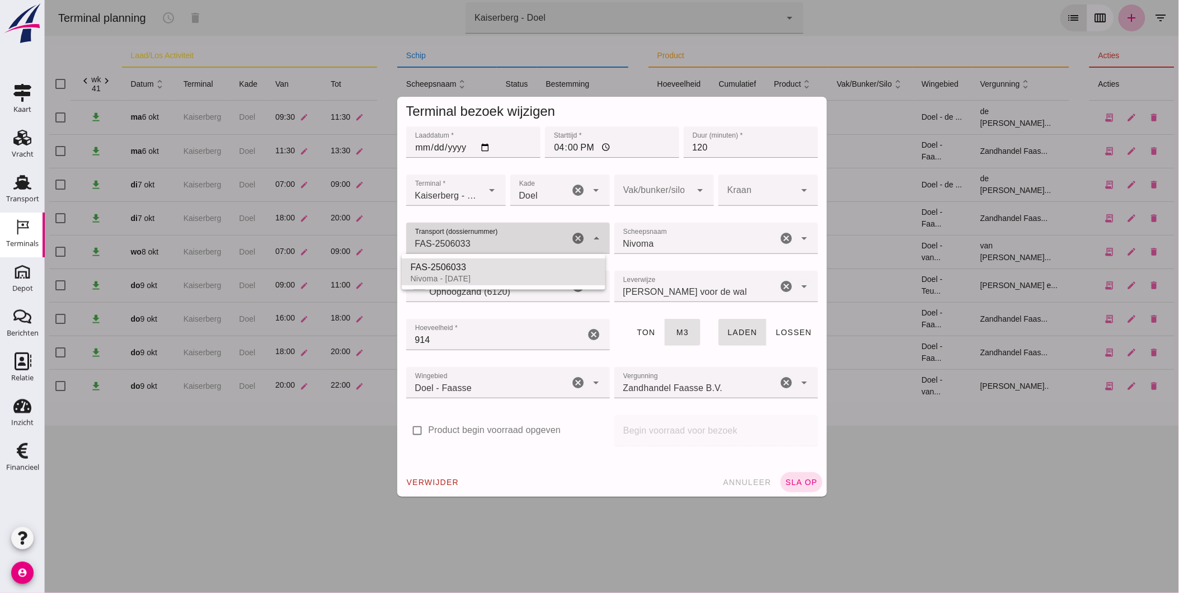
click at [534, 238] on input "FAS-2506033" at bounding box center [487, 243] width 163 height 13
click at [485, 272] on div "FAS-2506026" at bounding box center [503, 267] width 186 height 13
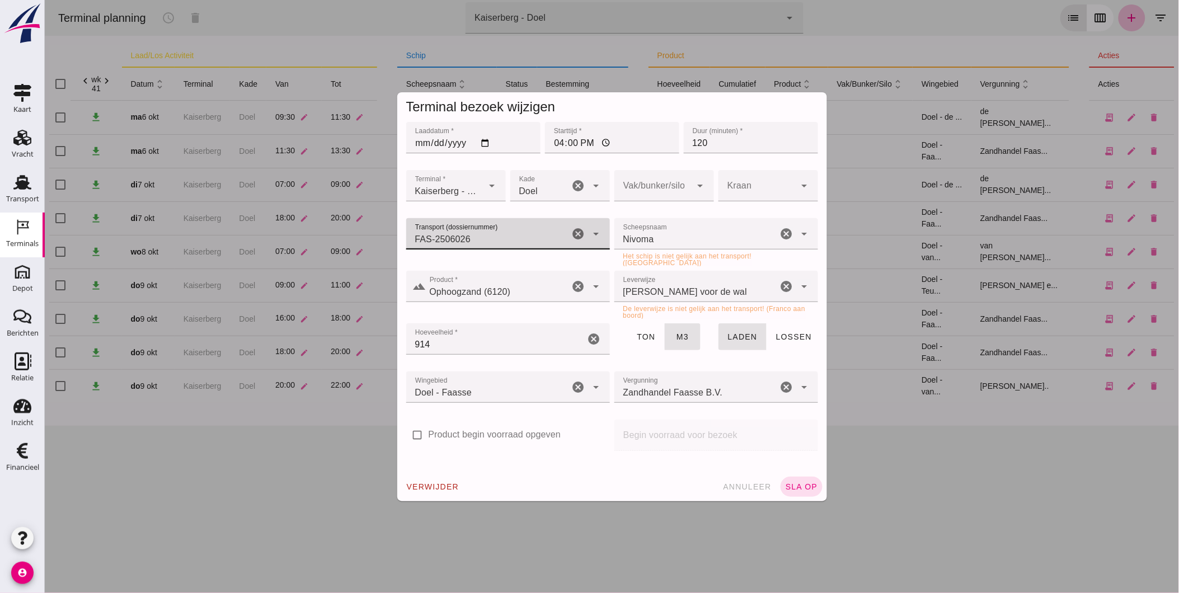
click at [696, 292] on div "[PERSON_NAME] voor de wal franco_on_shore" at bounding box center [695, 286] width 163 height 31
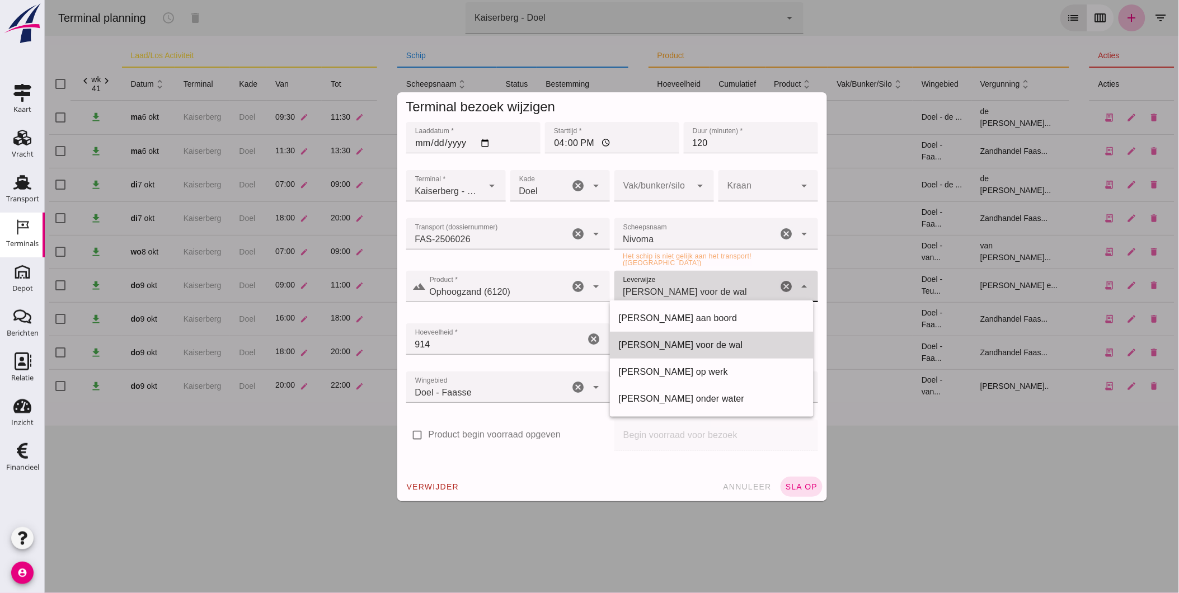
click at [682, 347] on div "[PERSON_NAME] voor de wal" at bounding box center [711, 345] width 186 height 13
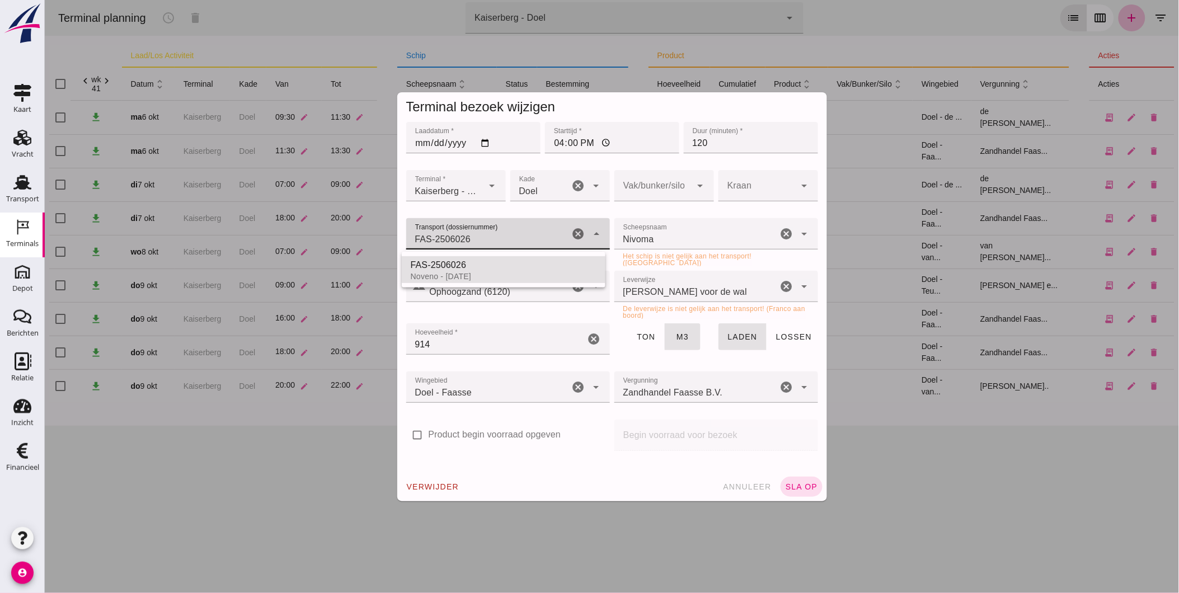
click at [530, 243] on input "FAS-2506026" at bounding box center [487, 239] width 163 height 13
click at [504, 272] on div "Nivoma - [DATE]" at bounding box center [503, 276] width 186 height 9
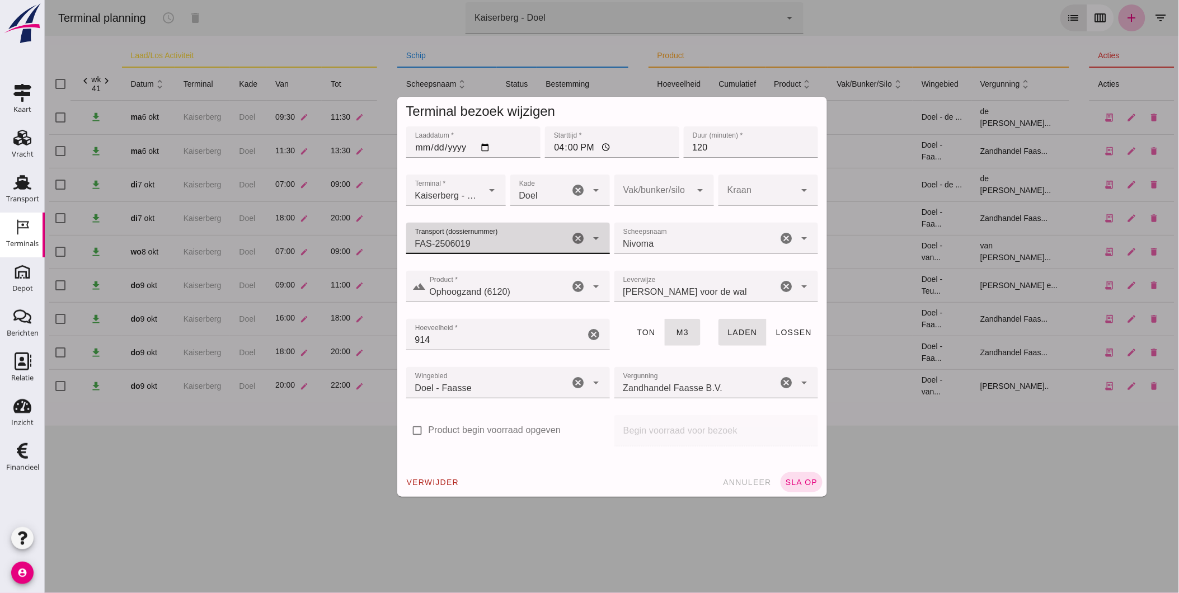
type input "FAS-2506019"
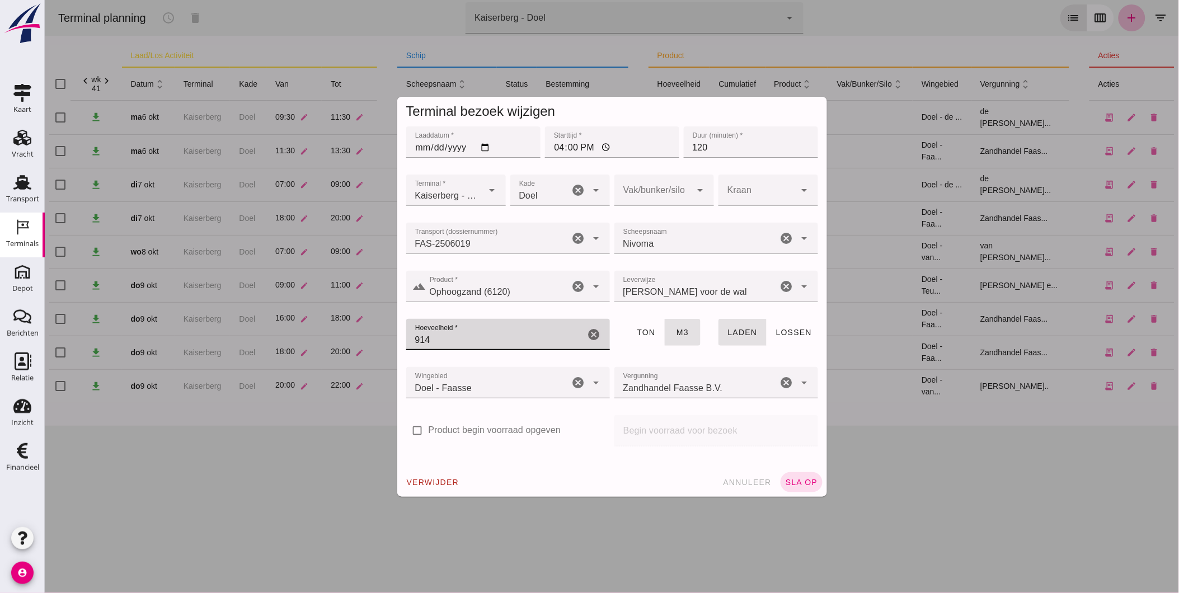
click at [539, 327] on input "914" at bounding box center [495, 334] width 179 height 31
drag, startPoint x: 539, startPoint y: 327, endPoint x: 342, endPoint y: 328, distance: 197.5
click at [342, 328] on div "Terminal bezoek wijzigen Laaddatum * Laaddatum * [DATE] Starttijd * Starttijd *…" at bounding box center [611, 296] width 1134 height 593
type input "750"
click at [583, 423] on div "check_box_outline_blank Product begin voorraad opgeven" at bounding box center [508, 428] width 204 height 27
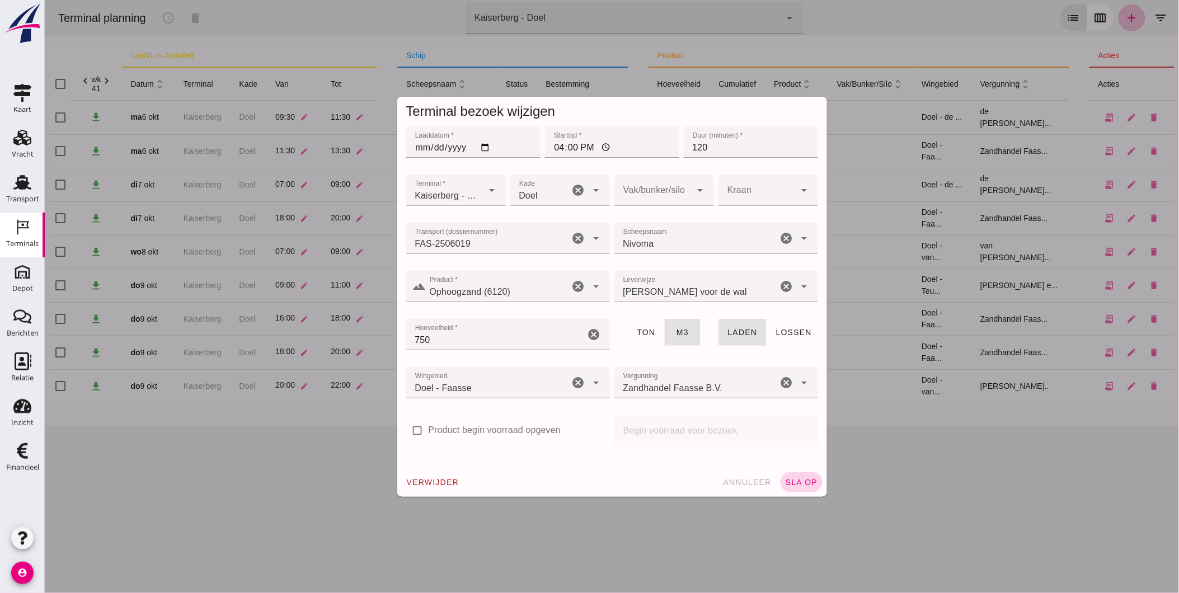
click at [795, 481] on span "sla op" at bounding box center [801, 482] width 33 height 9
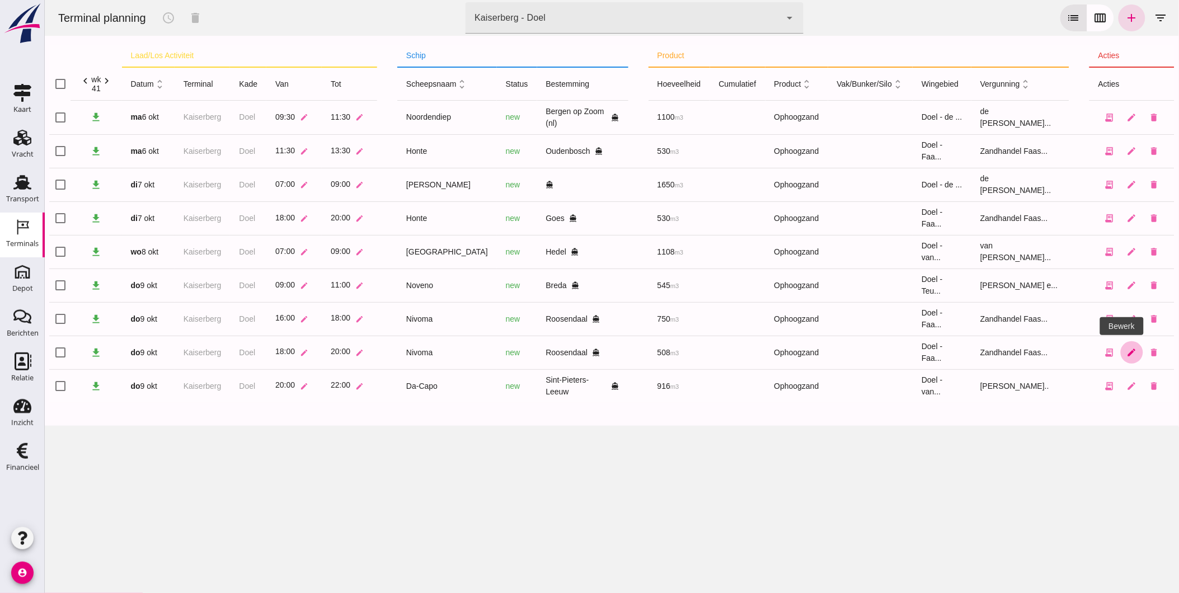
click at [1126, 351] on icon "edit" at bounding box center [1131, 352] width 10 height 10
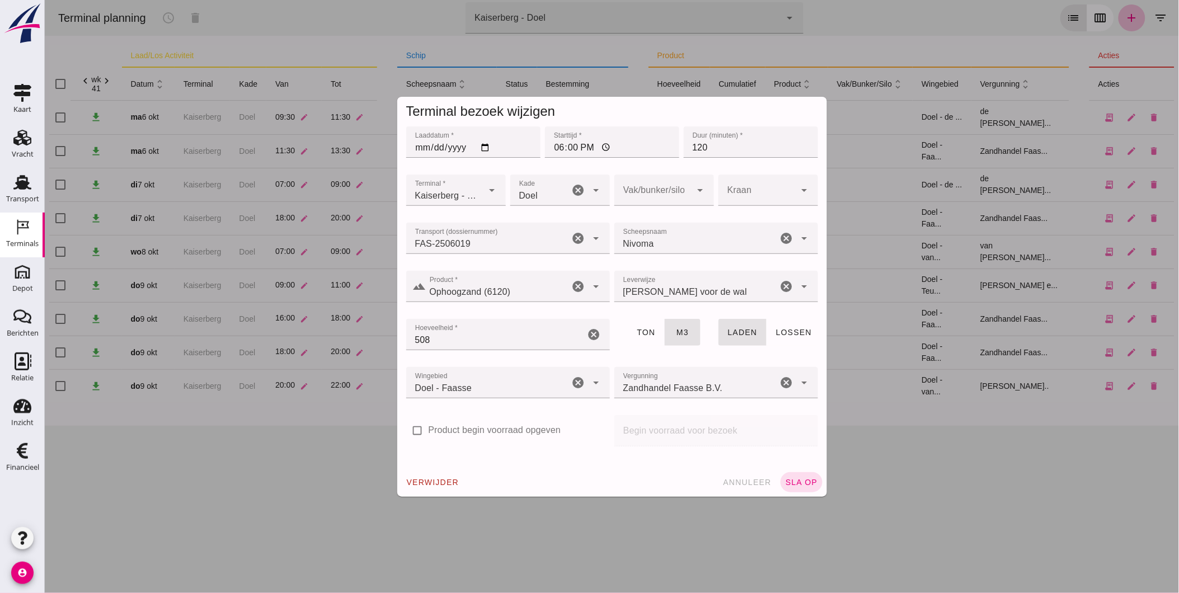
click at [529, 239] on input "Transport (dossiernummer)" at bounding box center [487, 243] width 163 height 13
click at [493, 278] on div "Two Rivers - [DATE]" at bounding box center [503, 278] width 186 height 9
type input "FAS-2506063"
click at [667, 241] on input "Nivoma" at bounding box center [695, 243] width 163 height 13
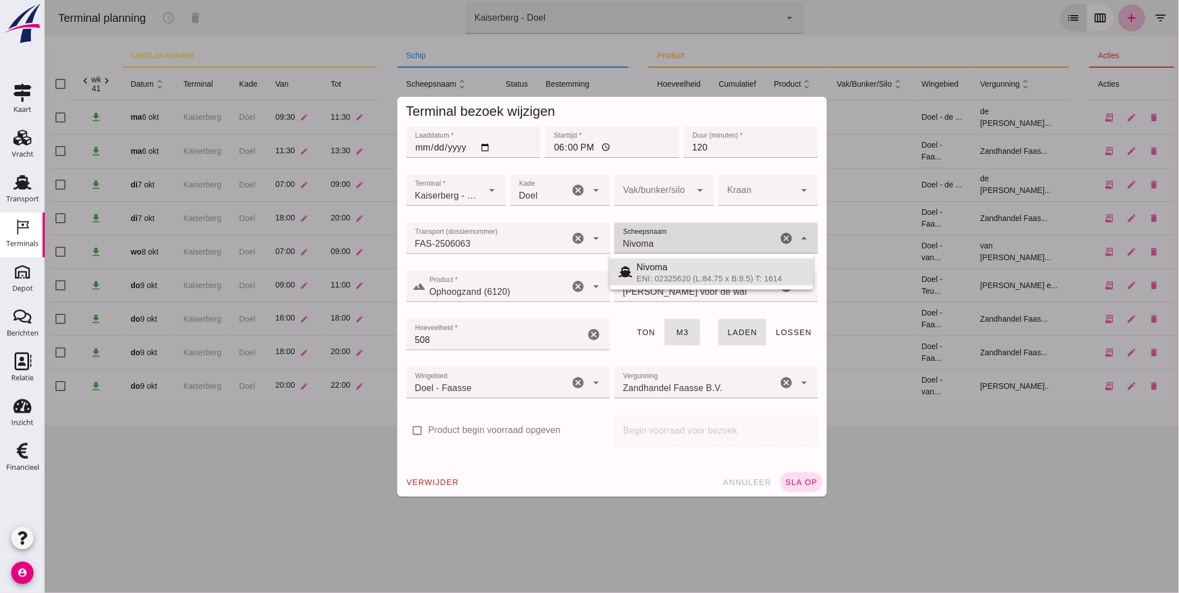
drag, startPoint x: 668, startPoint y: 241, endPoint x: 520, endPoint y: 245, distance: 147.8
click at [520, 245] on div "Transport (dossiernummer) Transport (dossiernummer) FAS-2506063 FAS-2506063 can…" at bounding box center [611, 244] width 416 height 48
click at [651, 273] on div "Two Rivers" at bounding box center [720, 267] width 168 height 13
type input "Two Rivers"
click at [790, 476] on button "sla op" at bounding box center [801, 482] width 42 height 20
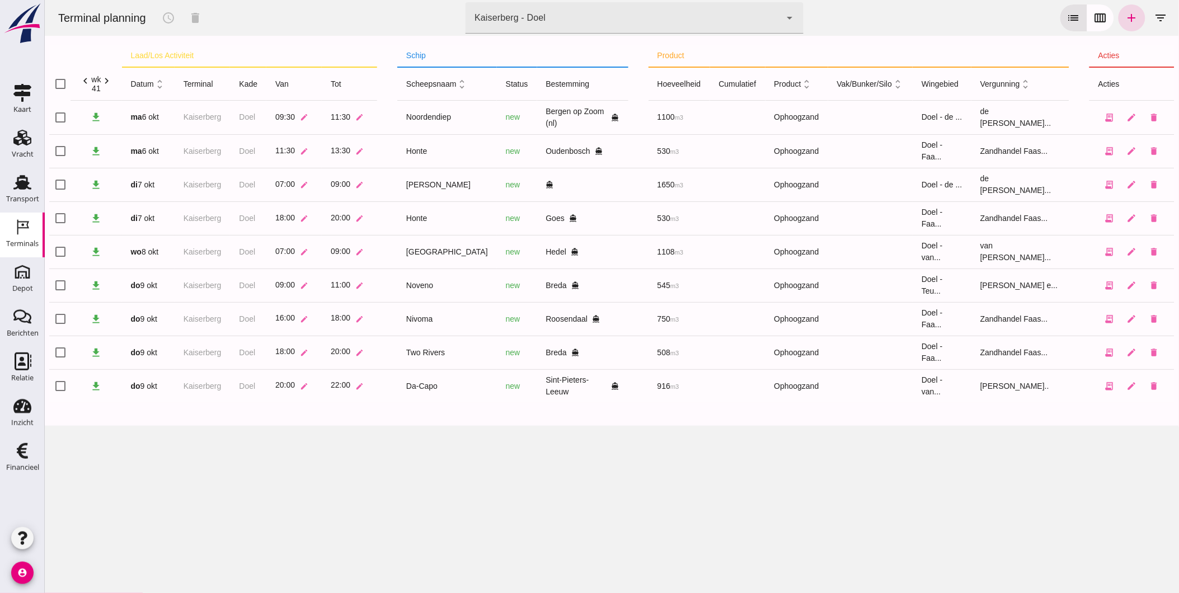
drag, startPoint x: 60, startPoint y: 381, endPoint x: 76, endPoint y: 357, distance: 29.0
click at [61, 381] on input "checkbox" at bounding box center [60, 386] width 22 height 22
checkbox input "true"
click at [163, 20] on icon "schedule" at bounding box center [167, 17] width 13 height 13
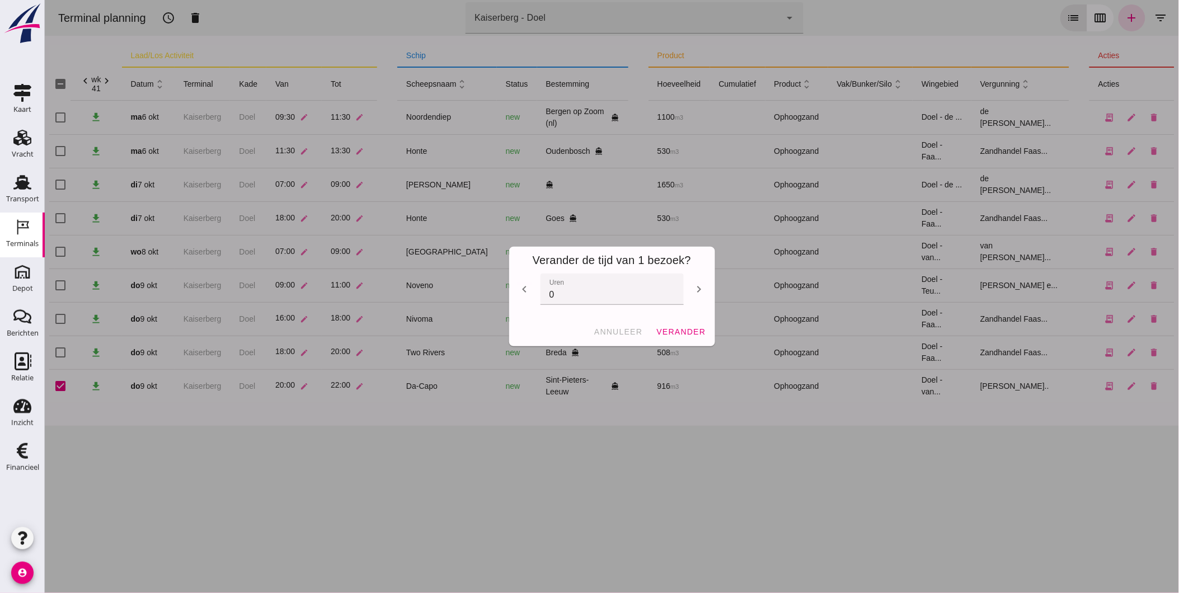
click at [692, 289] on icon "chevron_right" at bounding box center [698, 289] width 13 height 13
click at [521, 290] on icon "chevron_left" at bounding box center [524, 289] width 13 height 13
type input "-1"
click at [691, 332] on span "verander" at bounding box center [680, 331] width 50 height 9
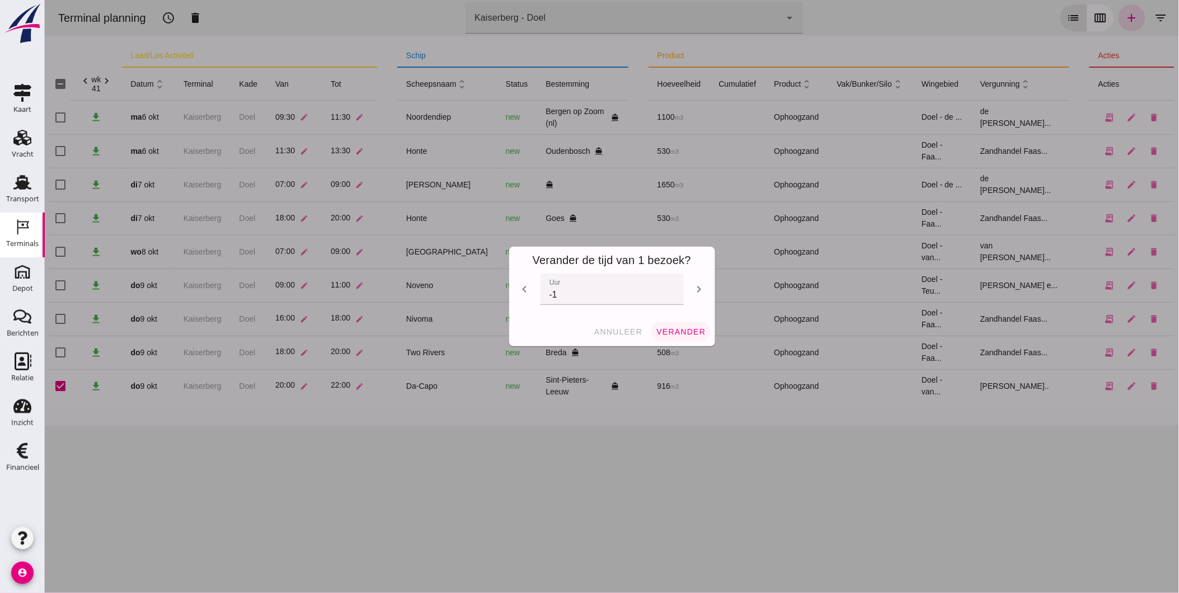
checkbox input "false"
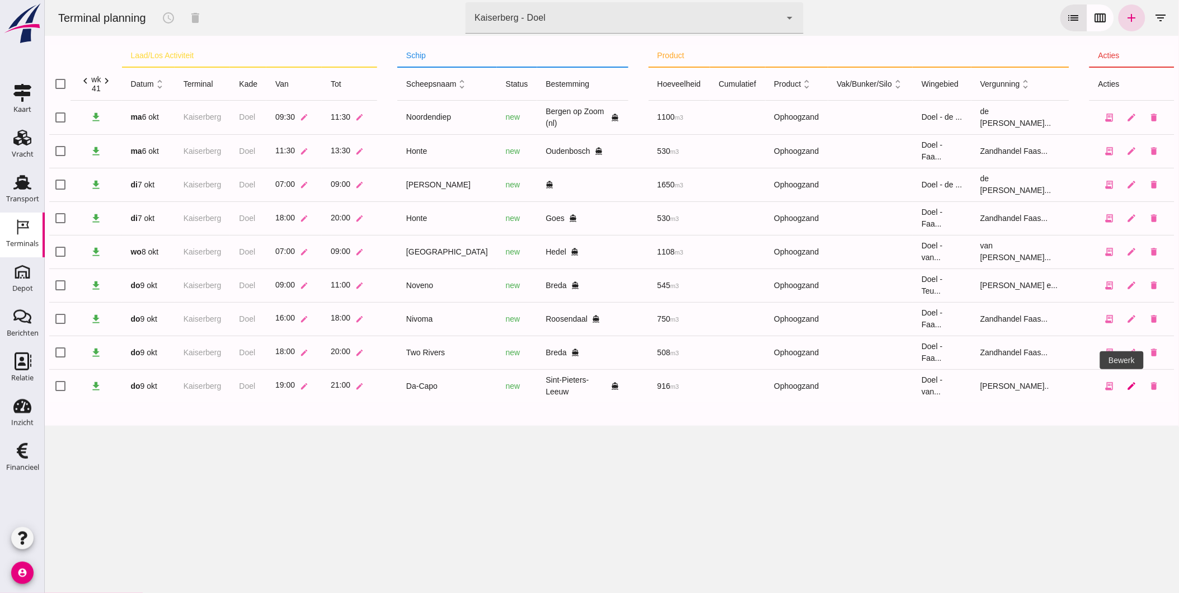
click at [1126, 389] on icon "edit" at bounding box center [1131, 386] width 10 height 10
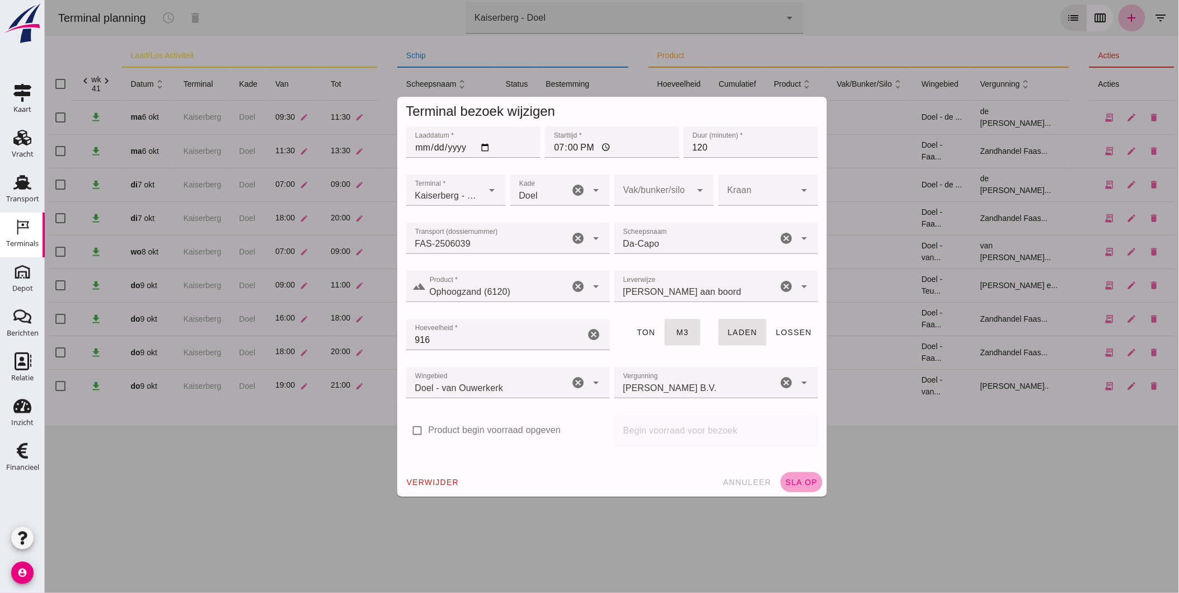
click at [799, 480] on span "sla op" at bounding box center [801, 482] width 33 height 9
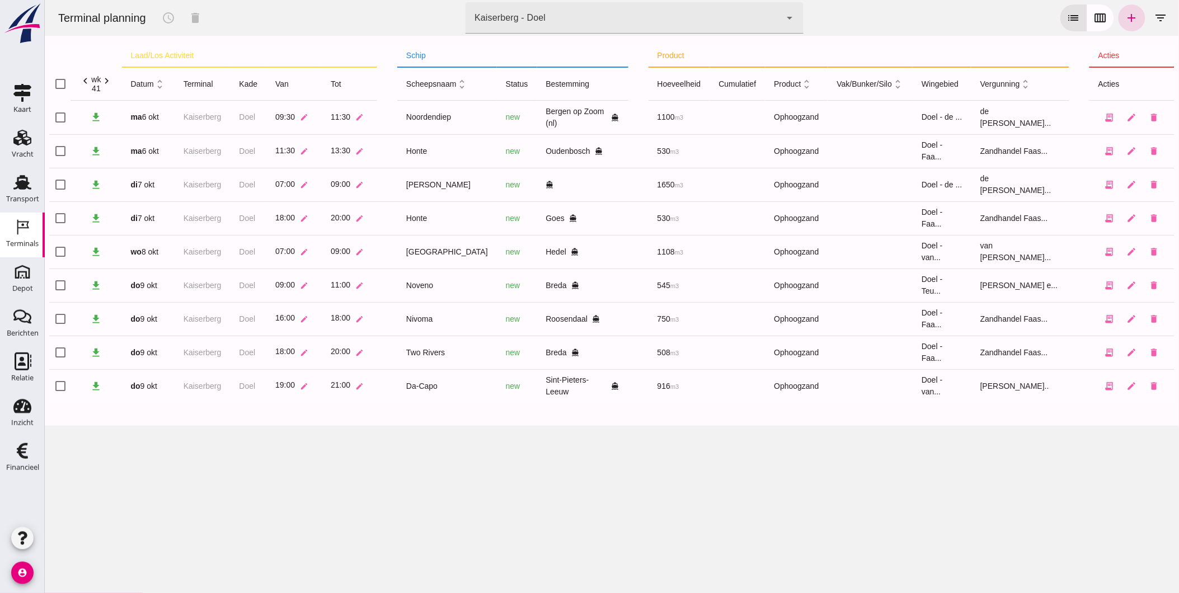
click at [570, 10] on div "Kaiserberg - Doel 7f603609-51ae-4e75-986b-c9057e559465" at bounding box center [622, 17] width 315 height 31
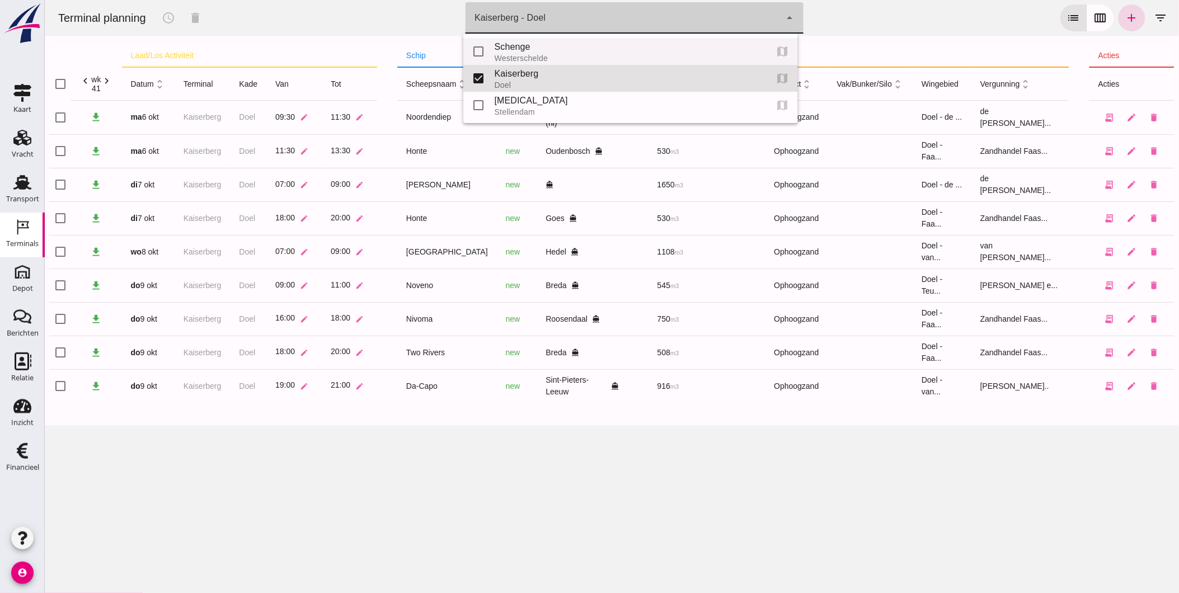
click at [546, 49] on div "Schenge" at bounding box center [626, 46] width 264 height 13
type input "9c876888-926f-4f5f-969d-c779b766b815"
checkbox input "true"
checkbox input "false"
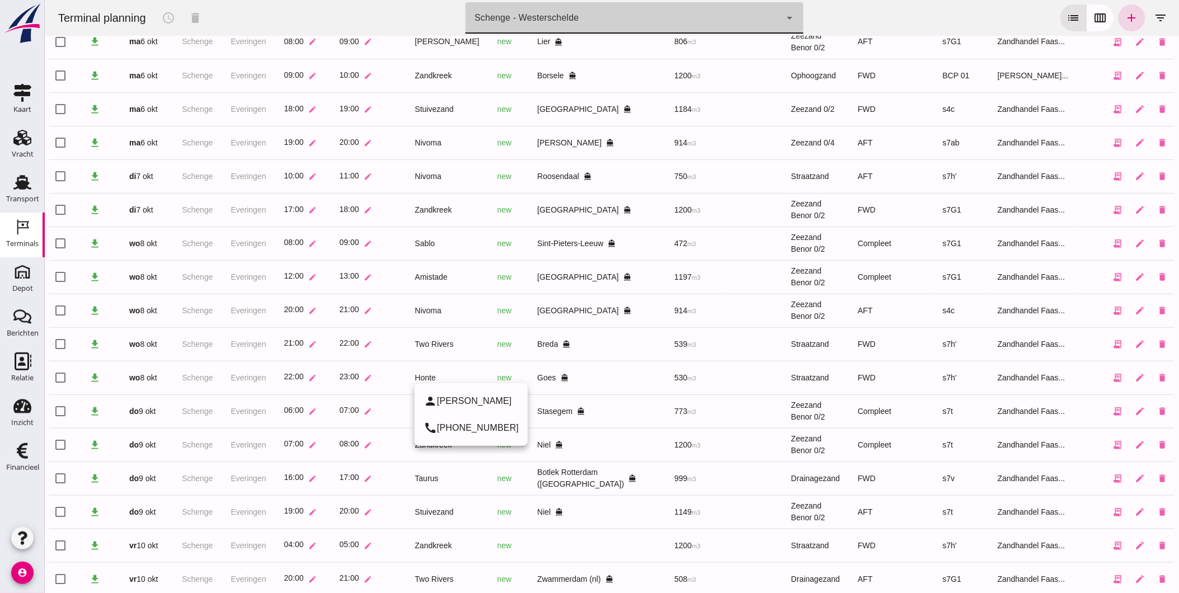
scroll to position [101, 0]
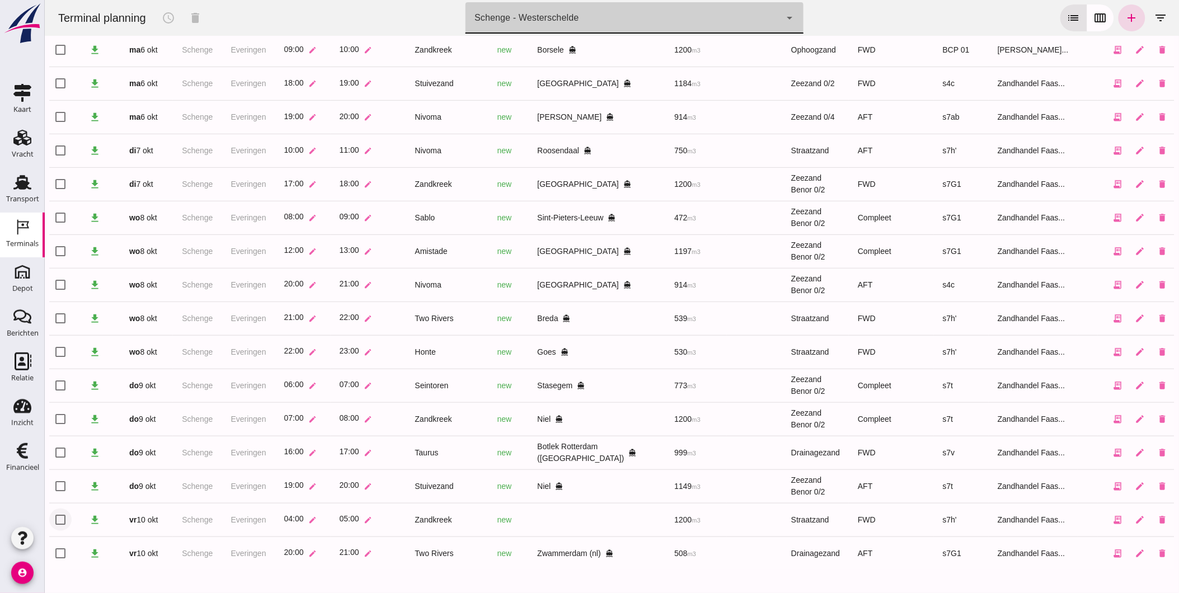
click at [55, 516] on input "checkbox" at bounding box center [60, 520] width 22 height 22
checkbox input "true"
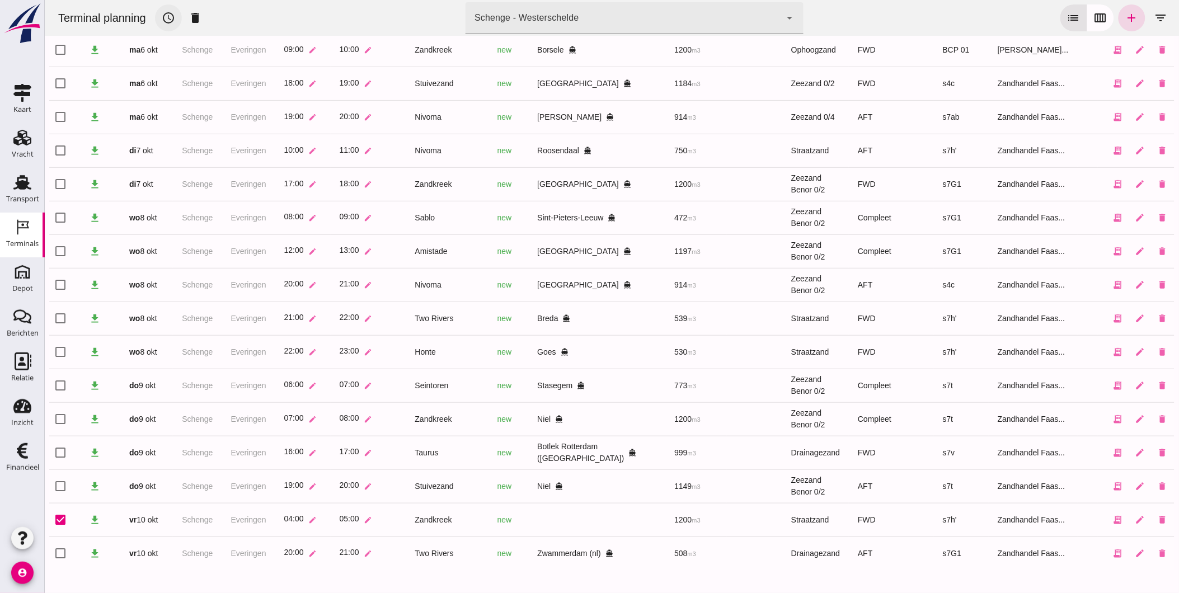
click at [168, 11] on icon "schedule" at bounding box center [167, 17] width 13 height 13
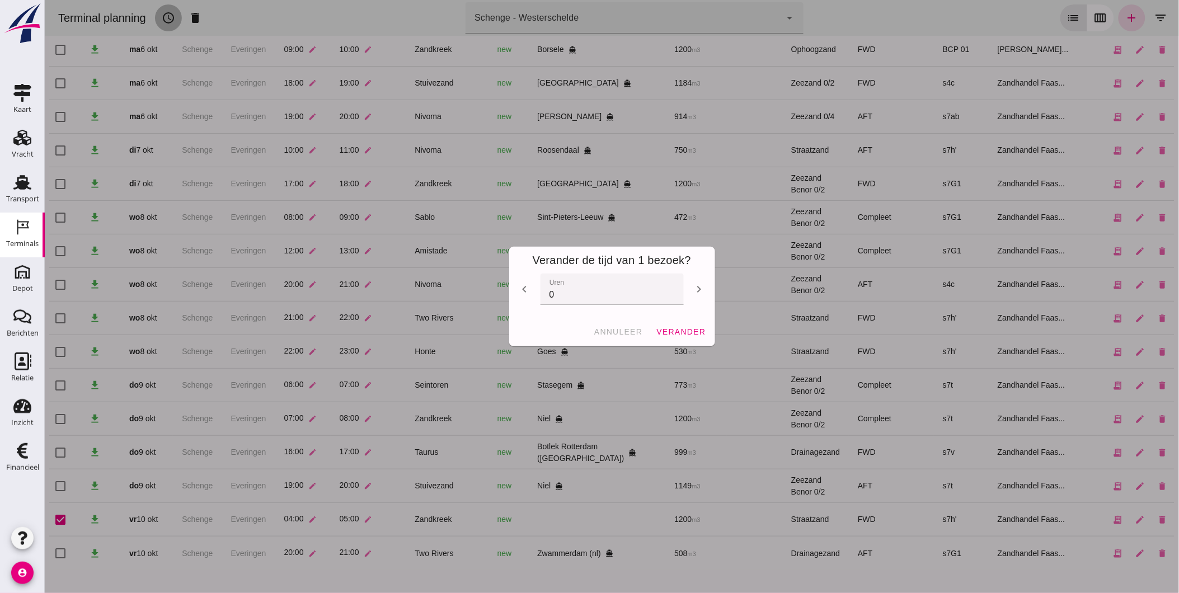
scroll to position [0, 0]
click at [692, 288] on icon "chevron_right" at bounding box center [698, 289] width 13 height 13
type input "2"
click at [691, 331] on span "verander" at bounding box center [680, 331] width 50 height 9
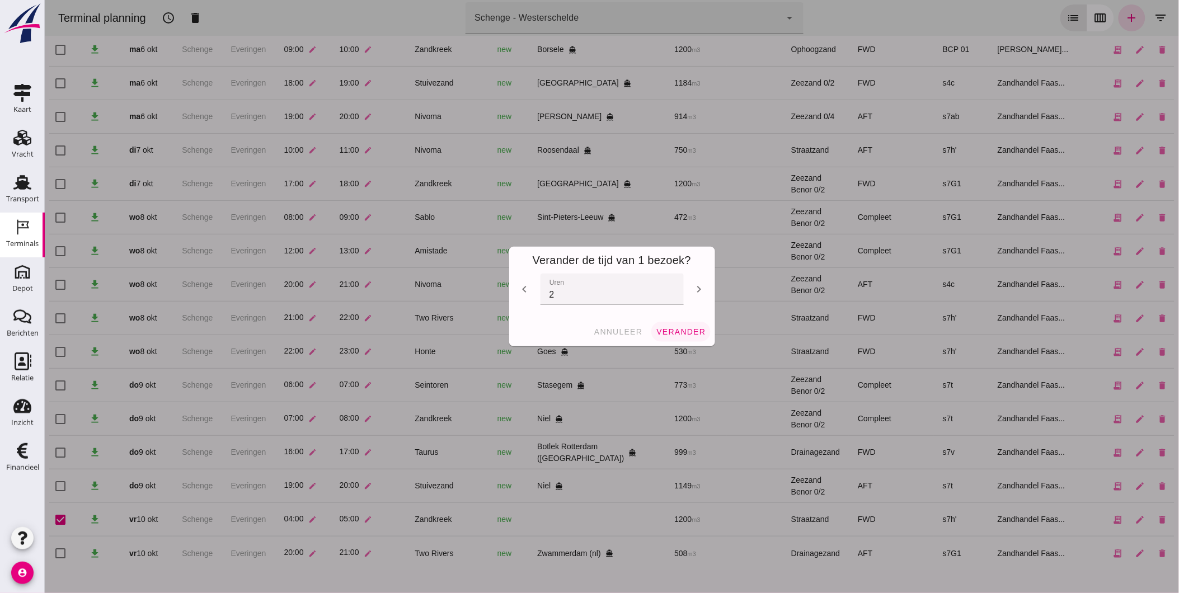
checkbox input "false"
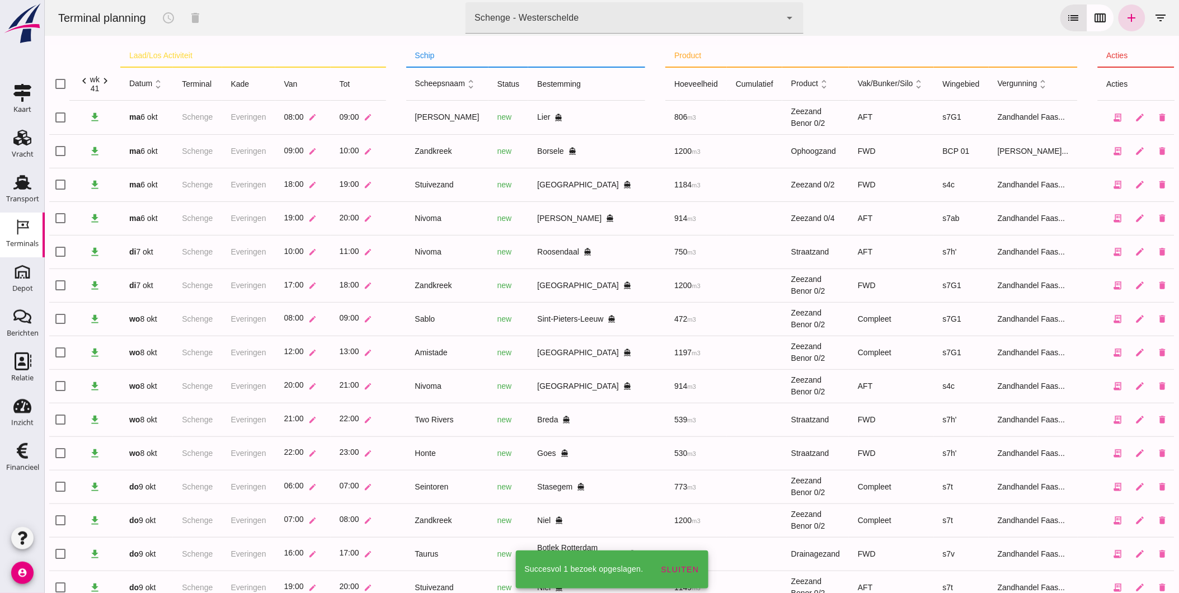
scroll to position [101, 0]
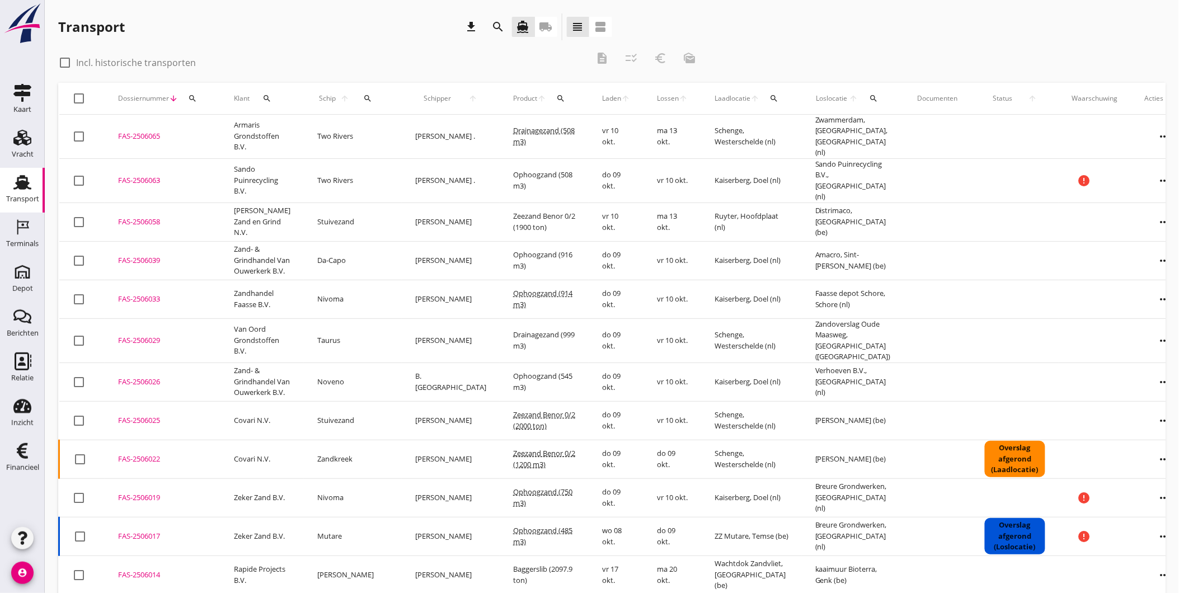
drag, startPoint x: 188, startPoint y: 101, endPoint x: 195, endPoint y: 106, distance: 8.4
click at [188, 101] on icon "search" at bounding box center [192, 98] width 9 height 9
click at [245, 135] on input "Zoeken op dossiernummer..." at bounding box center [244, 131] width 116 height 18
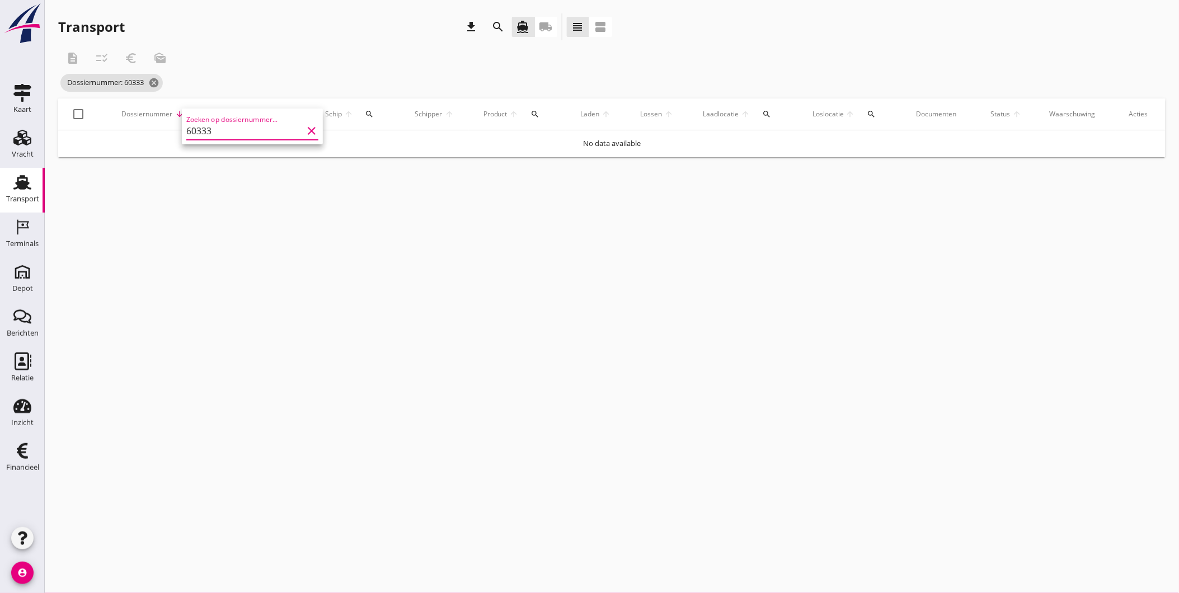
type input "6033"
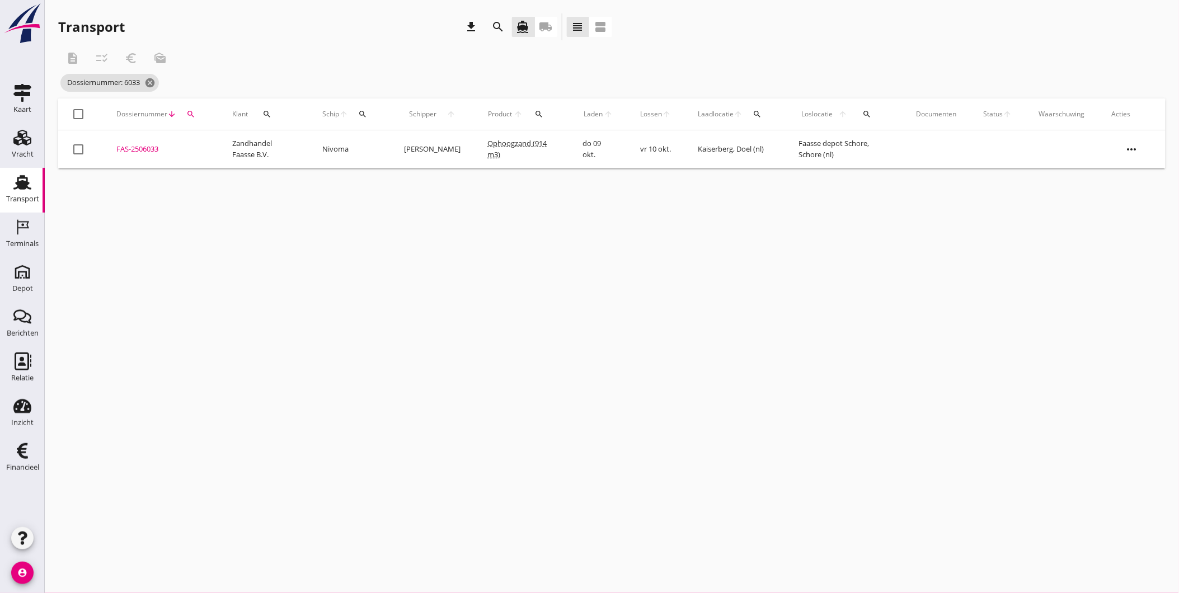
click at [148, 144] on div "FAS-2506033" at bounding box center [160, 149] width 89 height 11
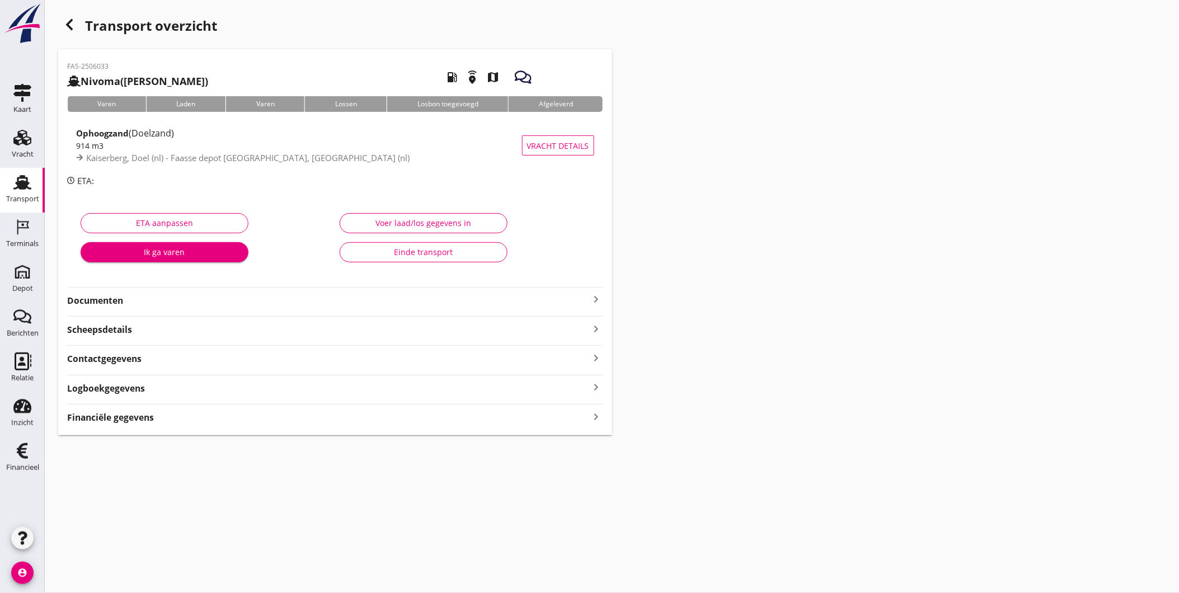
click at [69, 28] on icon "button" at bounding box center [69, 24] width 13 height 13
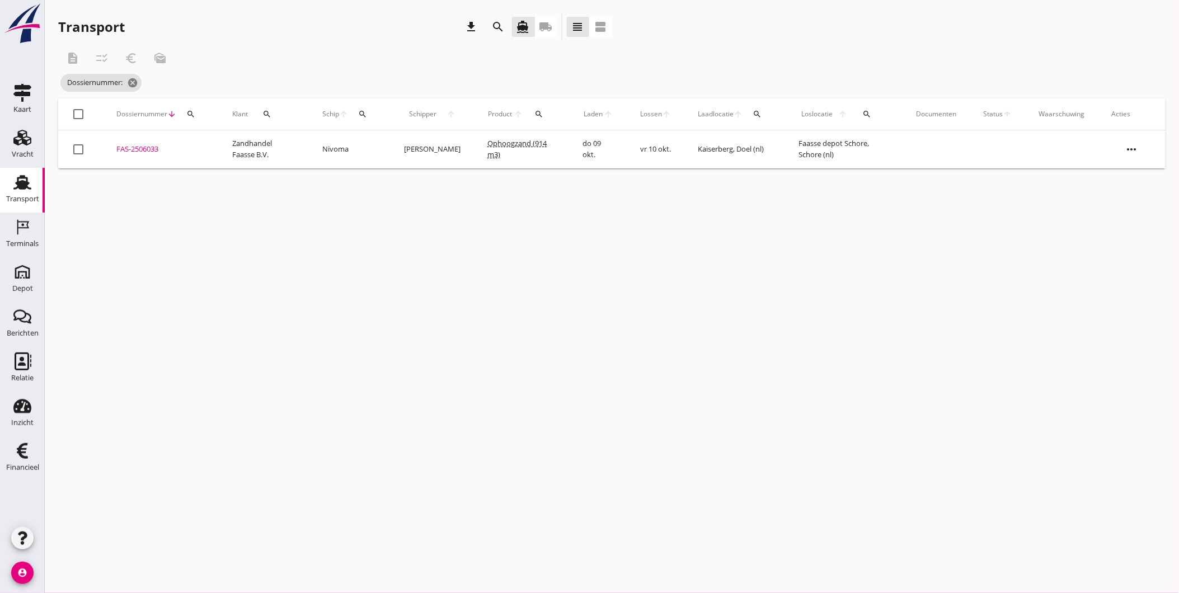
click at [1132, 153] on icon "more_horiz" at bounding box center [1131, 149] width 31 height 31
click at [1131, 320] on div "Vracht verwijderen" at bounding box center [1125, 316] width 80 height 13
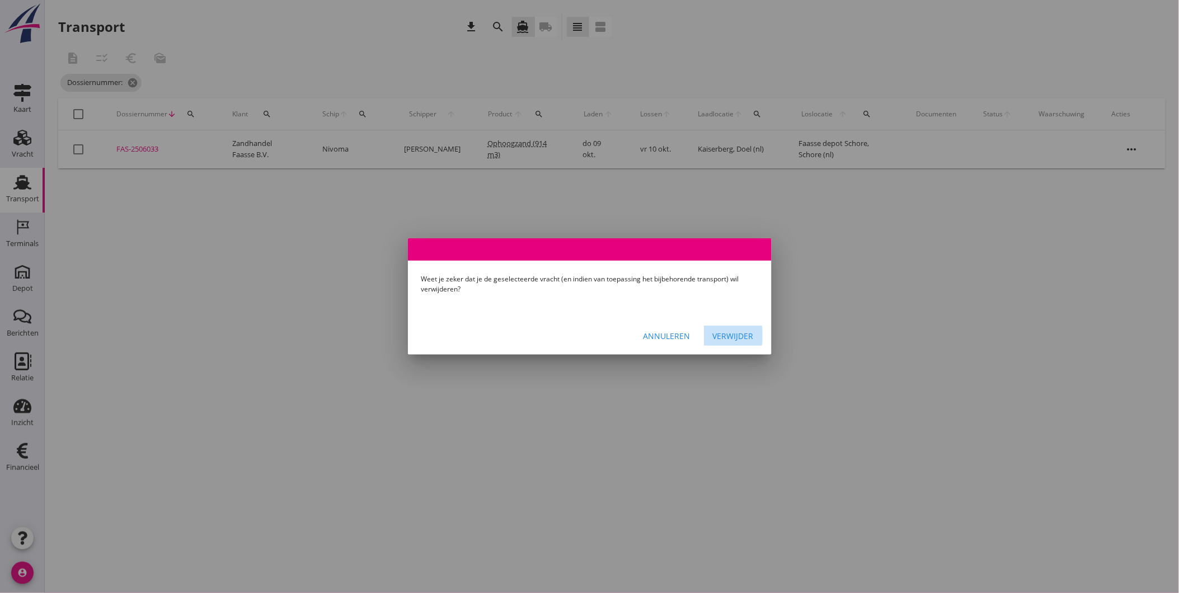
click at [726, 332] on div "Verwijder" at bounding box center [733, 336] width 41 height 12
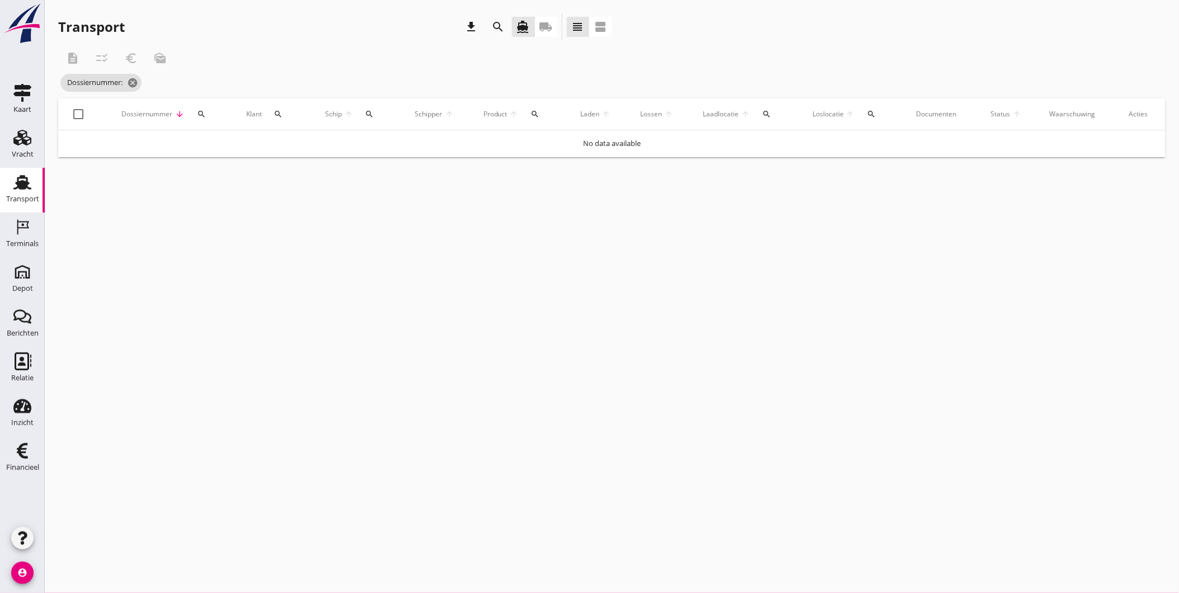
click at [35, 194] on div "Transport" at bounding box center [22, 199] width 33 height 16
click at [20, 148] on div "Vracht" at bounding box center [23, 155] width 22 height 16
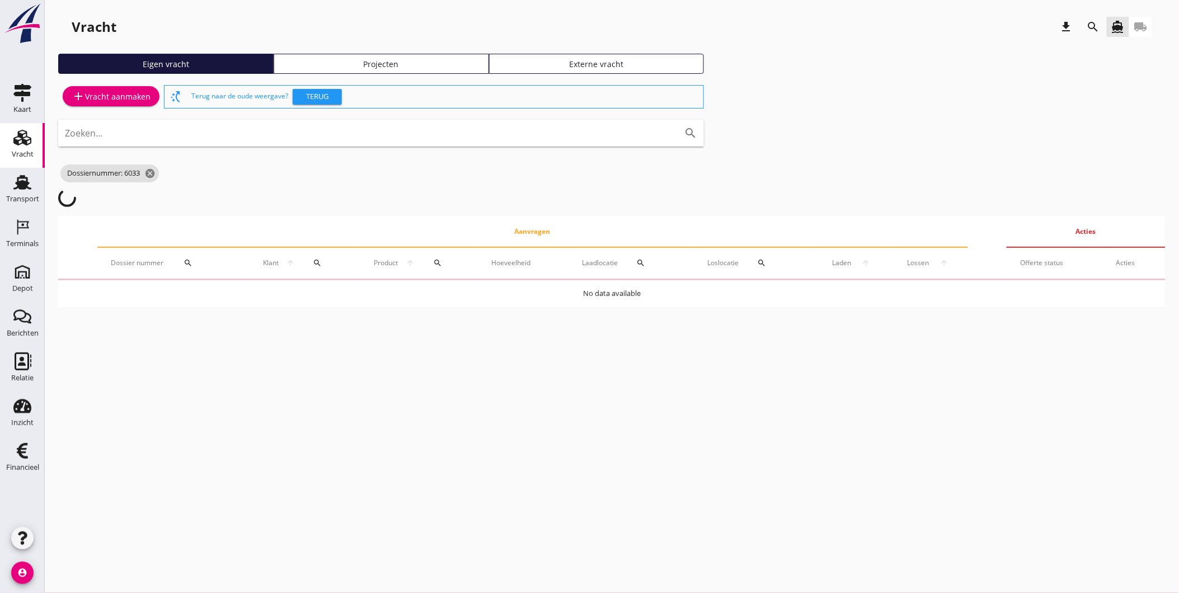
click at [379, 68] on div "Projecten" at bounding box center [381, 64] width 205 height 12
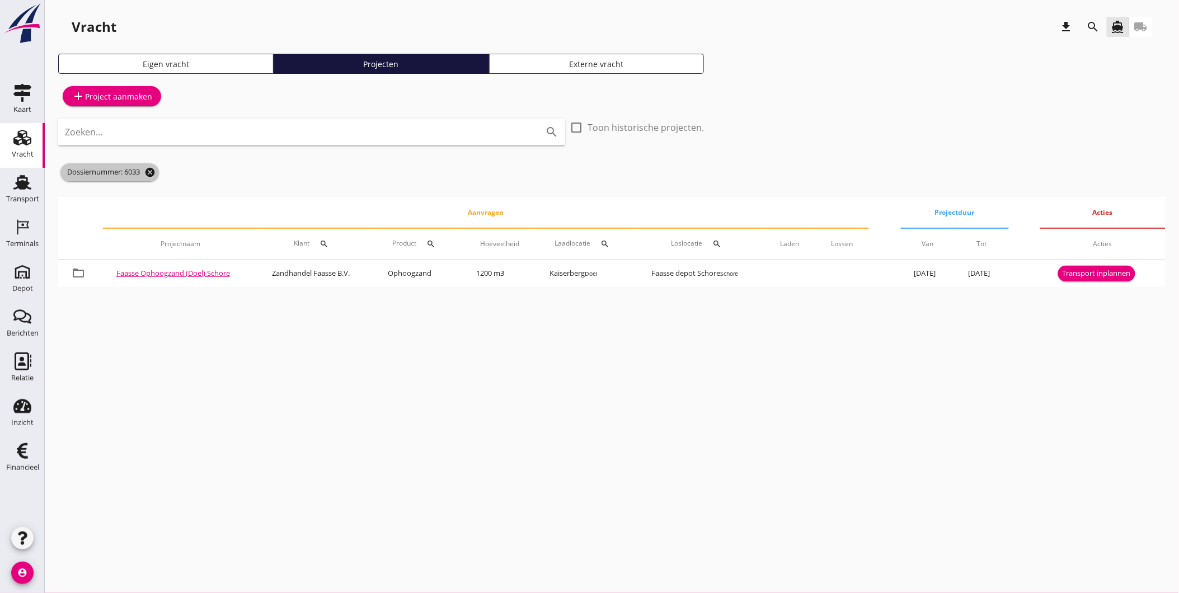
click at [156, 172] on icon "cancel" at bounding box center [149, 172] width 11 height 11
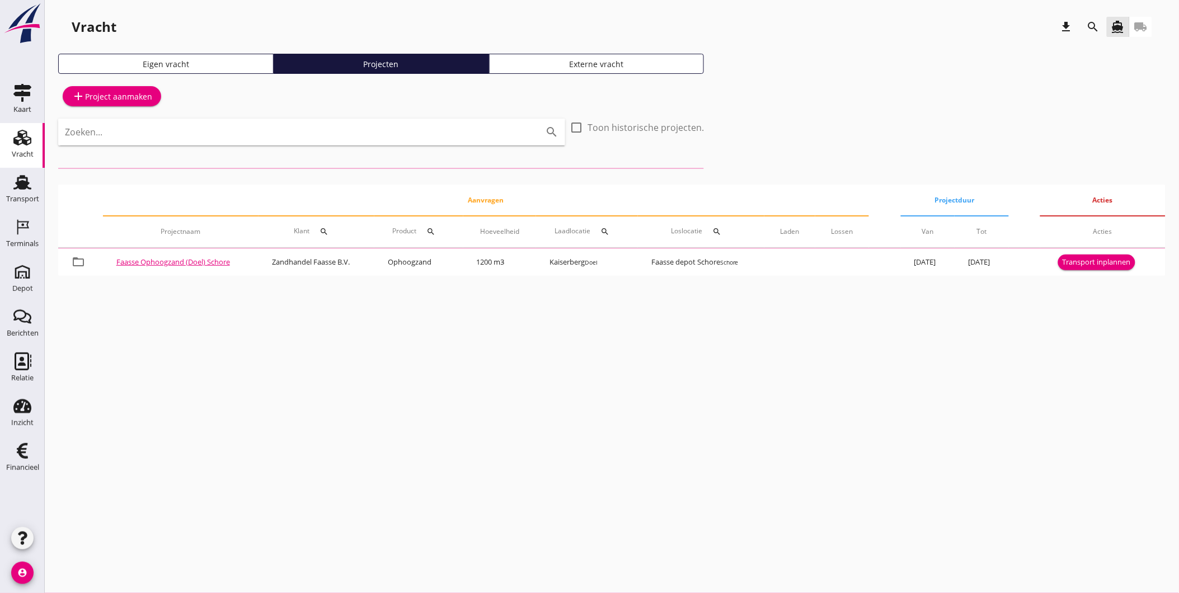
click at [1089, 26] on icon "search" at bounding box center [1093, 26] width 13 height 13
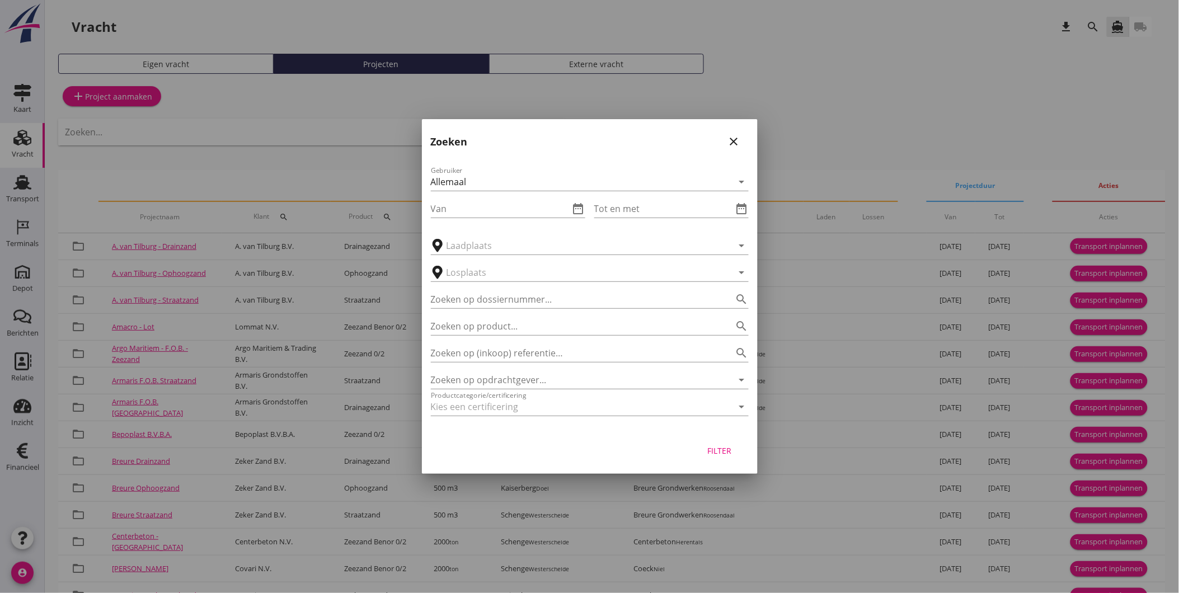
click at [527, 363] on div "Gebruiker Allemaal arrow_drop_down Van date_range Tot en met date_range arrow_d…" at bounding box center [590, 293] width 336 height 276
click at [526, 376] on input "Zoeken op opdrachtgever..." at bounding box center [574, 380] width 286 height 18
click at [532, 384] on input "schore" at bounding box center [574, 380] width 286 height 18
drag, startPoint x: 530, startPoint y: 384, endPoint x: 313, endPoint y: 415, distance: 219.2
click at [313, 415] on div "arrow_drop_down check Schenge, Westerschelde Kaiserberg, Doel Scaldis III, Doel…" at bounding box center [589, 530] width 1179 height 1061
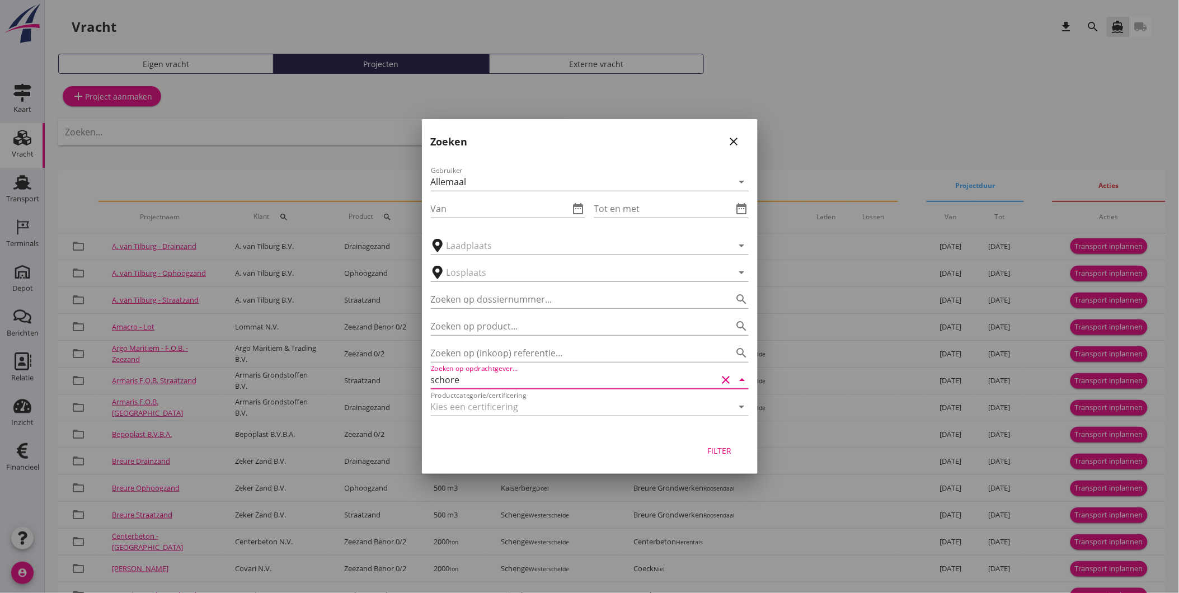
type input "schore"
click at [556, 382] on input "Zoeken op opdrachtgever..." at bounding box center [574, 380] width 286 height 18
click at [515, 379] on input "schore" at bounding box center [574, 380] width 286 height 18
drag, startPoint x: 515, startPoint y: 379, endPoint x: 394, endPoint y: 401, distance: 122.3
click at [398, 400] on div "arrow_drop_down check Schenge, Westerschelde Kaiserberg, Doel Scaldis III, Doel…" at bounding box center [589, 530] width 1179 height 1061
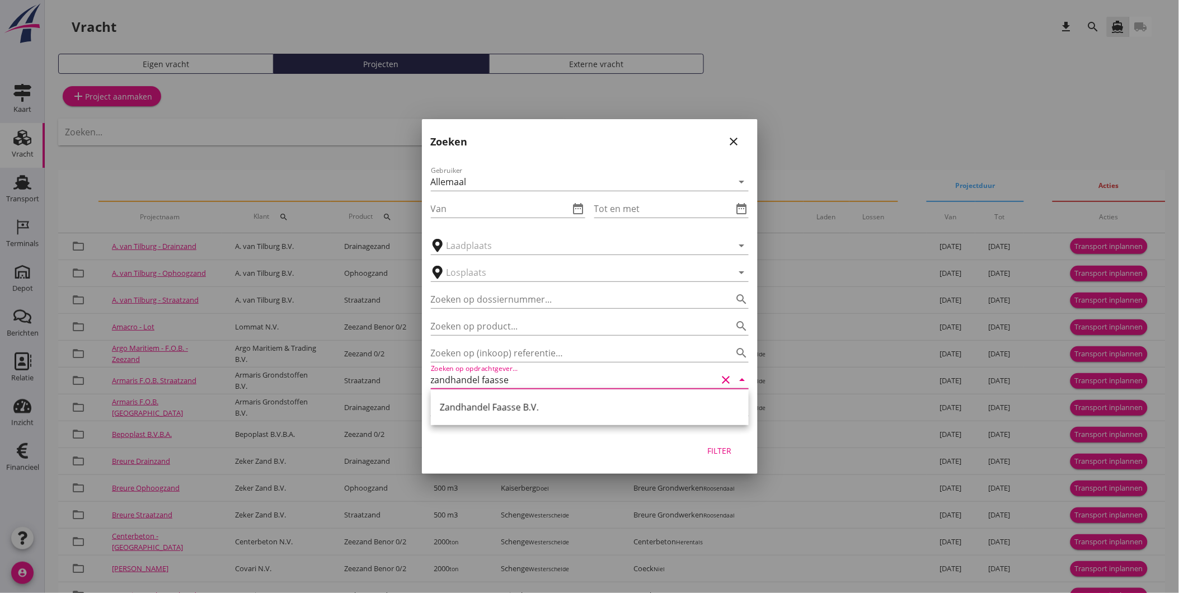
click at [548, 408] on div "Zandhandel Faasse B.V." at bounding box center [590, 407] width 300 height 13
type input "Zandhandel Faasse B.V."
click at [724, 445] on div "Filter" at bounding box center [719, 451] width 31 height 12
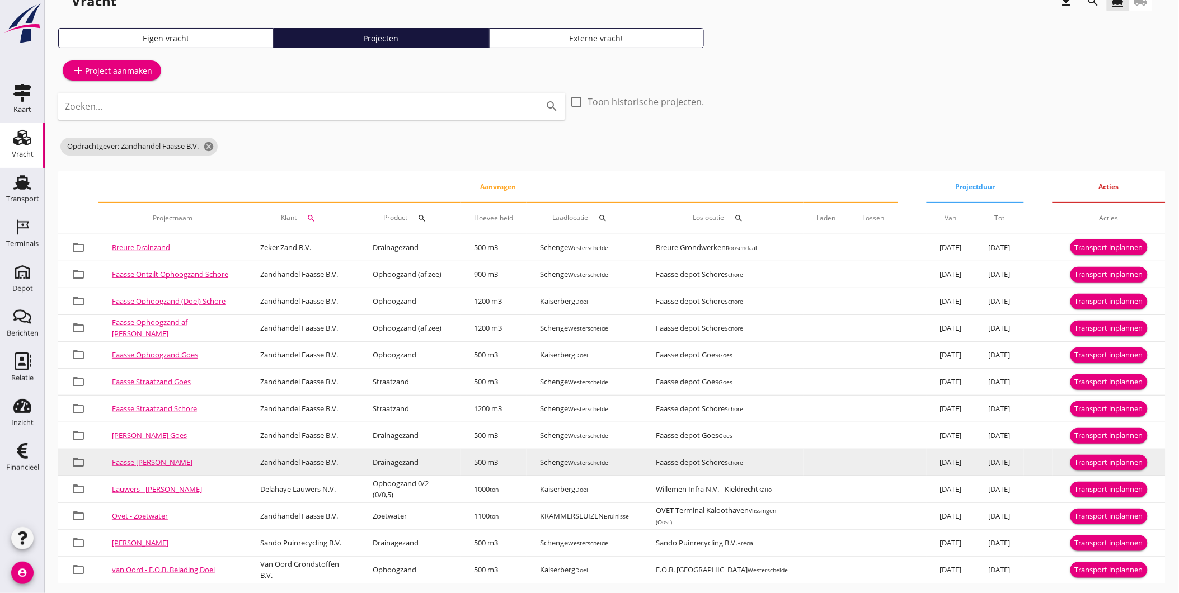
scroll to position [37, 0]
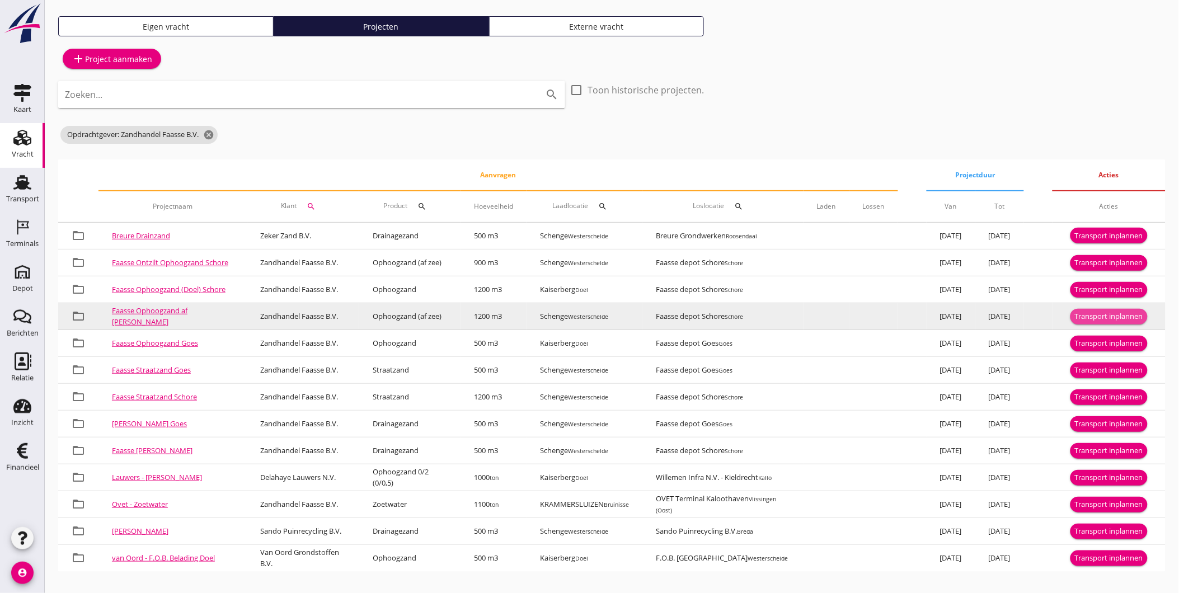
click at [1106, 315] on div "Transport inplannen" at bounding box center [1109, 316] width 68 height 11
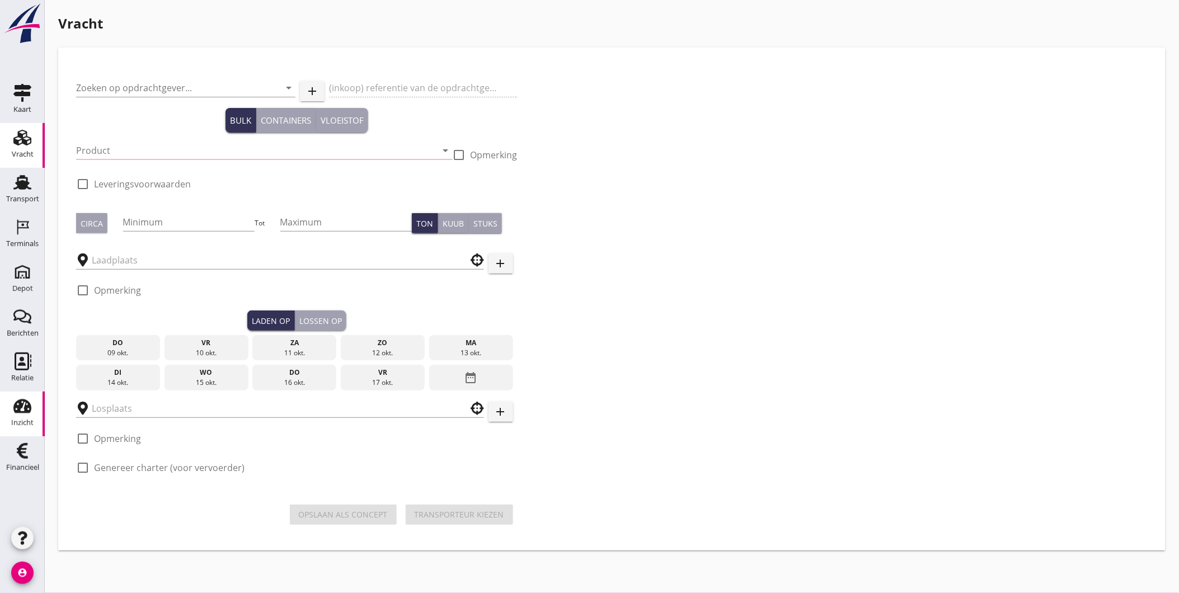
type input "Zandhandel Faasse B.V."
type input "Ophoogzand af Zee Schore"
type input "Ophoogzand (af zee) (1)"
type input "1200"
checkbox input "true"
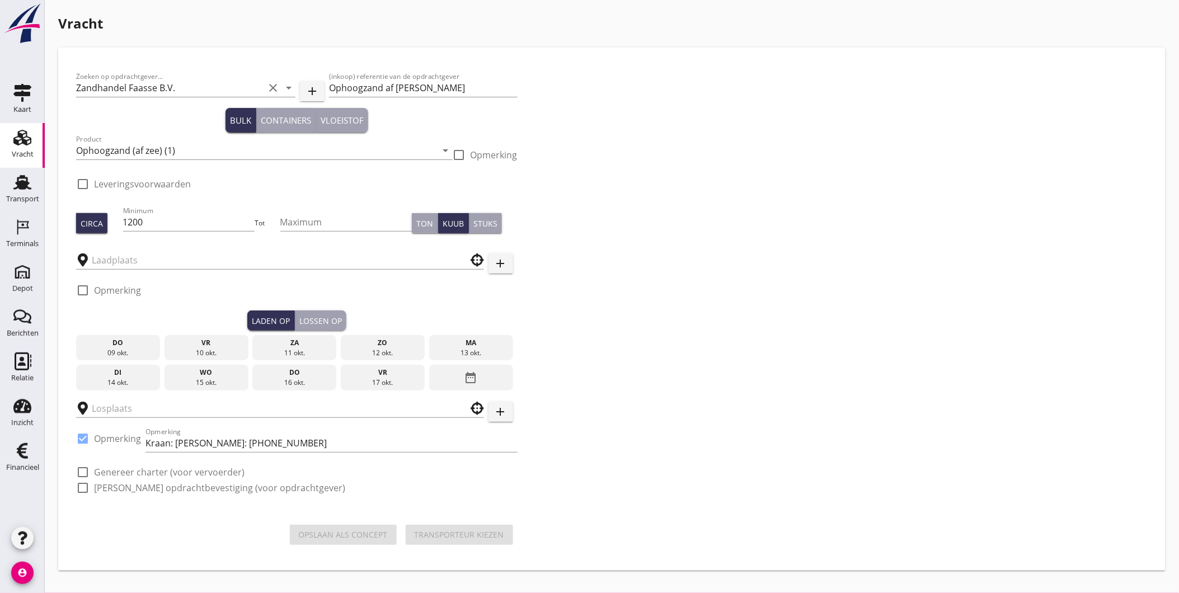
checkbox input "true"
type input "Schenge"
type input "Faasse depot Schore"
checkbox input "true"
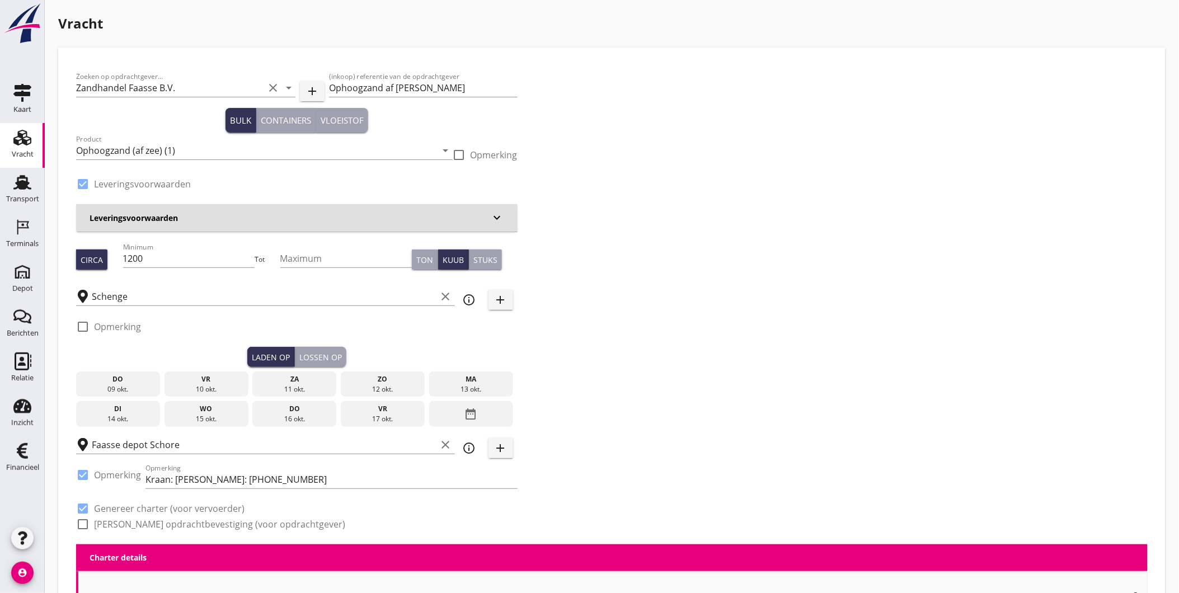
type input "2.35"
checkbox input "false"
radio input "false"
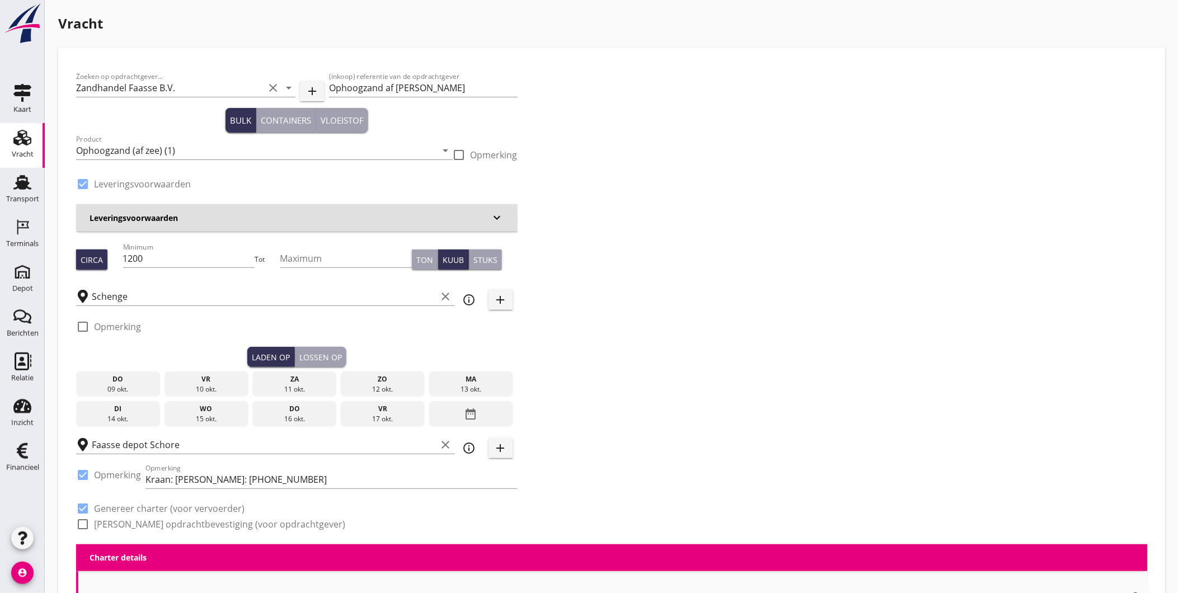
checkbox input "true"
type input "1"
click at [221, 392] on div "10 okt." at bounding box center [206, 389] width 78 height 10
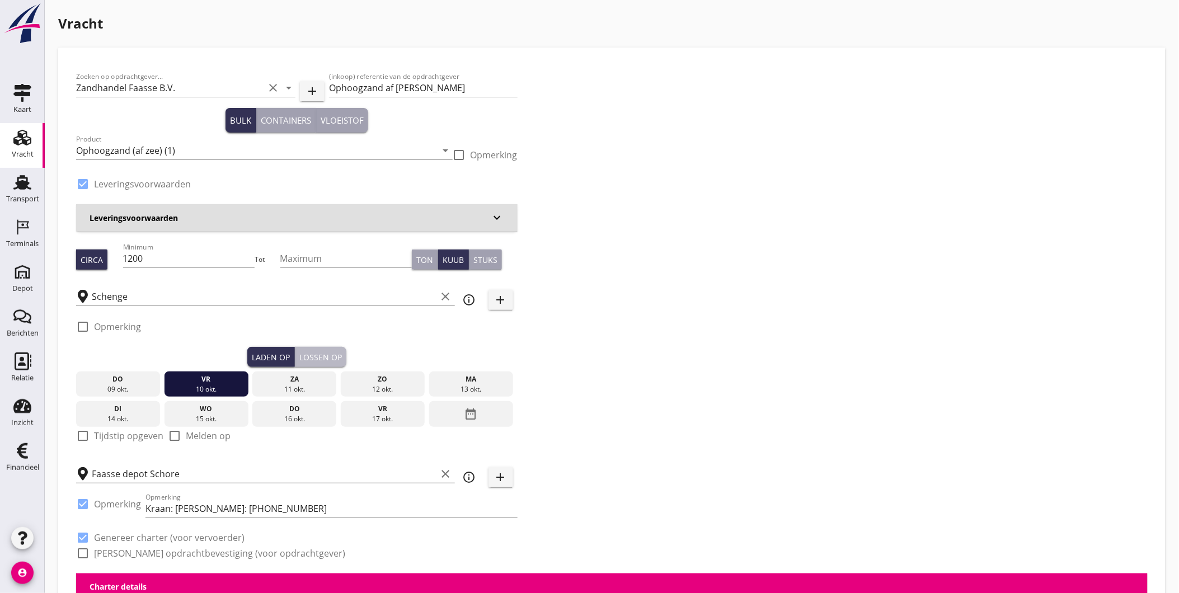
click at [315, 359] on div "Lossen op" at bounding box center [320, 357] width 43 height 12
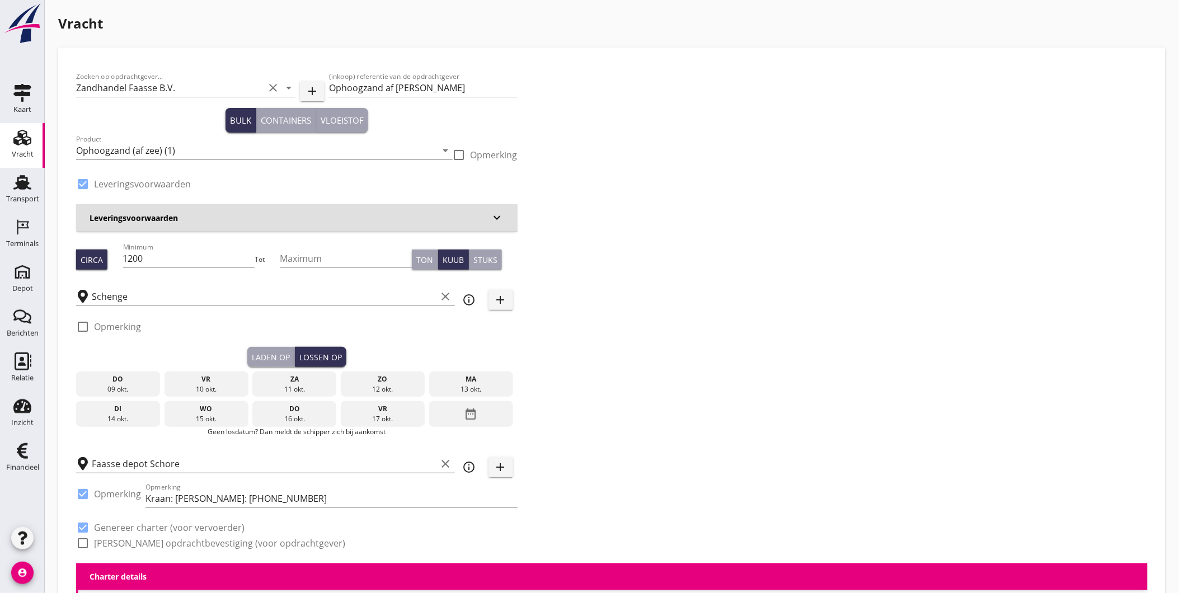
click at [476, 383] on div "ma" at bounding box center [471, 379] width 78 height 10
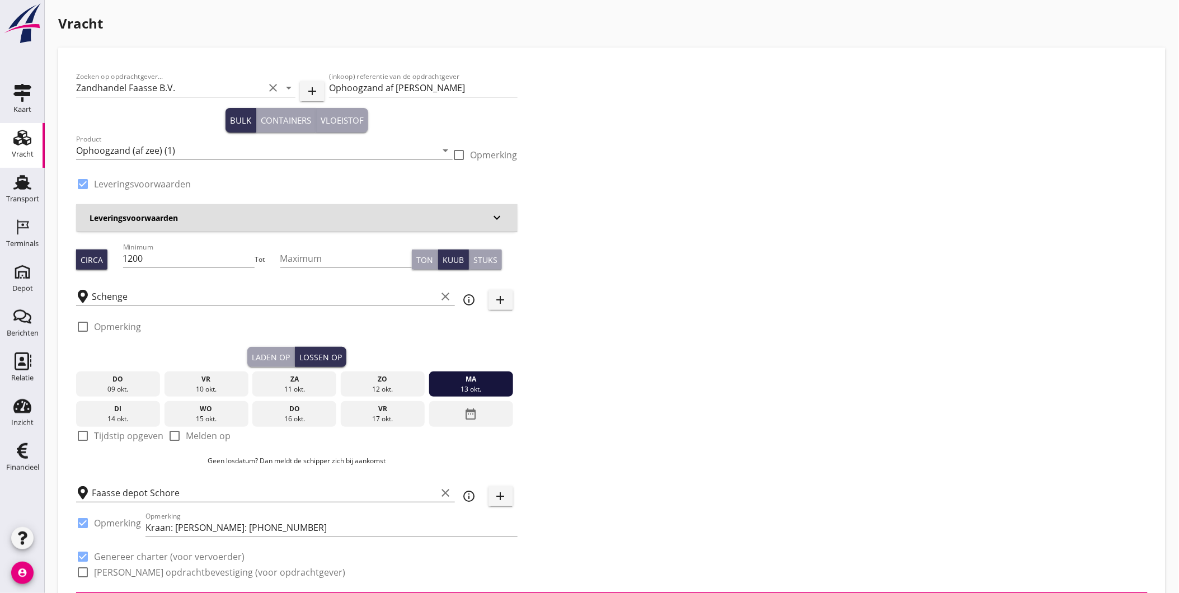
drag, startPoint x: 270, startPoint y: 356, endPoint x: 292, endPoint y: 350, distance: 22.7
click at [270, 356] on div "Laden op" at bounding box center [271, 357] width 38 height 12
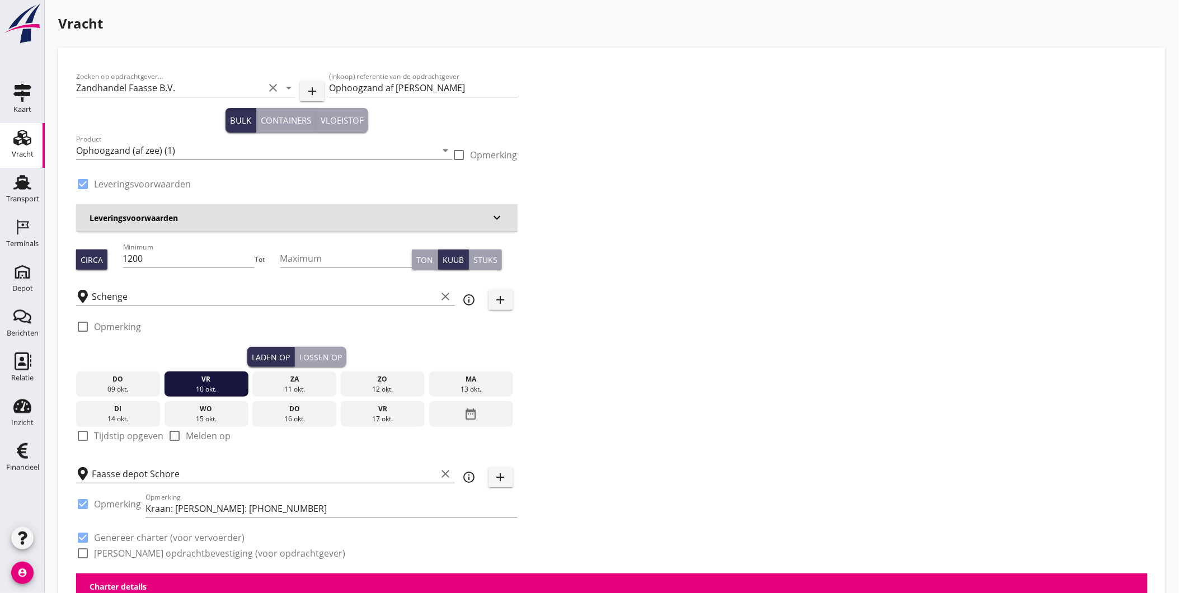
click at [312, 351] on div "Lossen op" at bounding box center [320, 357] width 43 height 12
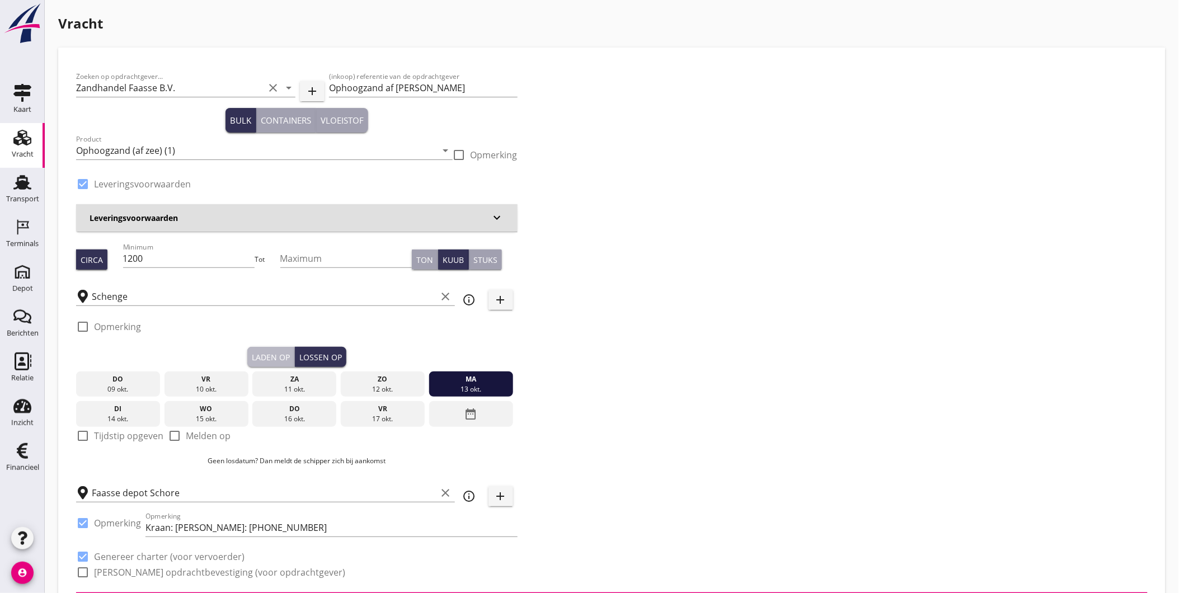
drag, startPoint x: 260, startPoint y: 348, endPoint x: 291, endPoint y: 343, distance: 31.7
click at [260, 348] on button "Laden op" at bounding box center [271, 357] width 48 height 20
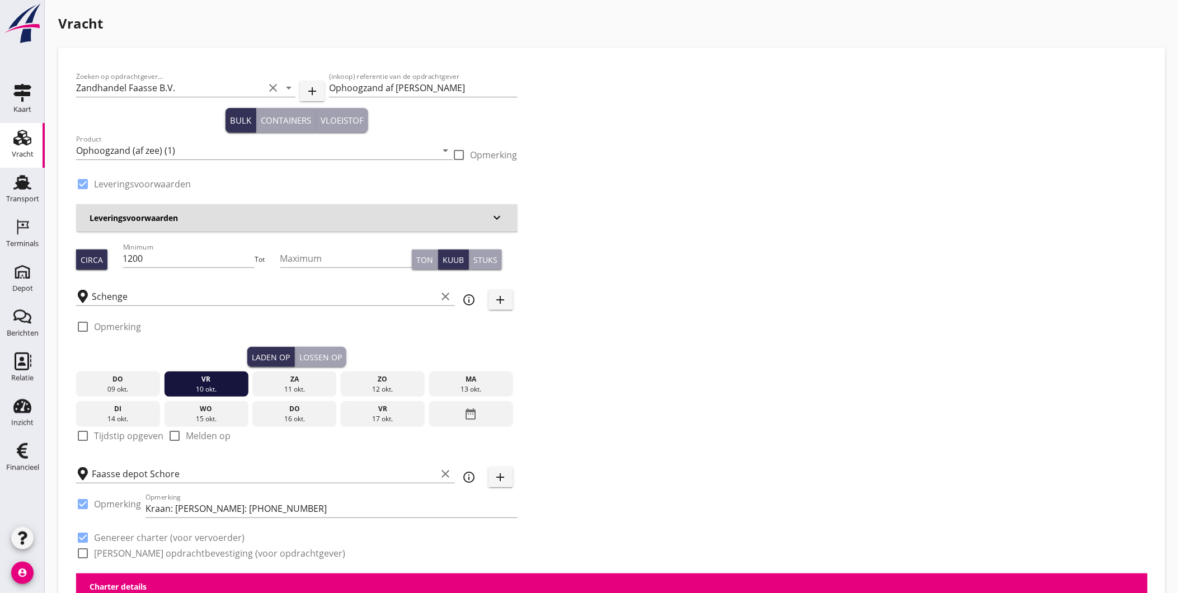
click at [326, 355] on div "Lossen op" at bounding box center [320, 357] width 43 height 12
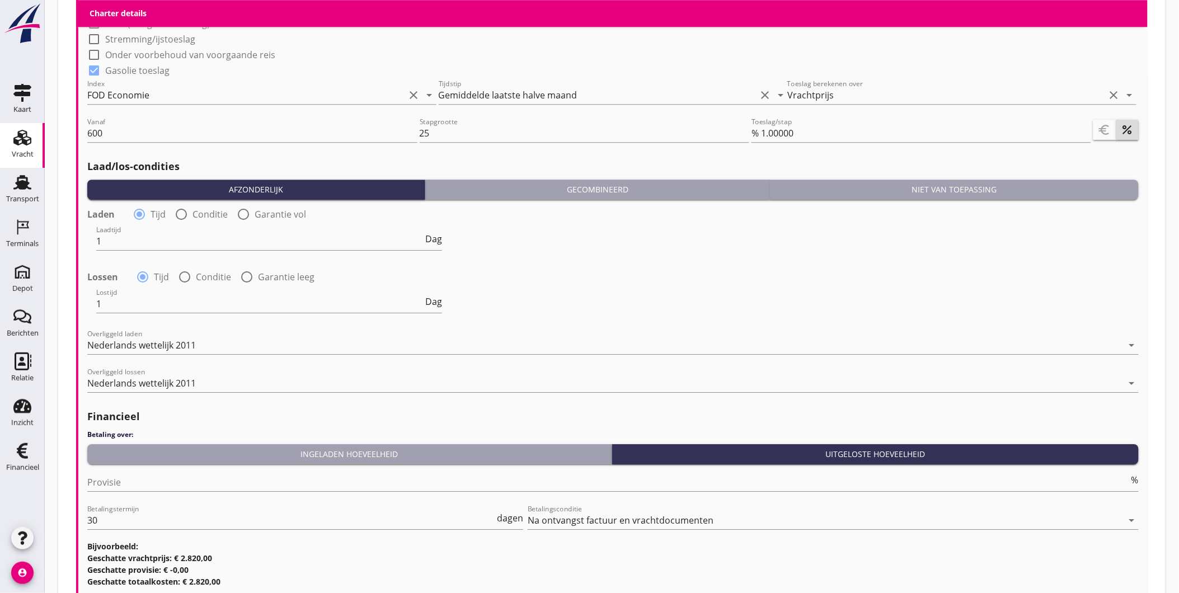
scroll to position [1189, 0]
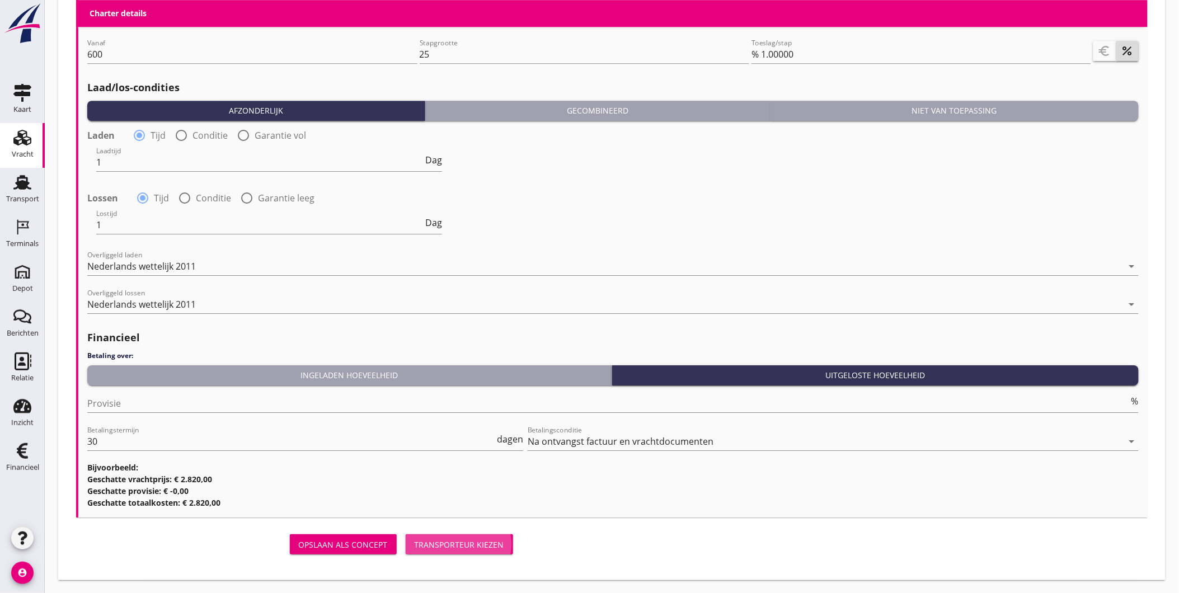
click at [450, 537] on button "Transporteur kiezen" at bounding box center [459, 544] width 107 height 20
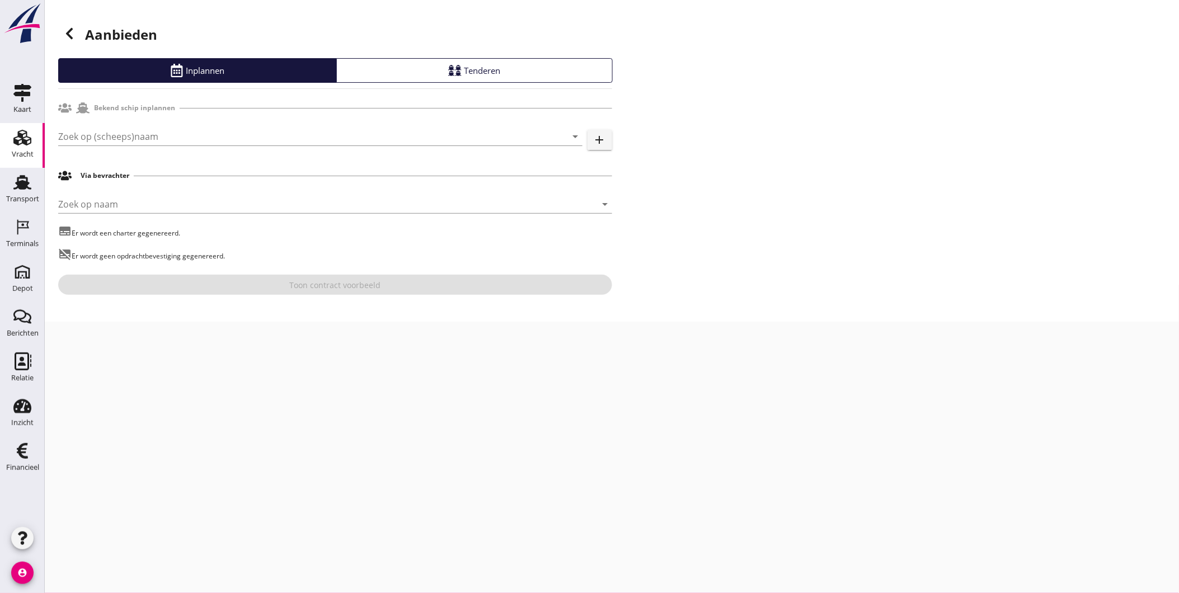
click at [188, 125] on div "Zoek op (scheeps)naam arrow_drop_down add" at bounding box center [335, 139] width 554 height 36
click at [133, 131] on input "Zoek op (scheeps)naam" at bounding box center [304, 137] width 493 height 18
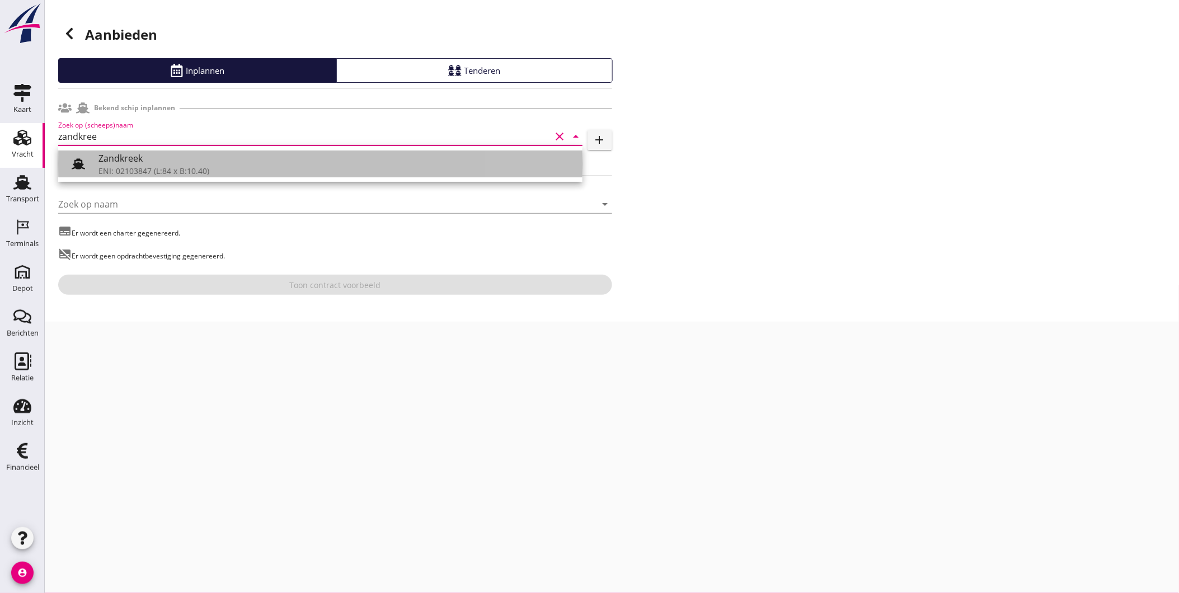
click at [181, 171] on div "ENI: 02103847 (L:84 x B:10.40)" at bounding box center [335, 171] width 475 height 12
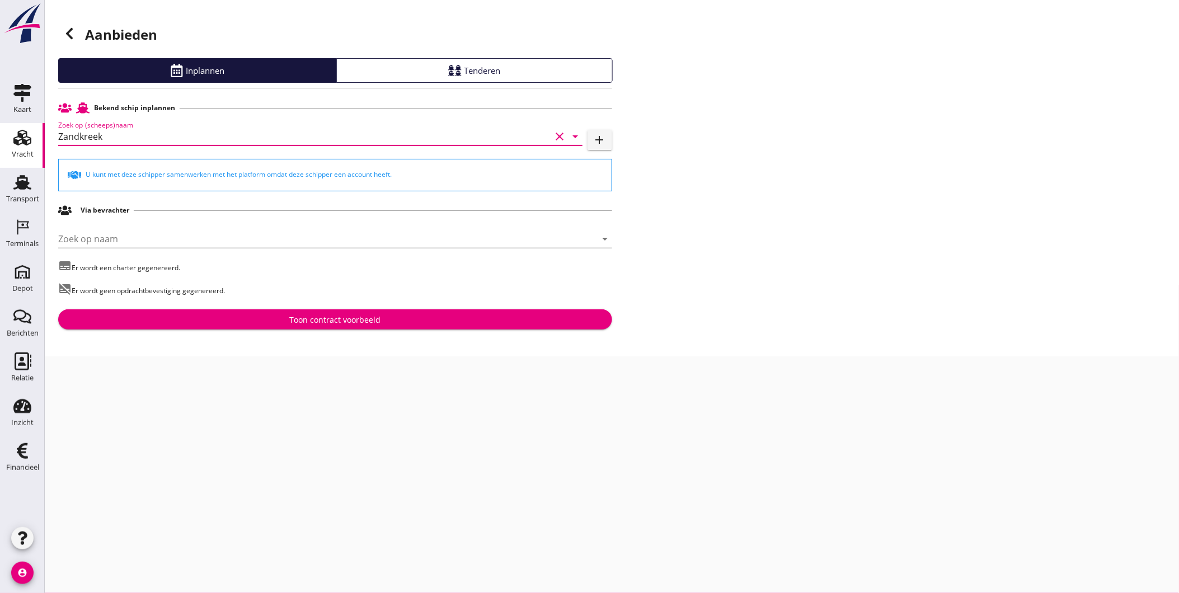
type input "Zandkreek"
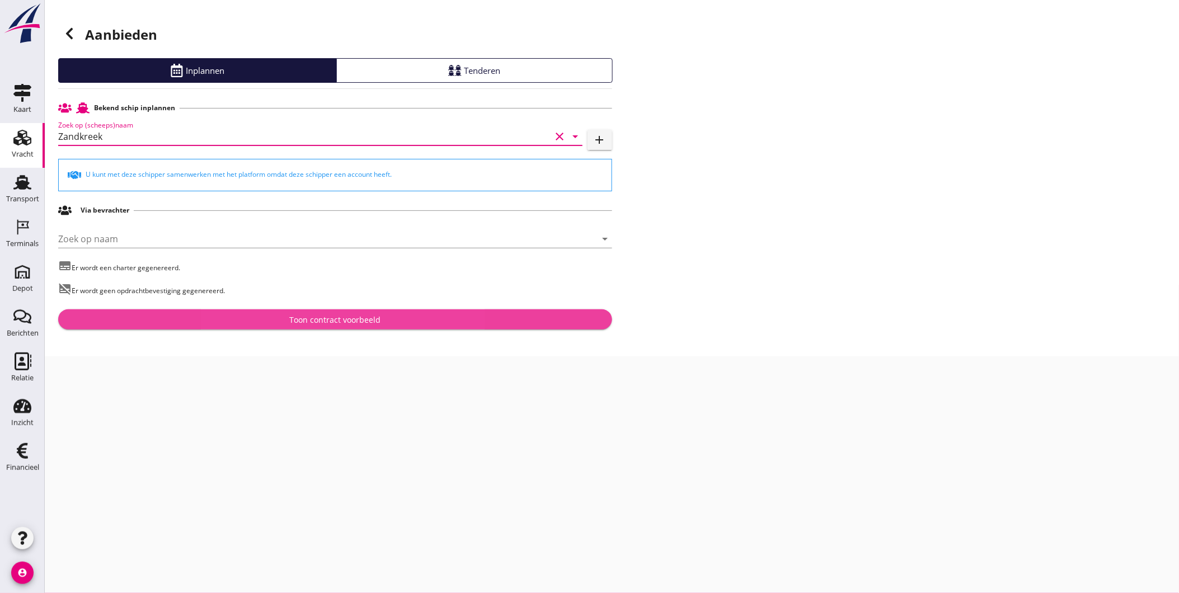
click at [275, 318] on div "Toon contract voorbeeld" at bounding box center [335, 320] width 536 height 12
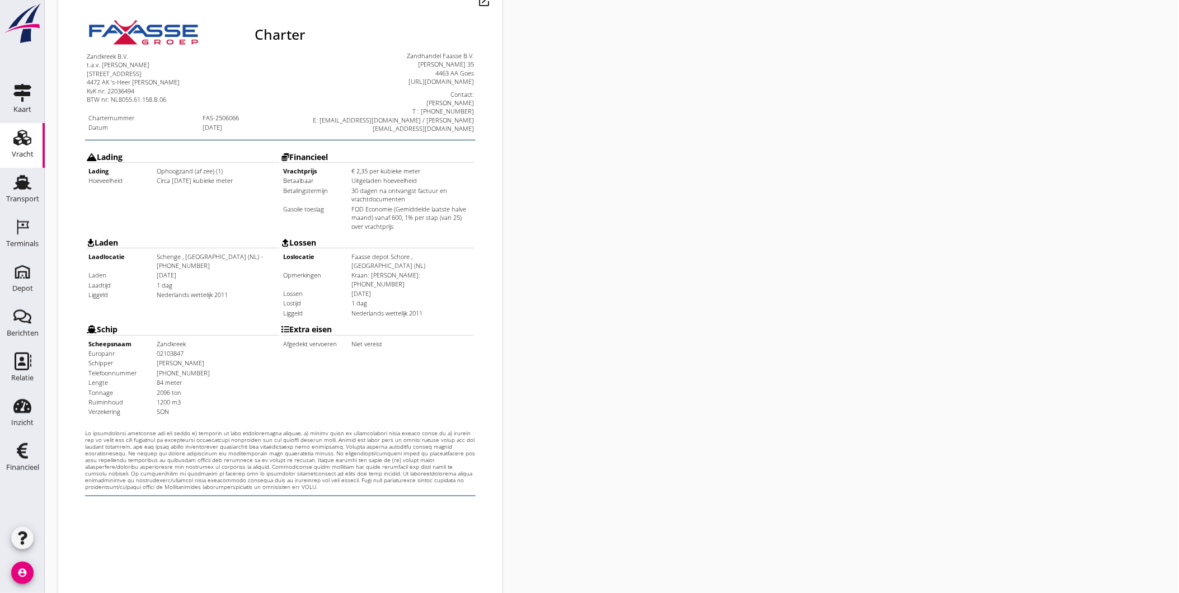
scroll to position [235, 0]
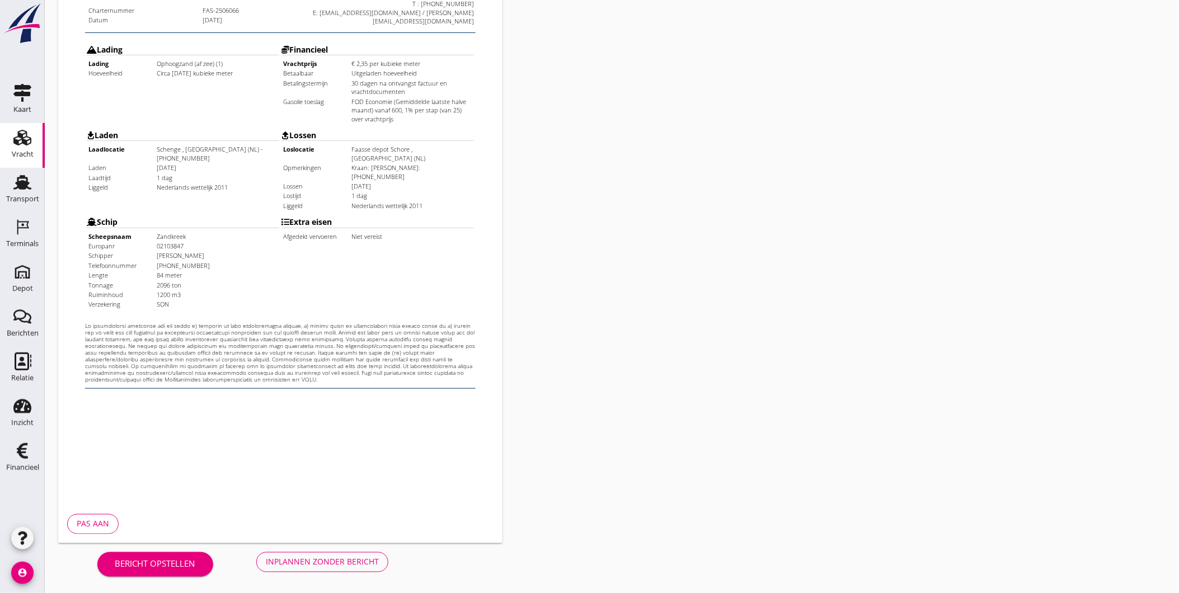
click at [372, 560] on div "Inplannen zonder bericht" at bounding box center [322, 562] width 113 height 12
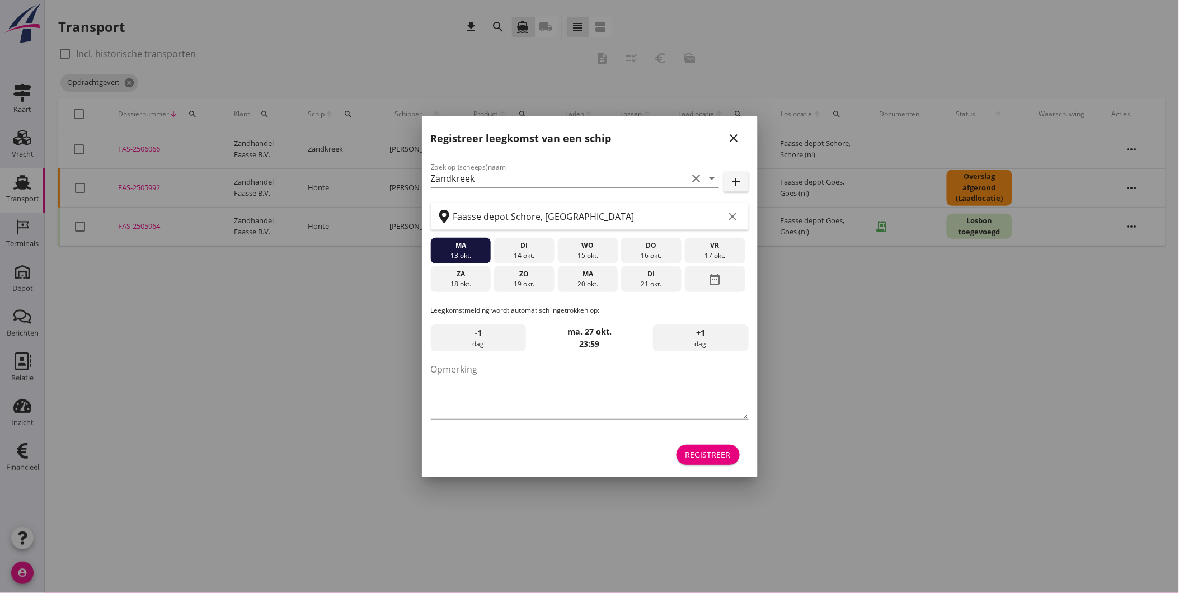
click at [739, 138] on icon "close" at bounding box center [733, 137] width 13 height 13
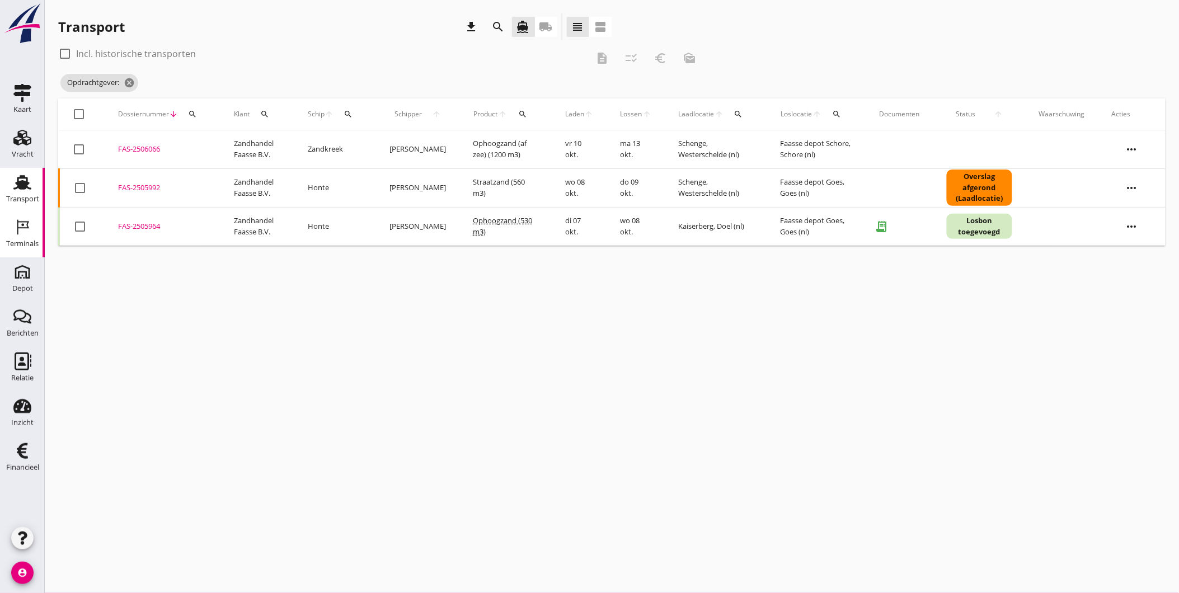
click at [21, 217] on link "Terminals Terminals" at bounding box center [22, 235] width 45 height 45
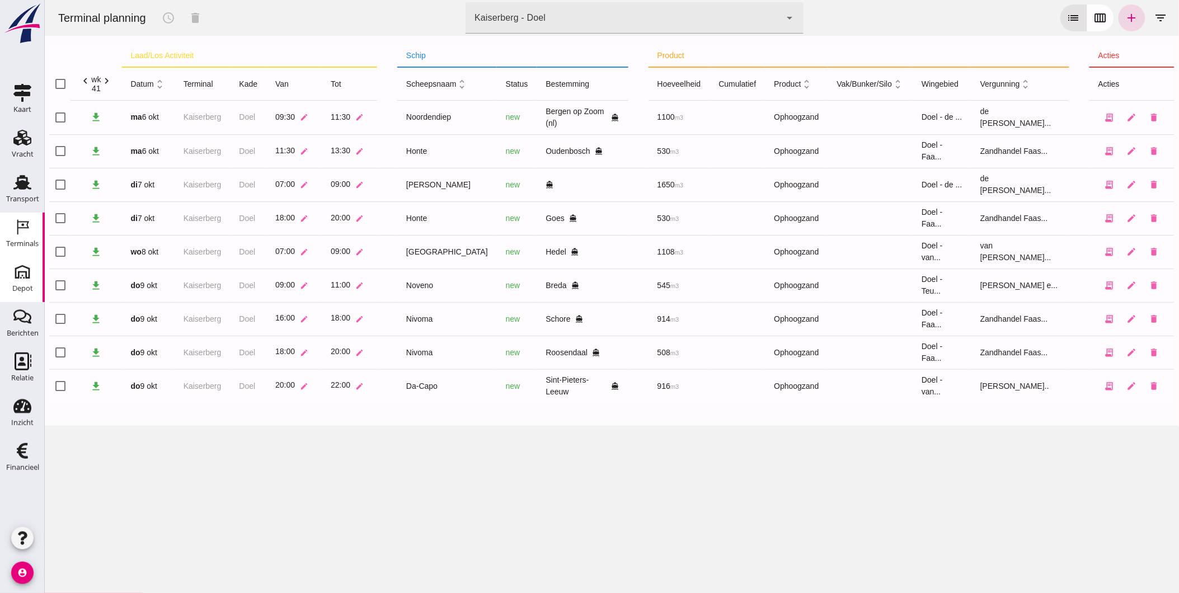
type input "9c876888-926f-4f5f-969d-c779b766b815"
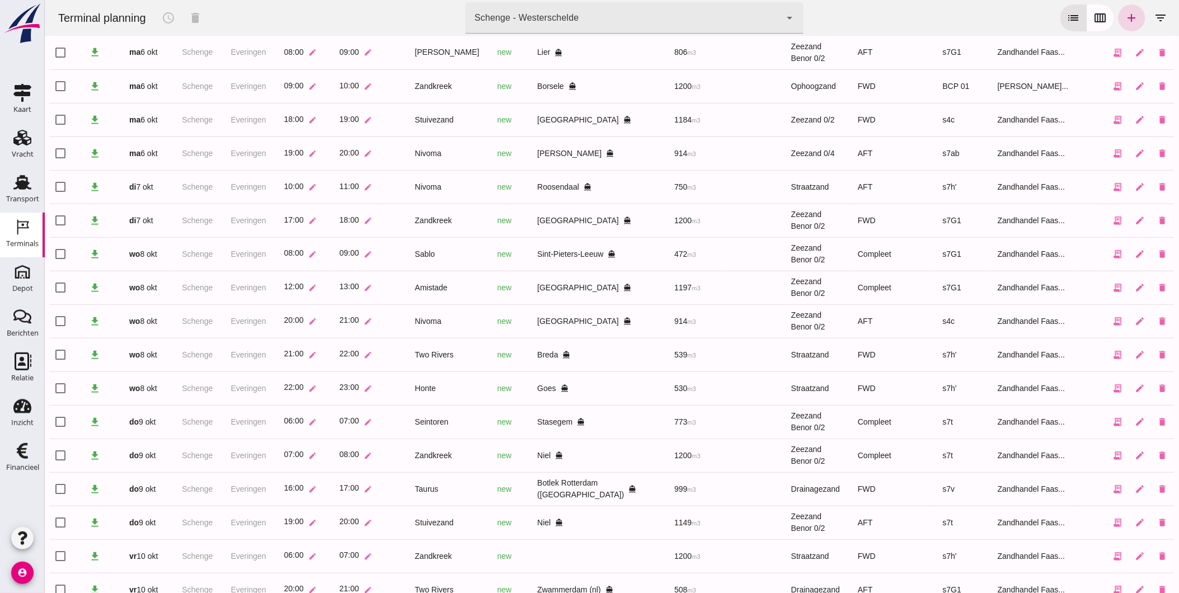
scroll to position [101, 0]
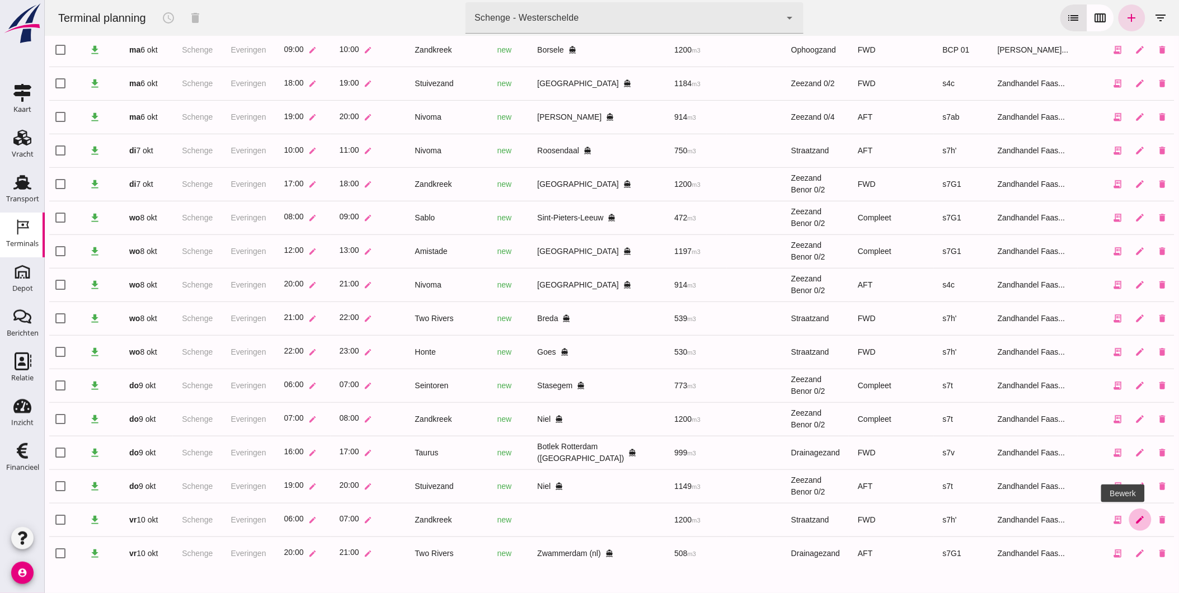
click at [1135, 515] on icon "edit" at bounding box center [1140, 520] width 10 height 10
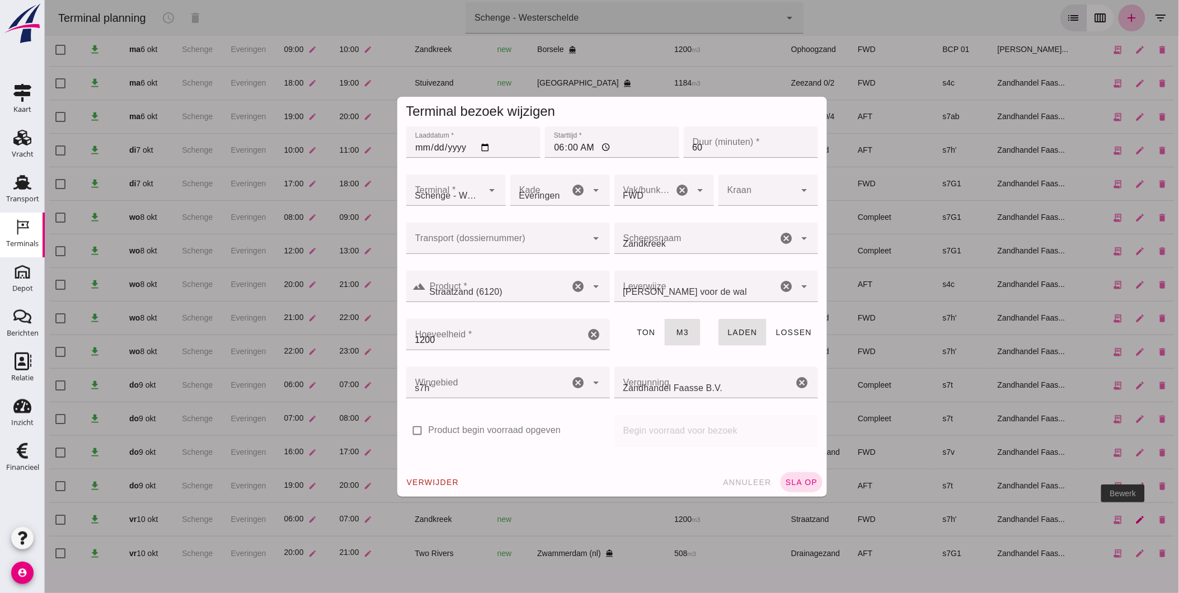
scroll to position [0, 0]
click at [424, 233] on div at bounding box center [496, 238] width 181 height 31
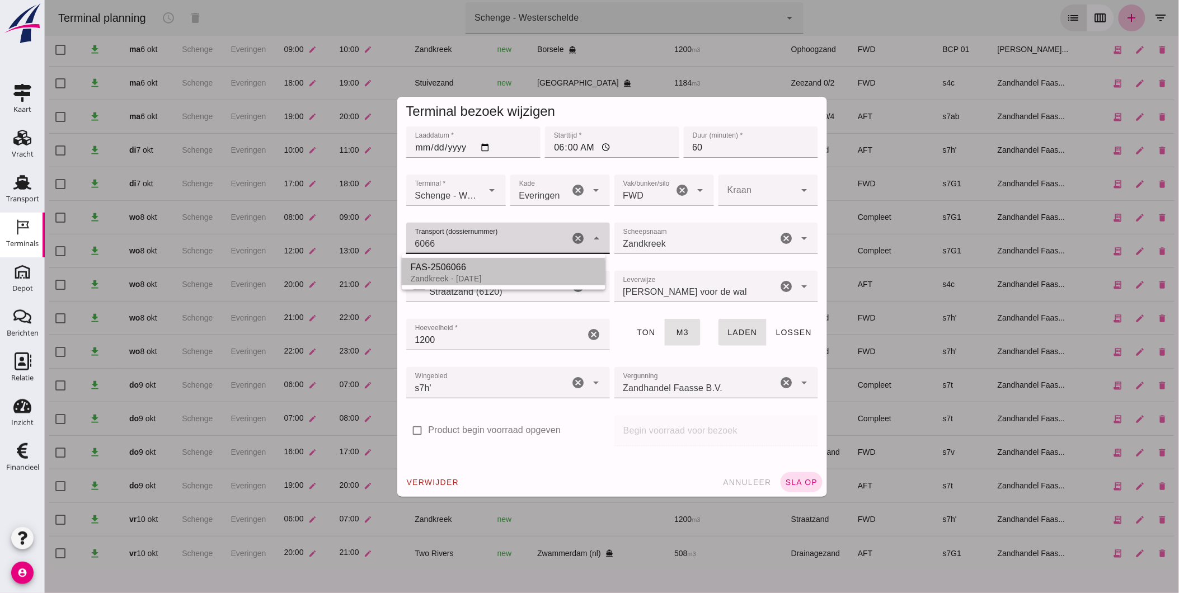
drag, startPoint x: 434, startPoint y: 280, endPoint x: 517, endPoint y: 309, distance: 87.8
click at [438, 275] on div "Zandkreek - 10-10-2025" at bounding box center [503, 278] width 186 height 9
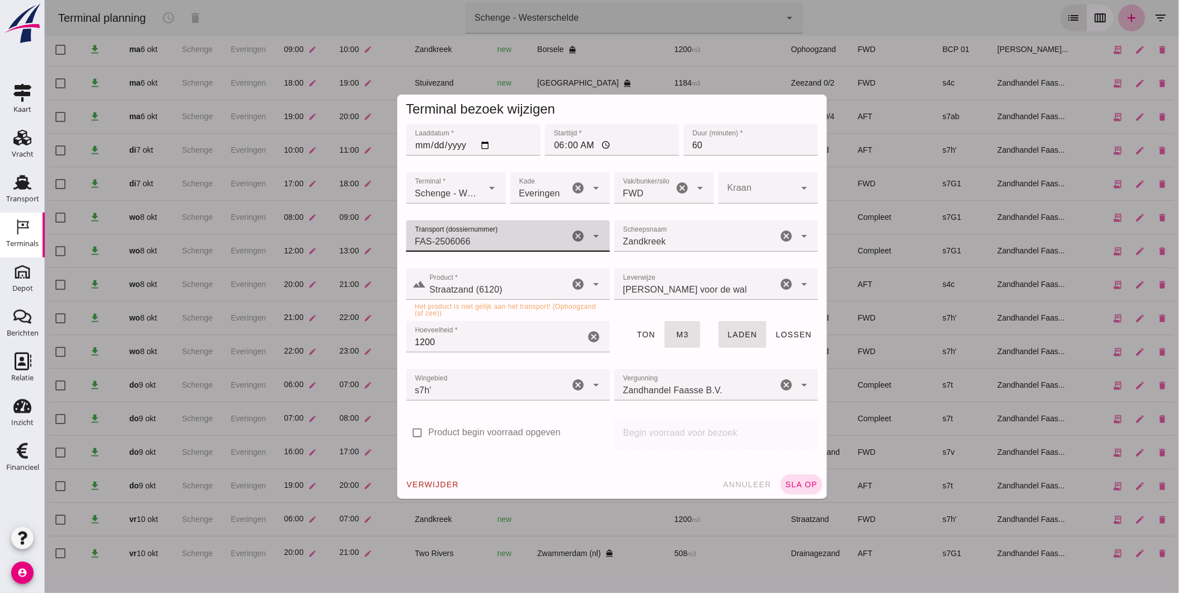
type input "FAS-2506066"
click at [510, 292] on input "Straatzand (6120)" at bounding box center [497, 289] width 143 height 13
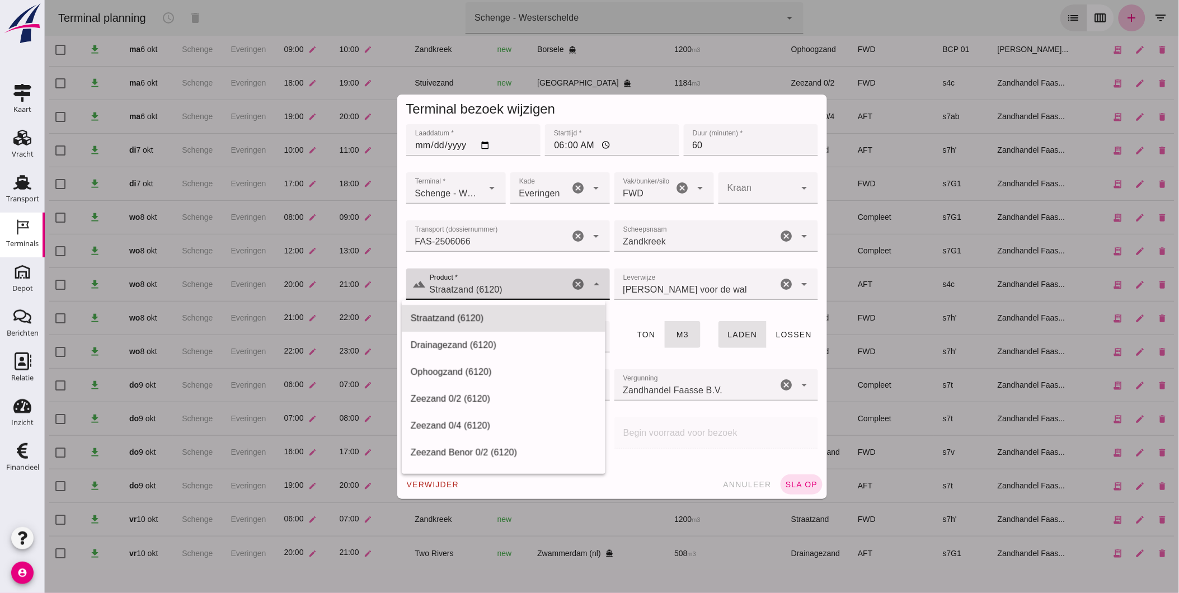
drag, startPoint x: 504, startPoint y: 284, endPoint x: 361, endPoint y: 301, distance: 143.7
click at [365, 299] on div "Terminal bezoek wijzigen Laaddatum * Laaddatum * 2025-10-10 Starttijd * Startti…" at bounding box center [611, 296] width 1134 height 593
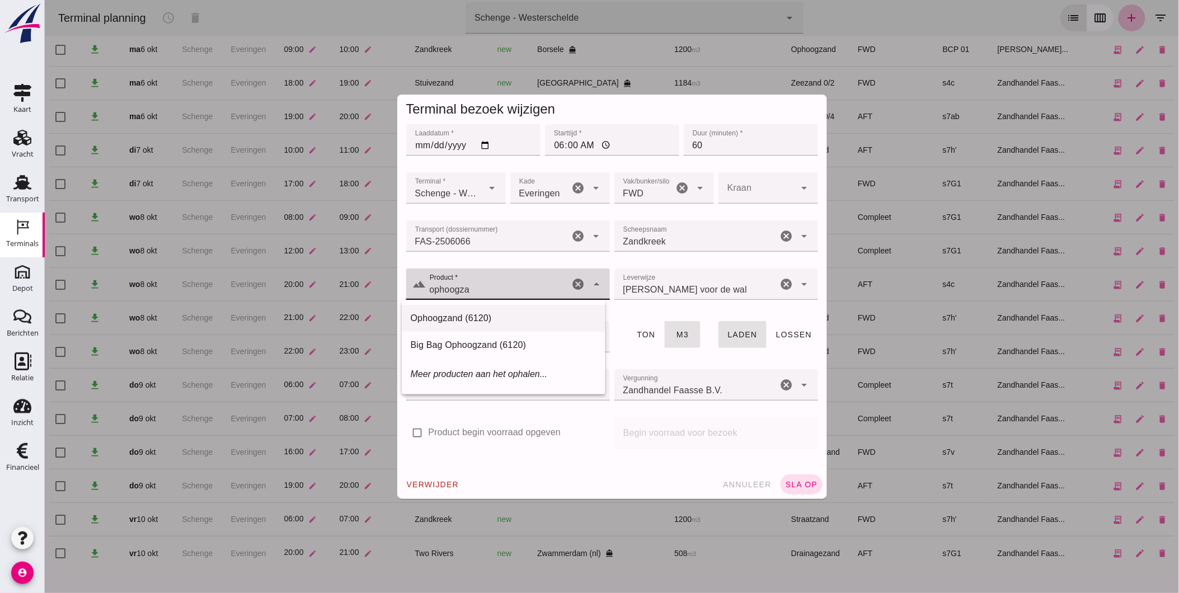
click at [451, 309] on div "Ophoogzand (6120)" at bounding box center [503, 318] width 204 height 27
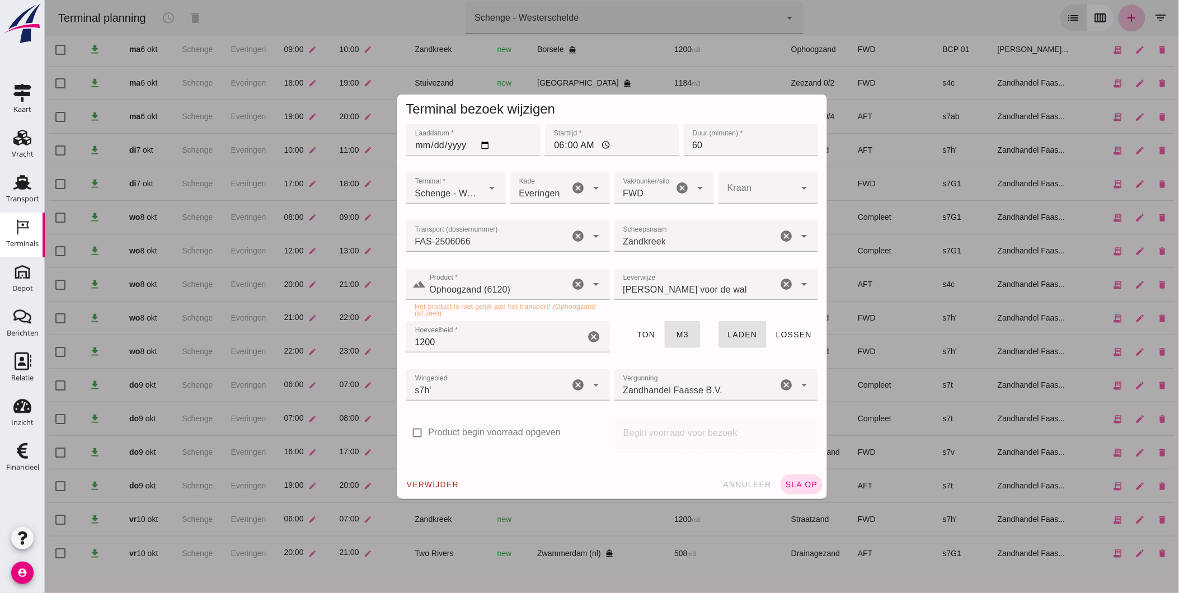
click at [518, 312] on div "Het product is niet gelijk aan het transport! (Ophoogzand (af zee))" at bounding box center [508, 309] width 186 height 13
click at [511, 334] on input "1200" at bounding box center [495, 336] width 179 height 31
click at [505, 290] on input "Ophoogzand (6120)" at bounding box center [497, 289] width 143 height 13
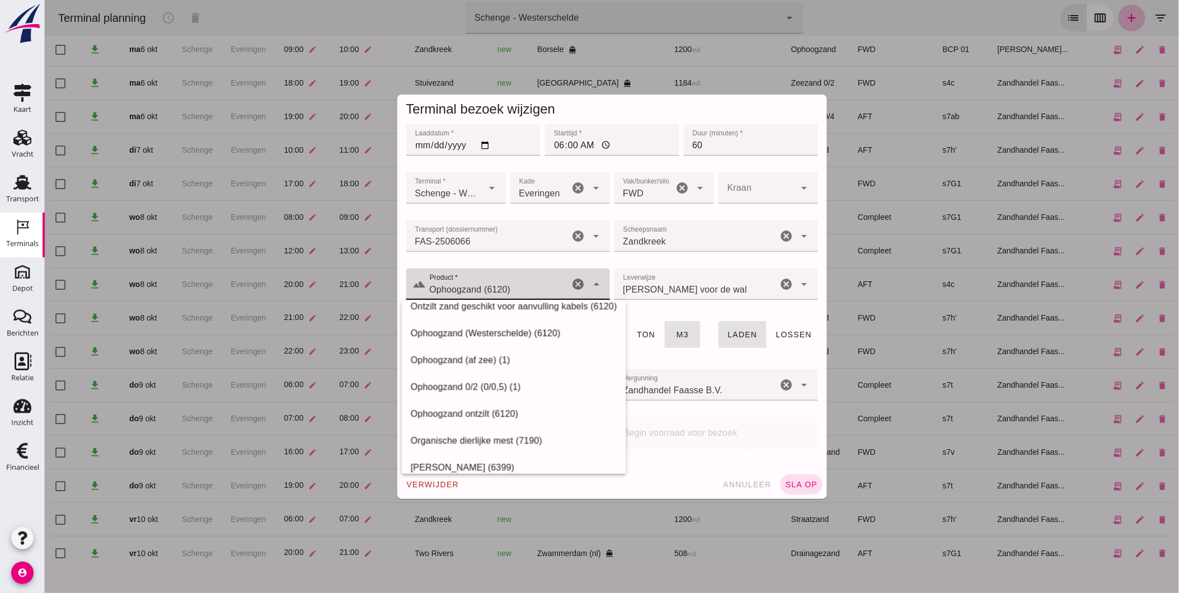
scroll to position [8754, 0]
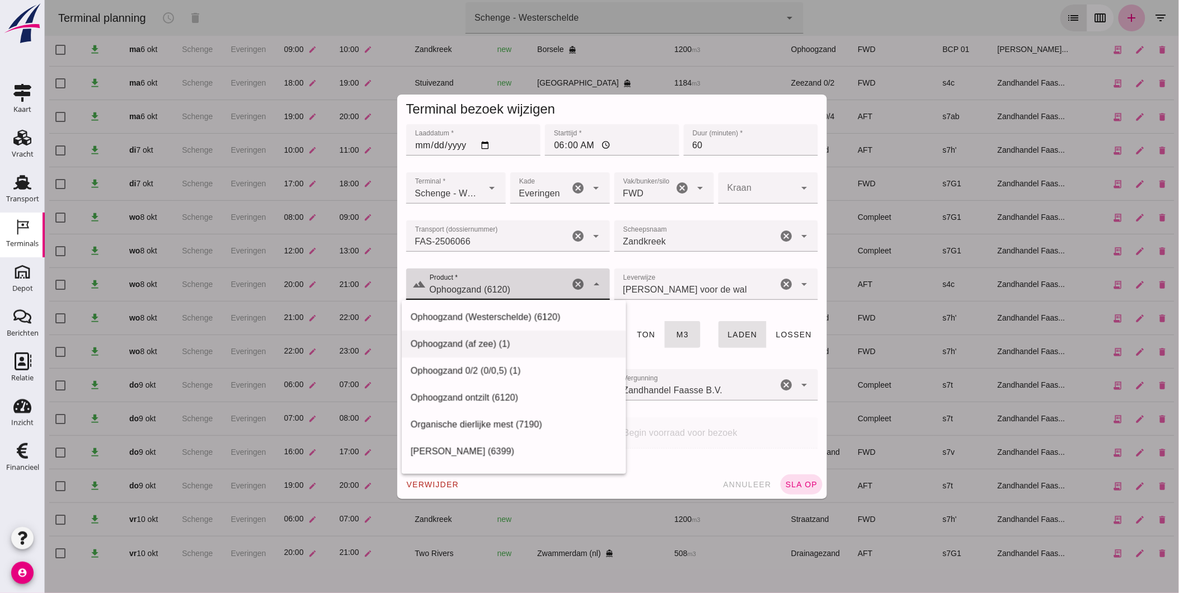
click at [495, 342] on div "Ophoogzand (af zee) (1)" at bounding box center [513, 343] width 206 height 13
type input "Ophoogzand (af zee) (1)"
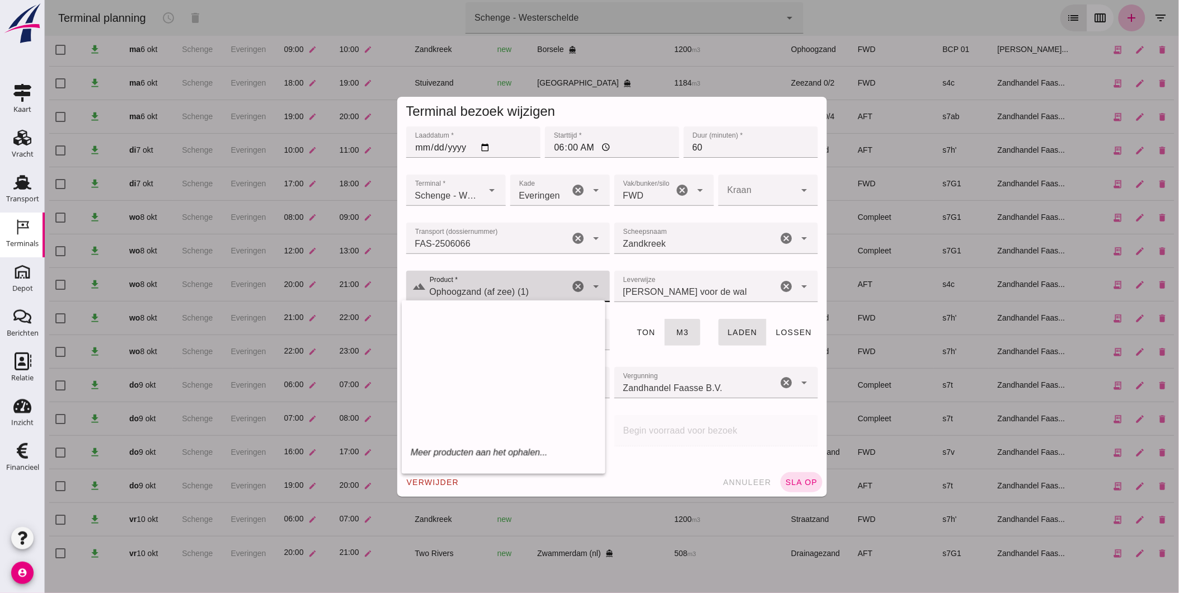
scroll to position [0, 0]
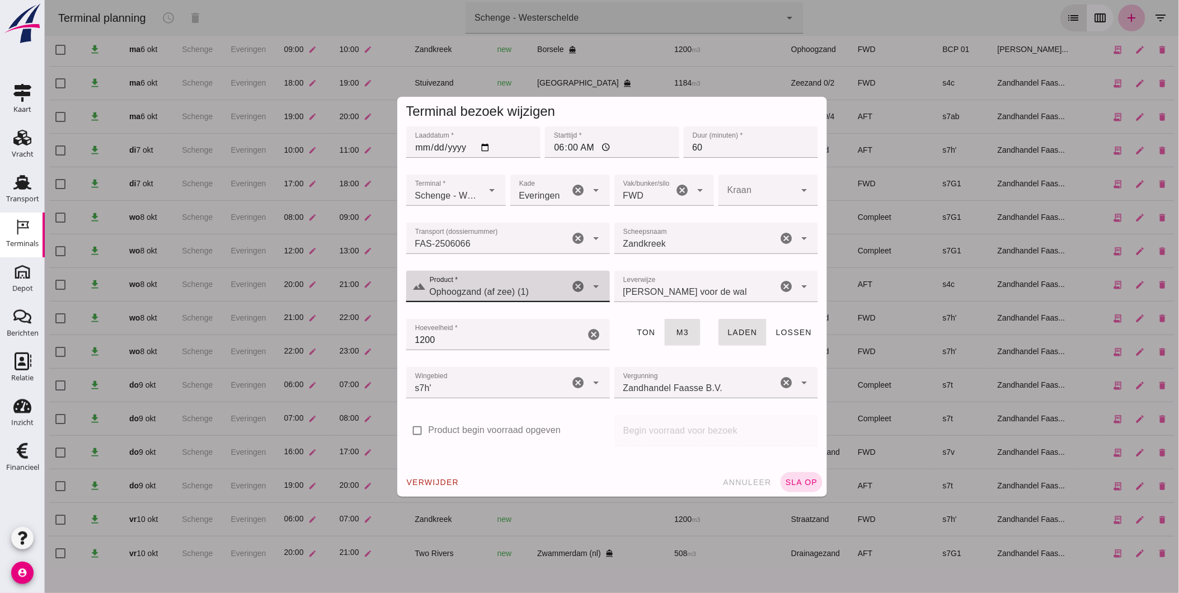
click at [528, 288] on input "Ophoogzand (af zee) (1)" at bounding box center [497, 291] width 143 height 13
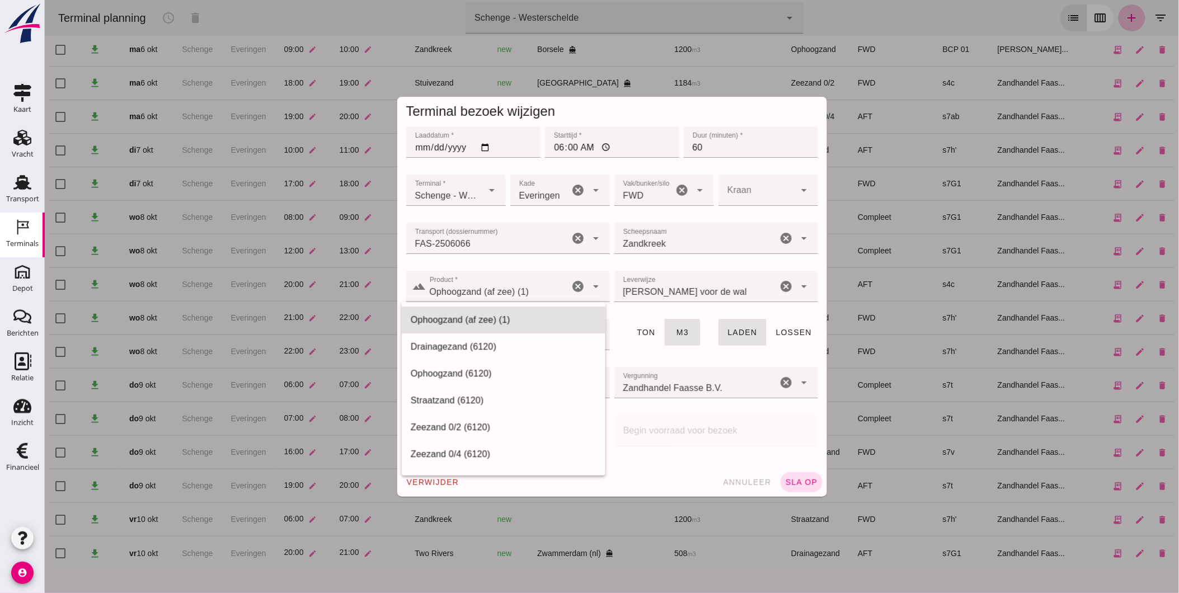
click at [790, 478] on span "sla op" at bounding box center [801, 482] width 33 height 9
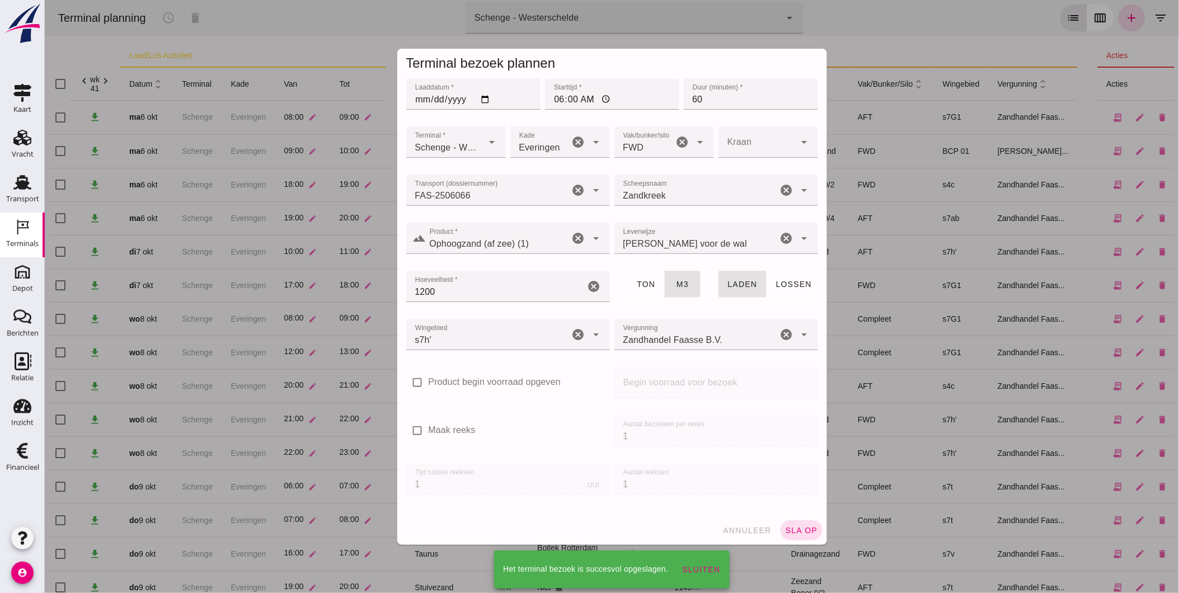
scroll to position [101, 0]
